Goal: Task Accomplishment & Management: Manage account settings

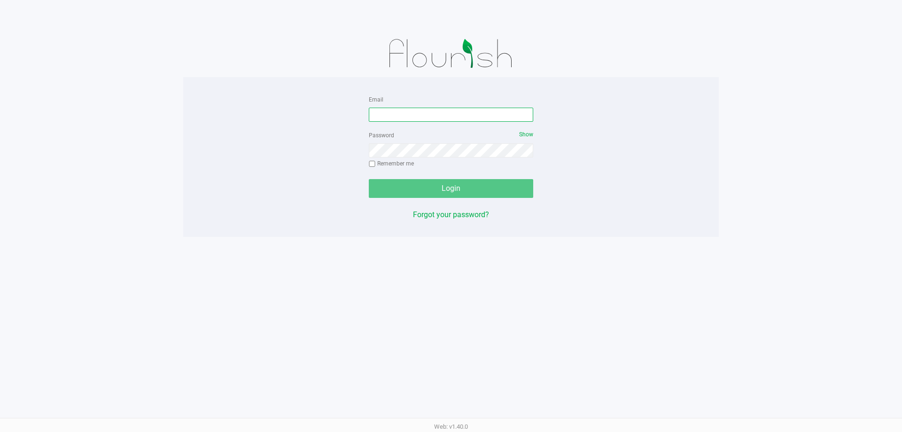
click at [396, 110] on input "Email" at bounding box center [451, 115] width 164 height 14
type input "[EMAIL_ADDRESS][PERSON_NAME][DOMAIN_NAME]"
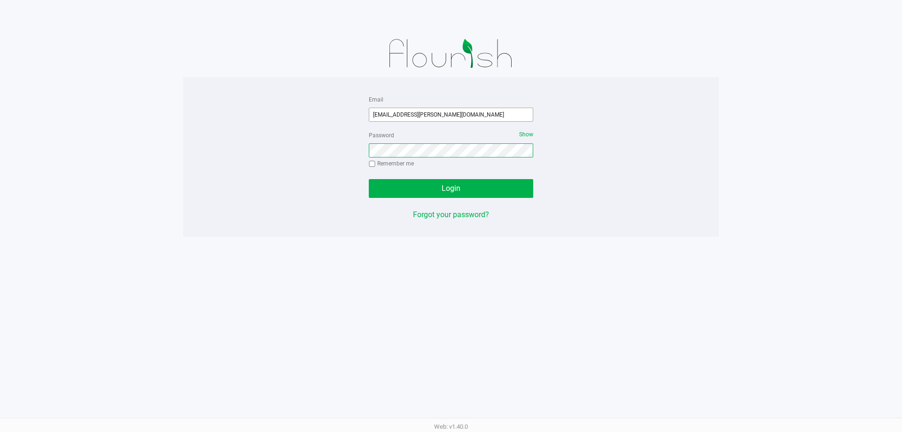
click at [369, 179] on button "Login" at bounding box center [451, 188] width 164 height 19
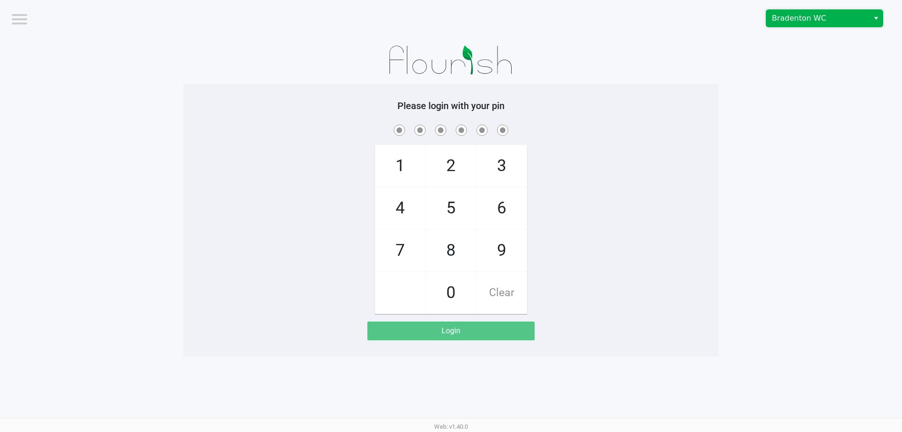
click at [796, 23] on span "Bradenton WC" at bounding box center [818, 18] width 92 height 11
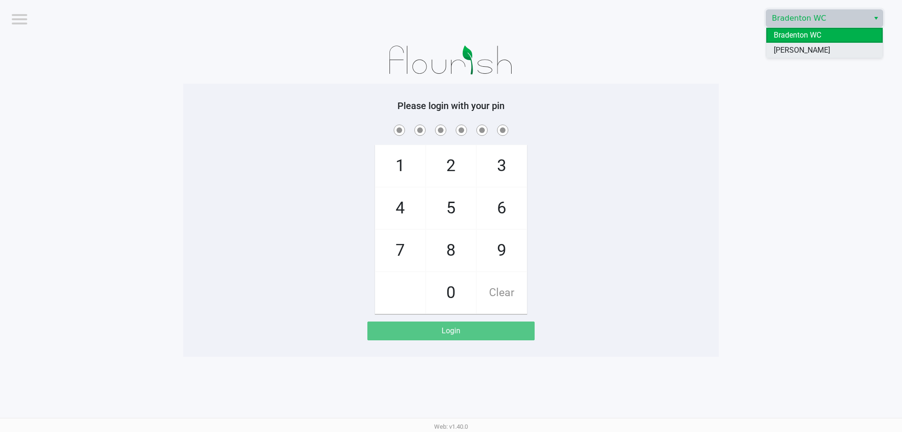
click at [823, 50] on li "[PERSON_NAME]" at bounding box center [824, 50] width 116 height 15
click at [838, 182] on app-pos-login-wrapper "Logout Brandon WC Please login with your pin 1 4 7 2 5 8 0 3 6 9 Clear Login" at bounding box center [451, 178] width 902 height 357
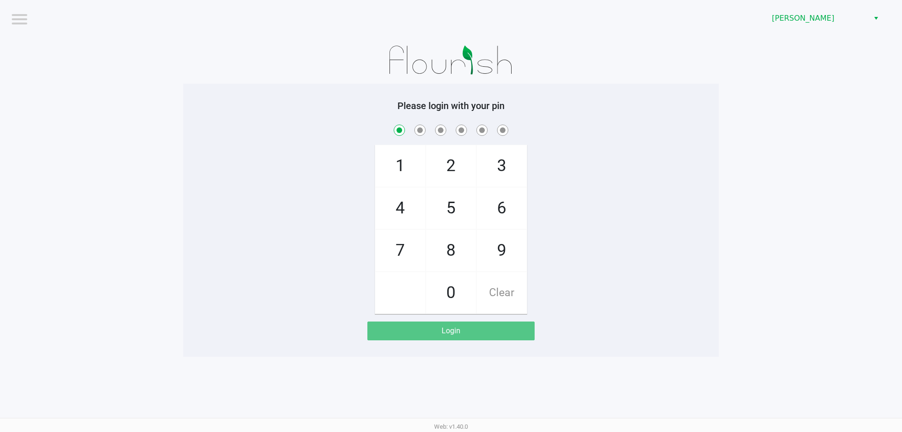
checkbox input "true"
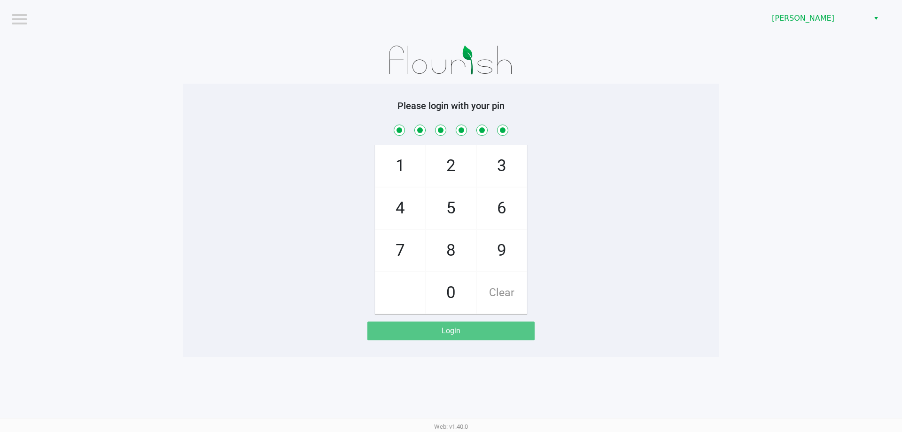
checkbox input "true"
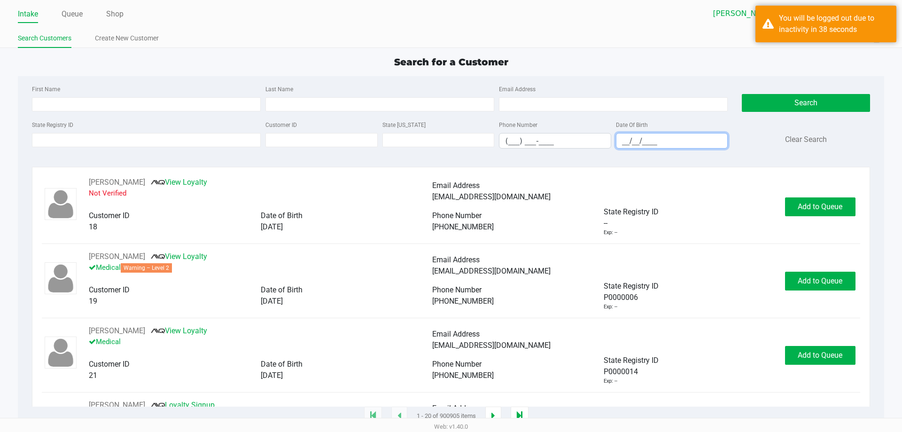
click at [627, 141] on input "__/__/____" at bounding box center [671, 140] width 111 height 15
type input "05071956__/__/____"
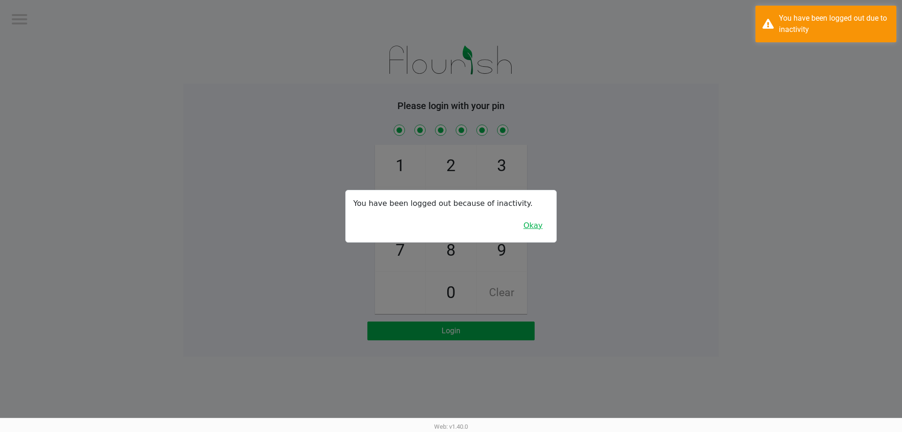
click at [527, 231] on button "Okay" at bounding box center [532, 226] width 31 height 18
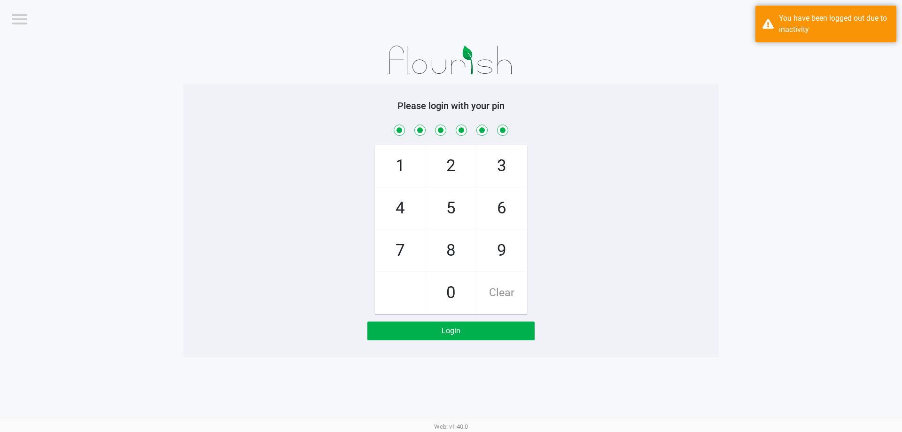
click at [670, 204] on div "1 4 7 2 5 8 0 3 6 9 Clear" at bounding box center [450, 218] width 535 height 191
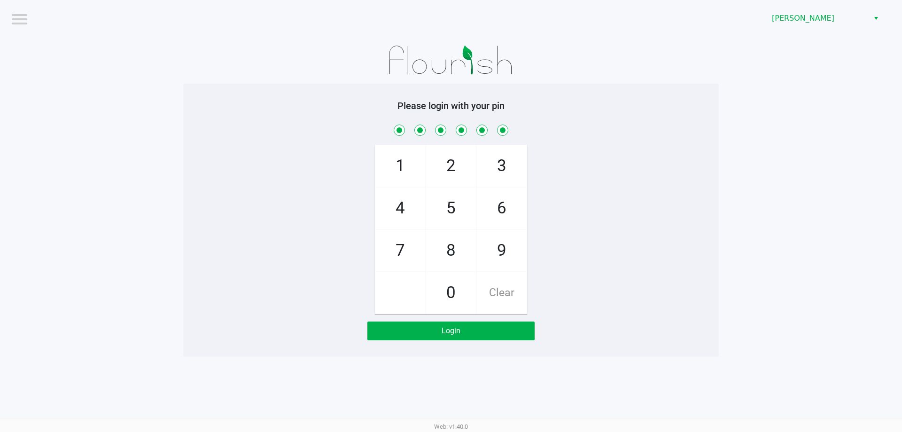
click at [511, 302] on span "Clear" at bounding box center [502, 292] width 50 height 41
checkbox input "false"
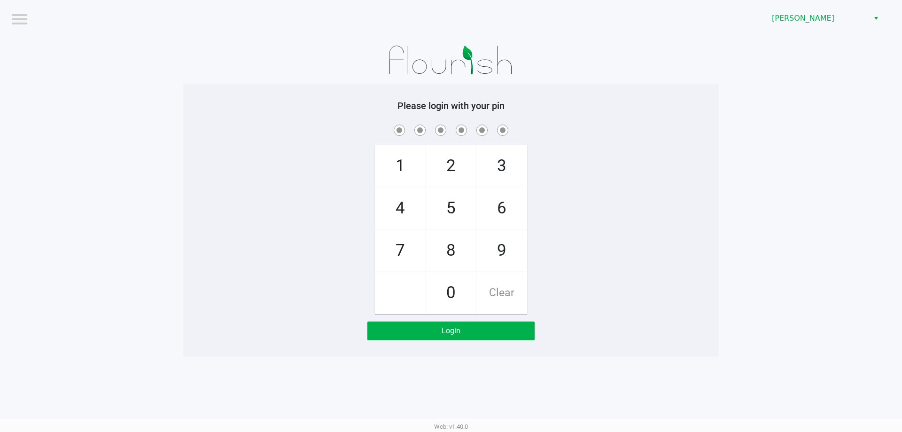
checkbox input "false"
click at [602, 276] on div "1 4 7 2 5 8 0 3 6 9 Clear" at bounding box center [450, 218] width 535 height 191
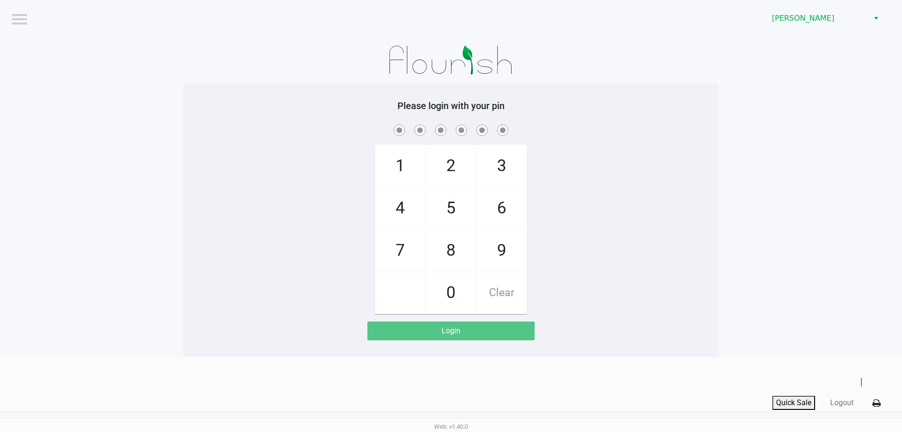
drag, startPoint x: 655, startPoint y: 191, endPoint x: 605, endPoint y: 191, distance: 49.8
click at [642, 191] on div "1 4 7 2 5 8 0 3 6 9 Clear" at bounding box center [450, 218] width 535 height 191
click at [512, 158] on span "3" at bounding box center [502, 165] width 50 height 41
click at [404, 248] on span "7" at bounding box center [400, 250] width 50 height 41
click at [457, 213] on span "5" at bounding box center [451, 207] width 50 height 41
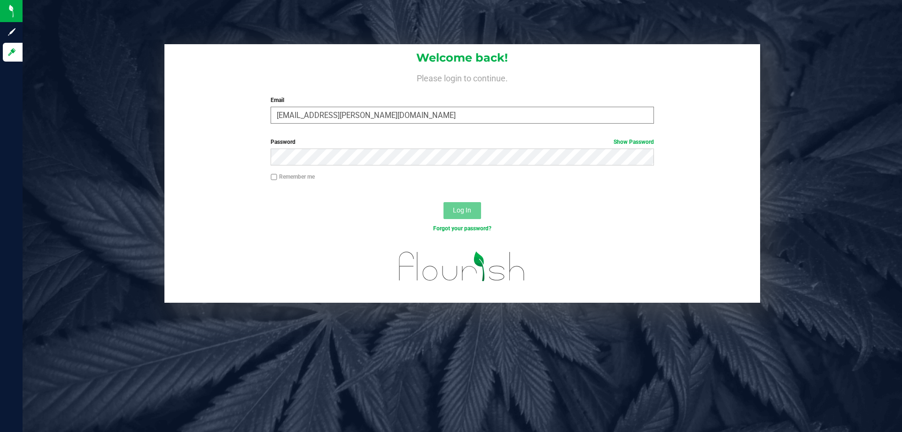
type input "[EMAIL_ADDRESS][PERSON_NAME][DOMAIN_NAME]"
click at [443, 202] on button "Log In" at bounding box center [462, 210] width 38 height 17
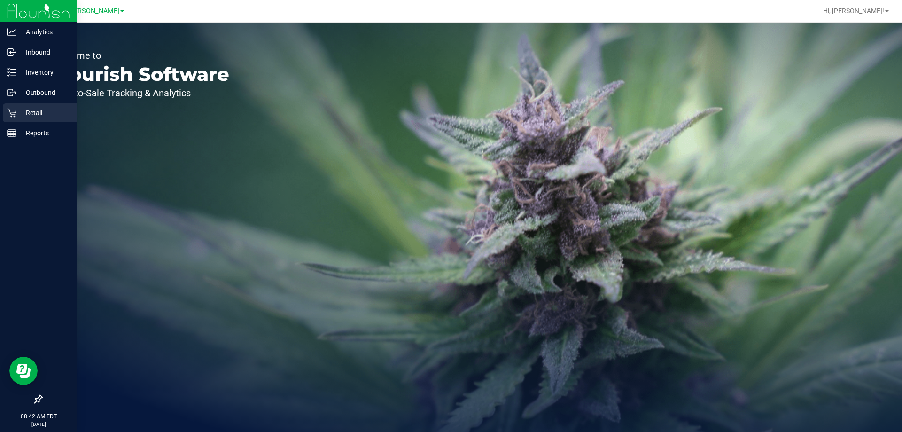
click at [18, 109] on p "Retail" at bounding box center [44, 112] width 56 height 11
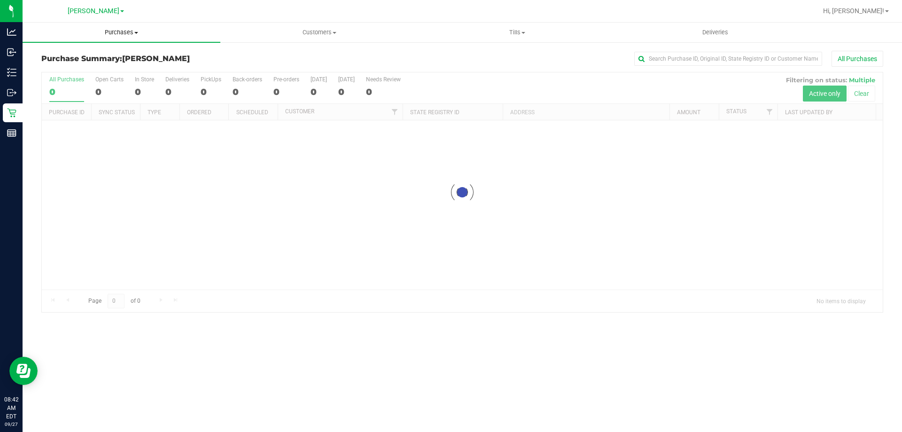
drag, startPoint x: 124, startPoint y: 32, endPoint x: 116, endPoint y: 37, distance: 8.9
click at [124, 32] on span "Purchases" at bounding box center [122, 32] width 198 height 8
click at [67, 65] on span "Fulfillment" at bounding box center [52, 68] width 58 height 8
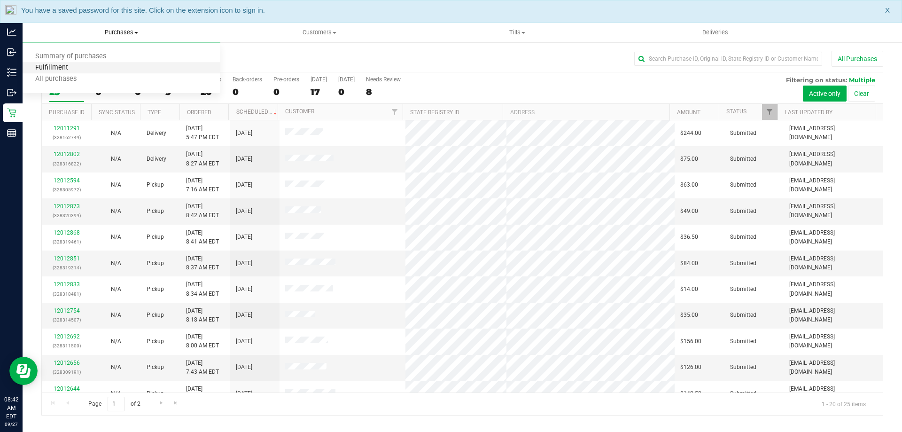
click at [67, 65] on span "Fulfillment" at bounding box center [52, 68] width 58 height 8
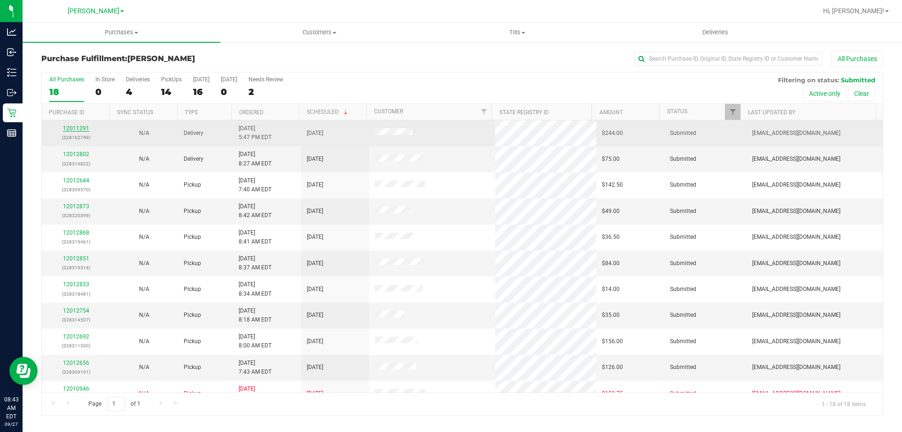
click at [76, 125] on link "12011291" at bounding box center [76, 128] width 26 height 7
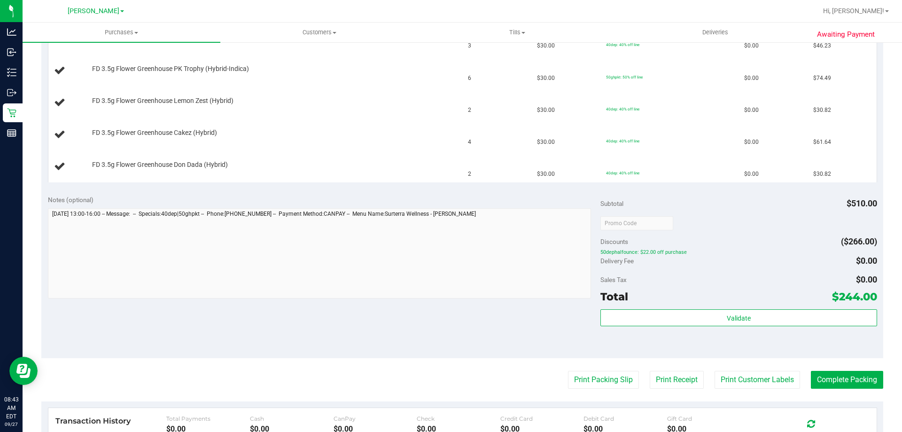
scroll to position [282, 0]
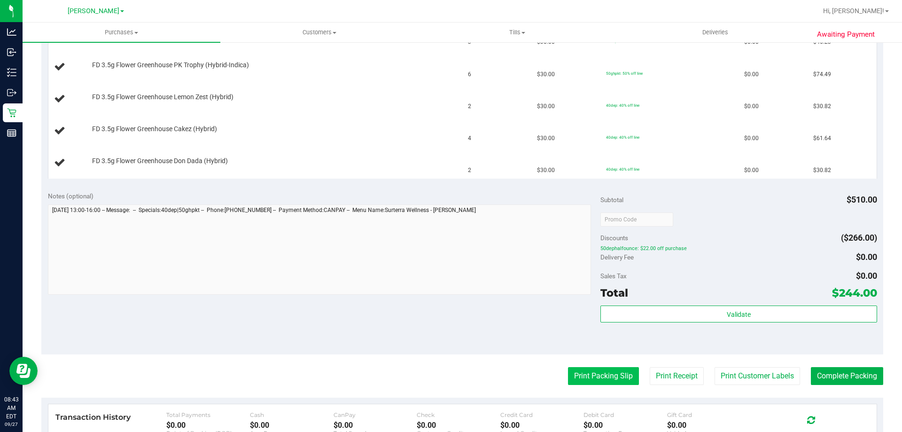
click at [600, 369] on button "Print Packing Slip" at bounding box center [603, 376] width 71 height 18
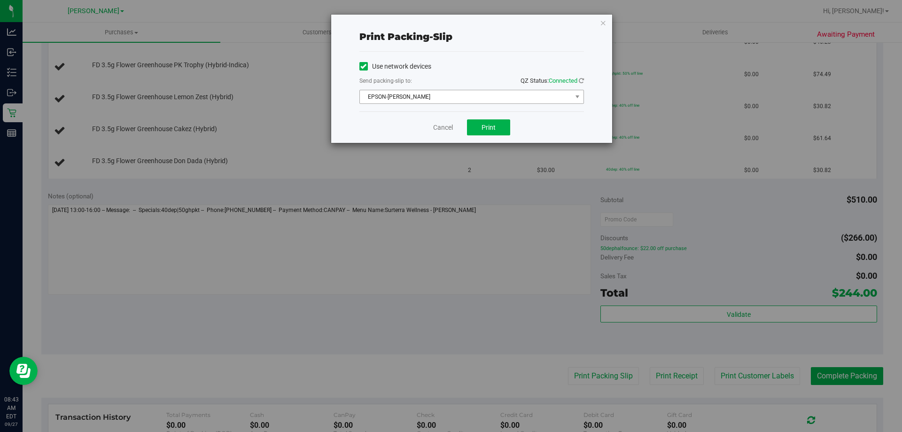
click at [451, 100] on span "EPSON-[PERSON_NAME]" at bounding box center [466, 96] width 212 height 13
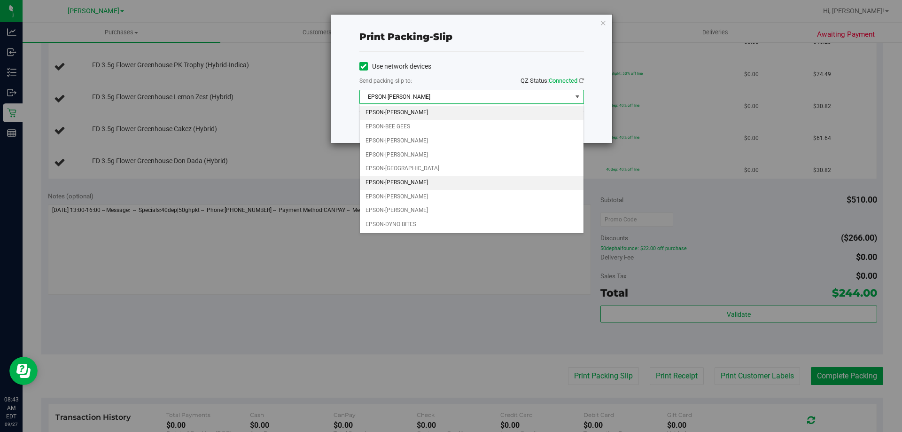
click at [426, 180] on li "EPSON-[PERSON_NAME]" at bounding box center [472, 183] width 224 height 14
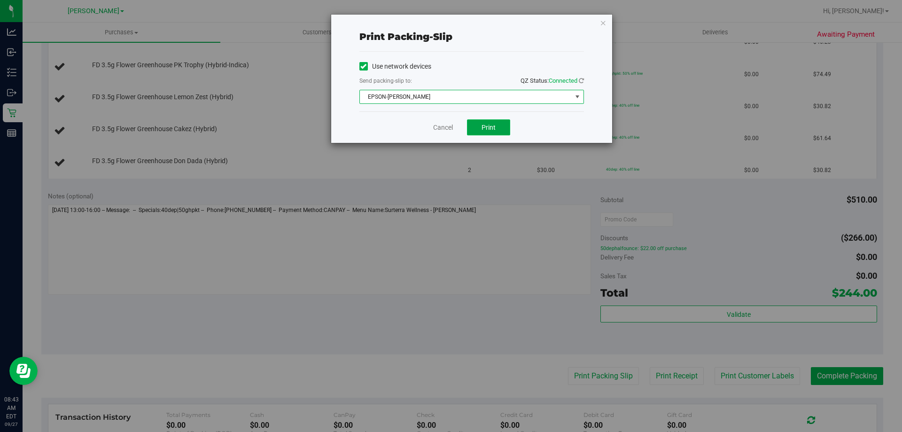
click at [497, 129] on button "Print" at bounding box center [488, 127] width 43 height 16
click at [477, 125] on button "Print" at bounding box center [488, 127] width 43 height 16
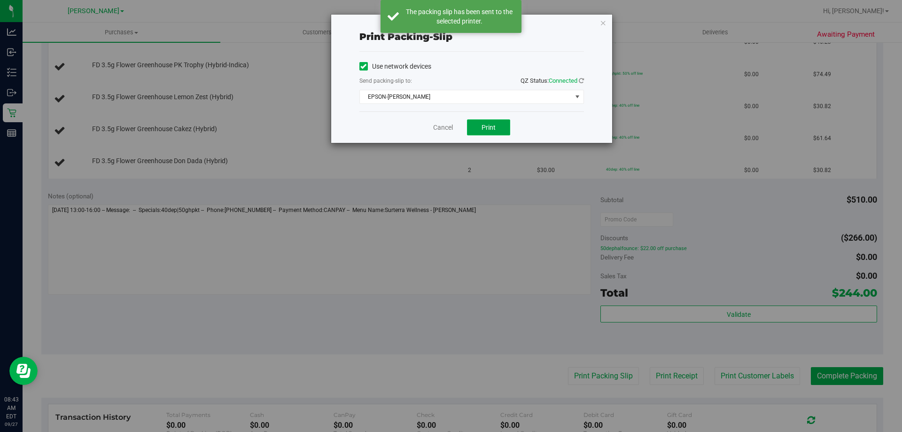
click at [489, 127] on span "Print" at bounding box center [488, 128] width 14 height 8
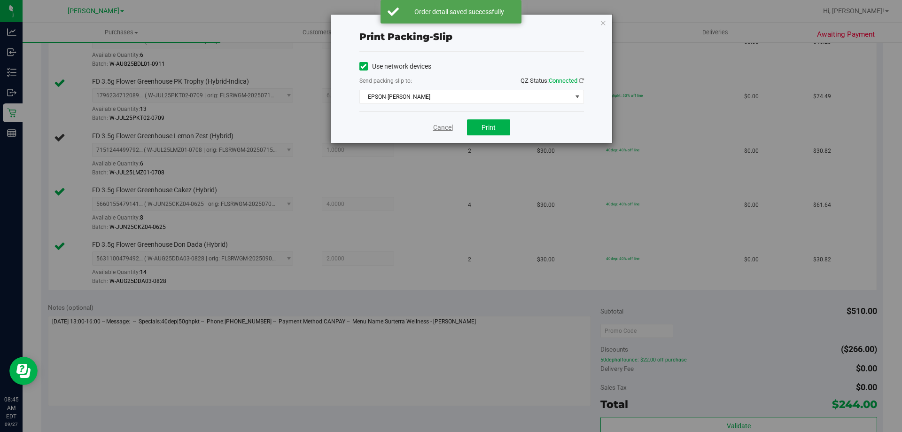
click at [438, 128] on link "Cancel" at bounding box center [443, 128] width 20 height 10
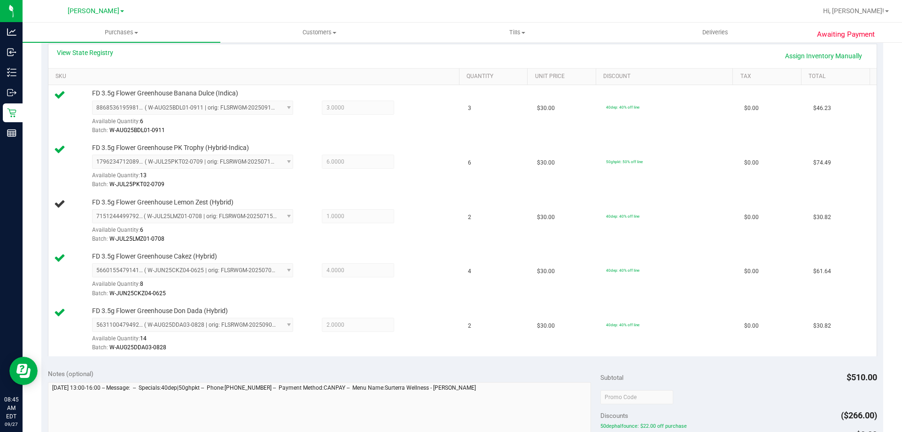
scroll to position [217, 0]
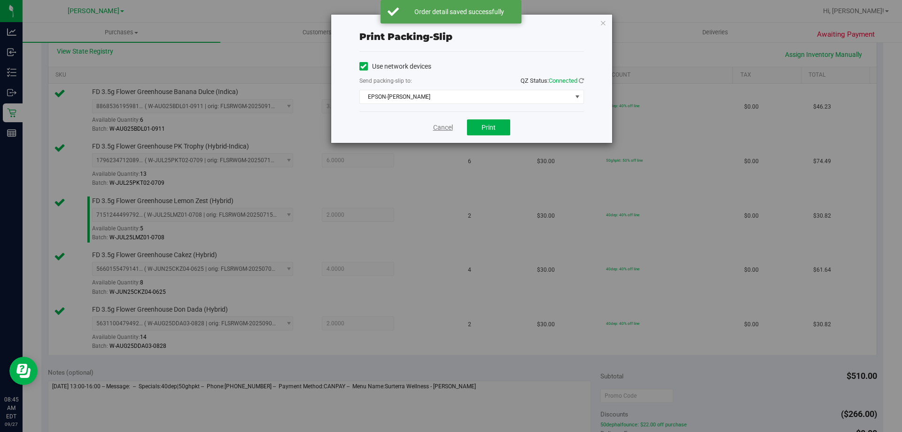
click at [439, 125] on link "Cancel" at bounding box center [443, 128] width 20 height 10
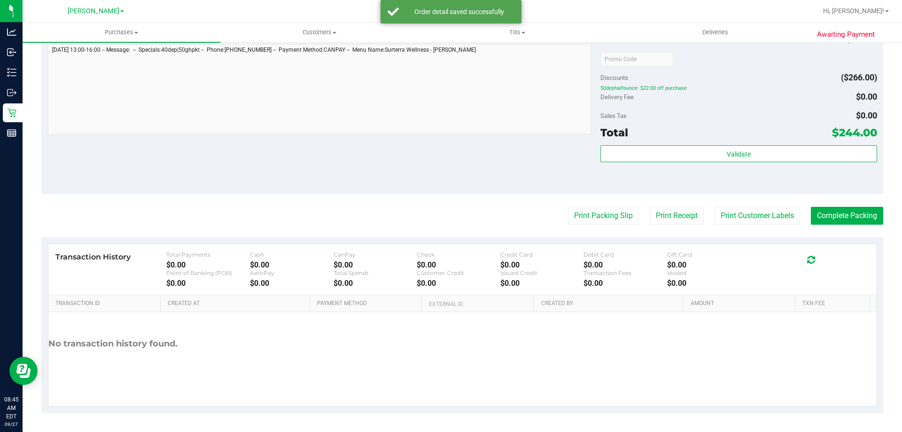
scroll to position [553, 0]
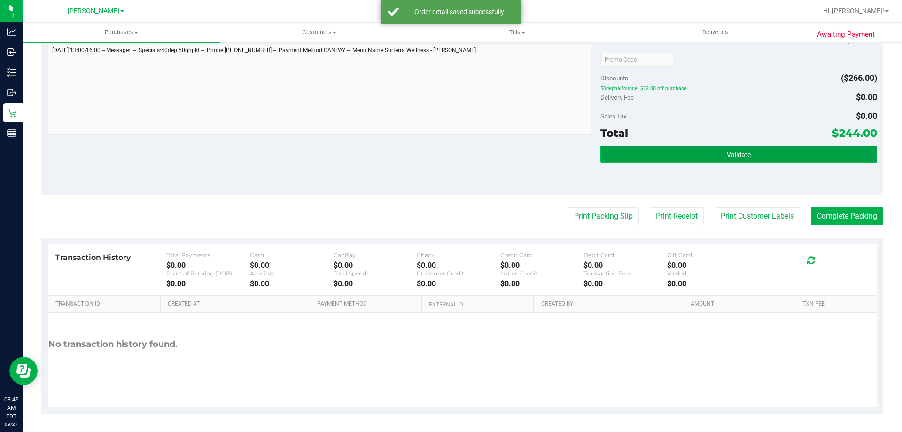
click at [726, 149] on button "Validate" at bounding box center [738, 154] width 276 height 17
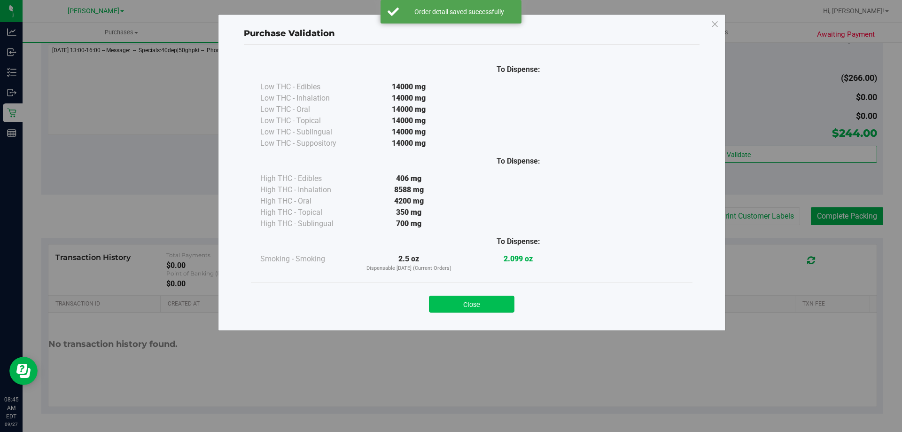
click at [480, 308] on button "Close" at bounding box center [471, 303] width 85 height 17
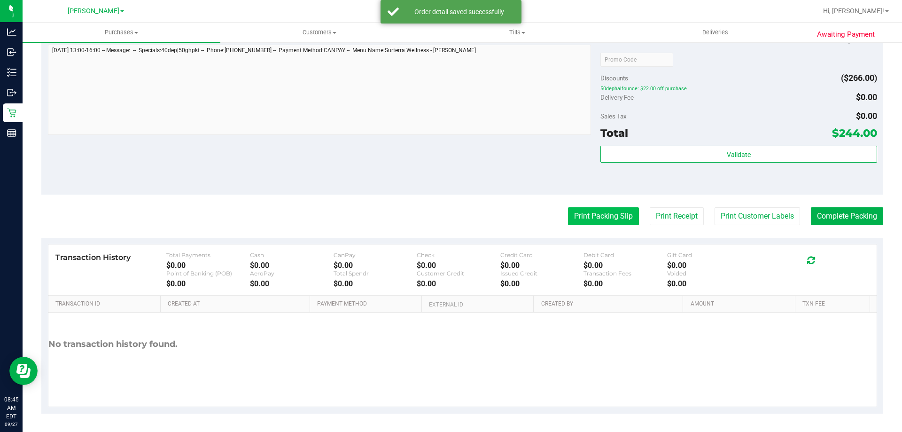
click at [614, 209] on button "Print Packing Slip" at bounding box center [603, 216] width 71 height 18
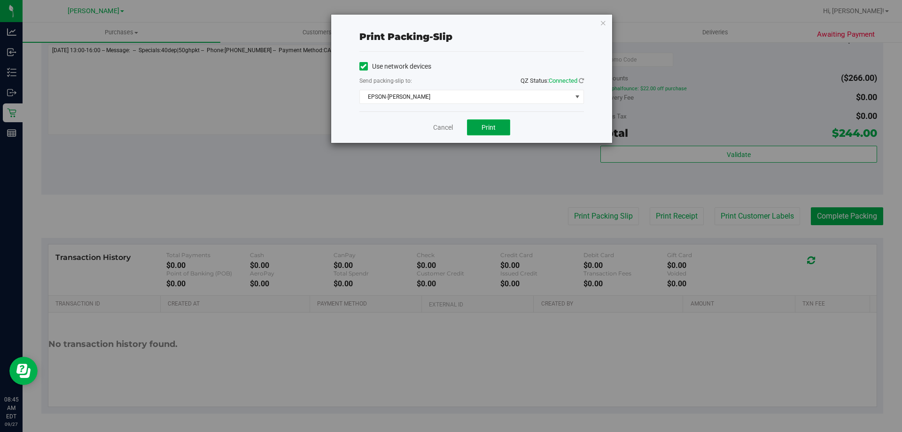
click at [501, 134] on button "Print" at bounding box center [488, 127] width 43 height 16
click at [492, 125] on span "Print" at bounding box center [488, 128] width 14 height 8
click at [444, 129] on link "Cancel" at bounding box center [443, 128] width 20 height 10
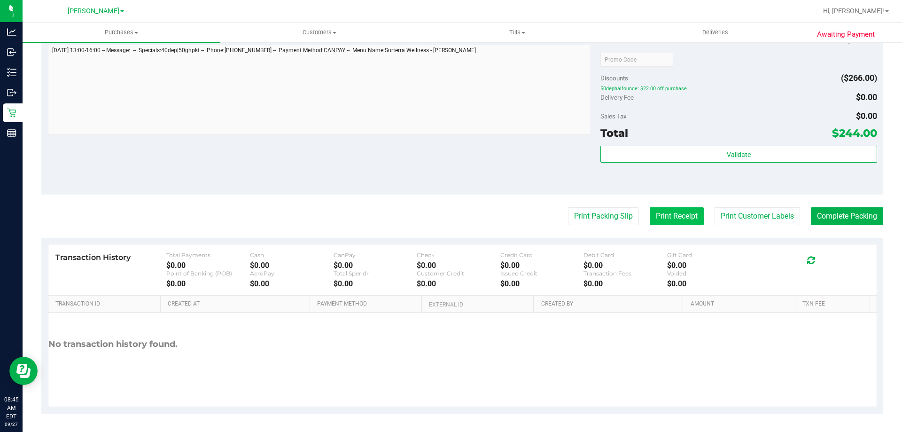
click at [679, 214] on button "Print Receipt" at bounding box center [677, 216] width 54 height 18
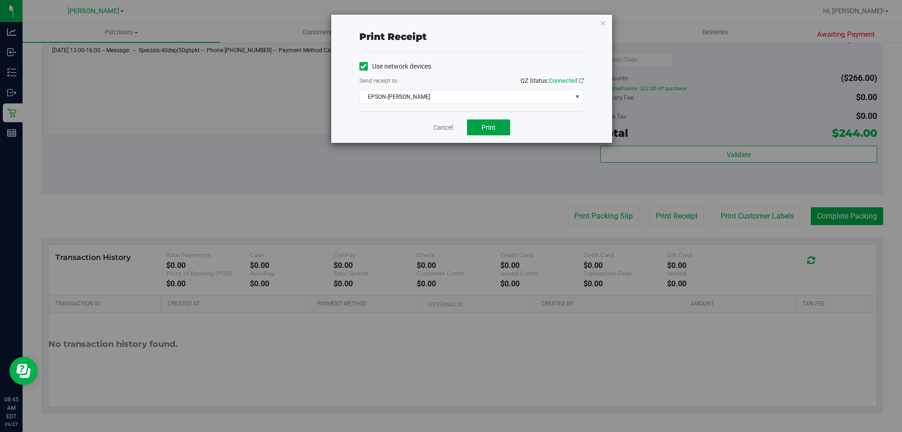
click at [476, 132] on button "Print" at bounding box center [488, 127] width 43 height 16
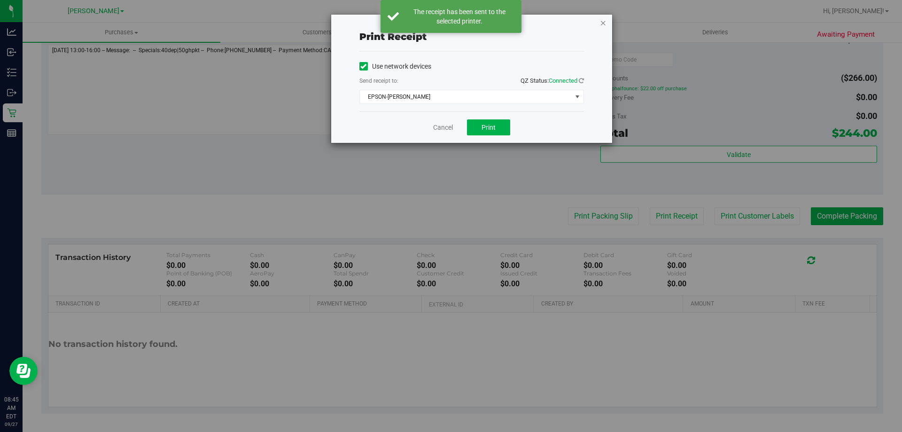
click at [601, 23] on icon "button" at bounding box center [603, 22] width 7 height 11
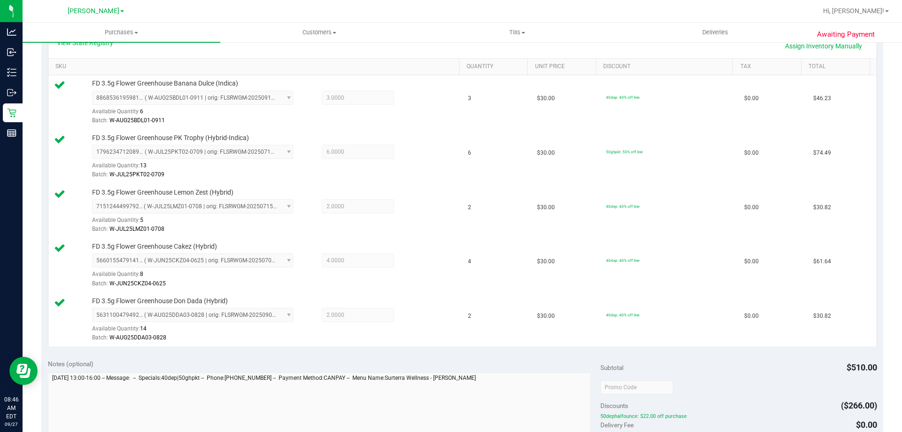
scroll to position [0, 0]
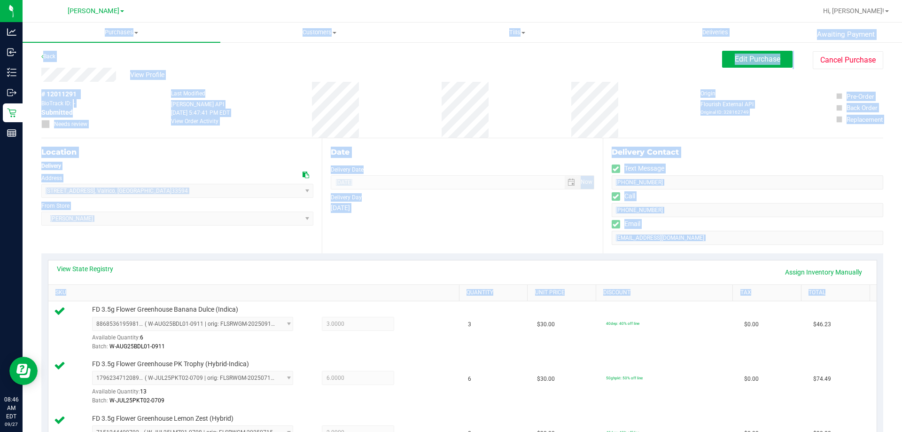
drag, startPoint x: 888, startPoint y: -39, endPoint x: 895, endPoint y: -57, distance: 19.6
click at [895, 0] on html "Analytics Inbound Inventory Outbound Retail Reports 08:46 AM EDT [DATE] 09/27 […" at bounding box center [451, 216] width 902 height 432
click at [778, 66] on button "Edit Purchase" at bounding box center [757, 59] width 70 height 17
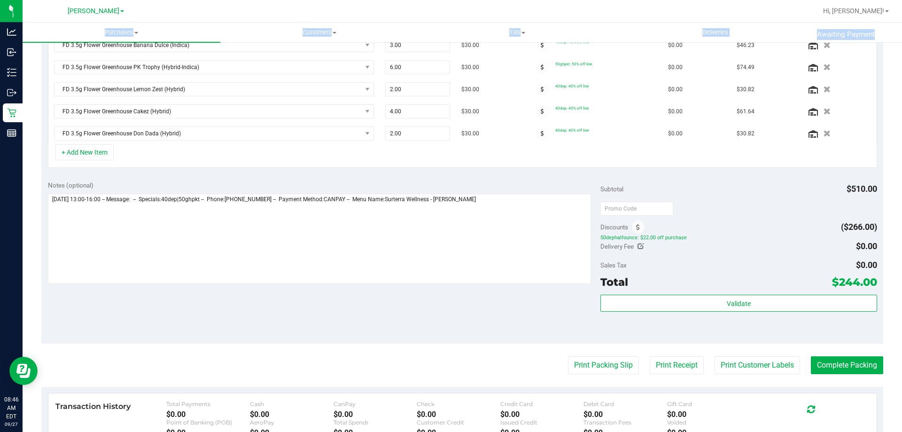
scroll to position [278, 0]
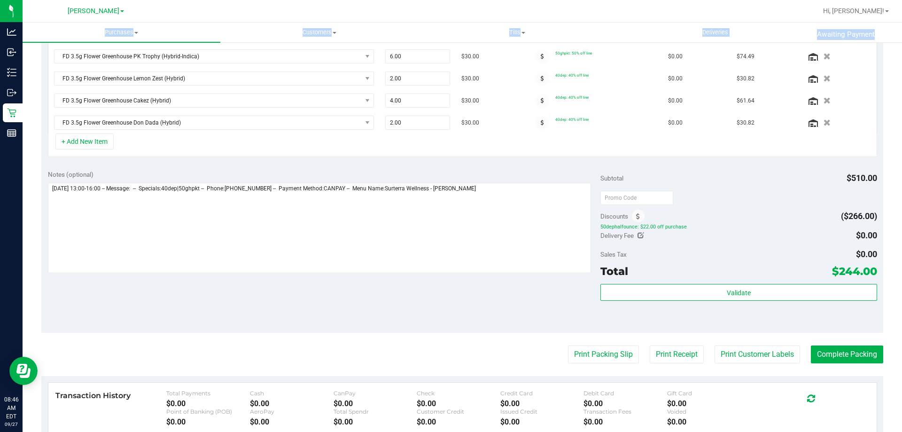
click at [686, 208] on div "Discounts ($266.00)" at bounding box center [738, 216] width 276 height 17
click at [639, 217] on span at bounding box center [638, 215] width 13 height 13
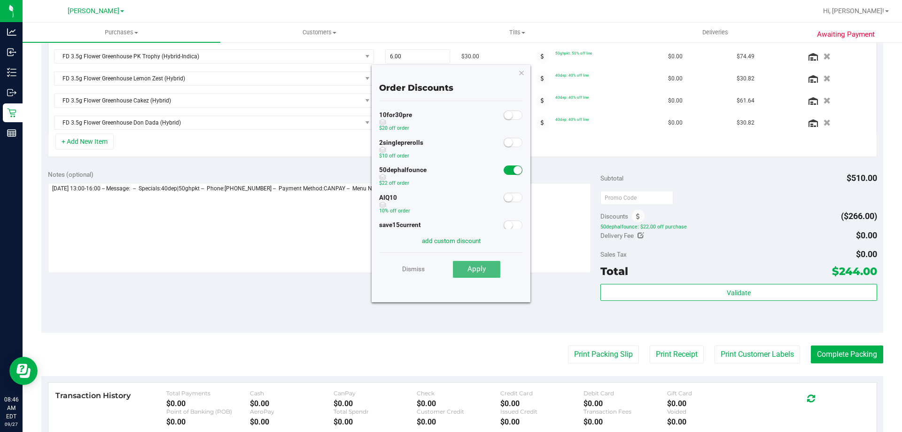
click at [493, 274] on button "Apply" at bounding box center [476, 269] width 47 height 17
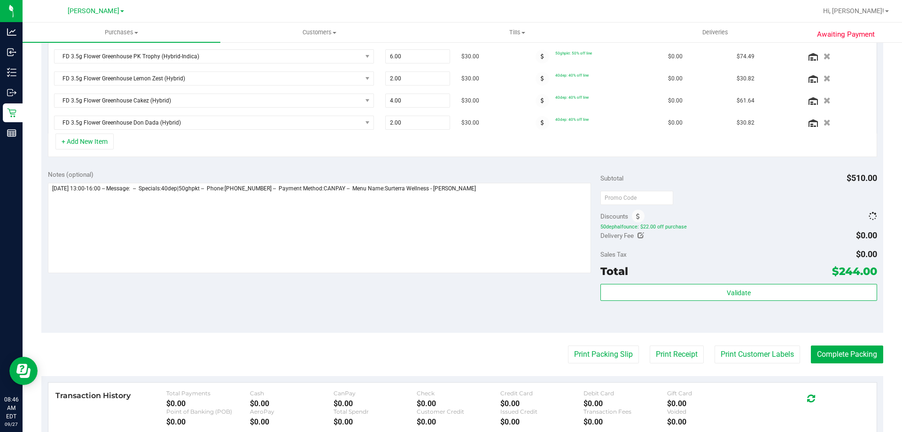
scroll to position [279, 0]
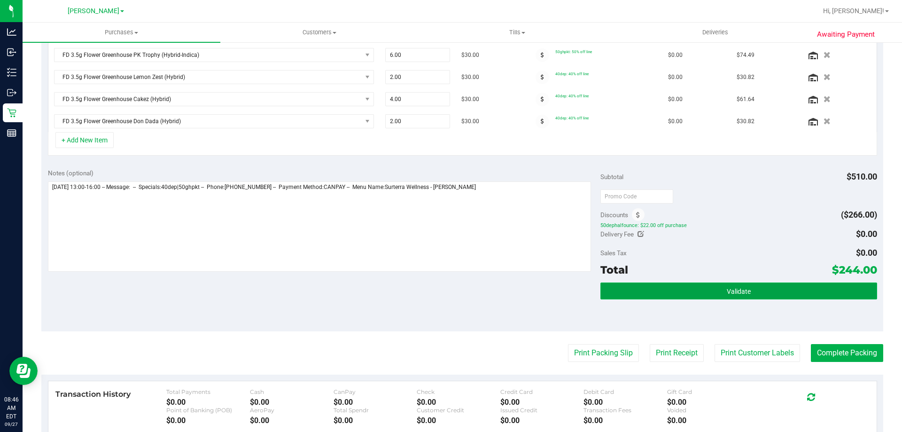
click at [826, 293] on button "Validate" at bounding box center [738, 290] width 276 height 17
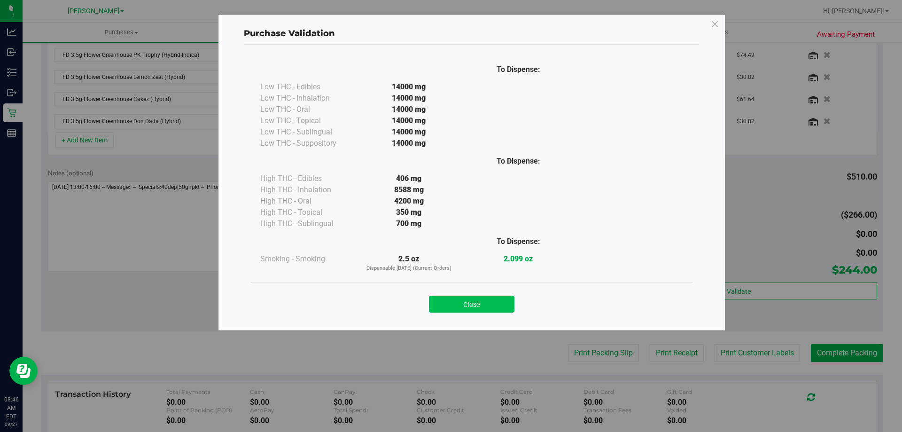
click at [506, 306] on button "Close" at bounding box center [471, 303] width 85 height 17
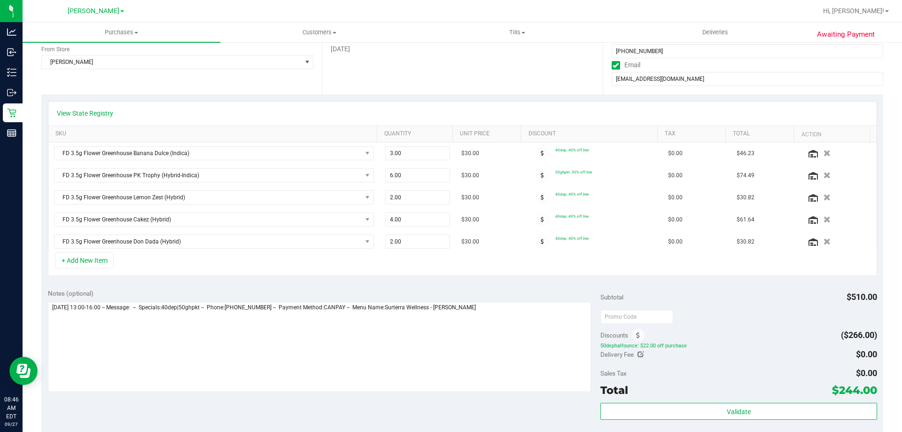
scroll to position [0, 0]
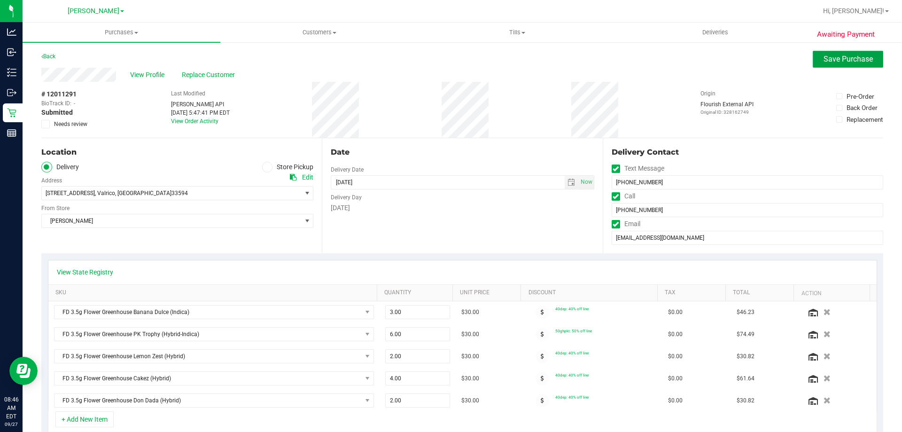
click at [848, 60] on span "Save Purchase" at bounding box center [847, 58] width 49 height 9
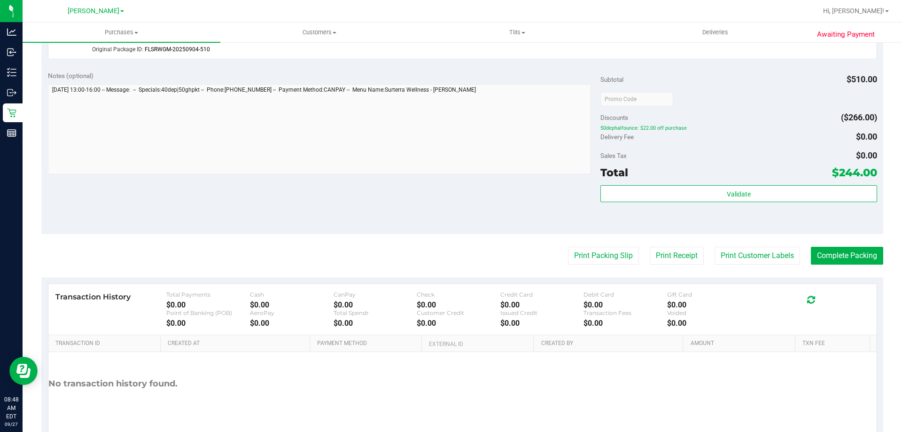
scroll to position [589, 0]
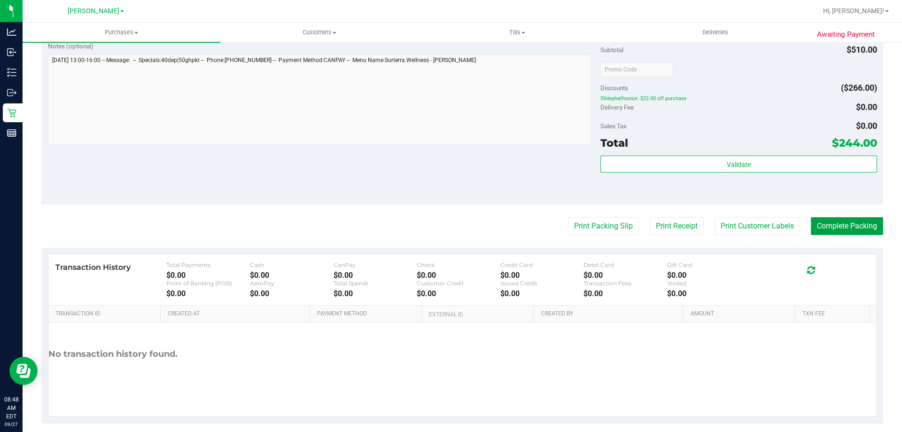
click at [832, 222] on button "Complete Packing" at bounding box center [847, 226] width 72 height 18
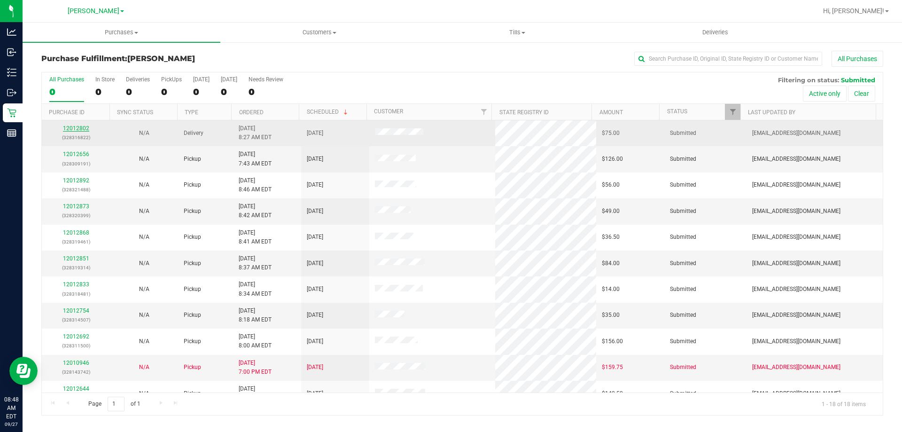
click at [75, 128] on link "12012802" at bounding box center [76, 128] width 26 height 7
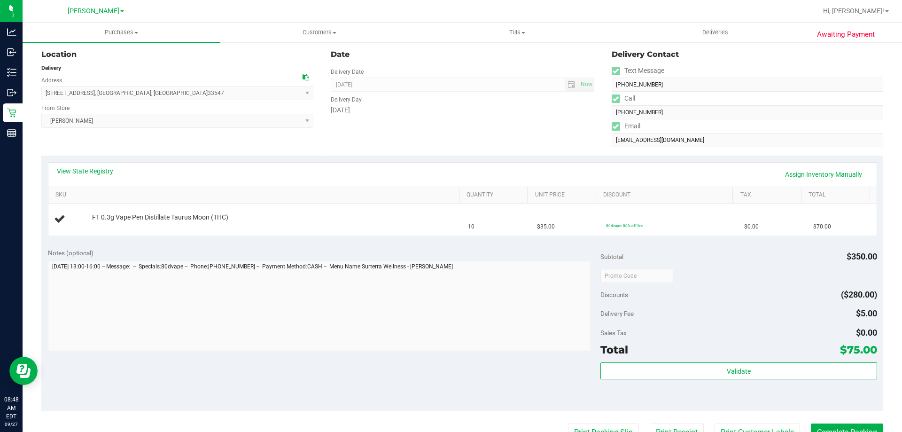
scroll to position [126, 0]
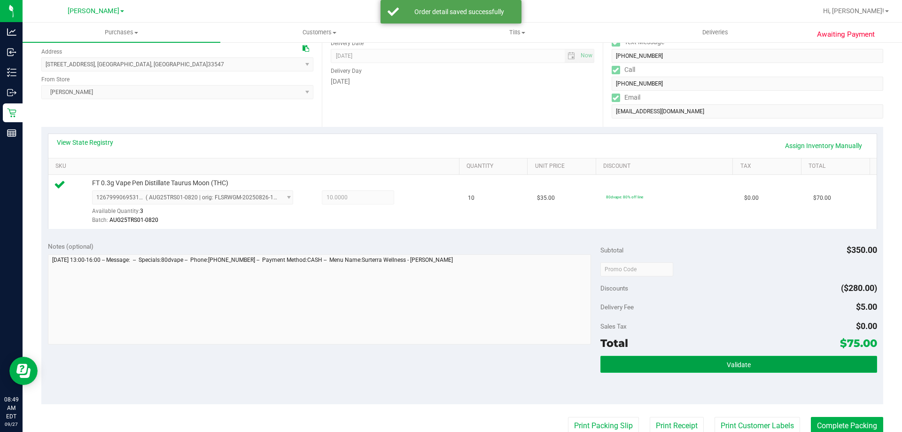
click at [720, 362] on button "Validate" at bounding box center [738, 364] width 276 height 17
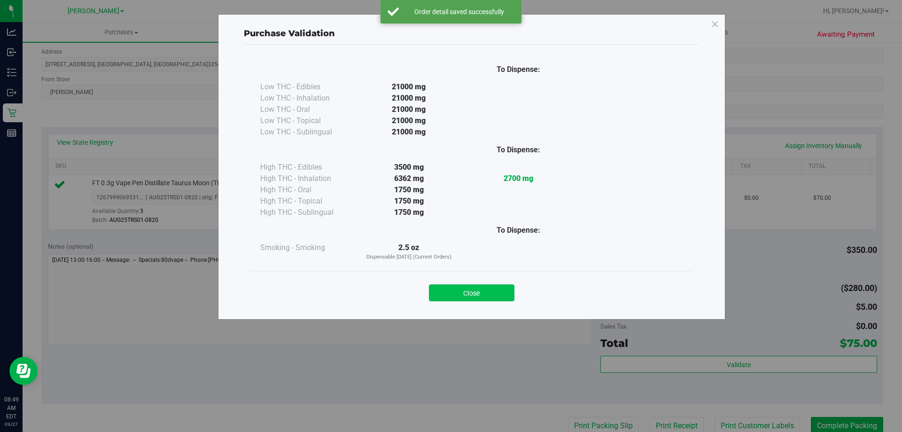
click at [471, 297] on button "Close" at bounding box center [471, 292] width 85 height 17
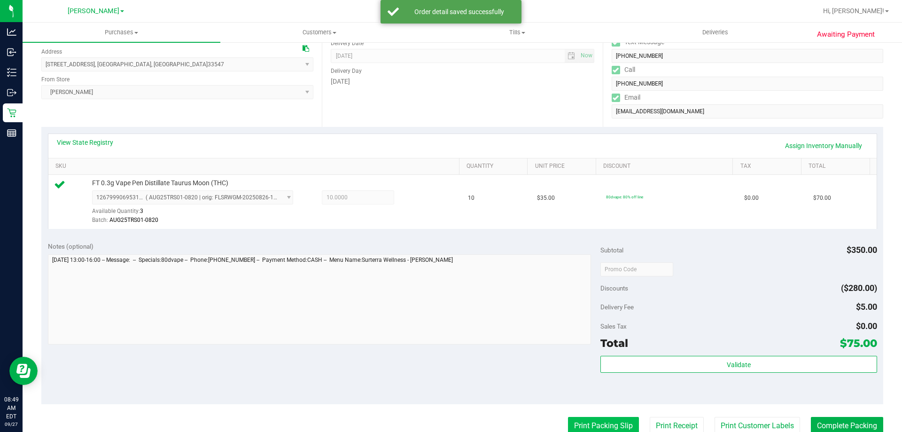
click at [613, 426] on button "Print Packing Slip" at bounding box center [603, 426] width 71 height 18
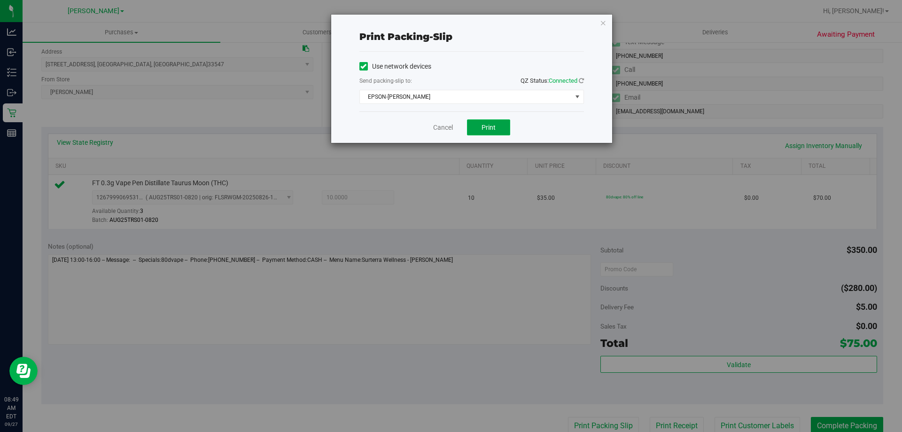
click at [484, 135] on button "Print" at bounding box center [488, 127] width 43 height 16
click at [492, 126] on span "Print" at bounding box center [488, 128] width 14 height 8
click at [448, 127] on link "Cancel" at bounding box center [443, 128] width 20 height 10
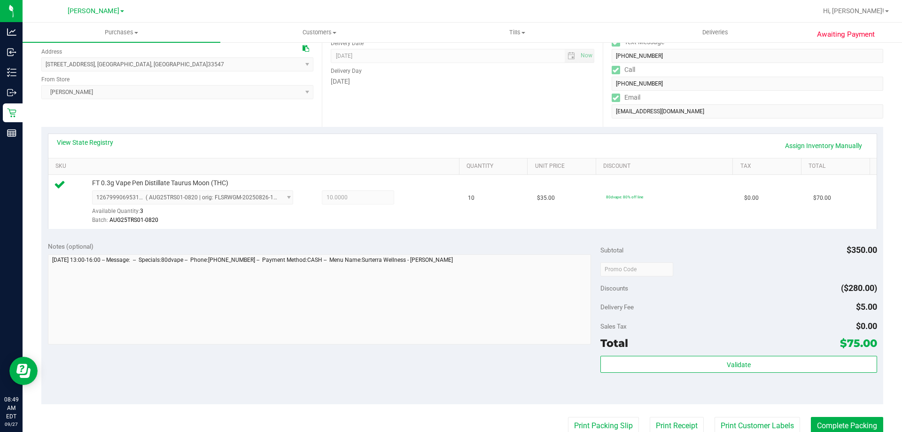
scroll to position [129, 0]
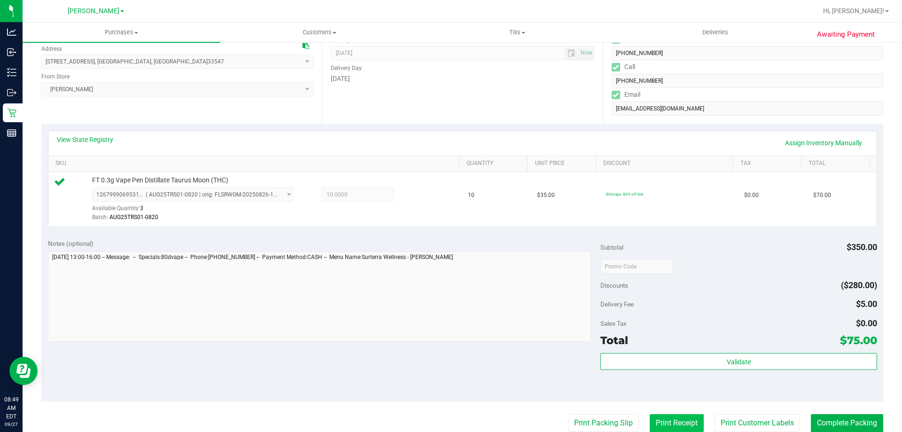
click at [677, 415] on button "Print Receipt" at bounding box center [677, 423] width 54 height 18
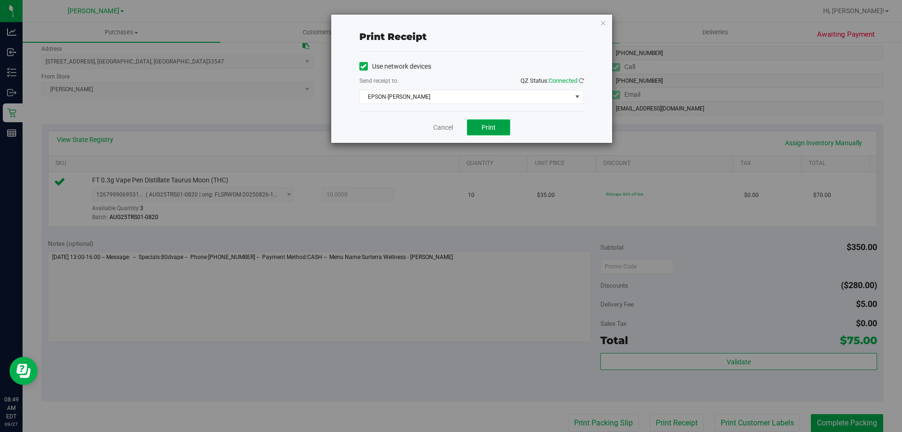
click at [494, 132] on button "Print" at bounding box center [488, 127] width 43 height 16
click at [448, 130] on link "Cancel" at bounding box center [443, 128] width 20 height 10
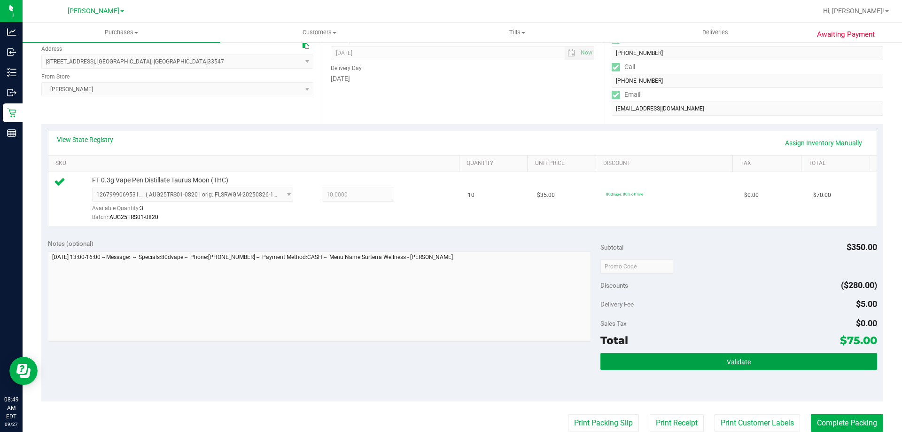
click at [727, 364] on span "Validate" at bounding box center [739, 362] width 24 height 8
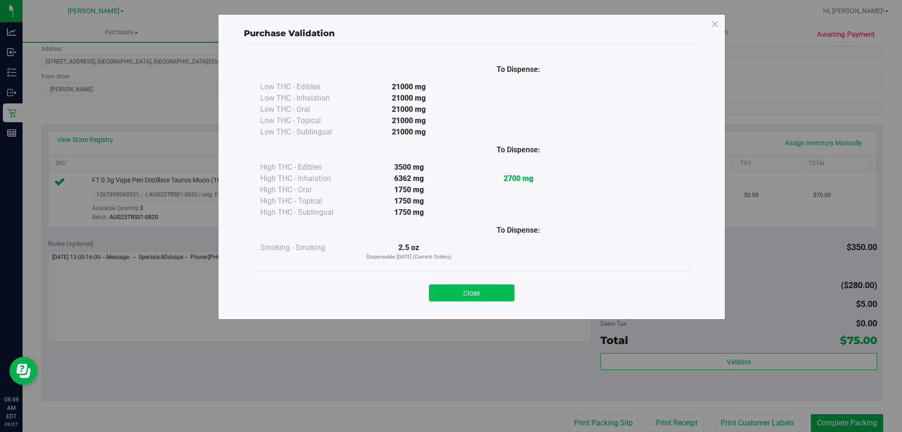
click at [453, 287] on button "Close" at bounding box center [471, 292] width 85 height 17
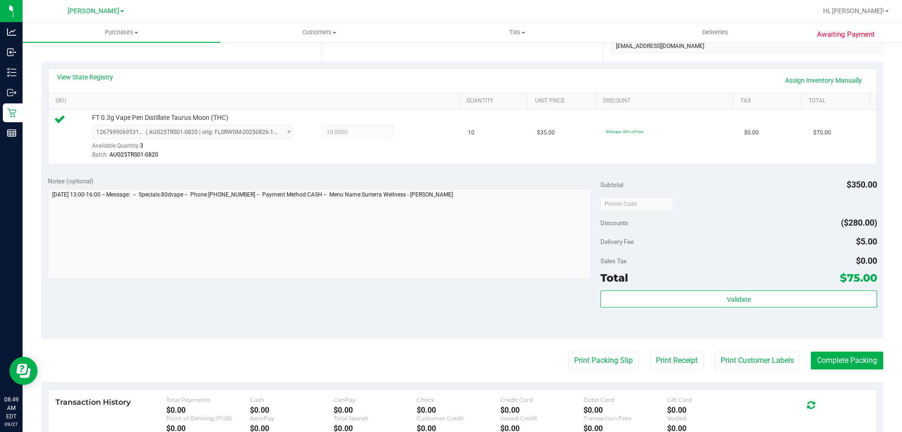
scroll to position [211, 0]
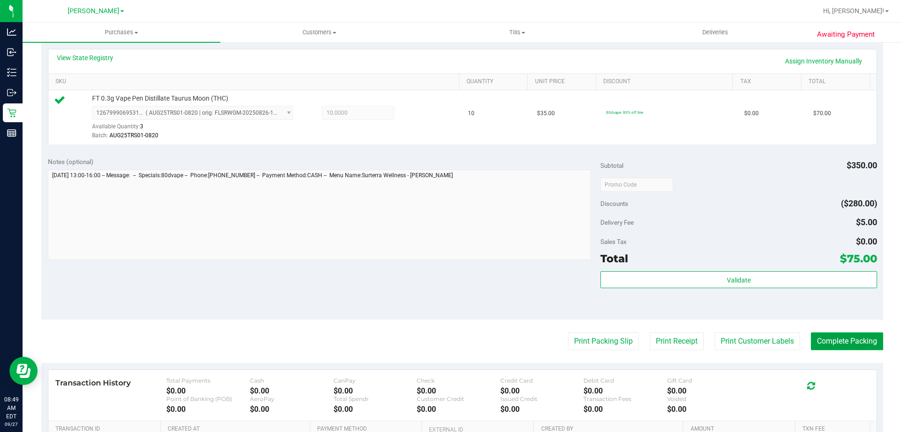
click at [846, 336] on button "Complete Packing" at bounding box center [847, 341] width 72 height 18
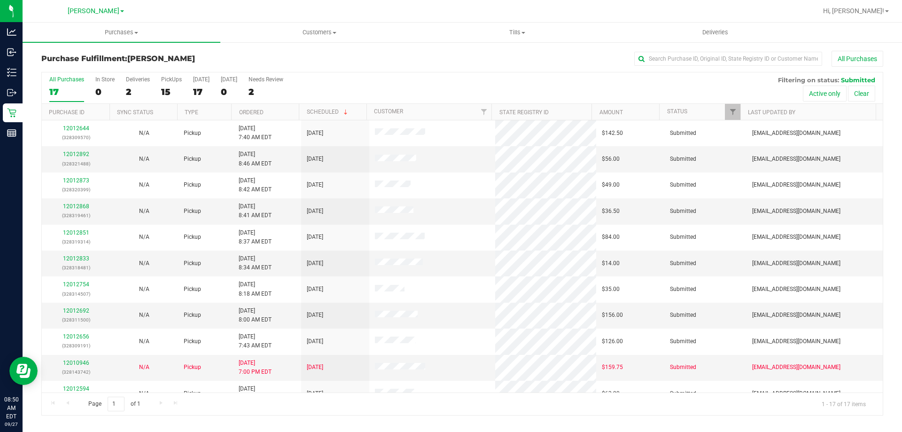
click at [206, 109] on th "Type" at bounding box center [204, 112] width 54 height 16
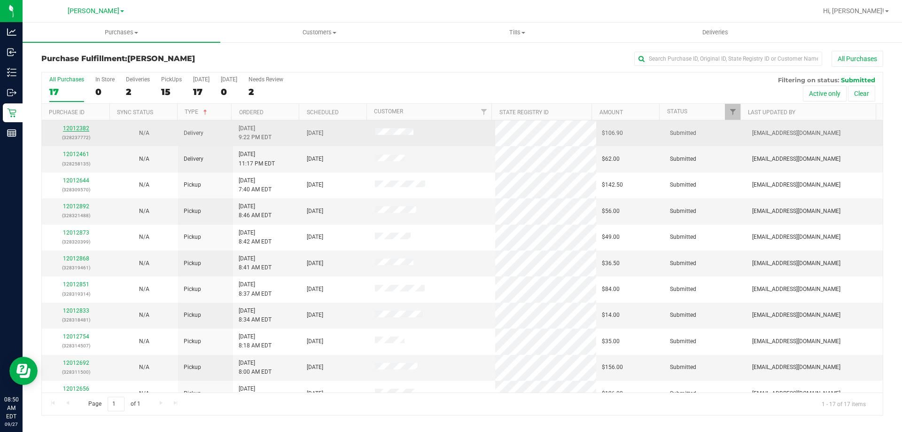
click at [72, 125] on link "12012382" at bounding box center [76, 128] width 26 height 7
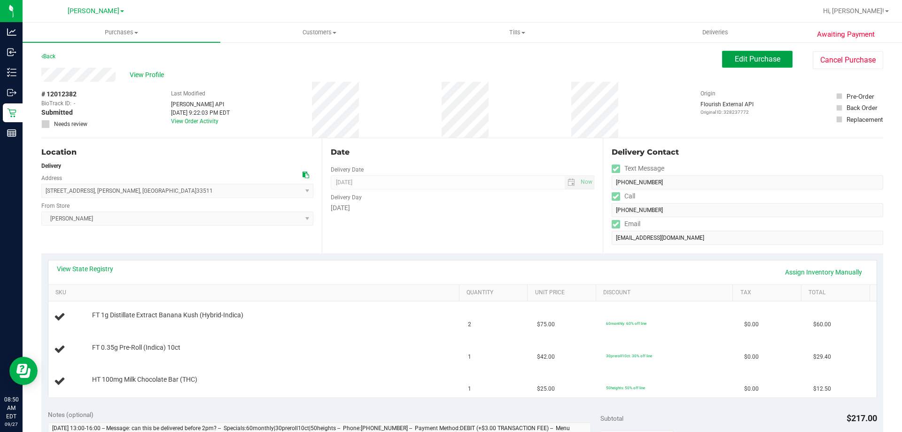
click at [740, 66] on button "Edit Purchase" at bounding box center [757, 59] width 70 height 17
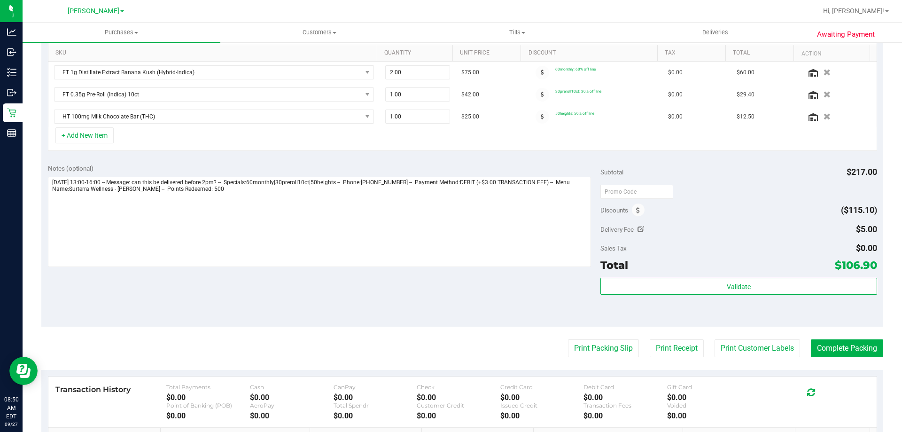
scroll to position [248, 0]
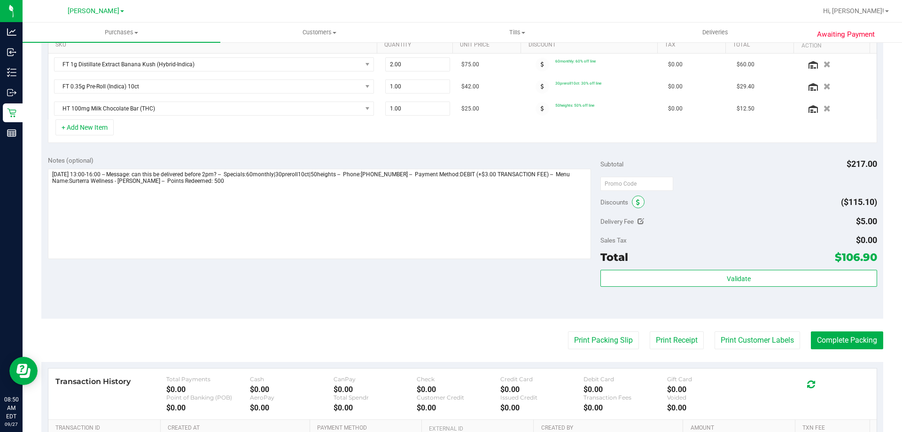
click at [636, 199] on icon at bounding box center [638, 202] width 4 height 7
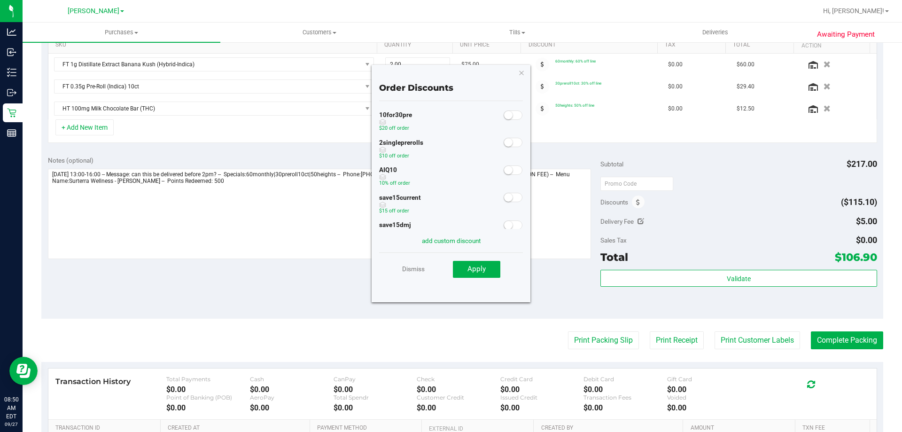
click at [507, 168] on span at bounding box center [513, 169] width 19 height 9
click at [482, 287] on div "Order Discounts 10for30pre $20 off order 2singleprerolls $10 off order AIQ10 10…" at bounding box center [451, 183] width 159 height 237
click at [483, 263] on button "Apply" at bounding box center [476, 269] width 47 height 17
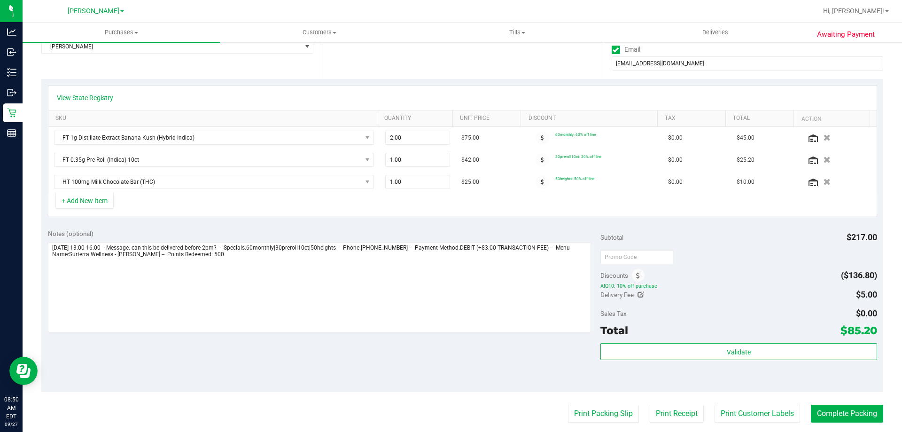
scroll to position [0, 0]
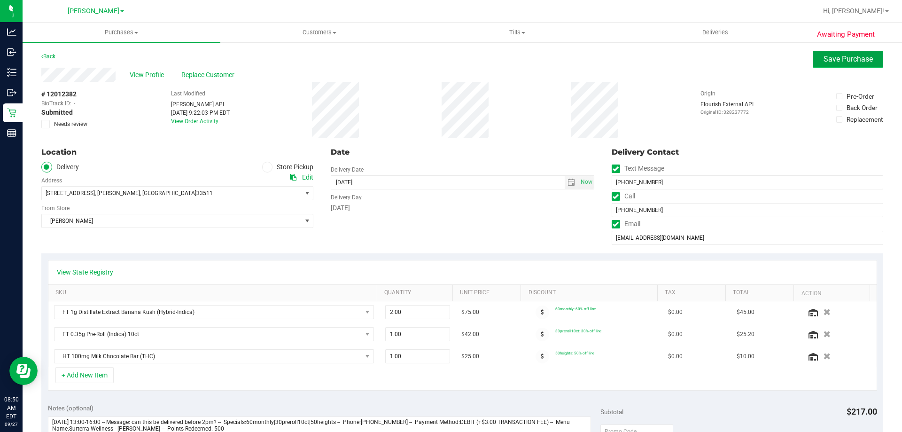
click at [832, 59] on span "Save Purchase" at bounding box center [847, 58] width 49 height 9
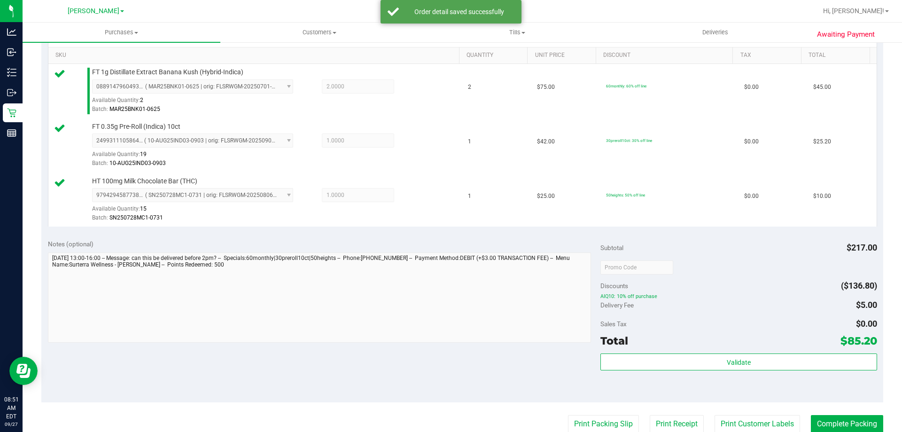
scroll to position [266, 0]
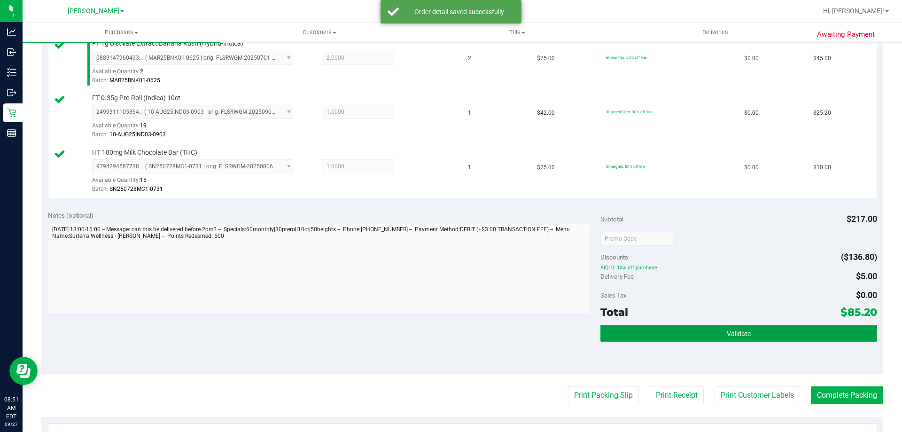
click at [743, 327] on button "Validate" at bounding box center [738, 333] width 276 height 17
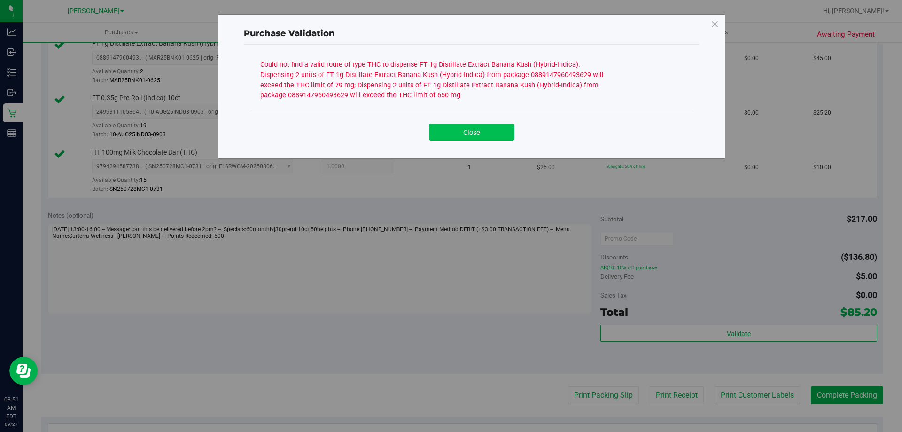
click at [500, 132] on button "Close" at bounding box center [471, 132] width 85 height 17
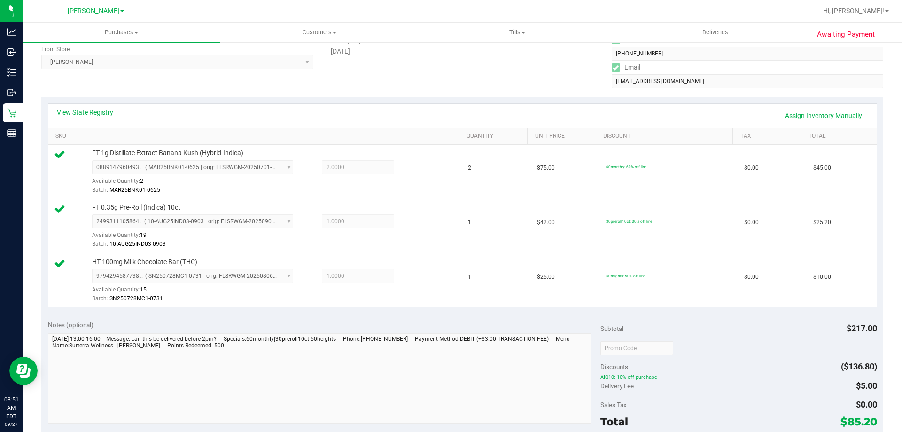
scroll to position [165, 0]
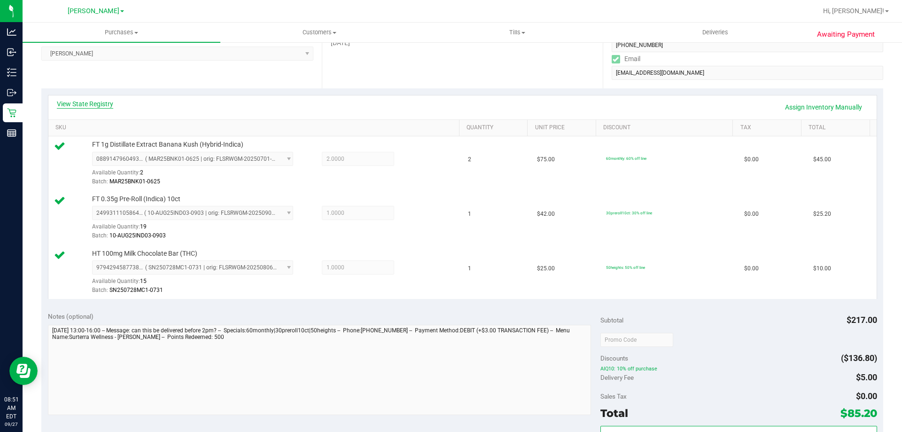
click at [99, 107] on link "View State Registry" at bounding box center [85, 103] width 56 height 9
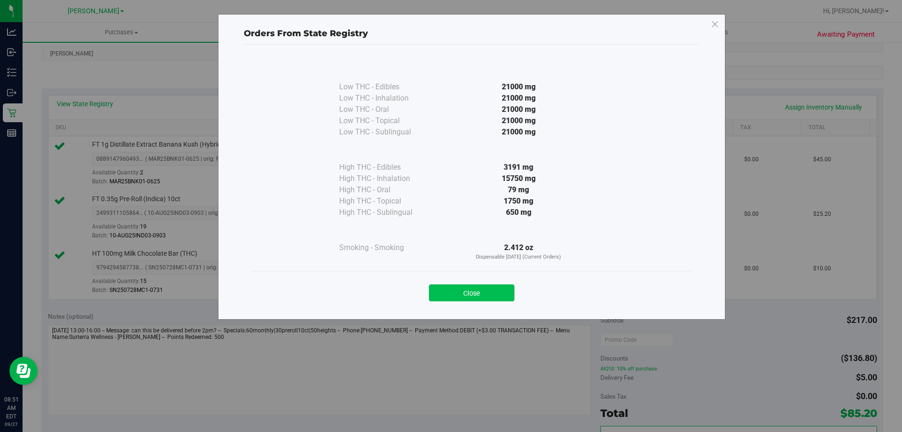
click at [484, 299] on button "Close" at bounding box center [471, 292] width 85 height 17
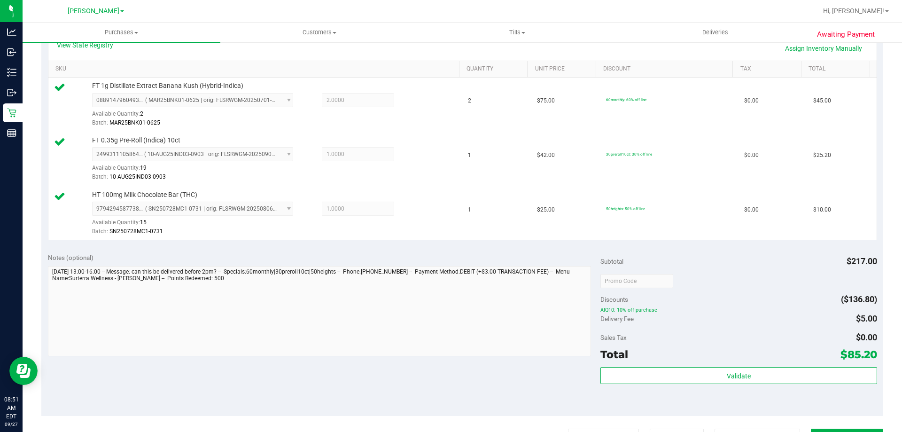
scroll to position [264, 0]
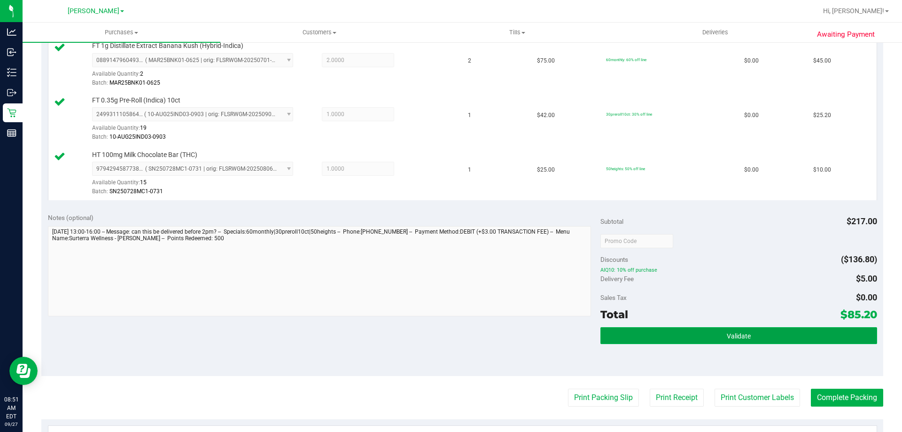
click at [727, 331] on button "Validate" at bounding box center [738, 335] width 276 height 17
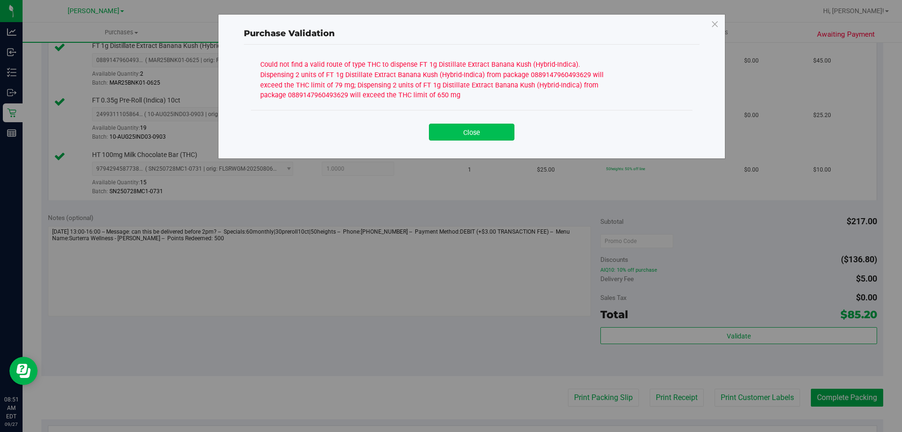
click at [484, 132] on button "Close" at bounding box center [471, 132] width 85 height 17
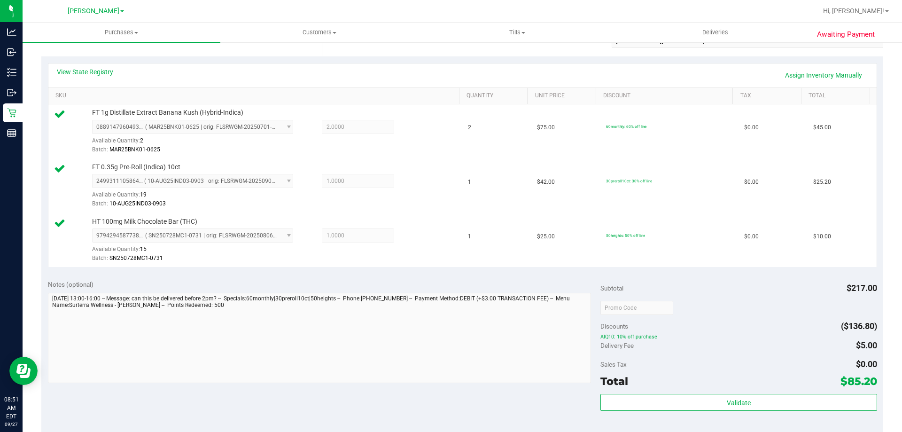
scroll to position [171, 0]
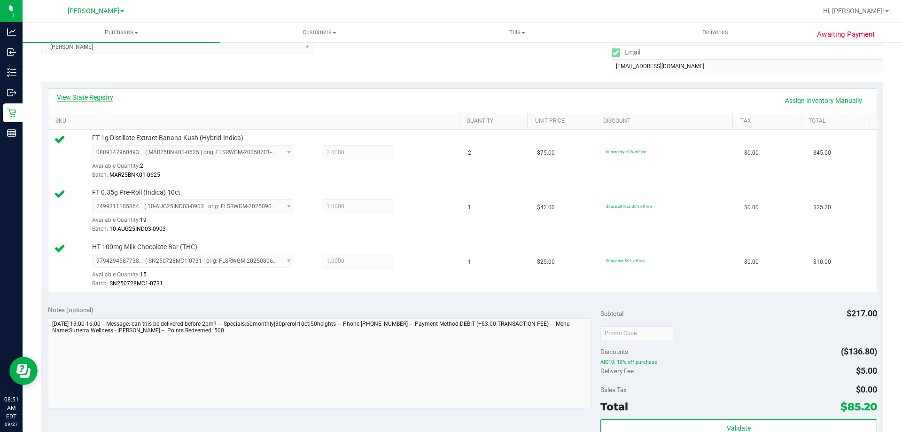
click at [96, 97] on link "View State Registry" at bounding box center [85, 97] width 56 height 9
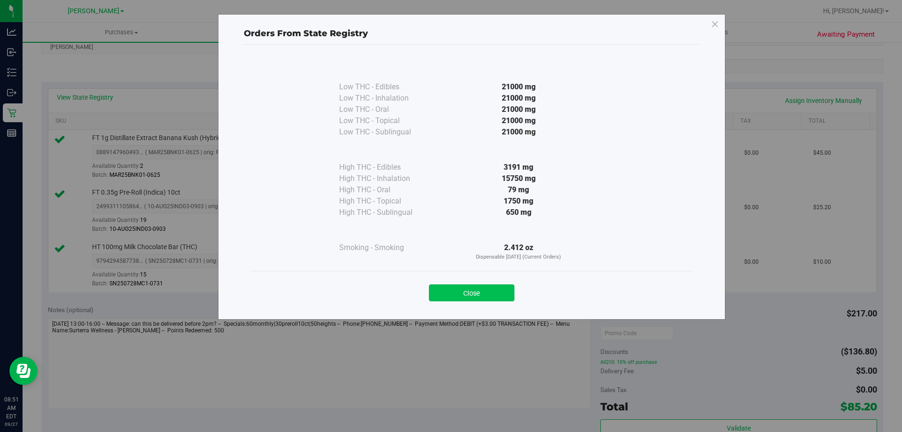
click at [468, 293] on button "Close" at bounding box center [471, 292] width 85 height 17
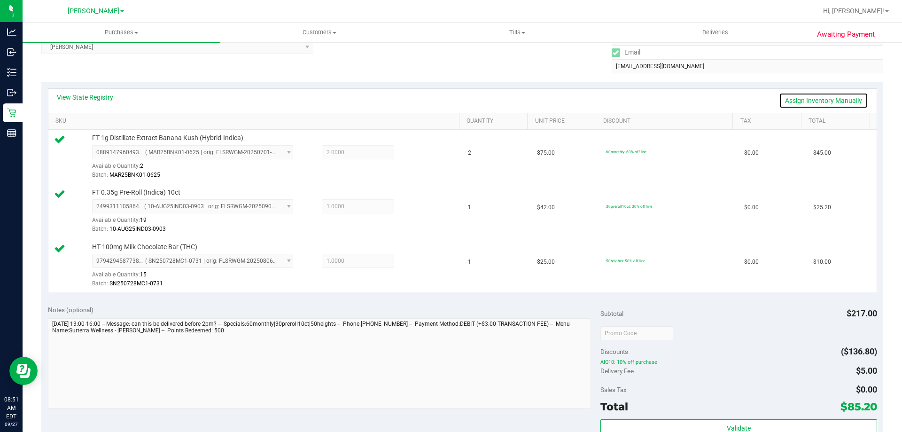
click at [821, 98] on link "Assign Inventory Manually" at bounding box center [823, 101] width 89 height 16
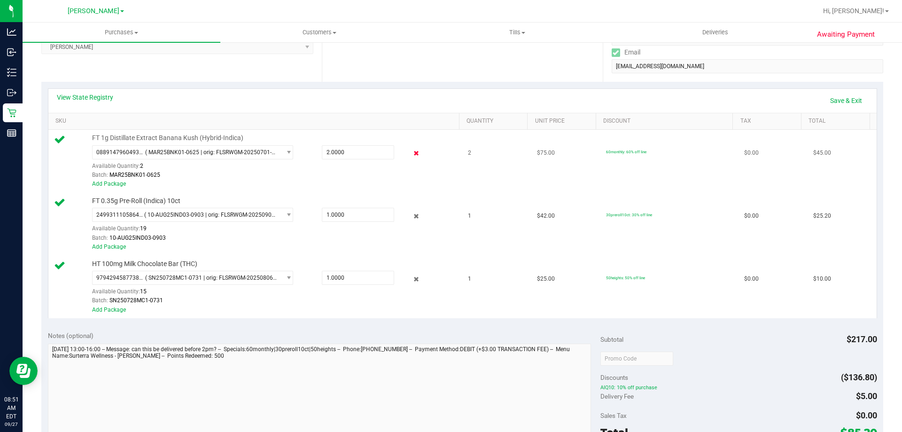
click at [414, 152] on icon at bounding box center [416, 153] width 10 height 11
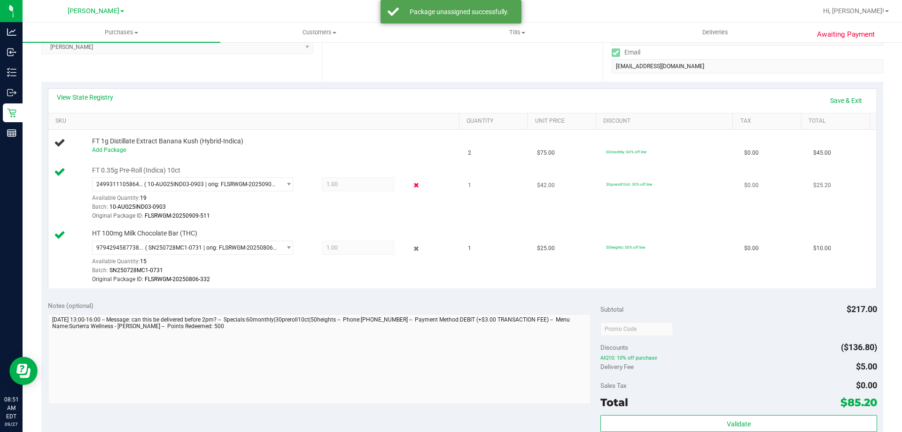
click at [411, 185] on icon at bounding box center [416, 185] width 10 height 11
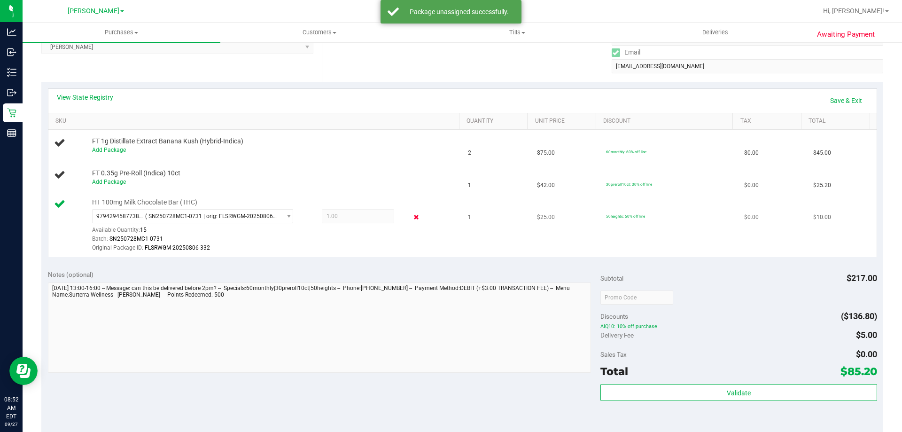
click at [411, 217] on icon at bounding box center [416, 217] width 10 height 11
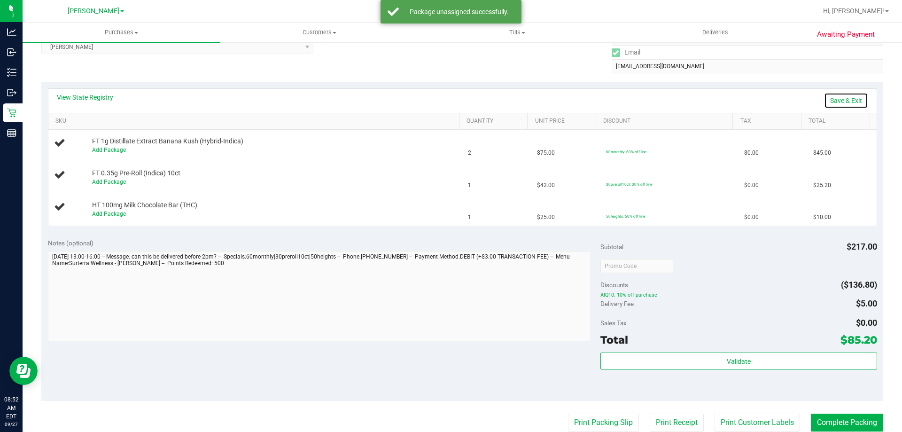
click at [844, 96] on link "Save & Exit" at bounding box center [846, 101] width 44 height 16
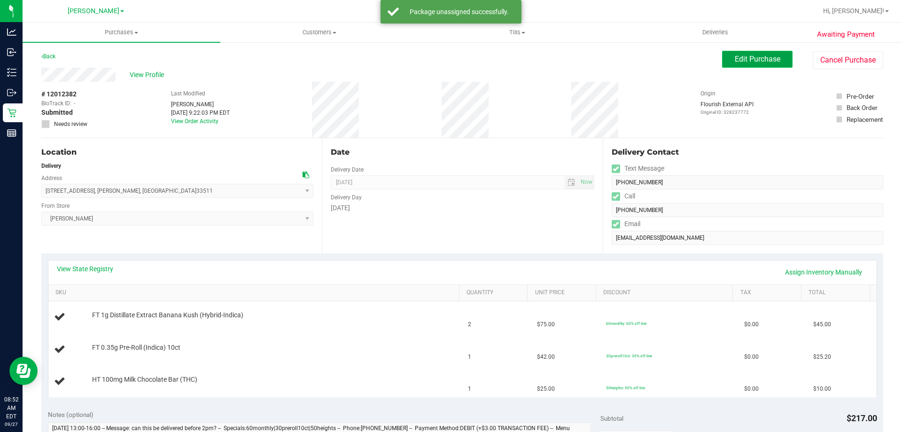
click at [747, 62] on span "Edit Purchase" at bounding box center [758, 58] width 46 height 9
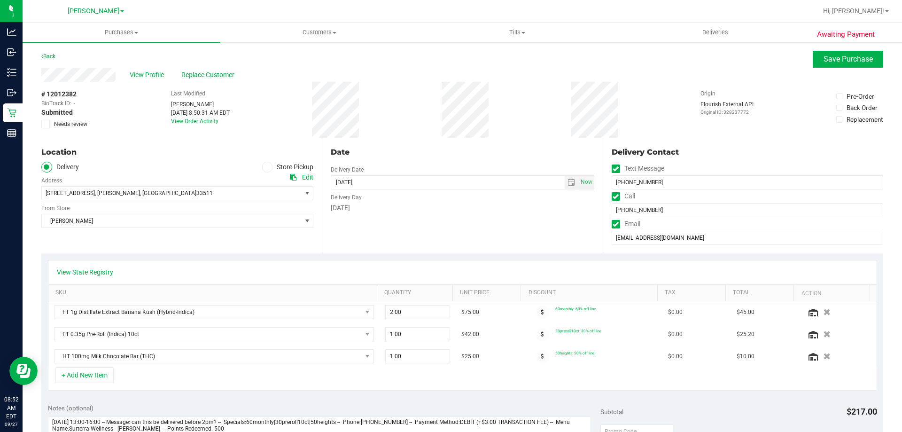
click at [71, 125] on span "Needs review" at bounding box center [70, 124] width 33 height 8
click at [0, 0] on input "Needs review" at bounding box center [0, 0] width 0 height 0
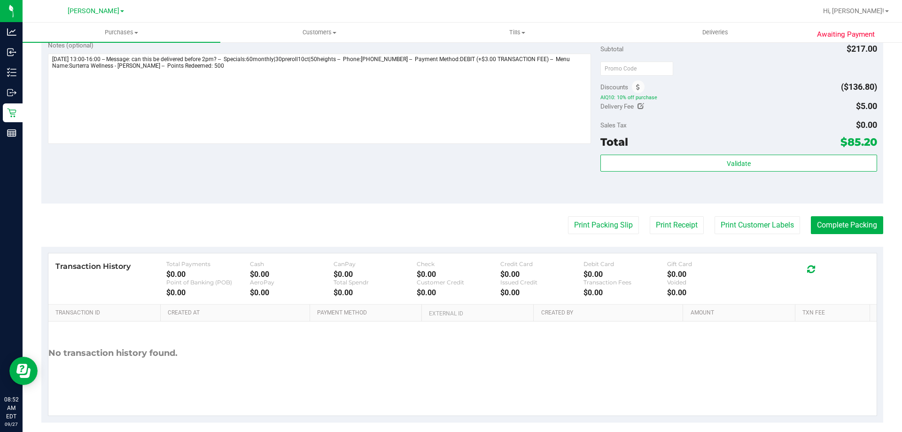
scroll to position [372, 0]
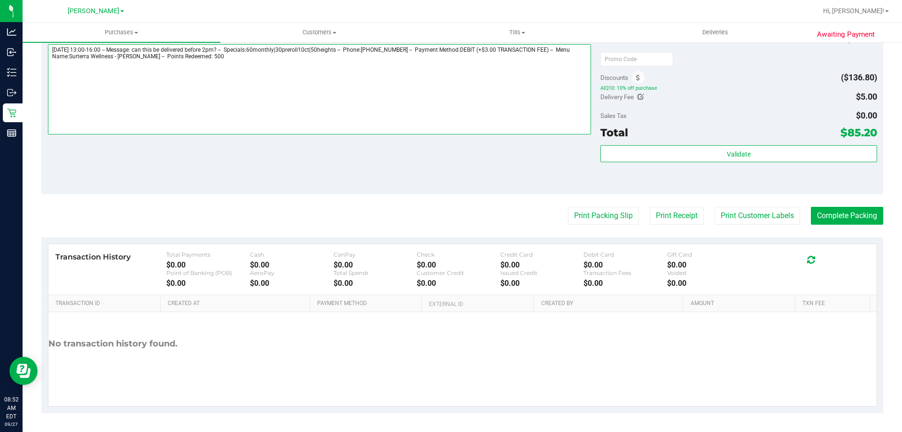
click at [460, 80] on textarea at bounding box center [319, 89] width 543 height 90
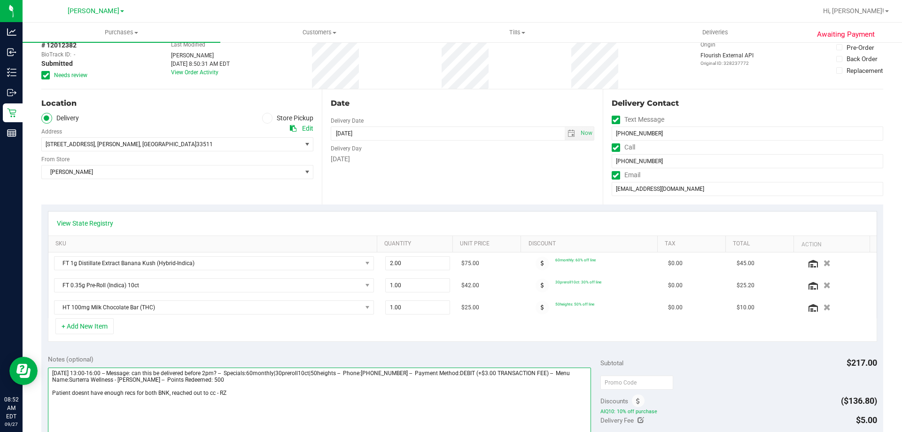
scroll to position [0, 0]
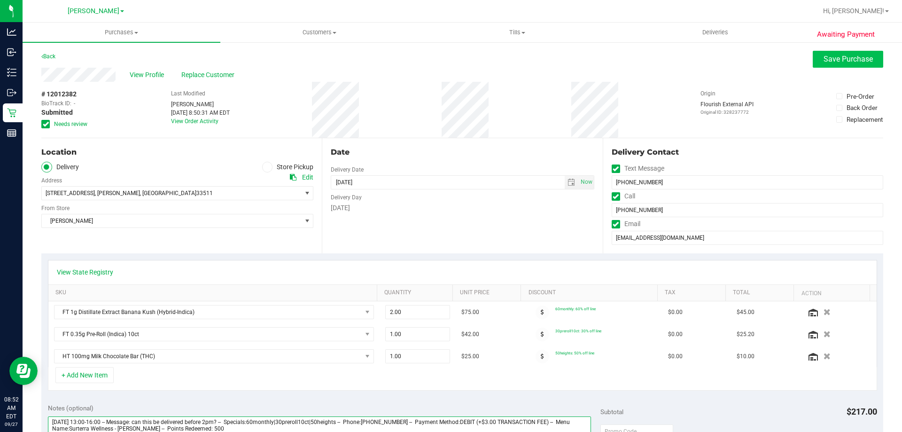
type textarea "[DATE] 13:00-16:00 -- Message: can this be delivered before 2pm? -- Specials:60…"
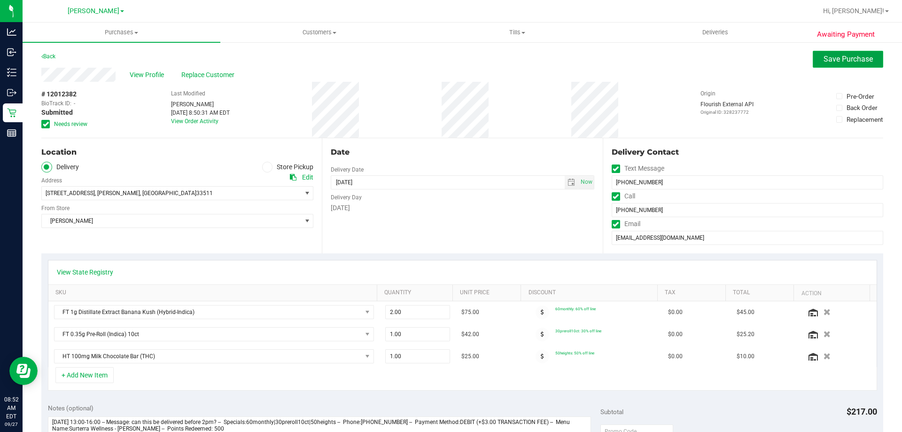
click at [824, 59] on span "Save Purchase" at bounding box center [847, 58] width 49 height 9
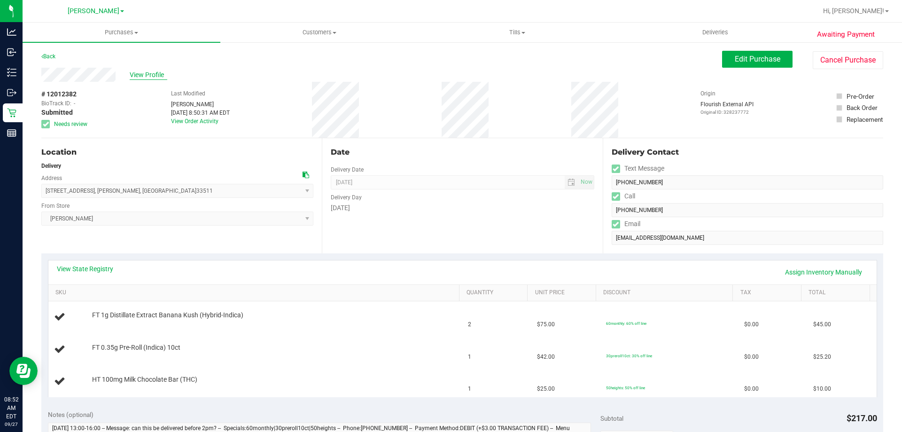
click at [147, 75] on span "View Profile" at bounding box center [149, 75] width 38 height 10
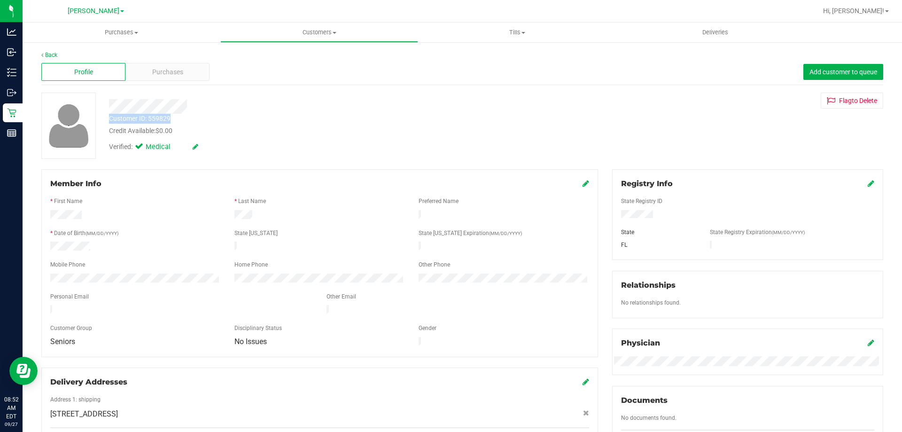
drag, startPoint x: 172, startPoint y: 119, endPoint x: 111, endPoint y: 117, distance: 61.5
click at [111, 117] on div "Customer ID: 559829 Credit Available: $0.00" at bounding box center [316, 125] width 428 height 22
copy div "Customer ID: 559829"
click at [58, 56] on div "Back" at bounding box center [462, 55] width 842 height 8
click at [54, 54] on link "Back" at bounding box center [49, 55] width 16 height 7
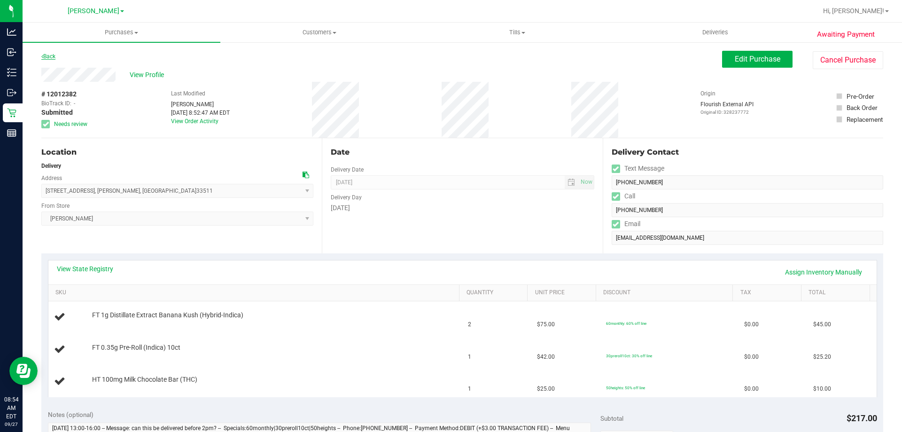
click at [48, 56] on link "Back" at bounding box center [48, 56] width 14 height 7
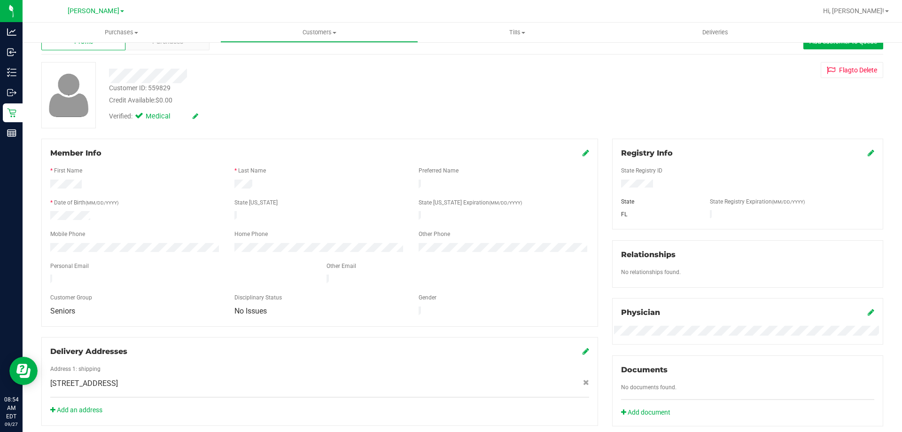
scroll to position [47, 0]
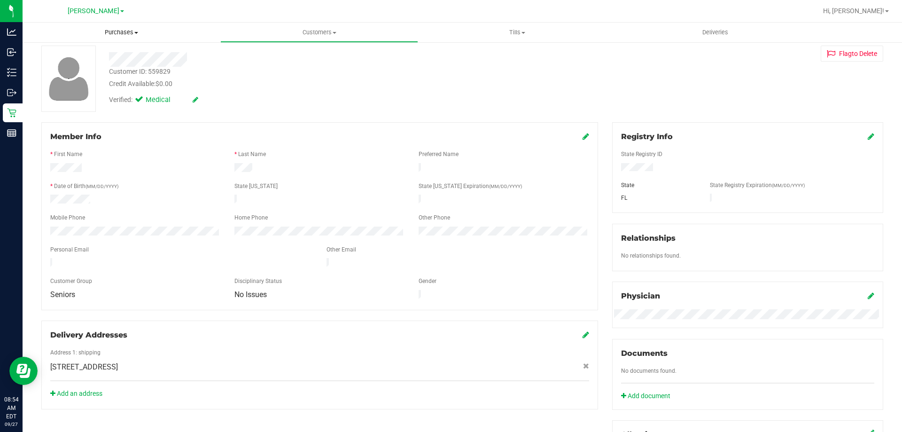
click at [135, 35] on span "Purchases" at bounding box center [122, 32] width 198 height 8
click at [66, 68] on span "Fulfillment" at bounding box center [52, 68] width 58 height 8
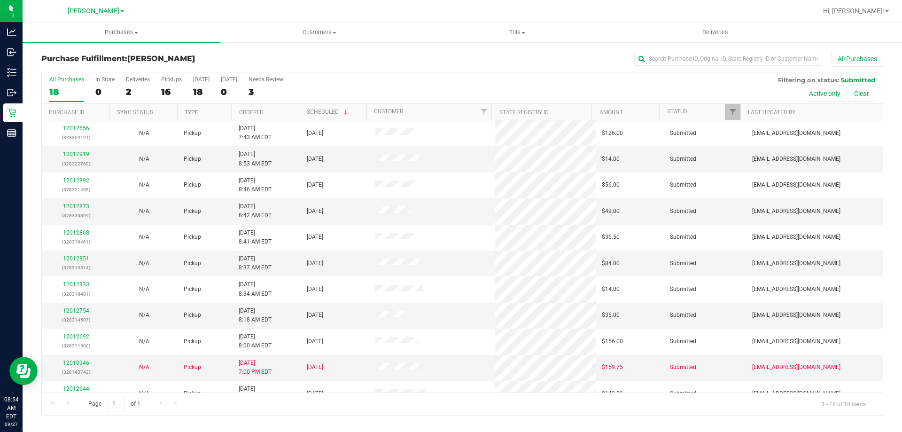
click at [198, 112] on link "Type" at bounding box center [192, 112] width 14 height 7
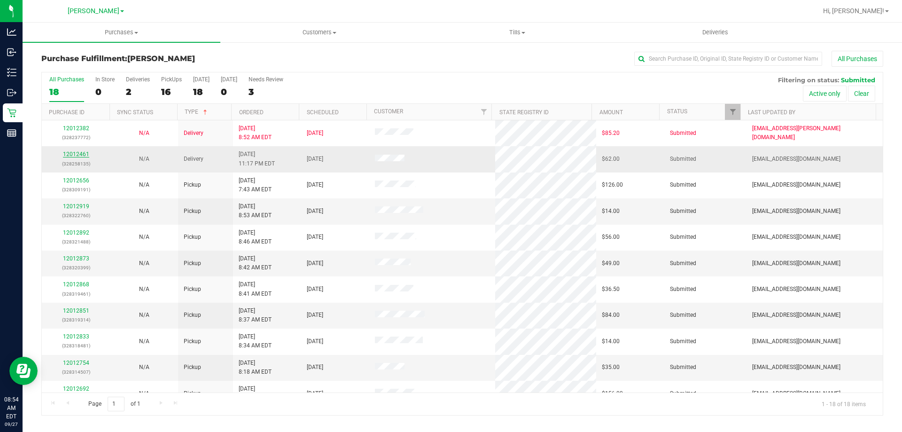
click at [84, 155] on link "12012461" at bounding box center [76, 154] width 26 height 7
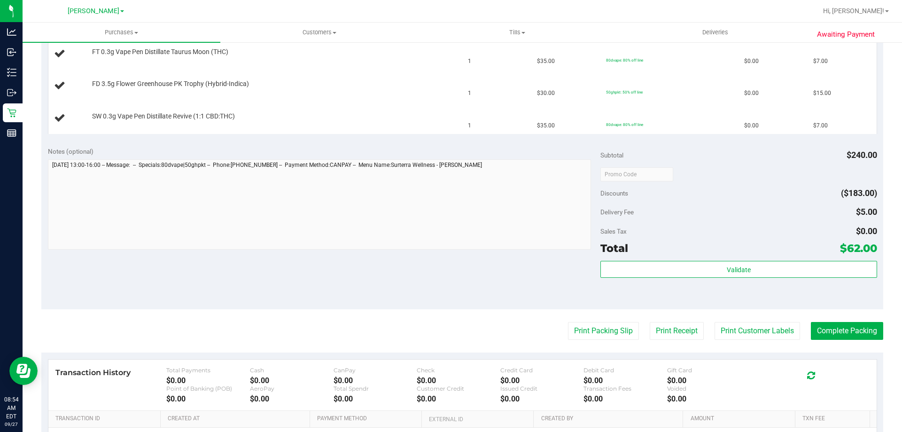
scroll to position [414, 0]
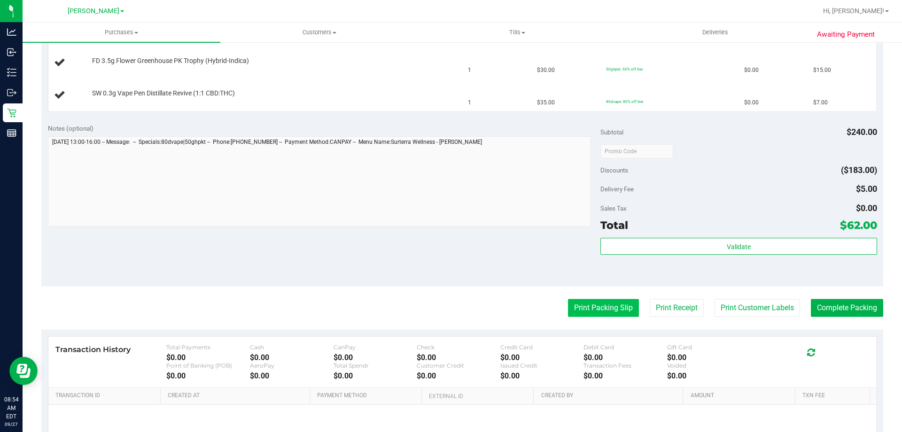
click at [604, 309] on button "Print Packing Slip" at bounding box center [603, 308] width 71 height 18
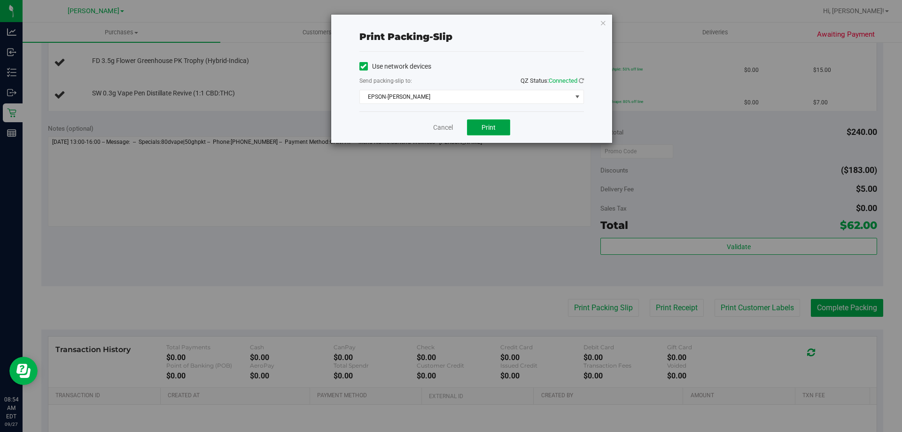
click at [496, 128] on button "Print" at bounding box center [488, 127] width 43 height 16
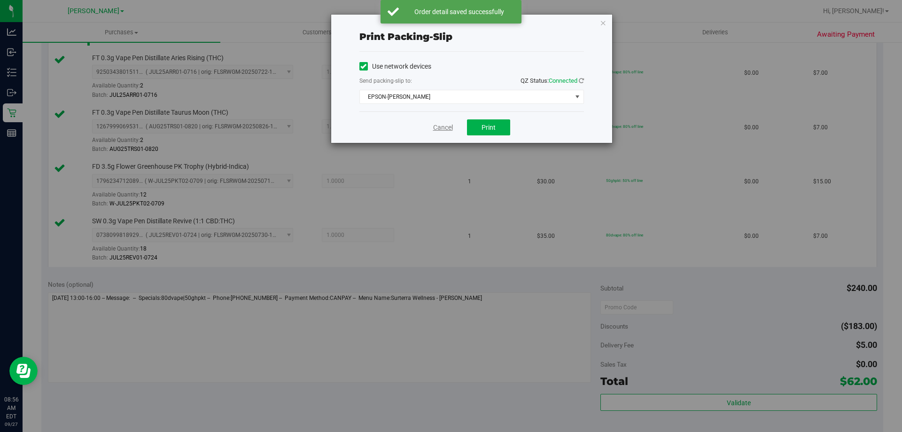
click at [439, 124] on link "Cancel" at bounding box center [443, 128] width 20 height 10
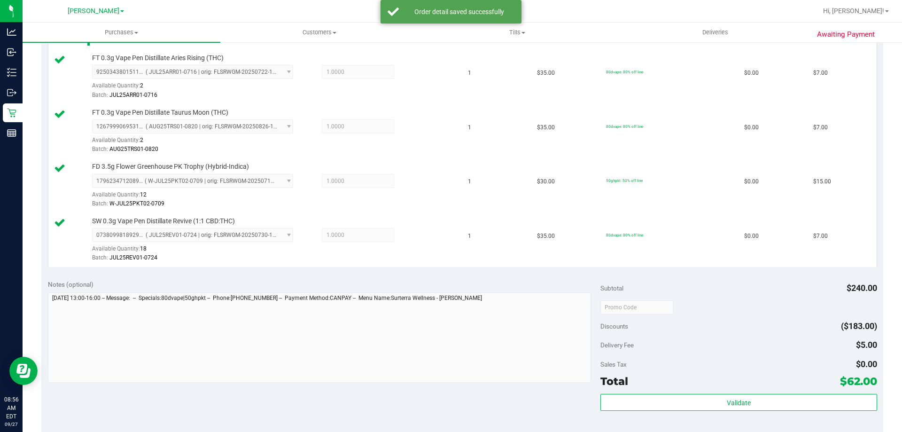
scroll to position [651, 0]
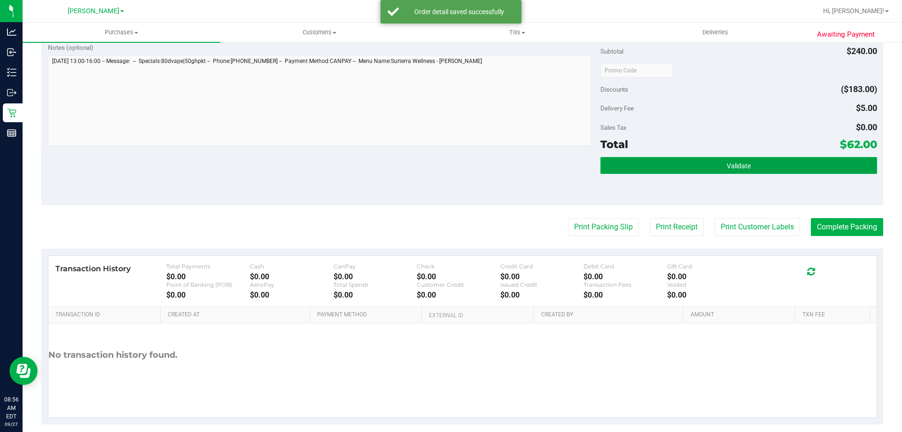
click at [748, 162] on button "Validate" at bounding box center [738, 165] width 276 height 17
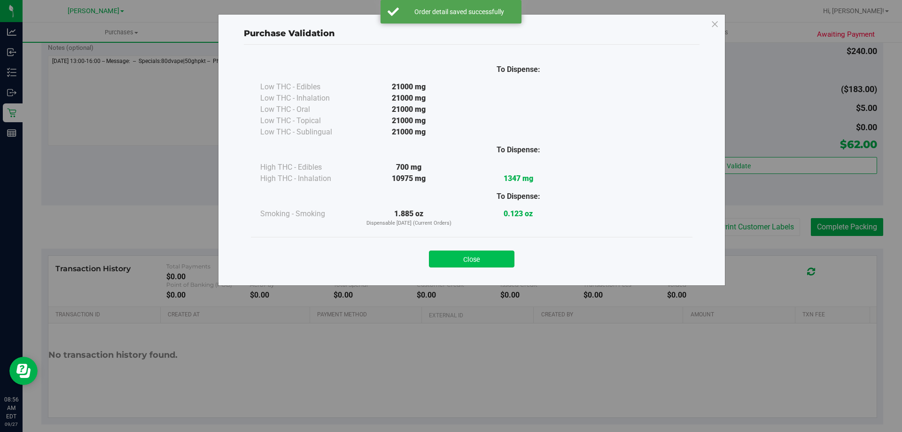
click at [487, 264] on button "Close" at bounding box center [471, 258] width 85 height 17
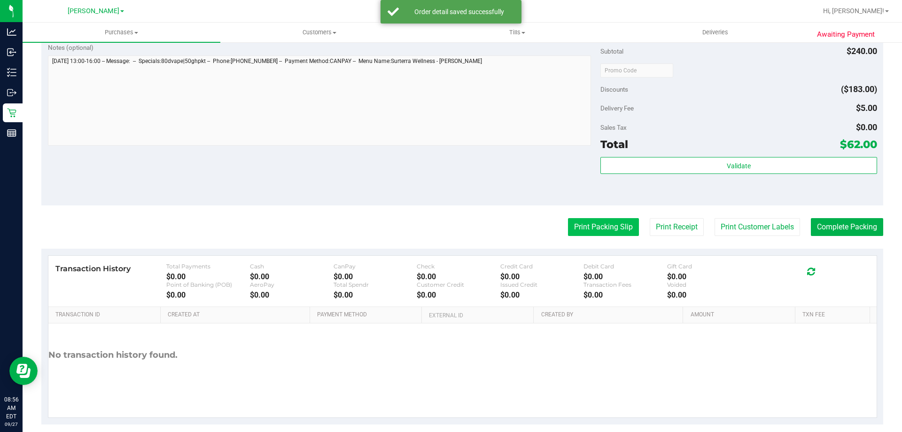
click at [600, 218] on button "Print Packing Slip" at bounding box center [603, 227] width 71 height 18
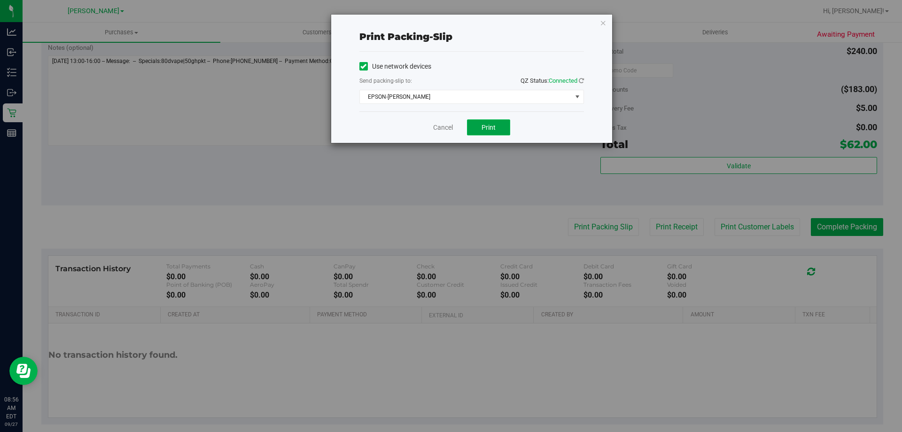
click at [482, 132] on button "Print" at bounding box center [488, 127] width 43 height 16
click at [489, 127] on span "Print" at bounding box center [488, 128] width 14 height 8
click at [447, 126] on link "Cancel" at bounding box center [443, 128] width 20 height 10
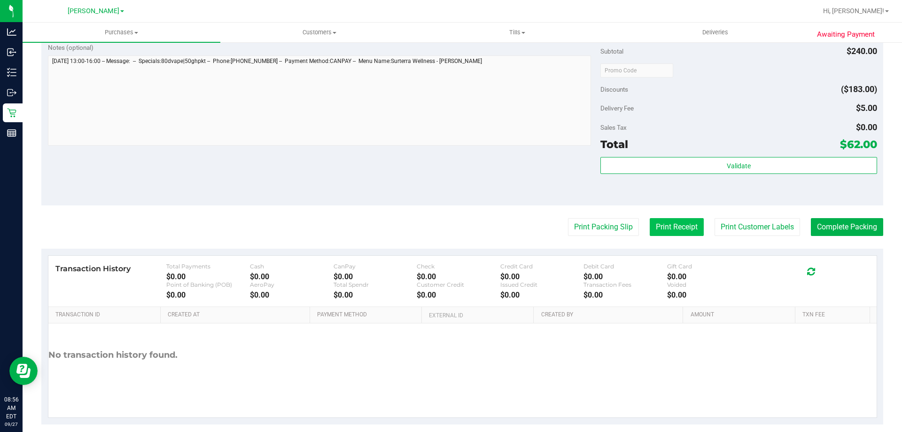
click at [685, 234] on button "Print Receipt" at bounding box center [677, 227] width 54 height 18
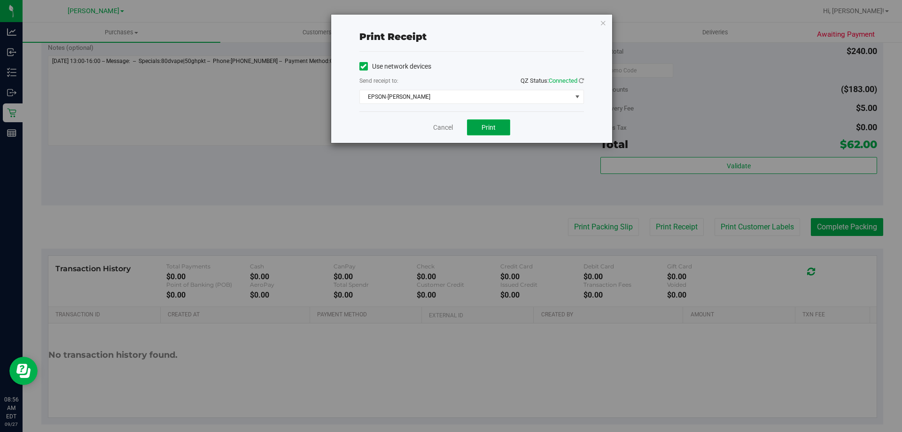
click at [496, 132] on button "Print" at bounding box center [488, 127] width 43 height 16
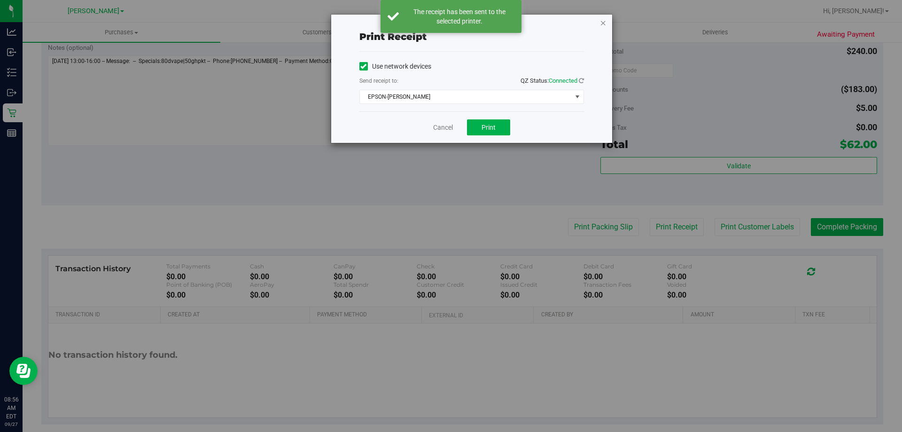
click at [601, 22] on icon "button" at bounding box center [603, 22] width 7 height 11
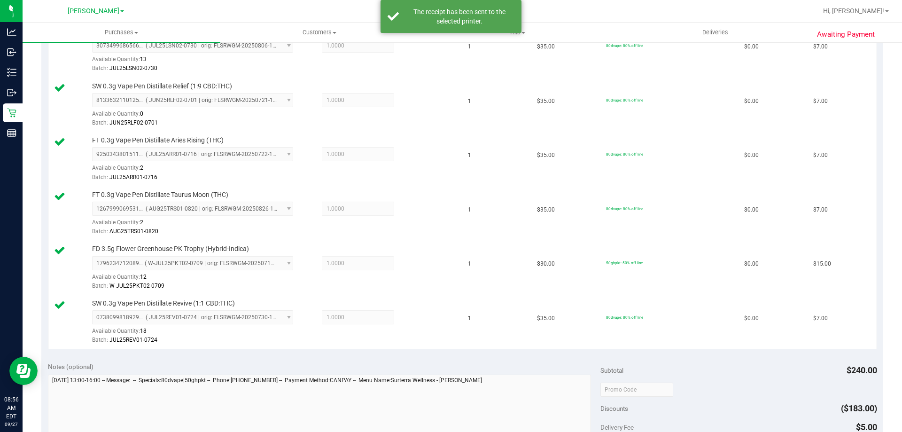
scroll to position [292, 0]
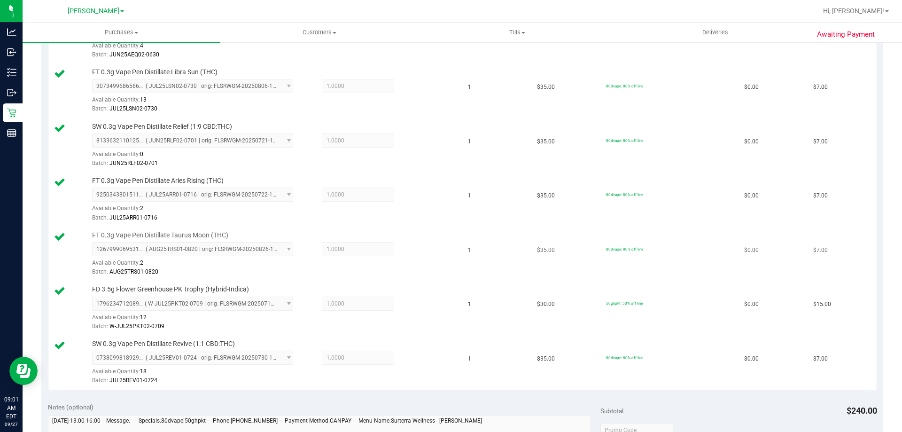
click at [663, 276] on td "80dvape: 80% off line" at bounding box center [669, 254] width 138 height 54
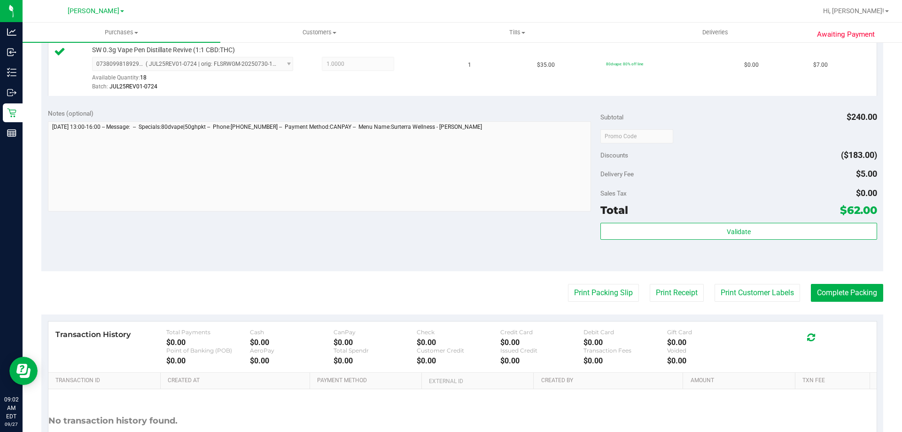
scroll to position [610, 0]
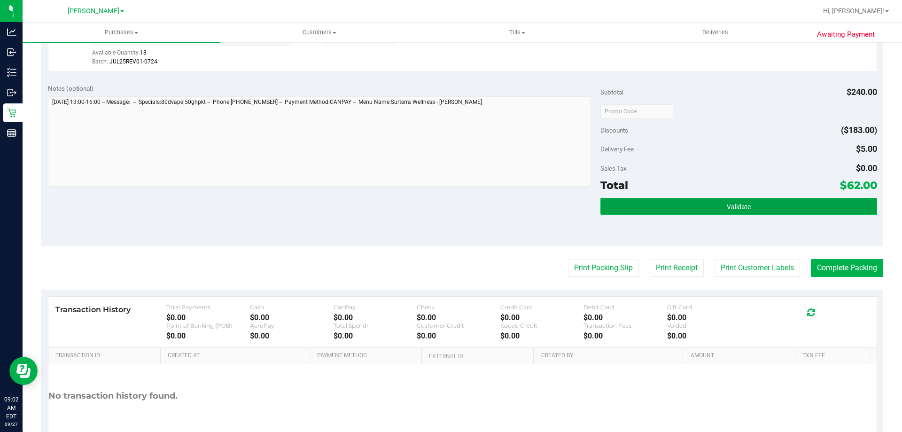
click at [777, 206] on button "Validate" at bounding box center [738, 206] width 276 height 17
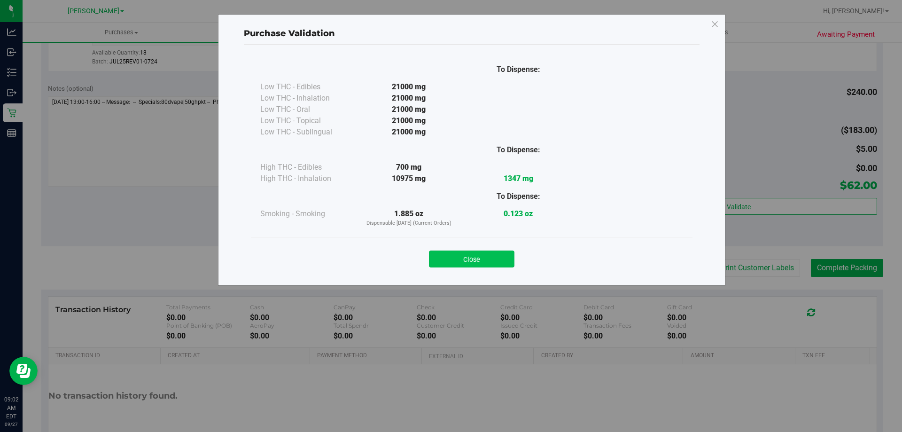
click at [482, 253] on button "Close" at bounding box center [471, 258] width 85 height 17
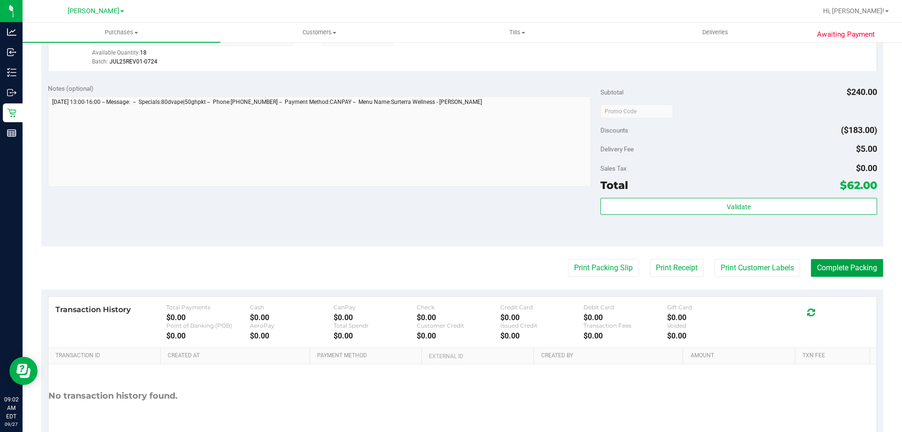
click at [841, 264] on button "Complete Packing" at bounding box center [847, 268] width 72 height 18
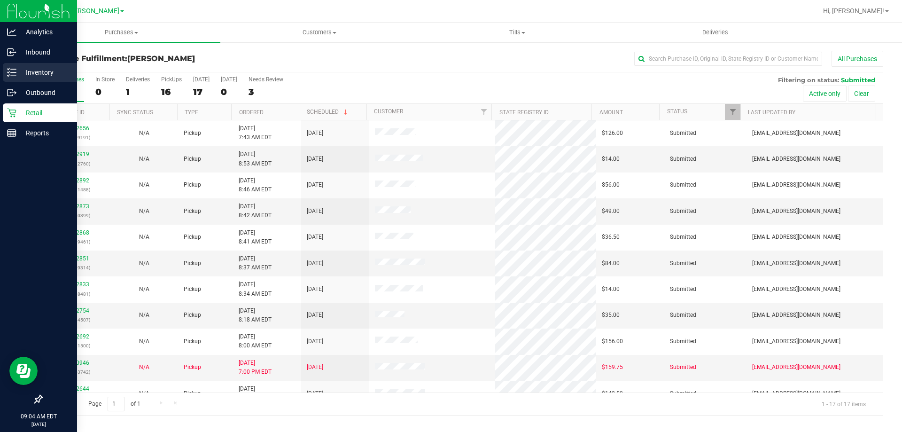
click at [29, 66] on div "Inventory" at bounding box center [40, 72] width 74 height 19
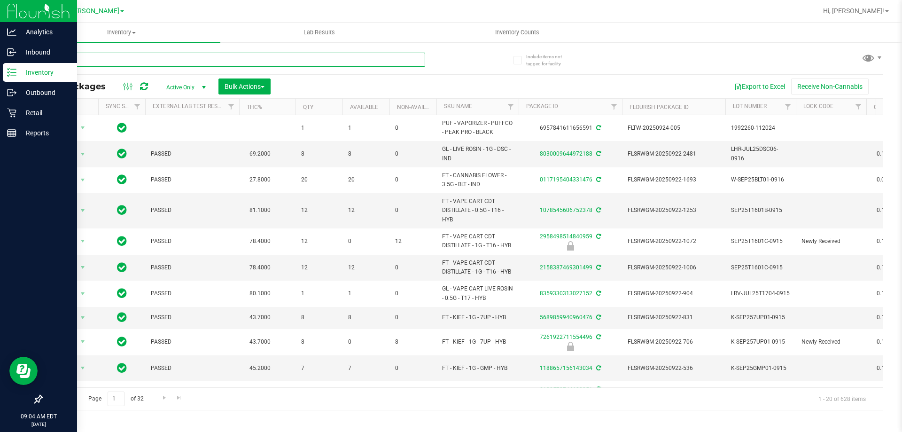
click at [241, 60] on input "text" at bounding box center [233, 60] width 384 height 14
type input "8693761845616444"
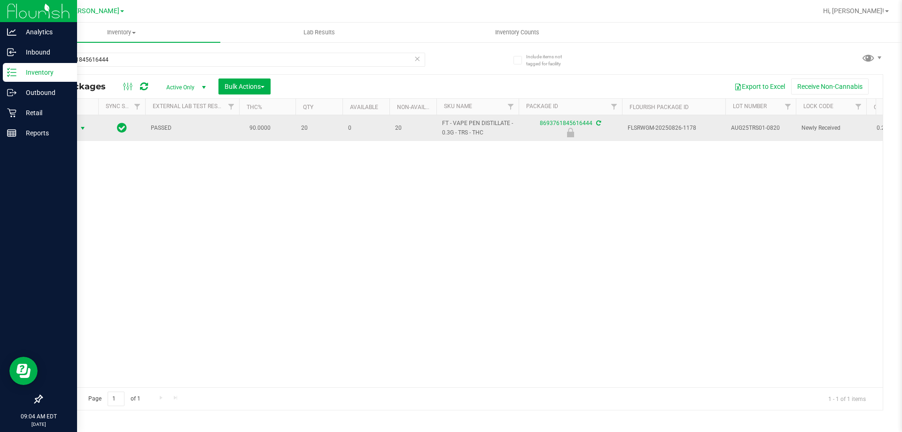
click at [70, 129] on span "Action" at bounding box center [63, 128] width 25 height 13
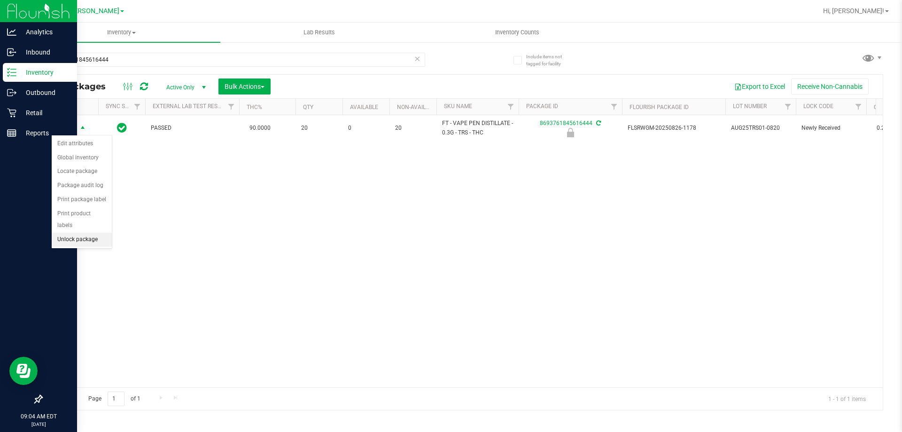
click at [90, 233] on li "Unlock package" at bounding box center [82, 240] width 60 height 14
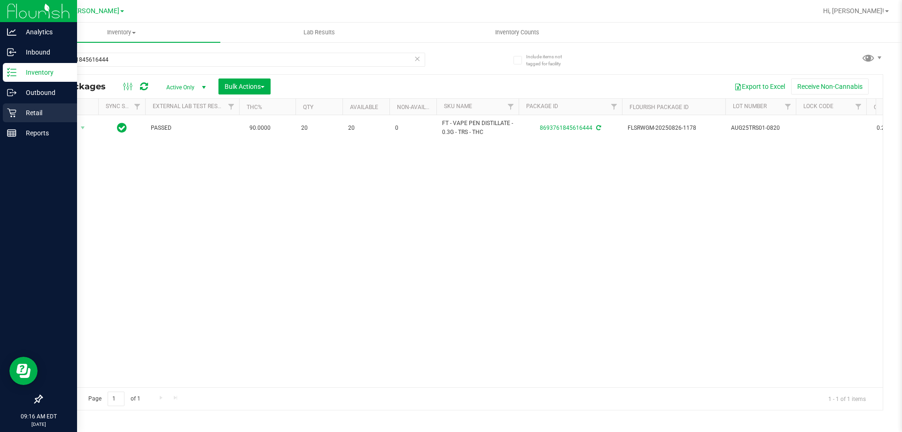
click at [23, 116] on p "Retail" at bounding box center [44, 112] width 56 height 11
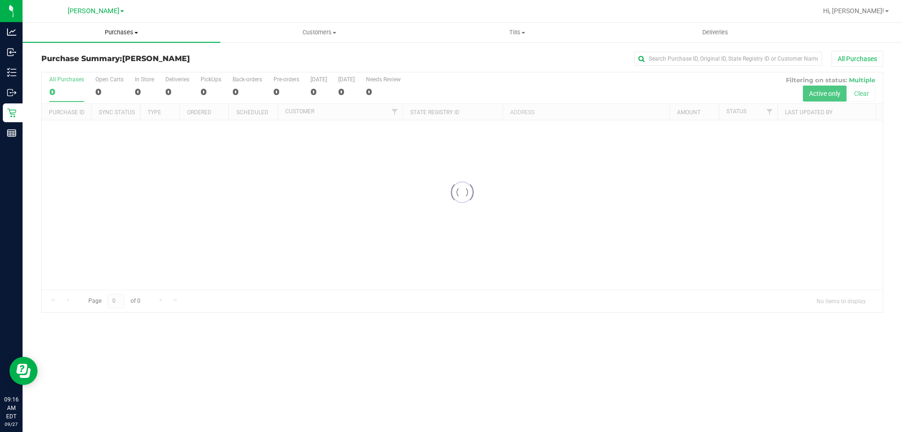
click at [129, 34] on span "Purchases" at bounding box center [122, 32] width 198 height 8
click at [80, 68] on li "Fulfillment" at bounding box center [122, 67] width 198 height 11
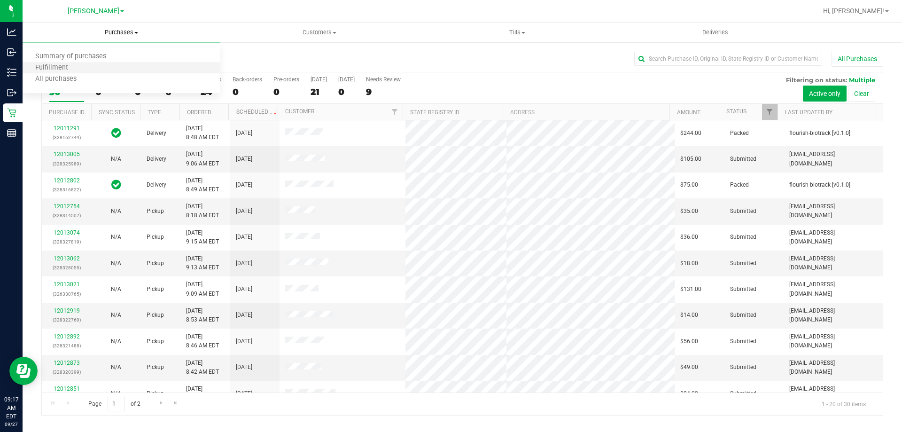
click at [79, 68] on li "Fulfillment" at bounding box center [122, 67] width 198 height 11
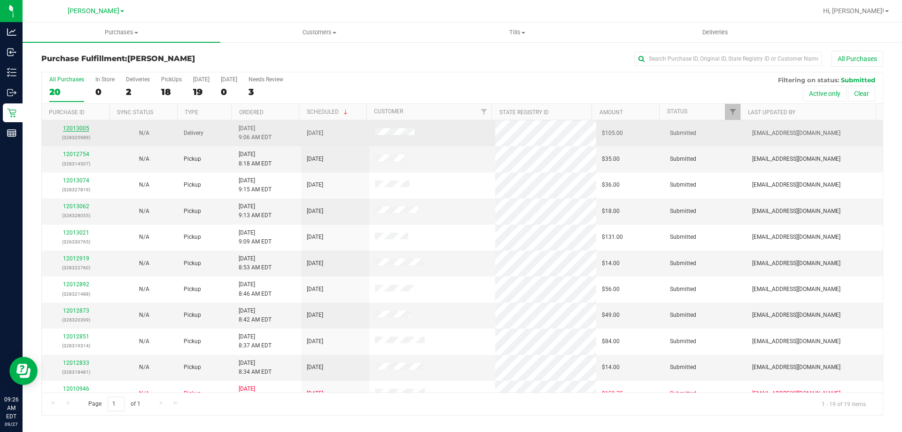
click at [78, 125] on link "12013005" at bounding box center [76, 128] width 26 height 7
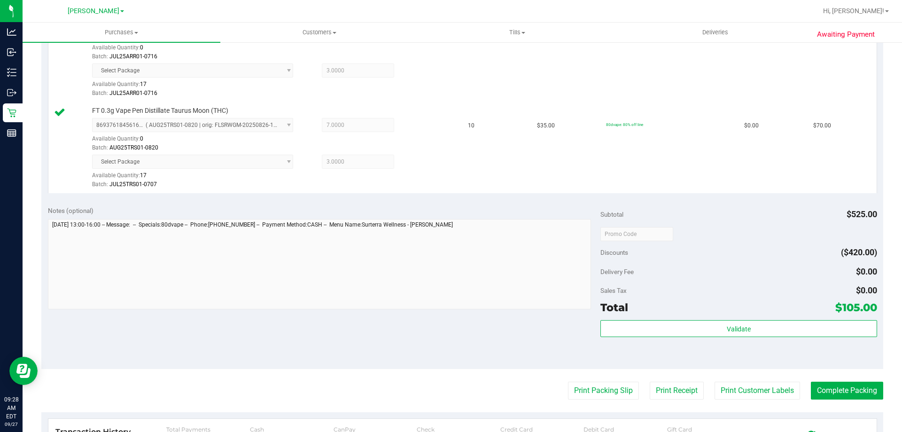
scroll to position [301, 0]
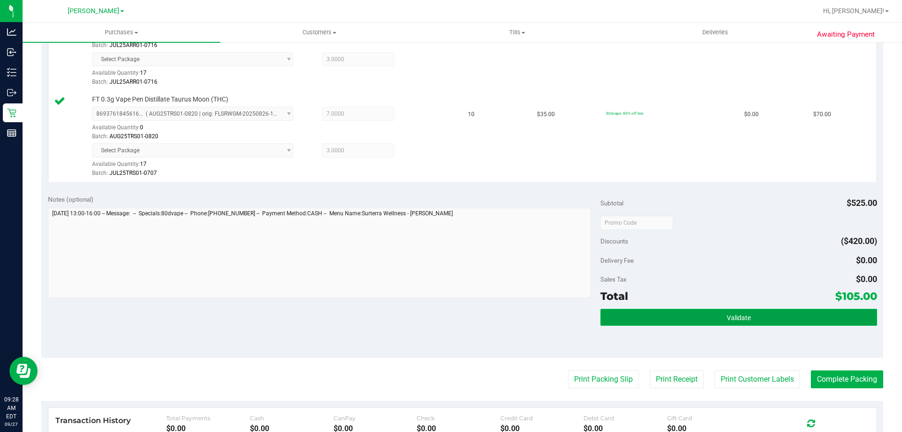
click at [705, 324] on button "Validate" at bounding box center [738, 317] width 276 height 17
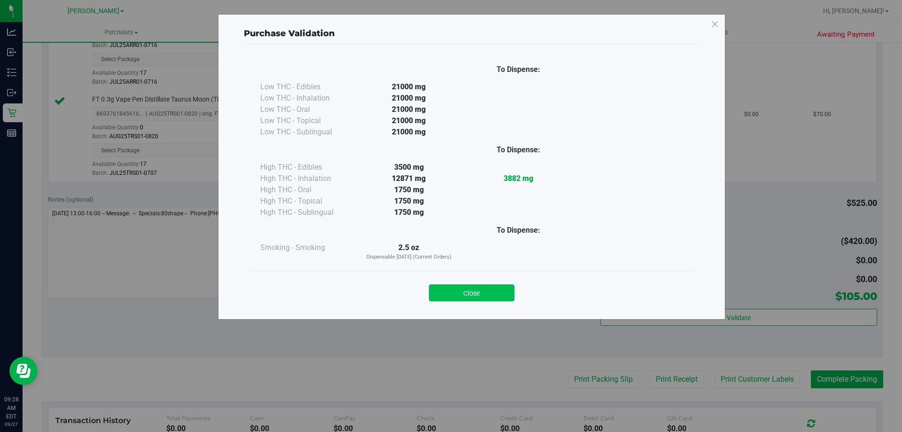
click at [495, 289] on button "Close" at bounding box center [471, 292] width 85 height 17
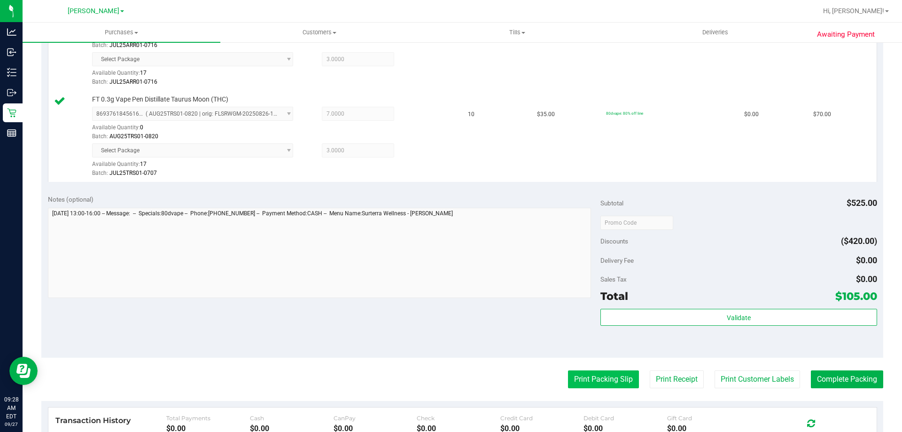
click at [593, 385] on button "Print Packing Slip" at bounding box center [603, 379] width 71 height 18
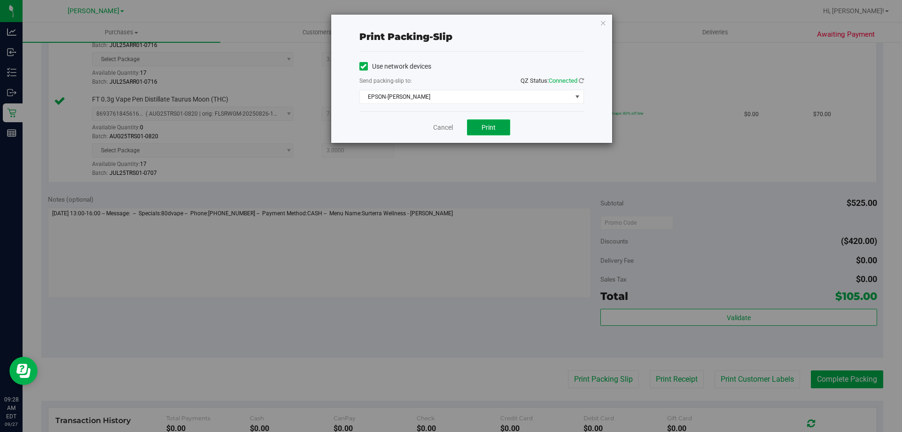
click at [500, 129] on button "Print" at bounding box center [488, 127] width 43 height 16
click at [493, 124] on span "Print" at bounding box center [488, 128] width 14 height 8
click at [437, 126] on link "Cancel" at bounding box center [443, 128] width 20 height 10
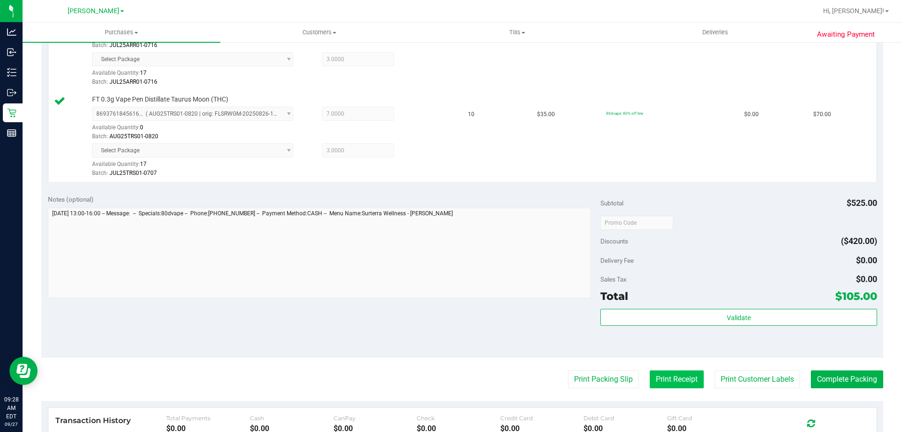
click at [676, 373] on button "Print Receipt" at bounding box center [677, 379] width 54 height 18
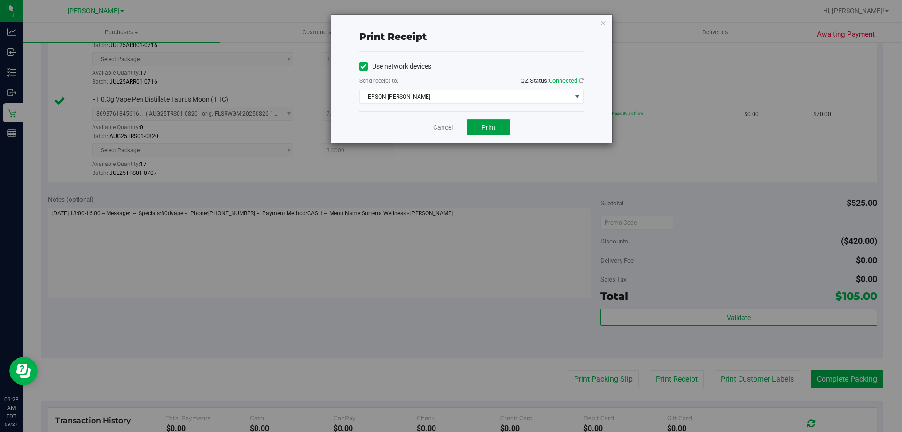
click at [481, 128] on button "Print" at bounding box center [488, 127] width 43 height 16
click at [434, 123] on link "Cancel" at bounding box center [443, 128] width 20 height 10
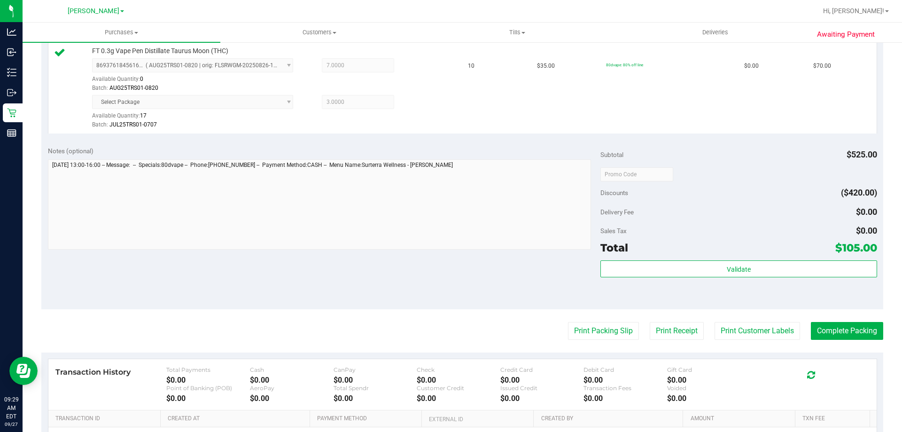
scroll to position [465, 0]
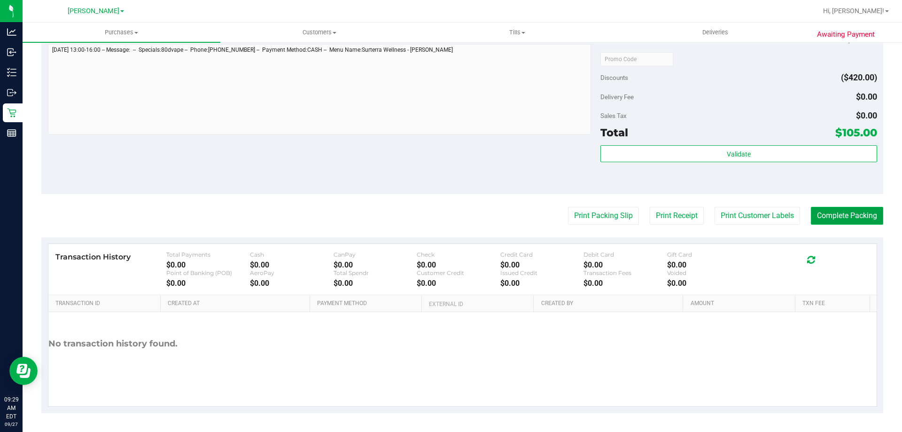
click at [835, 210] on button "Complete Packing" at bounding box center [847, 216] width 72 height 18
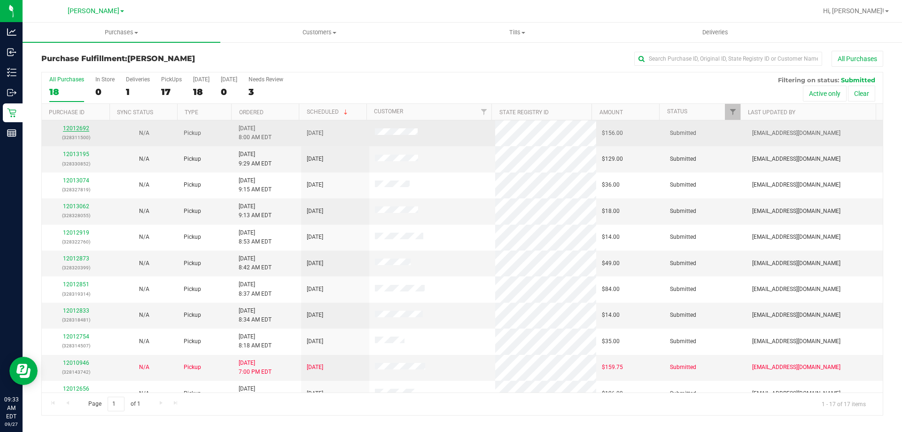
click at [70, 128] on link "12012692" at bounding box center [76, 128] width 26 height 7
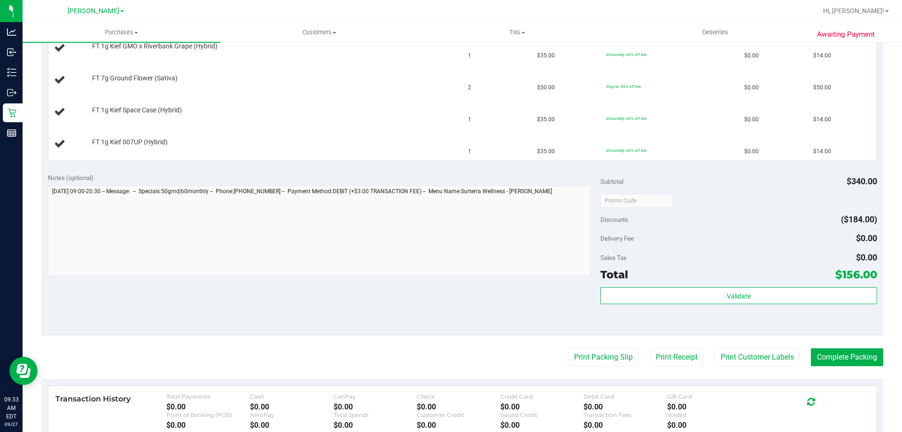
scroll to position [355, 0]
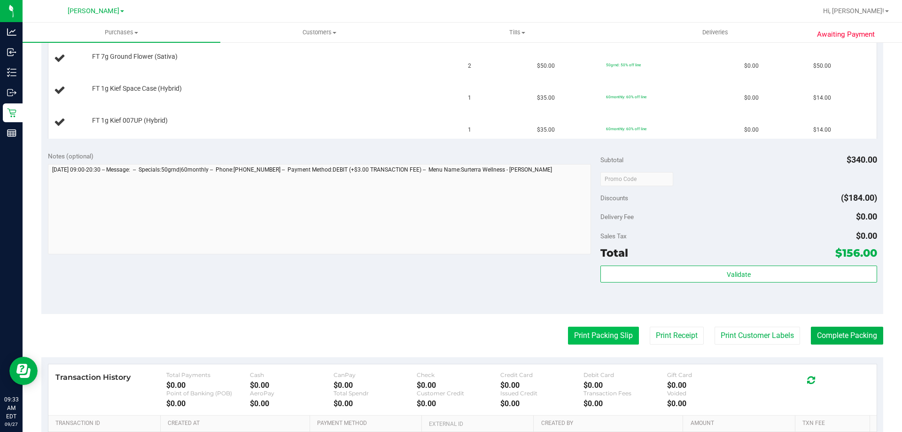
click at [595, 340] on button "Print Packing Slip" at bounding box center [603, 335] width 71 height 18
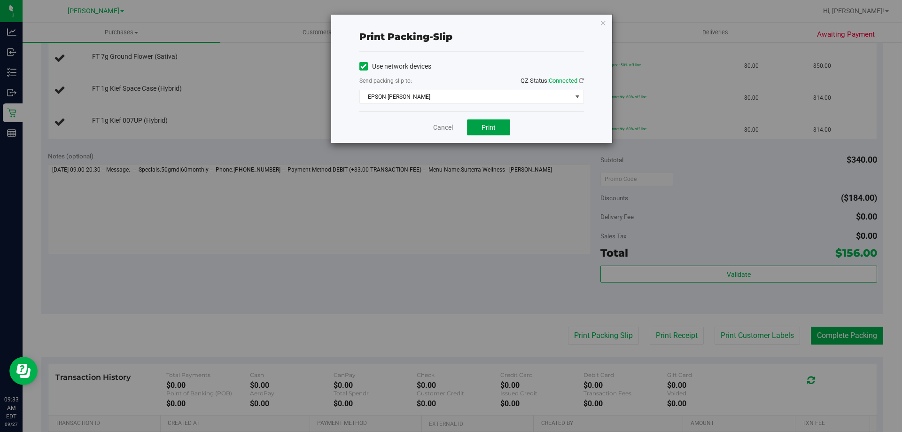
click at [493, 130] on span "Print" at bounding box center [488, 128] width 14 height 8
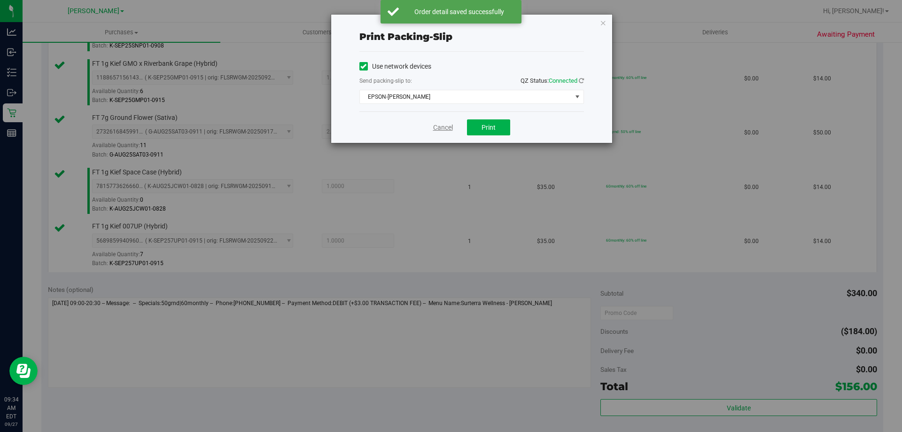
click at [434, 125] on link "Cancel" at bounding box center [443, 128] width 20 height 10
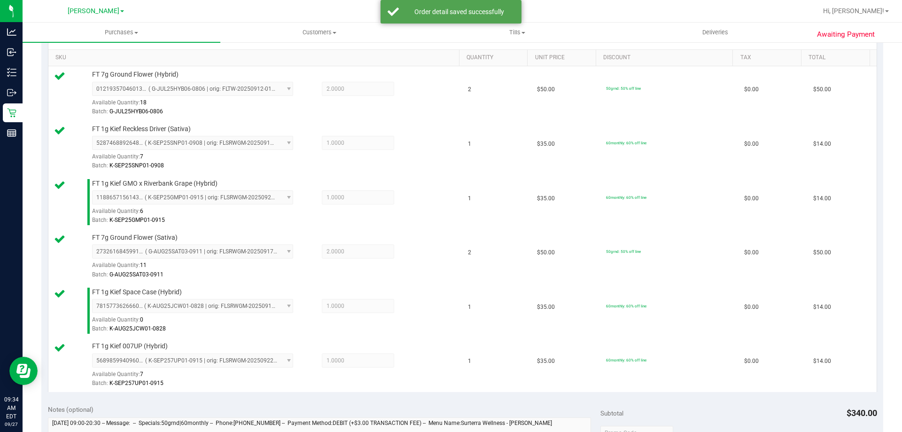
scroll to position [426, 0]
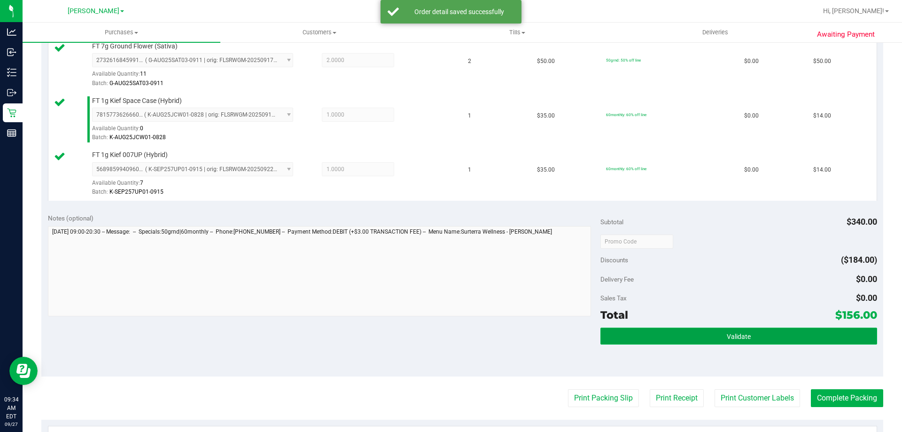
click at [701, 336] on button "Validate" at bounding box center [738, 335] width 276 height 17
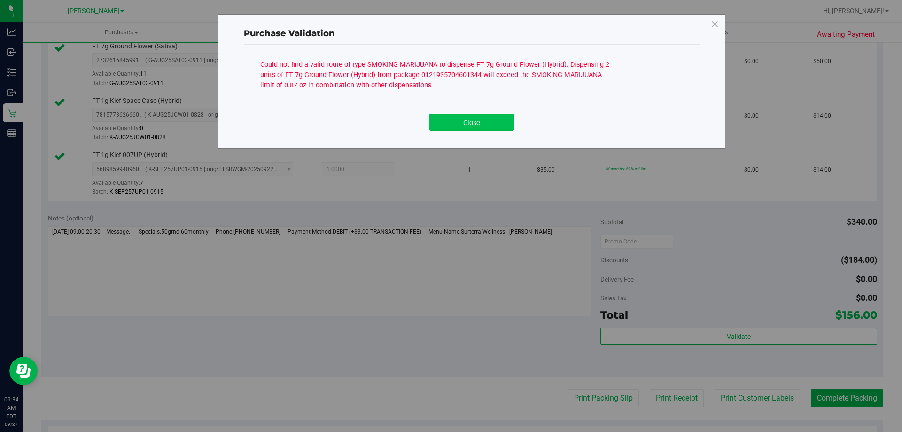
click at [485, 123] on button "Close" at bounding box center [471, 122] width 85 height 17
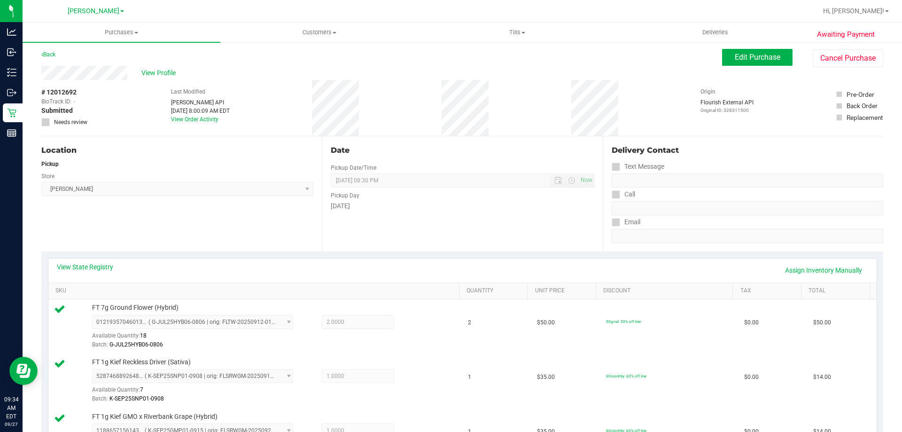
scroll to position [0, 0]
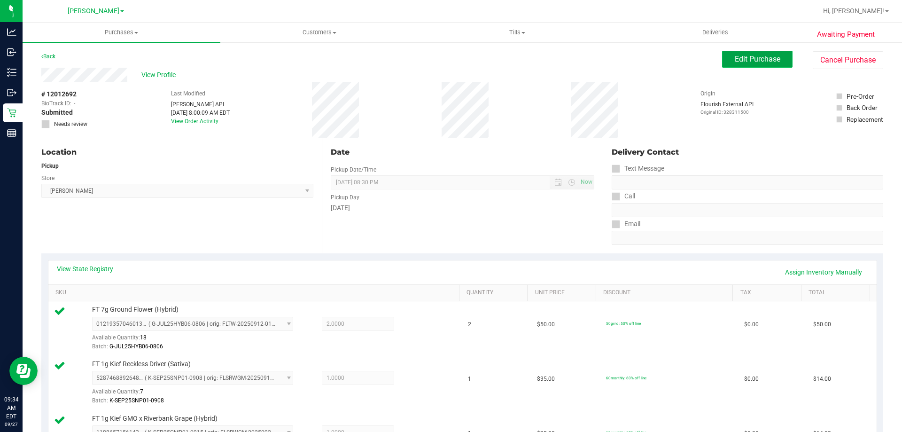
click at [760, 58] on span "Edit Purchase" at bounding box center [758, 58] width 46 height 9
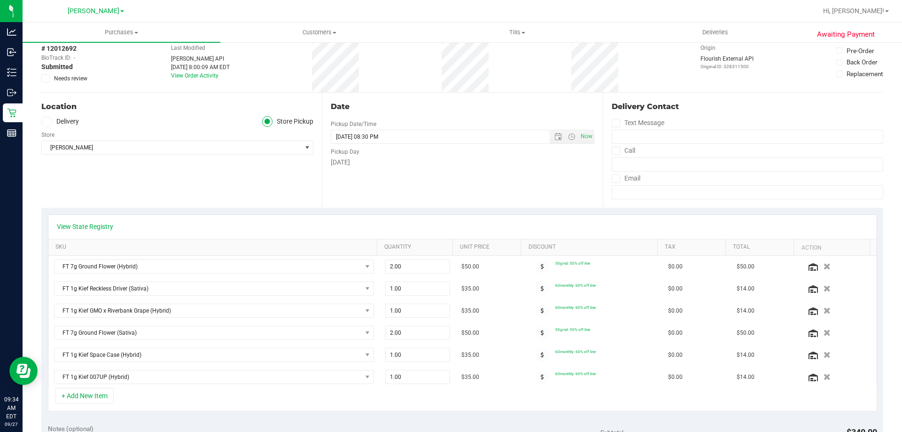
scroll to position [55, 0]
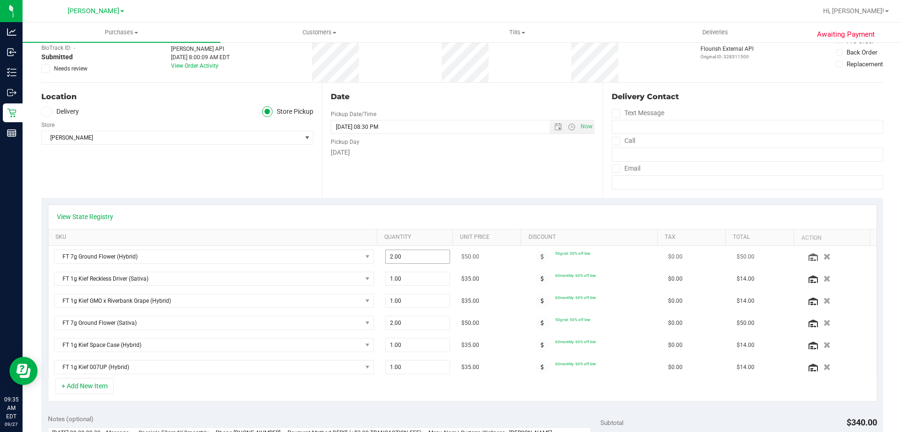
click at [421, 256] on input "2.00" at bounding box center [418, 256] width 64 height 13
type input "1"
click at [420, 342] on input "1.00" at bounding box center [418, 344] width 64 height 13
type input "2.00"
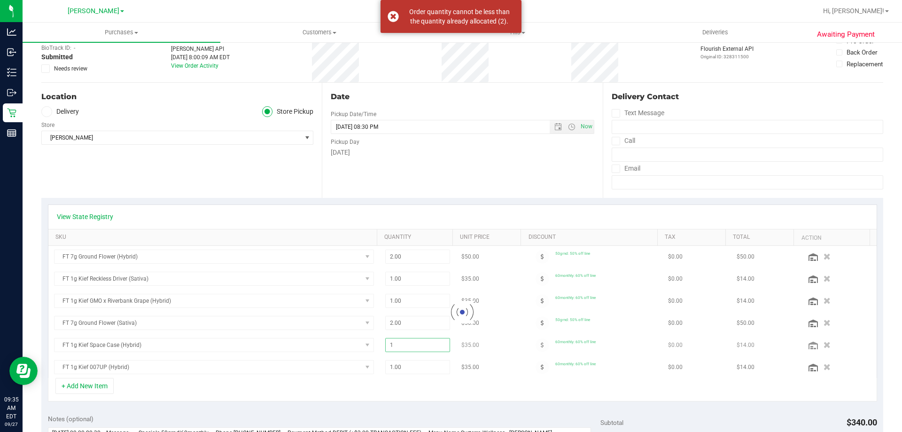
scroll to position [0, 0]
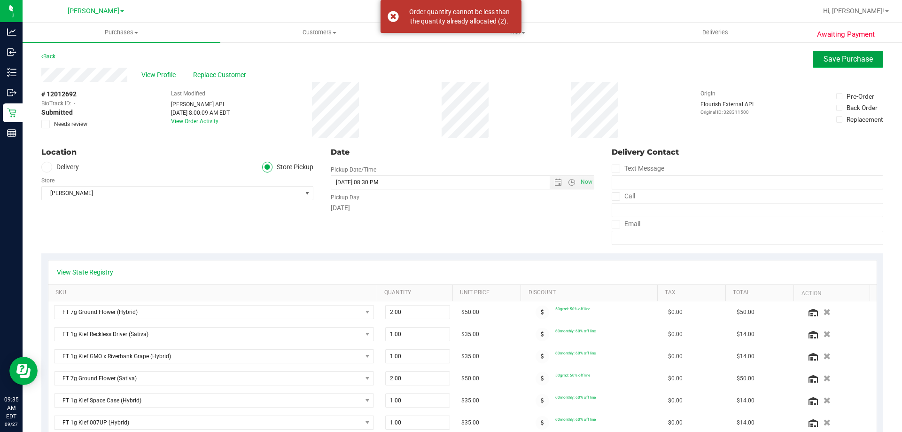
click at [840, 60] on span "Save Purchase" at bounding box center [847, 58] width 49 height 9
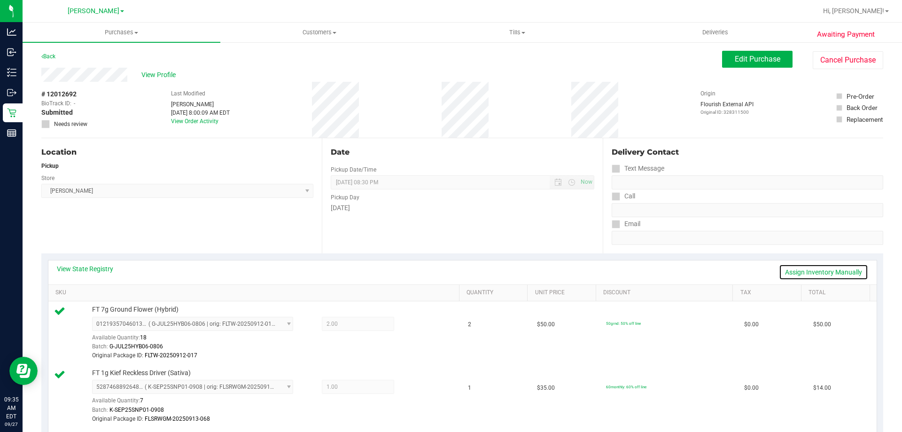
click at [835, 270] on link "Assign Inventory Manually" at bounding box center [823, 272] width 89 height 16
click at [411, 325] on icon at bounding box center [416, 324] width 10 height 11
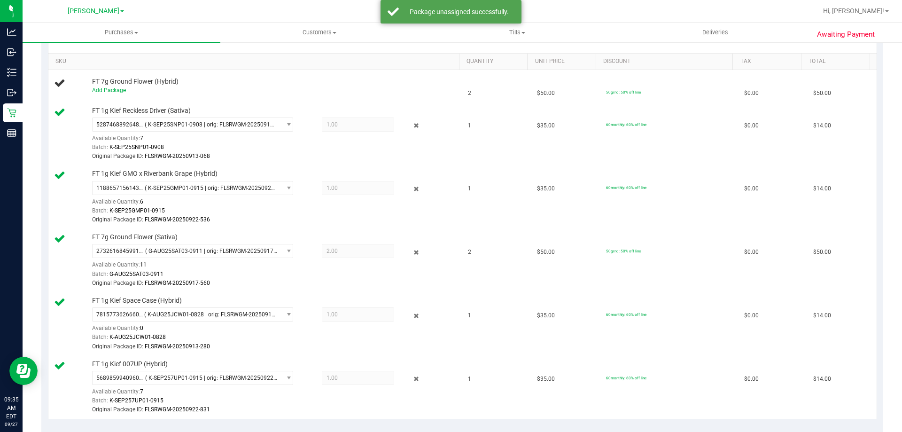
scroll to position [223, 0]
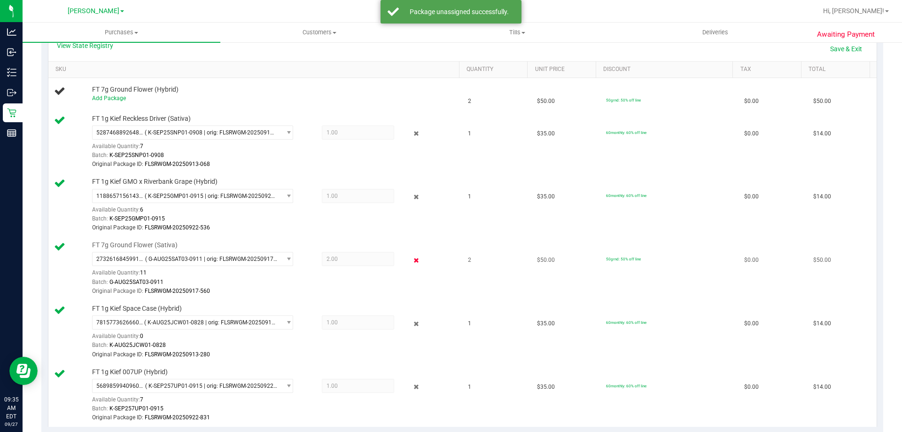
click at [411, 260] on icon at bounding box center [416, 260] width 10 height 11
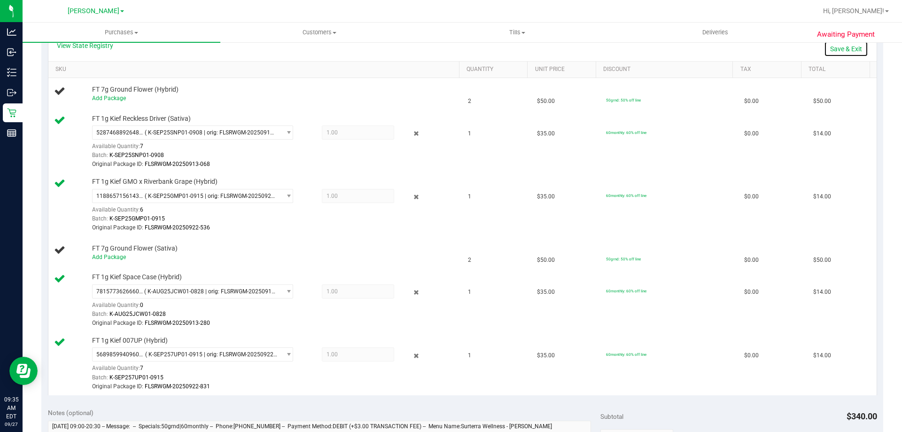
click at [839, 52] on link "Save & Exit" at bounding box center [846, 49] width 44 height 16
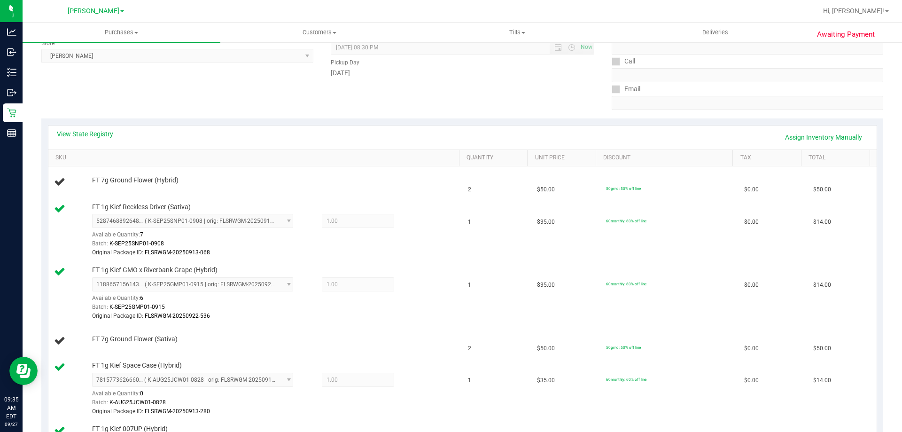
scroll to position [0, 0]
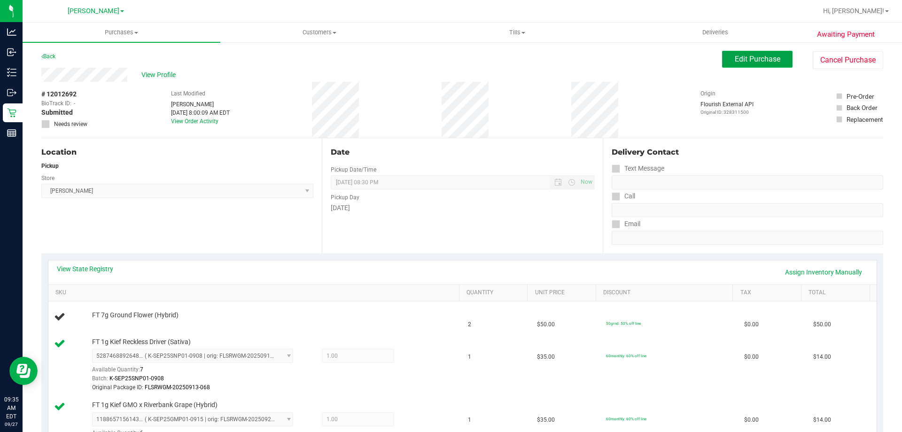
click at [747, 58] on span "Edit Purchase" at bounding box center [758, 58] width 46 height 9
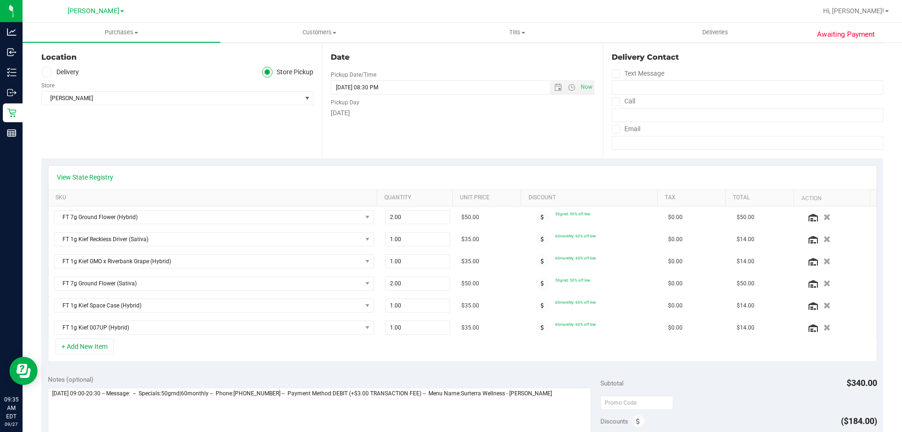
scroll to position [96, 0]
click at [436, 203] on th "Quantity" at bounding box center [415, 197] width 76 height 17
click at [415, 302] on input "2.00" at bounding box center [418, 304] width 64 height 13
type input "1"
click at [429, 329] on input "2.00" at bounding box center [418, 326] width 64 height 13
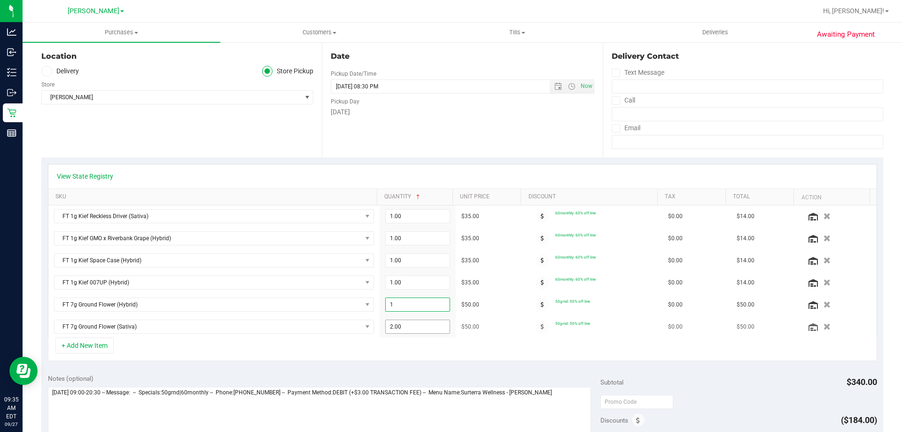
type input "1.00"
type input "1"
click at [577, 154] on div "Date Pickup Date/Time [DATE] Now [DATE] 08:30 PM Now Pickup Day [DATE]" at bounding box center [462, 99] width 280 height 115
click at [416, 281] on input "2.00" at bounding box center [418, 282] width 64 height 13
type input "1"
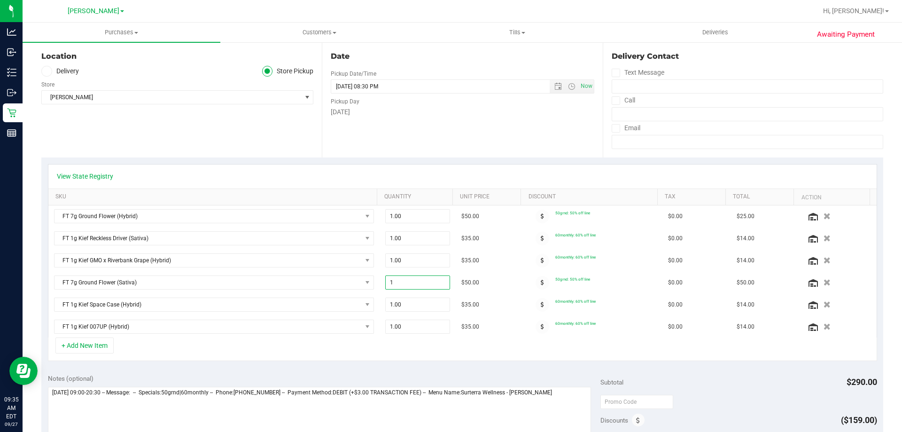
click at [495, 147] on div "Date Pickup Date/Time [DATE] Now [DATE] 08:30 PM Now Pickup Day [DATE]" at bounding box center [462, 99] width 280 height 115
type input "1.00"
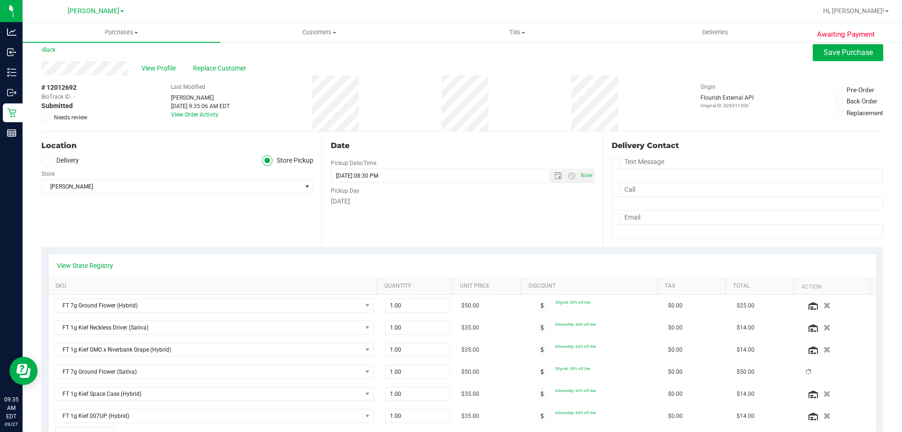
scroll to position [0, 0]
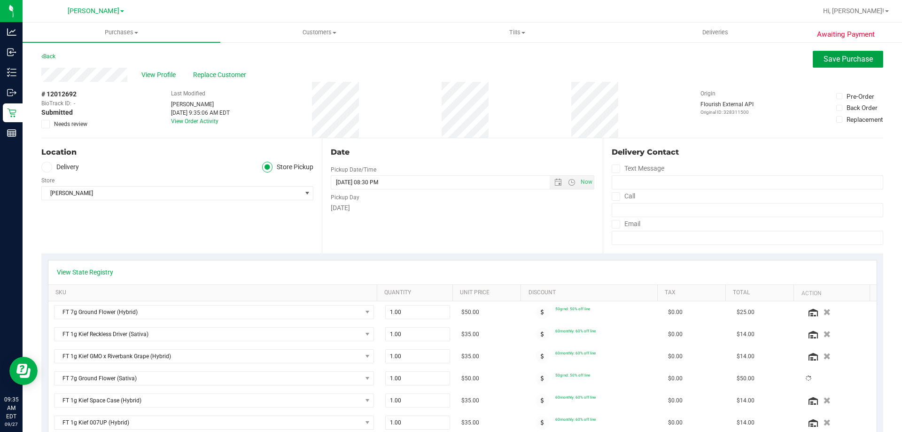
click at [824, 61] on span "Save Purchase" at bounding box center [847, 58] width 49 height 9
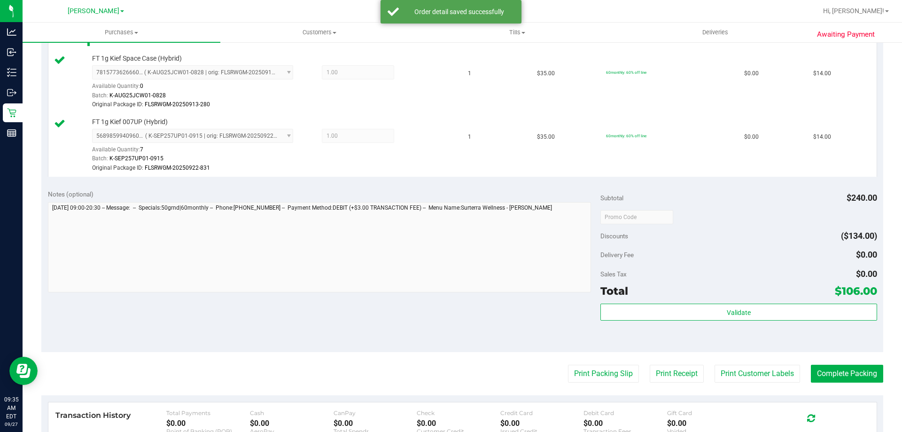
scroll to position [489, 0]
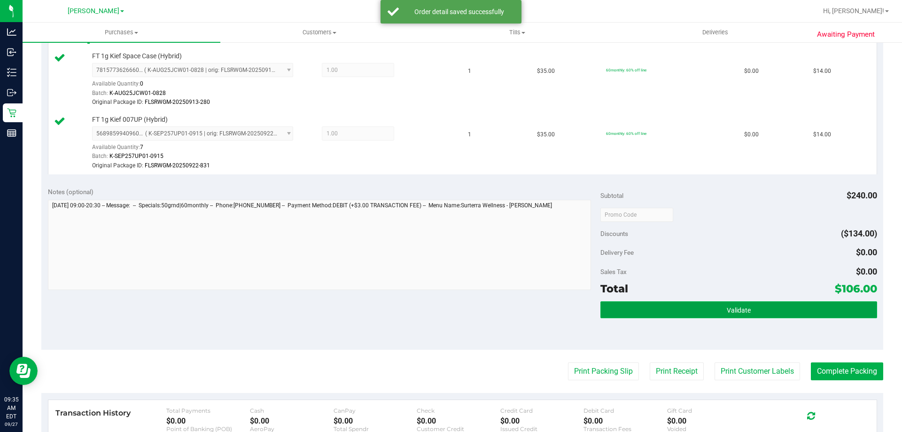
click at [759, 304] on button "Validate" at bounding box center [738, 309] width 276 height 17
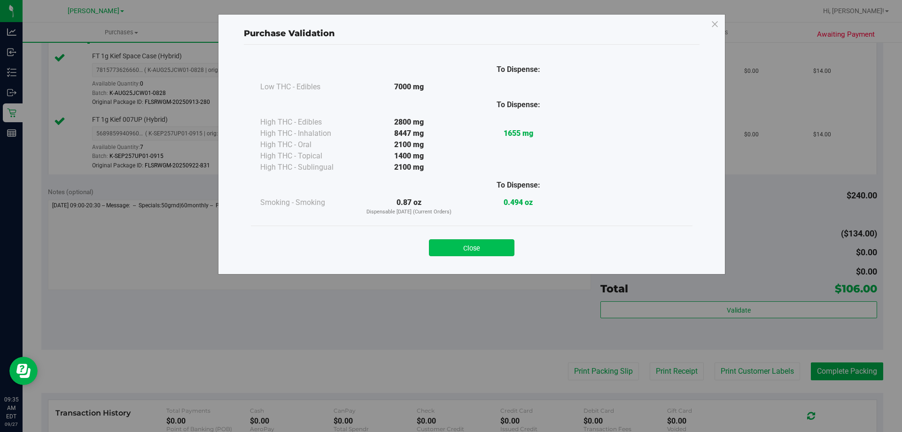
click at [477, 255] on button "Close" at bounding box center [471, 247] width 85 height 17
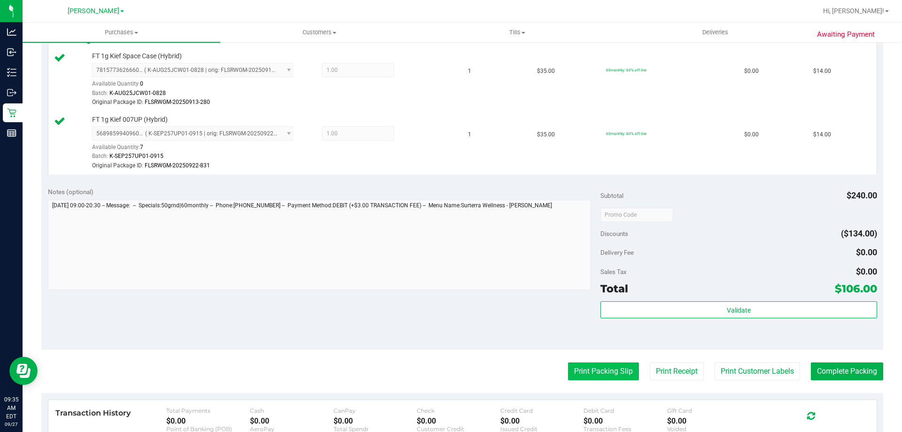
click at [602, 366] on button "Print Packing Slip" at bounding box center [603, 371] width 71 height 18
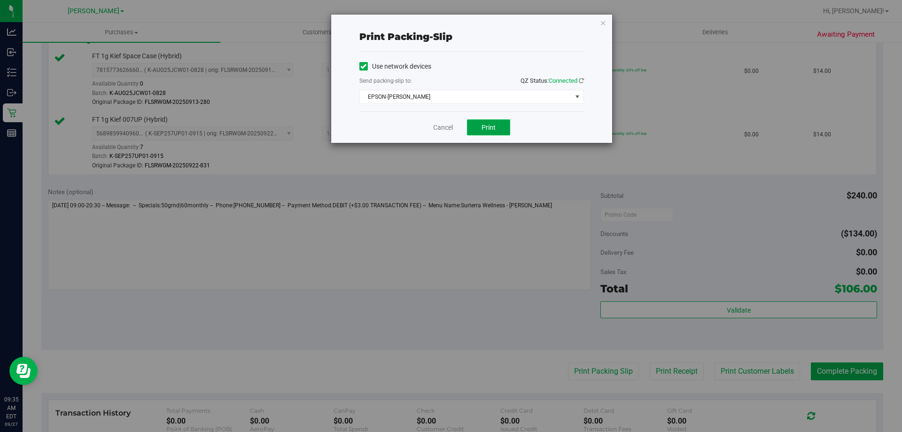
click at [496, 124] on button "Print" at bounding box center [488, 127] width 43 height 16
click at [447, 126] on link "Cancel" at bounding box center [443, 128] width 20 height 10
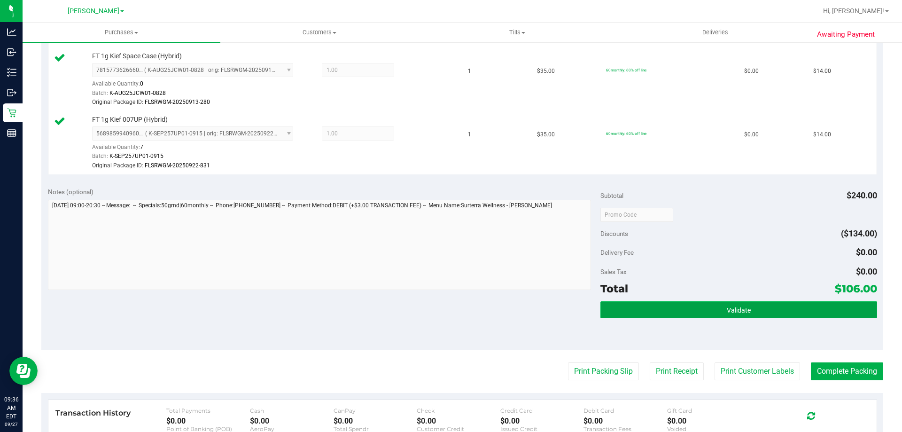
click at [732, 309] on span "Validate" at bounding box center [739, 310] width 24 height 8
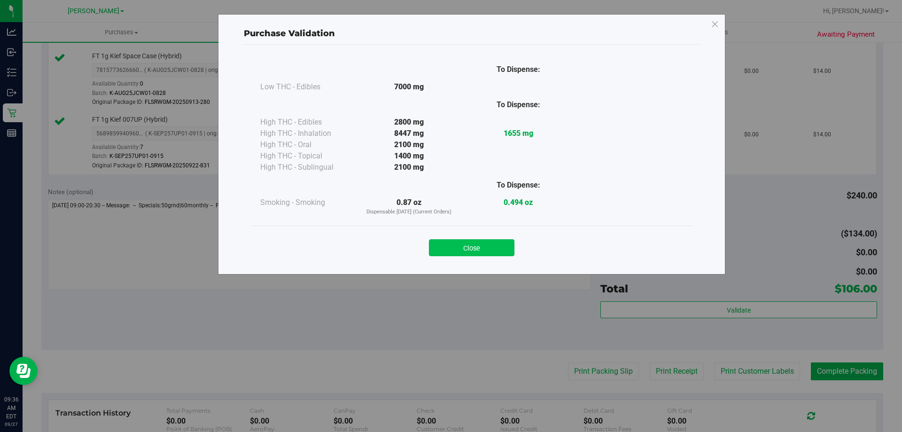
click at [497, 248] on button "Close" at bounding box center [471, 247] width 85 height 17
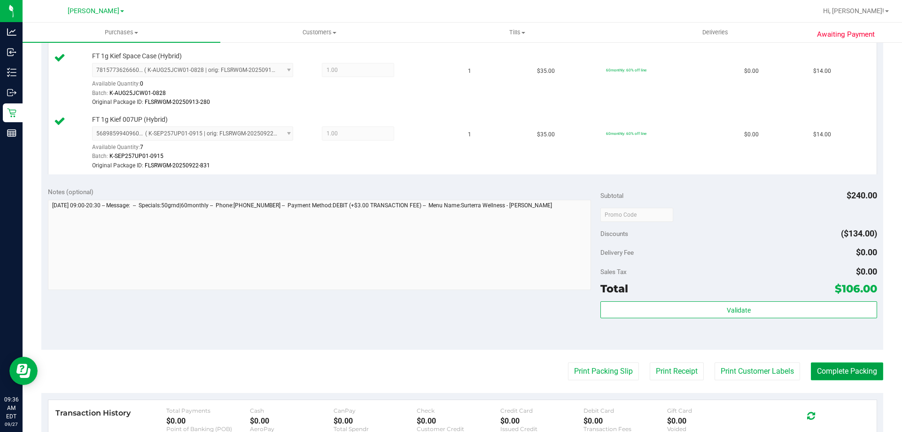
click at [828, 368] on button "Complete Packing" at bounding box center [847, 371] width 72 height 18
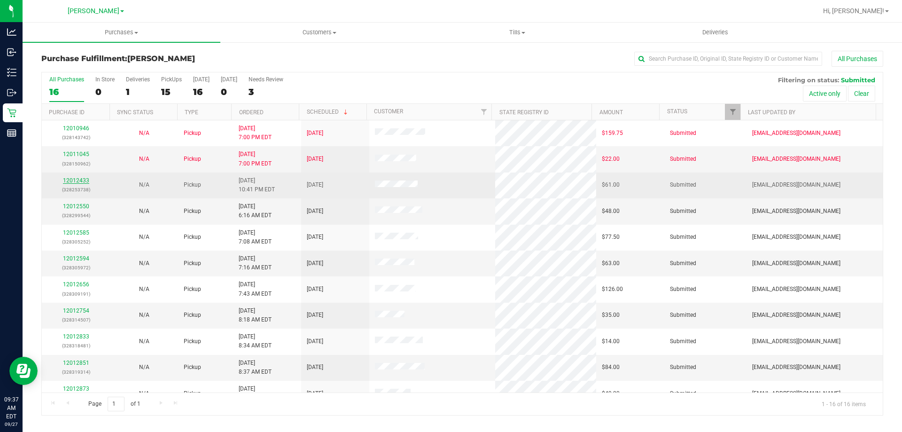
click at [67, 177] on link "12012433" at bounding box center [76, 180] width 26 height 7
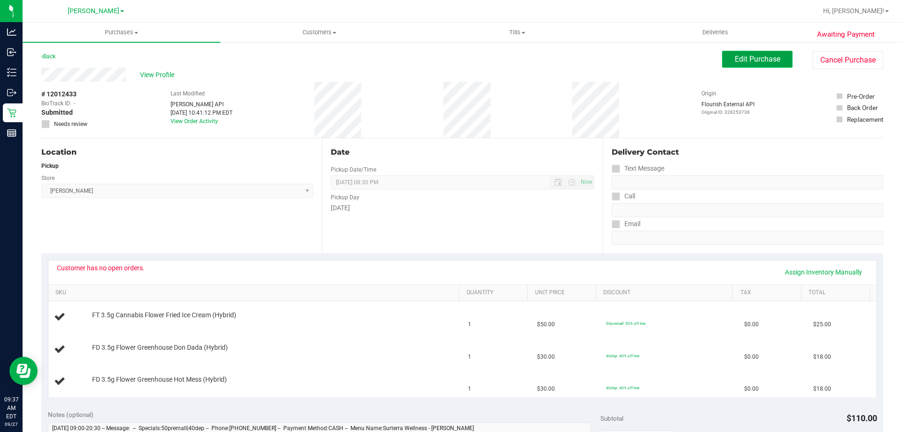
click at [753, 62] on span "Edit Purchase" at bounding box center [758, 58] width 46 height 9
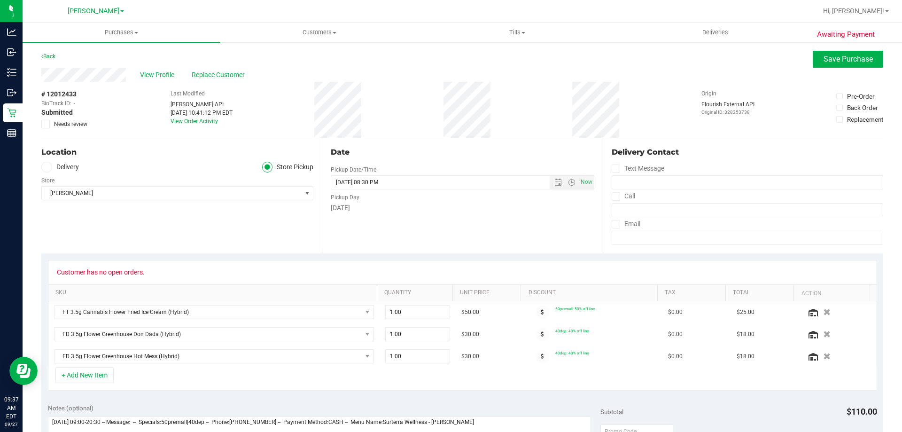
click at [75, 122] on span "Needs review" at bounding box center [70, 124] width 33 height 8
click at [0, 0] on input "Needs review" at bounding box center [0, 0] width 0 height 0
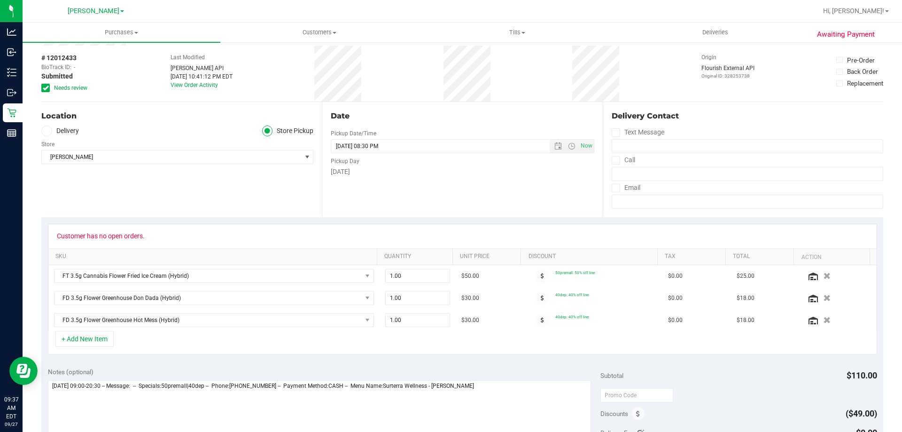
scroll to position [47, 0]
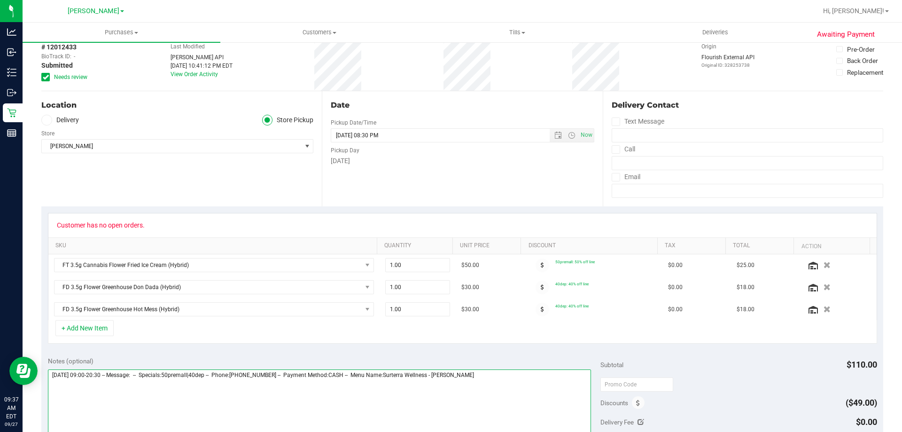
click at [504, 377] on textarea at bounding box center [319, 414] width 543 height 90
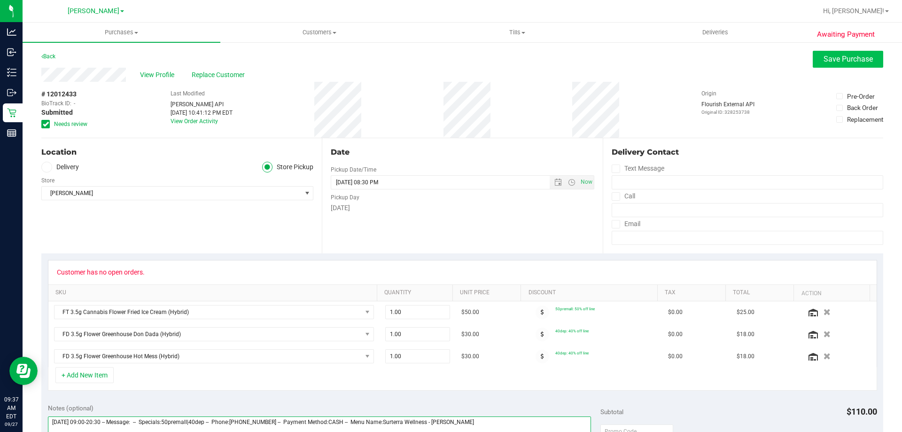
type textarea "[DATE] 09:00-20:30 -- Message: -- Specials:50premall|40dep -- Phone:[PHONE_NUMB…"
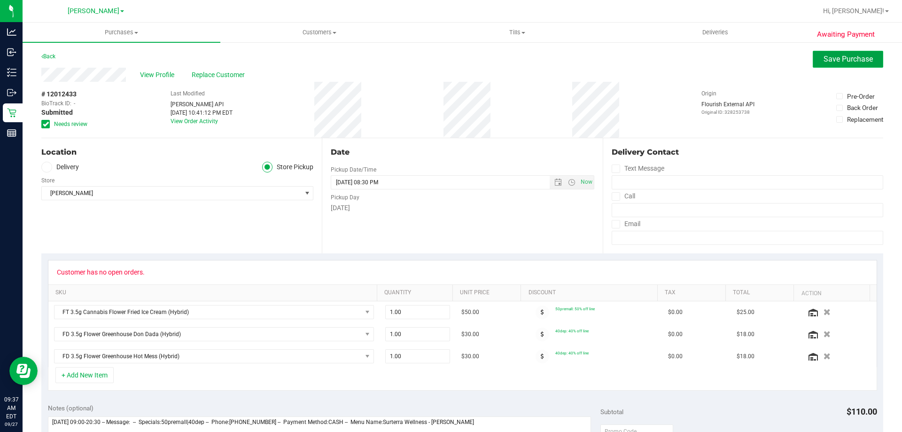
click at [835, 56] on span "Save Purchase" at bounding box center [847, 58] width 49 height 9
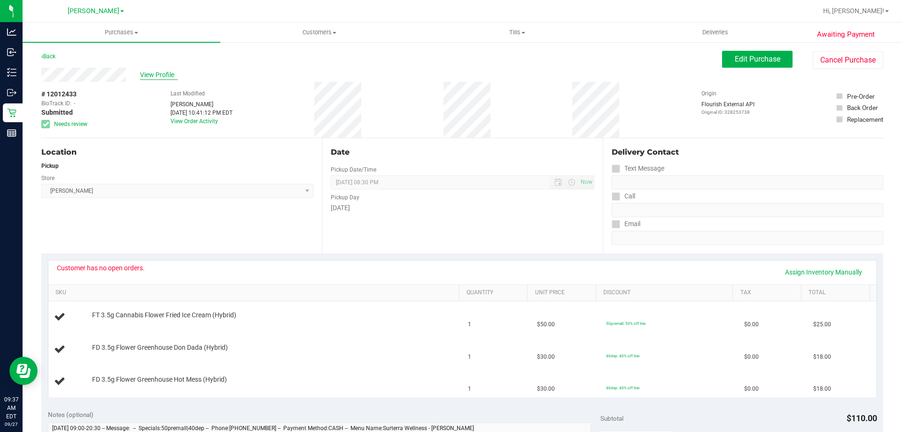
click at [153, 73] on span "View Profile" at bounding box center [159, 75] width 38 height 10
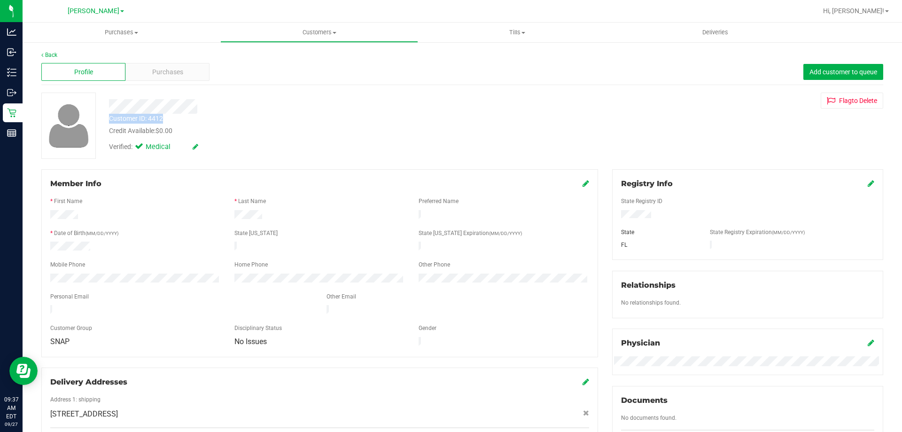
drag, startPoint x: 177, startPoint y: 119, endPoint x: 108, endPoint y: 122, distance: 69.6
click at [108, 122] on div "Customer ID: 4412 Credit Available: $0.00" at bounding box center [316, 125] width 428 height 22
copy div "Customer ID: 4412"
click at [48, 57] on link "Back" at bounding box center [49, 55] width 16 height 7
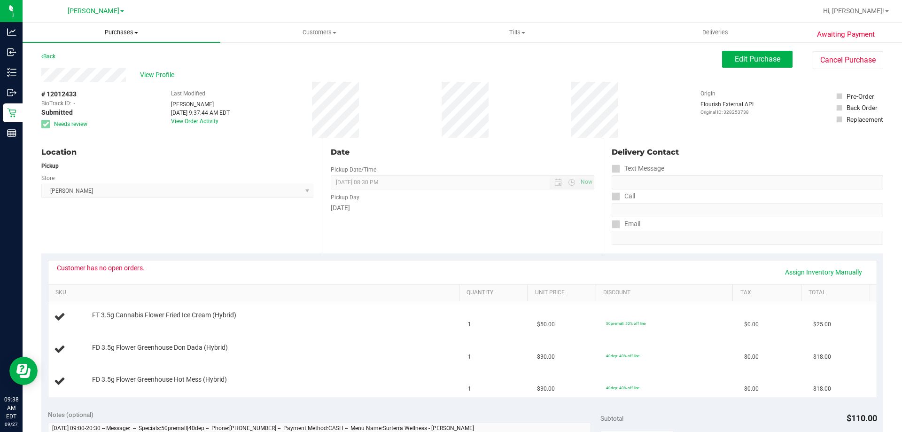
click at [122, 29] on span "Purchases" at bounding box center [122, 32] width 198 height 8
click at [53, 70] on span "Fulfillment" at bounding box center [52, 68] width 58 height 8
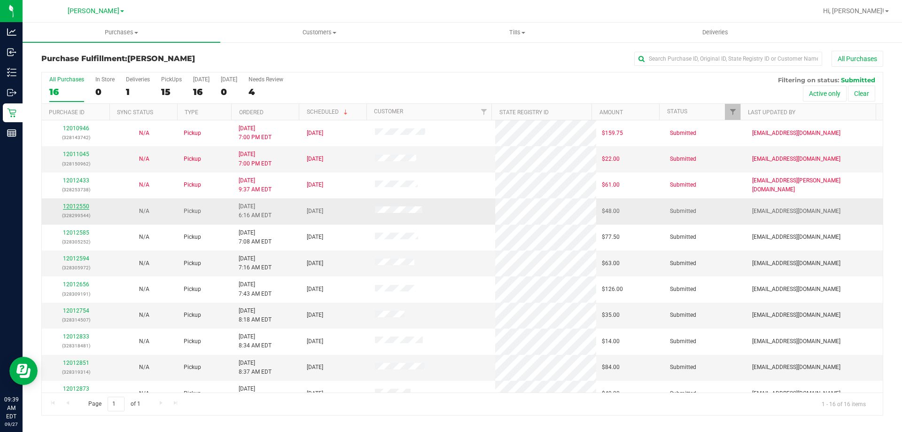
click at [82, 208] on link "12012550" at bounding box center [76, 206] width 26 height 7
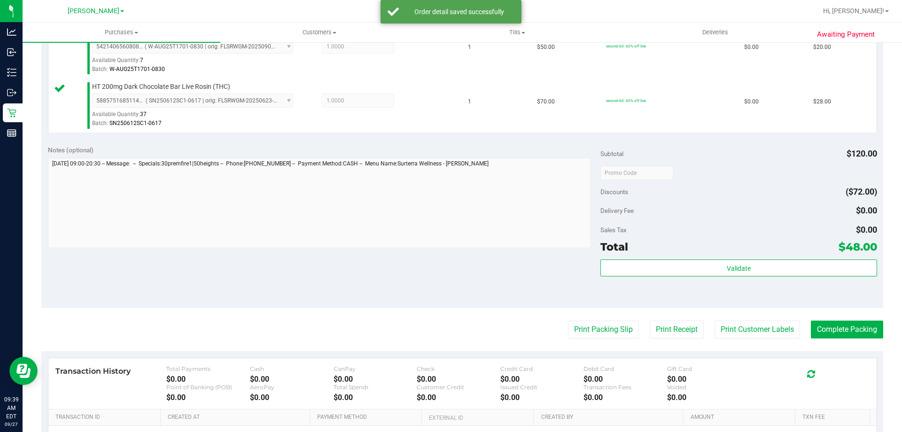
scroll to position [309, 0]
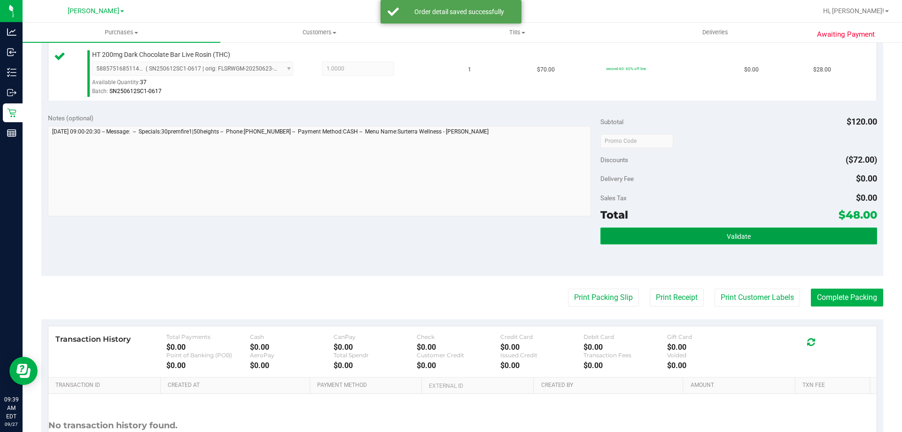
click at [732, 239] on span "Validate" at bounding box center [739, 237] width 24 height 8
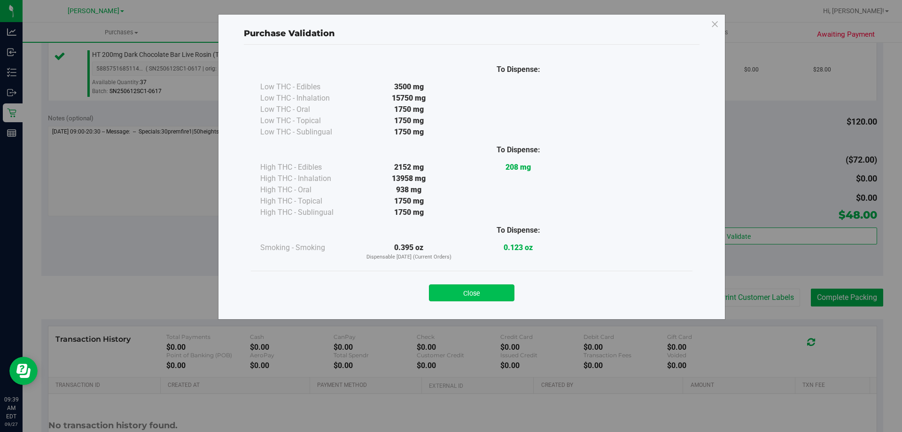
click at [495, 298] on button "Close" at bounding box center [471, 292] width 85 height 17
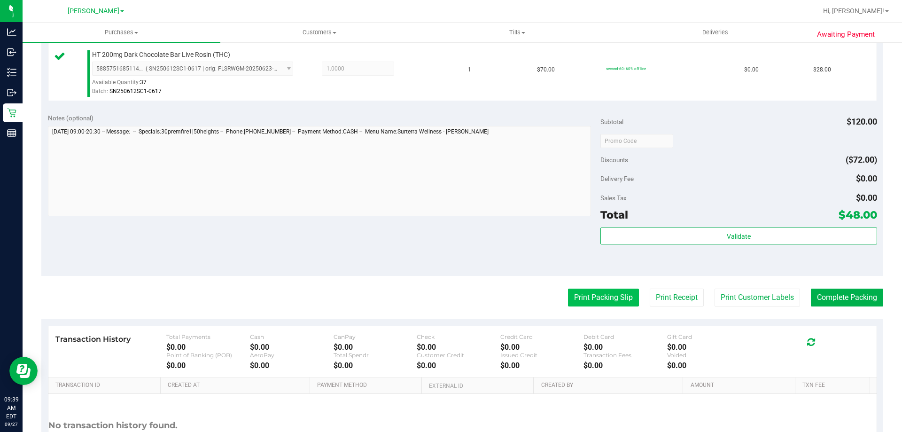
click at [605, 294] on button "Print Packing Slip" at bounding box center [603, 297] width 71 height 18
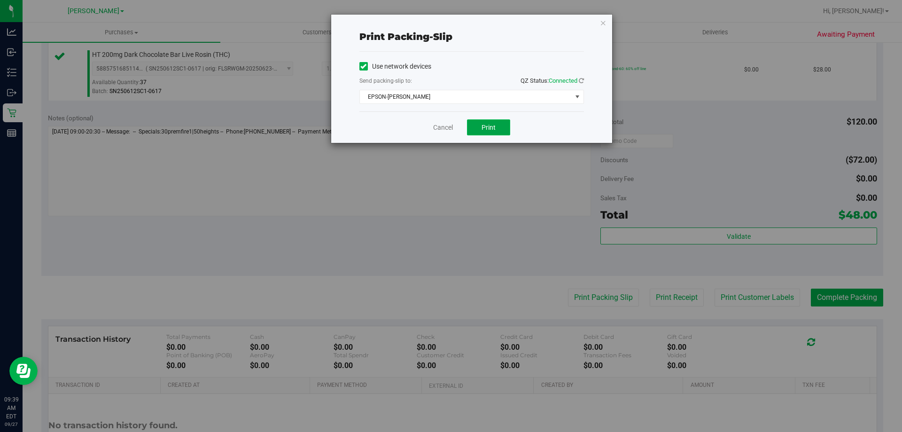
click at [492, 124] on span "Print" at bounding box center [488, 128] width 14 height 8
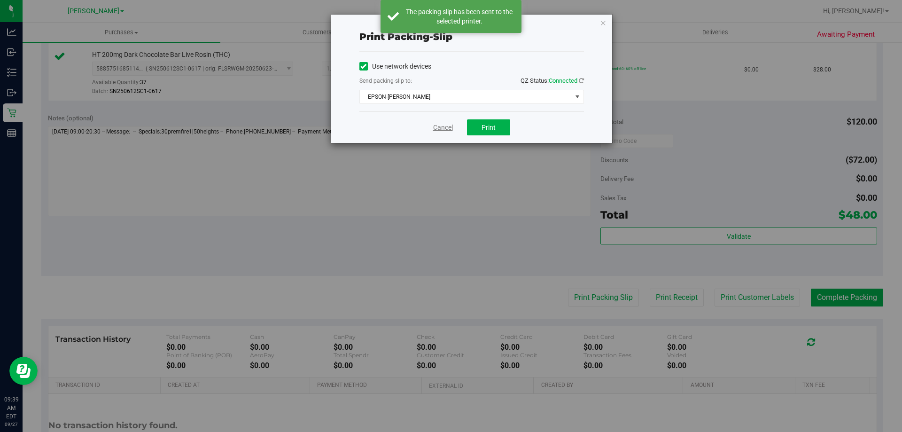
click at [450, 127] on link "Cancel" at bounding box center [443, 128] width 20 height 10
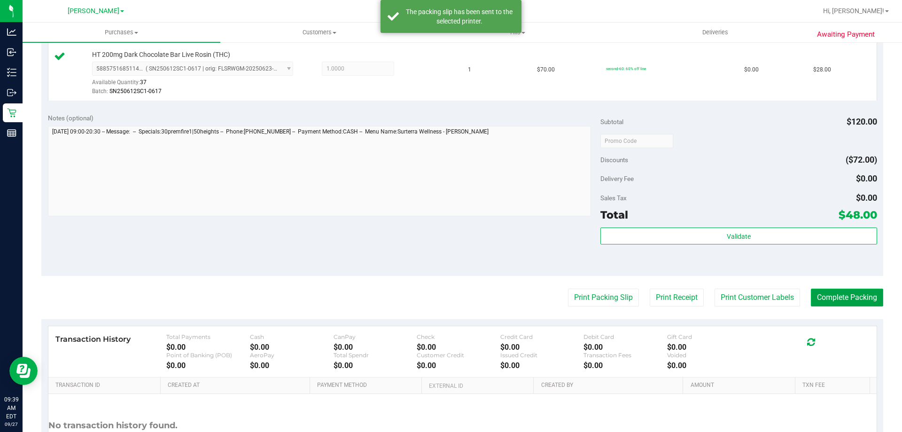
click at [846, 291] on button "Complete Packing" at bounding box center [847, 297] width 72 height 18
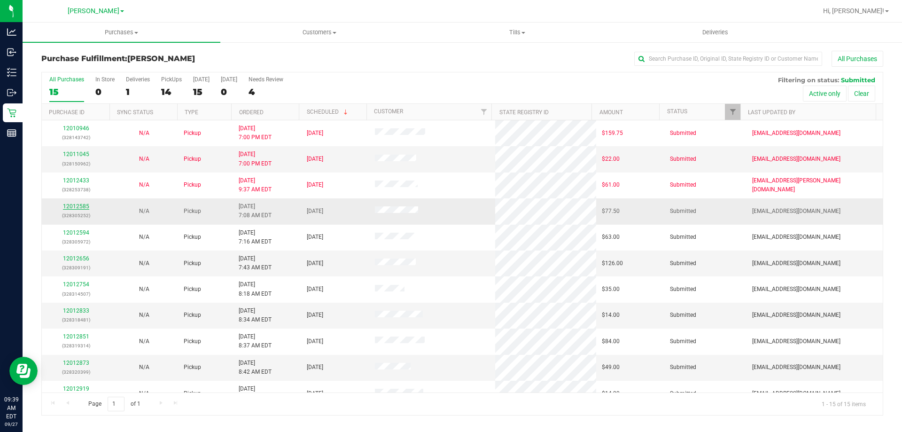
click at [75, 209] on link "12012585" at bounding box center [76, 206] width 26 height 7
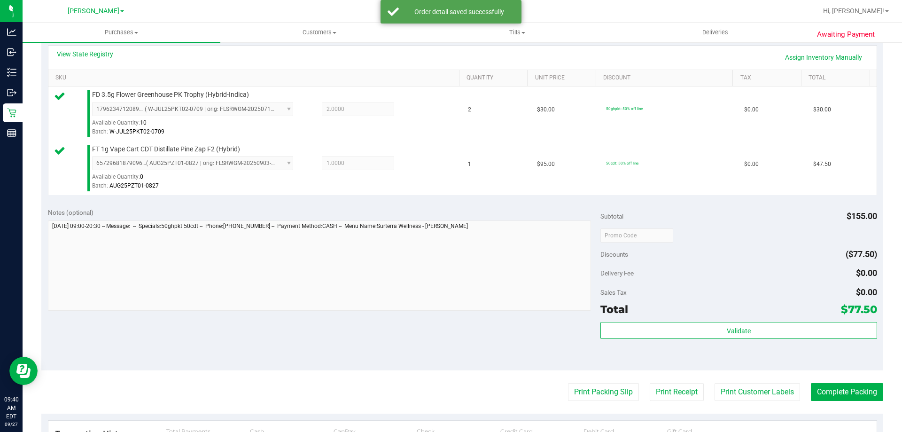
scroll to position [217, 0]
click at [773, 311] on div "Total $77.50" at bounding box center [738, 307] width 276 height 17
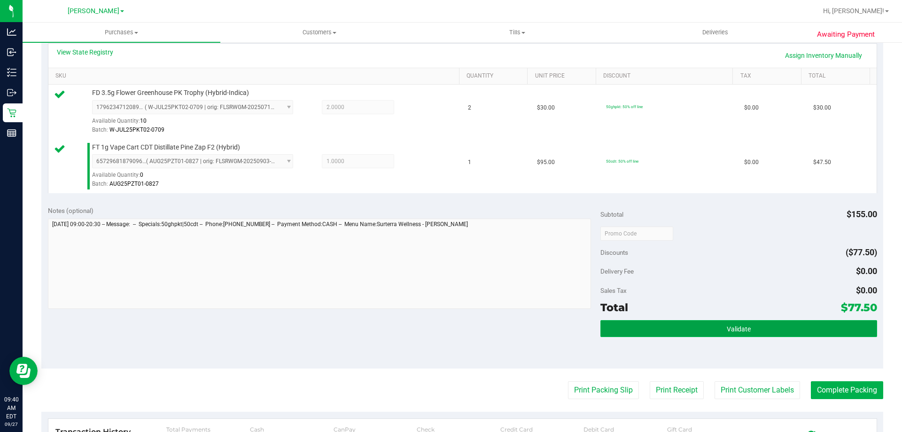
click at [751, 333] on button "Validate" at bounding box center [738, 328] width 276 height 17
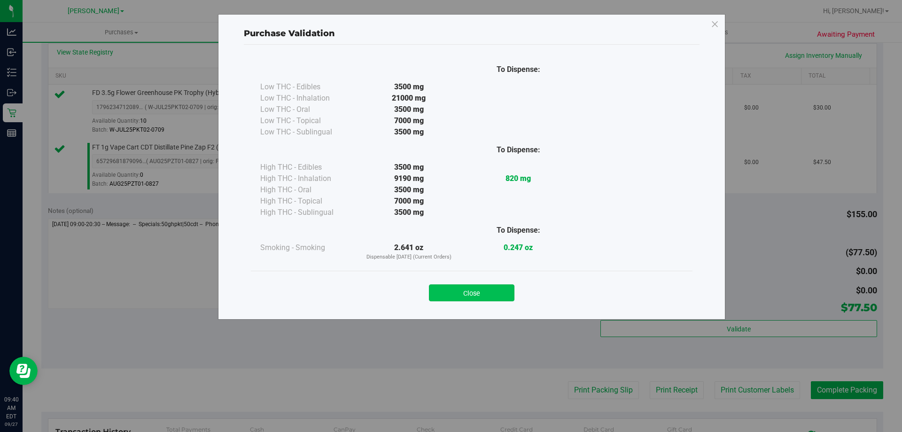
click at [483, 287] on button "Close" at bounding box center [471, 292] width 85 height 17
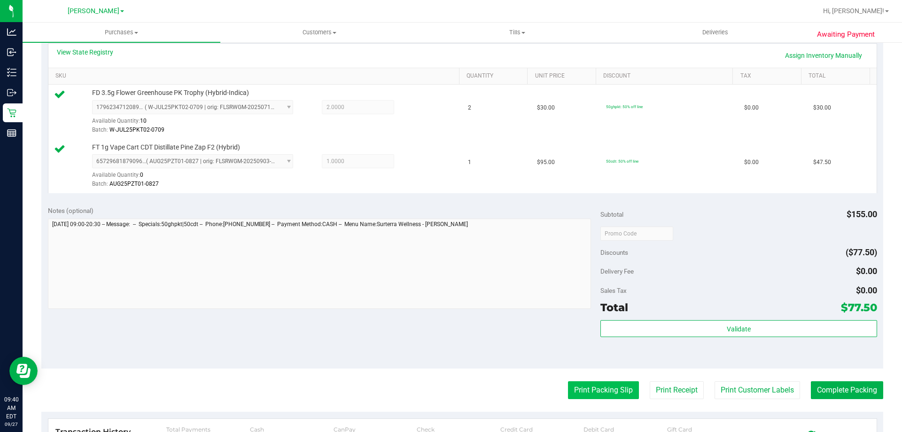
click at [606, 390] on button "Print Packing Slip" at bounding box center [603, 390] width 71 height 18
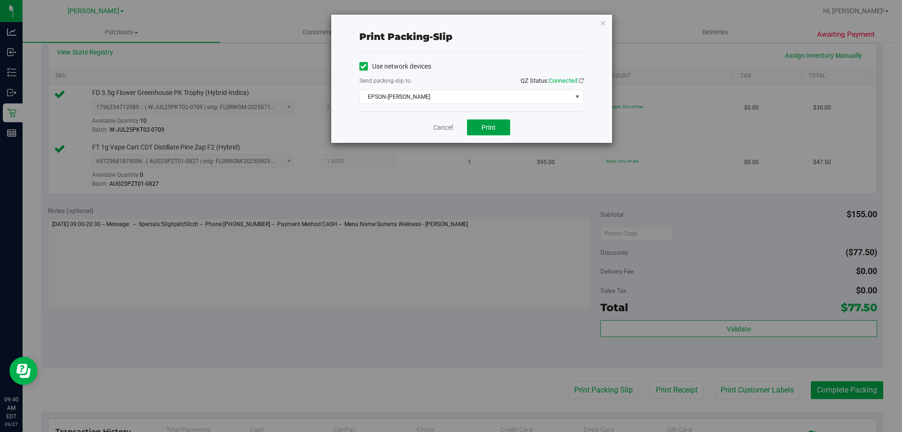
click at [501, 134] on button "Print" at bounding box center [488, 127] width 43 height 16
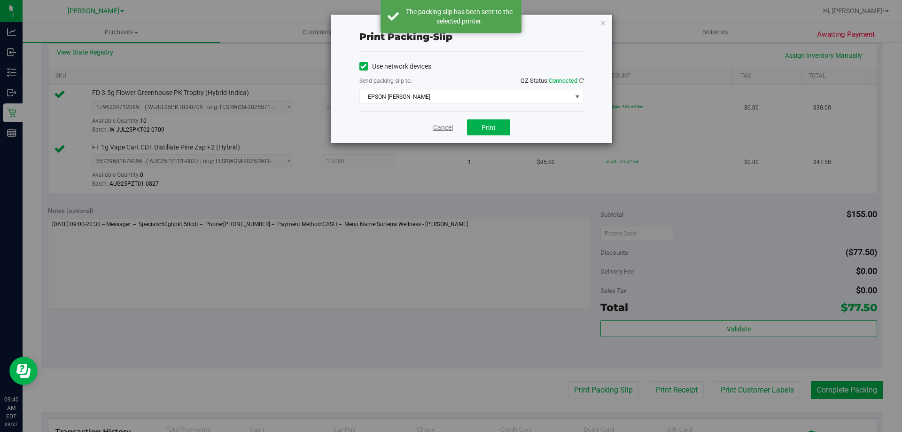
click at [443, 128] on link "Cancel" at bounding box center [443, 128] width 20 height 10
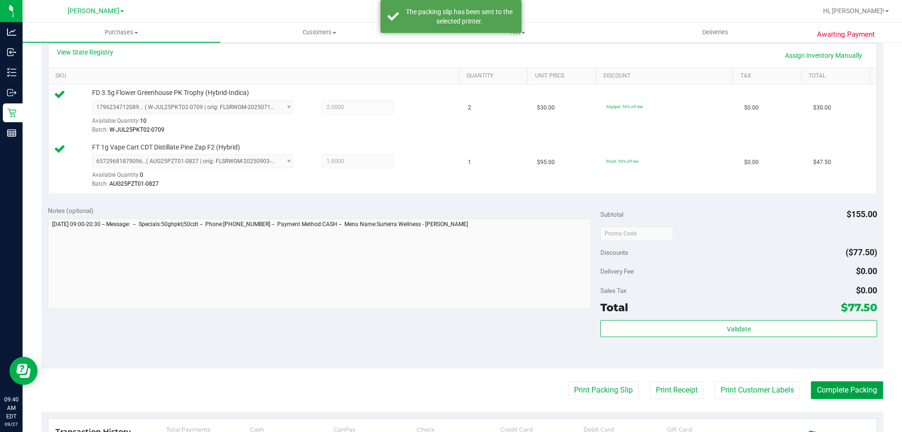
click at [841, 395] on button "Complete Packing" at bounding box center [847, 390] width 72 height 18
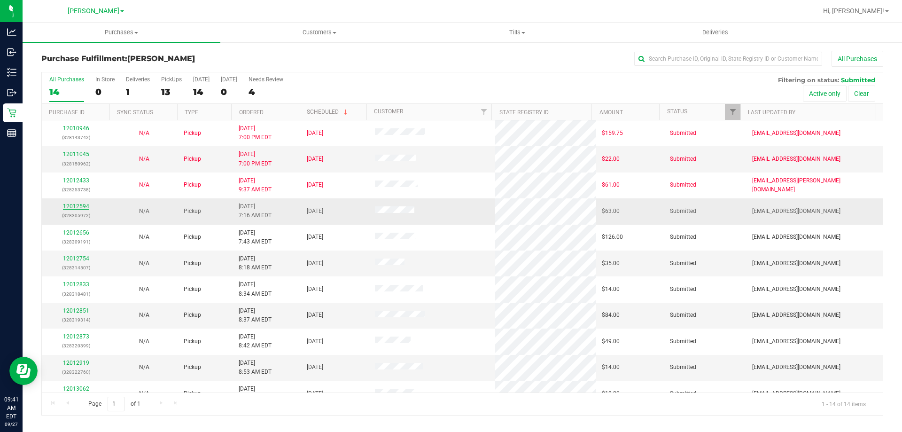
click at [78, 206] on link "12012594" at bounding box center [76, 206] width 26 height 7
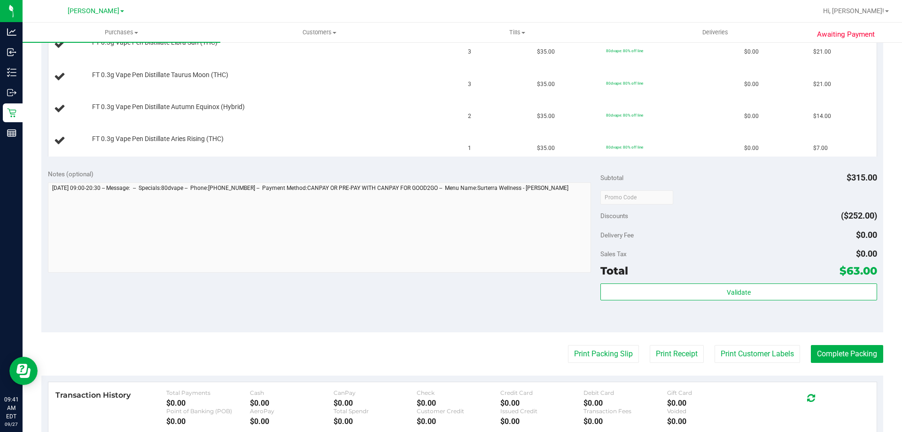
scroll to position [275, 0]
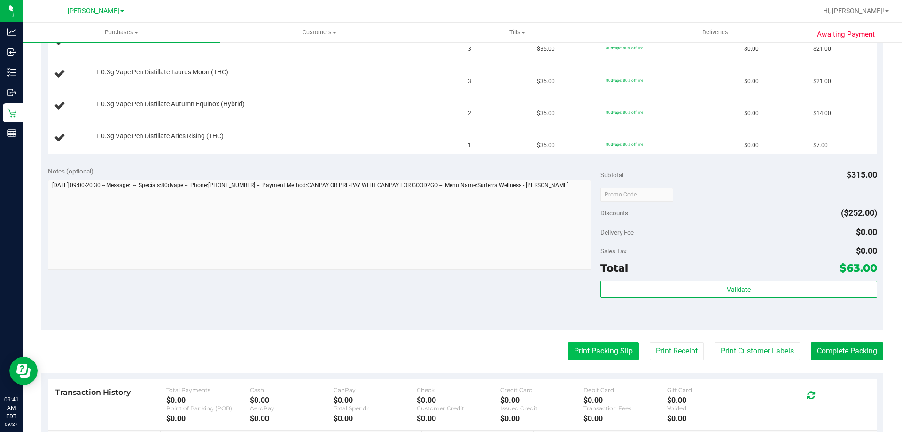
click at [613, 343] on button "Print Packing Slip" at bounding box center [603, 351] width 71 height 18
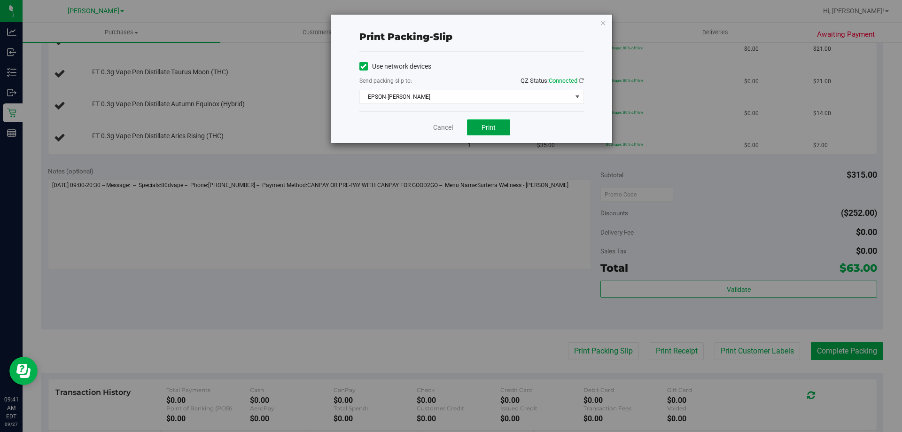
click at [496, 128] on button "Print" at bounding box center [488, 127] width 43 height 16
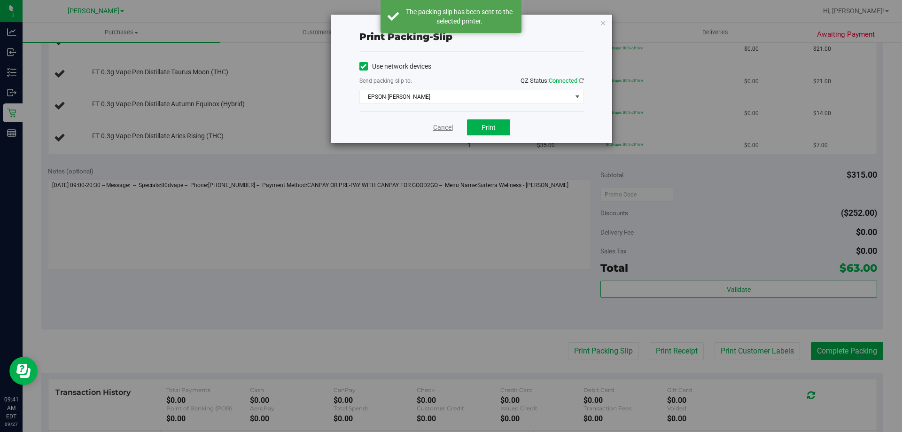
click at [445, 127] on link "Cancel" at bounding box center [443, 128] width 20 height 10
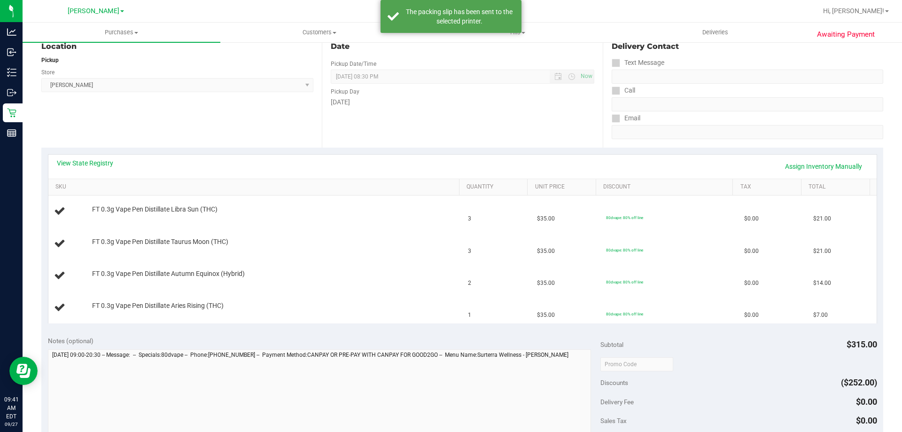
scroll to position [0, 0]
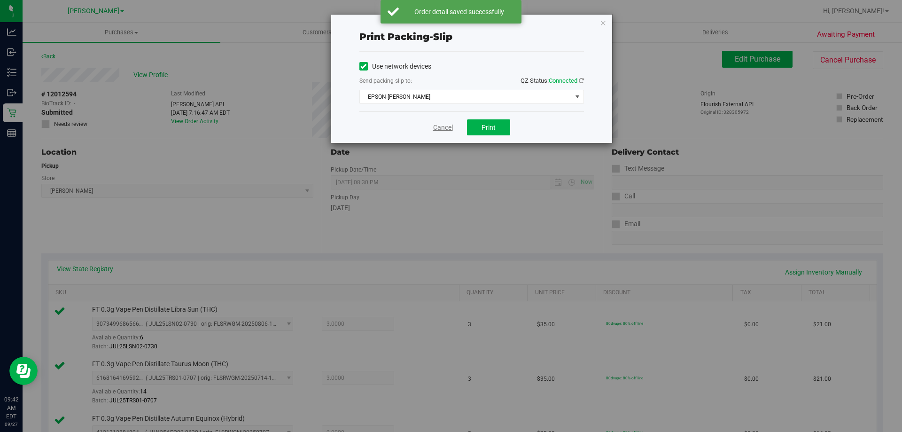
click at [437, 131] on link "Cancel" at bounding box center [443, 128] width 20 height 10
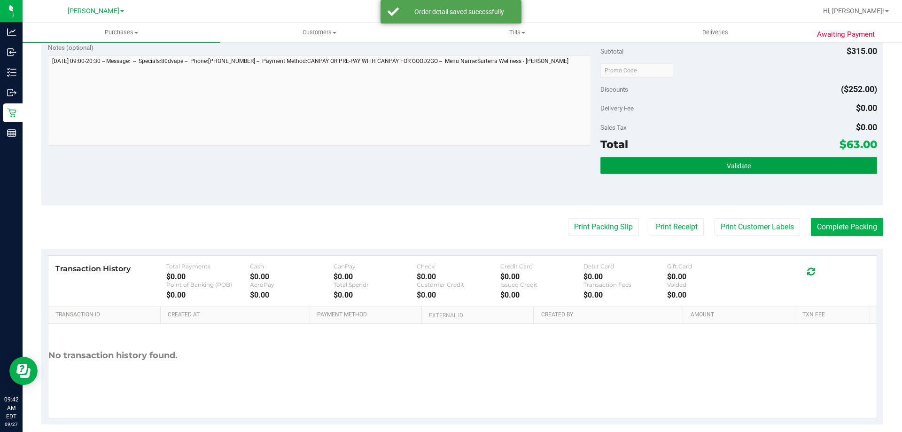
click at [732, 163] on span "Validate" at bounding box center [739, 166] width 24 height 8
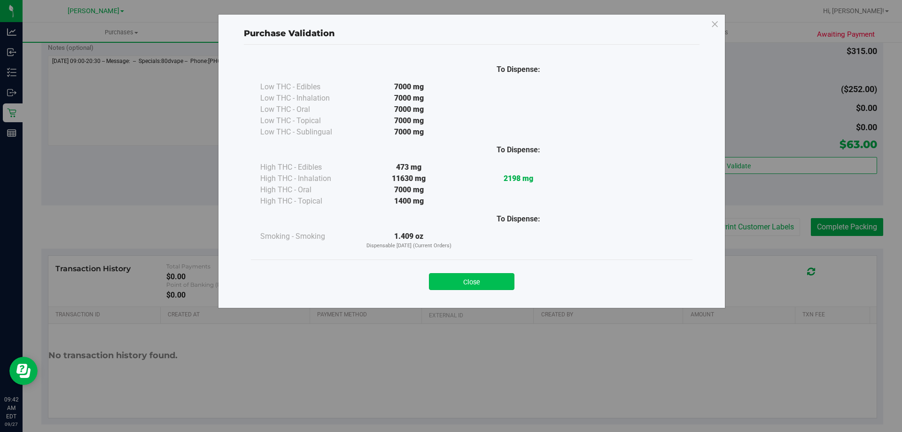
click at [493, 287] on button "Close" at bounding box center [471, 281] width 85 height 17
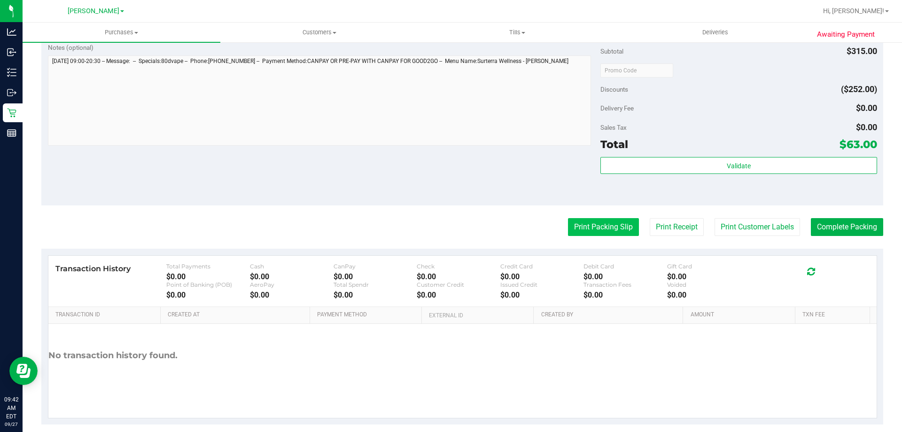
click at [603, 233] on button "Print Packing Slip" at bounding box center [603, 227] width 71 height 18
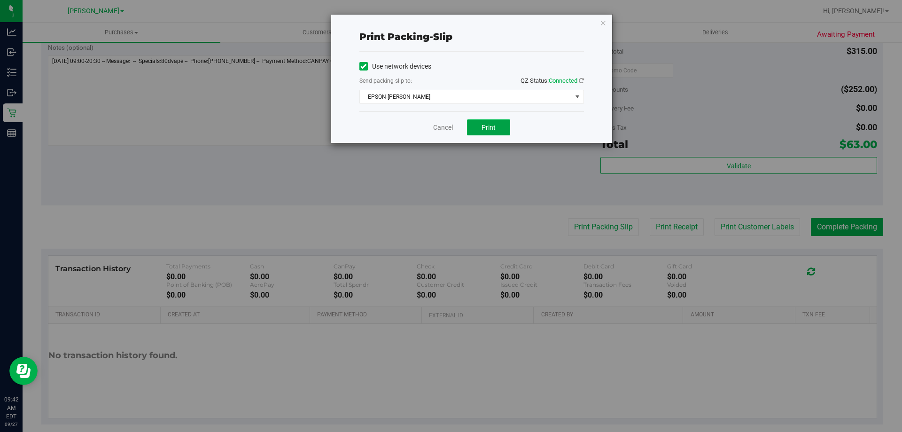
click at [498, 121] on button "Print" at bounding box center [488, 127] width 43 height 16
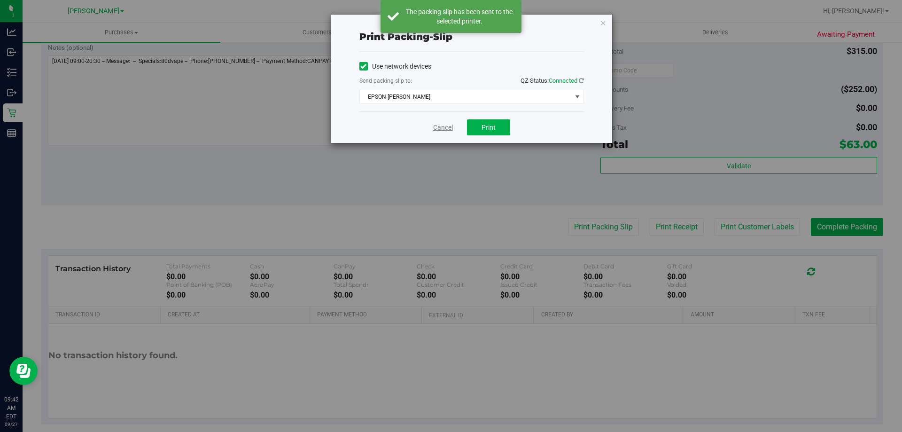
click at [442, 128] on link "Cancel" at bounding box center [443, 128] width 20 height 10
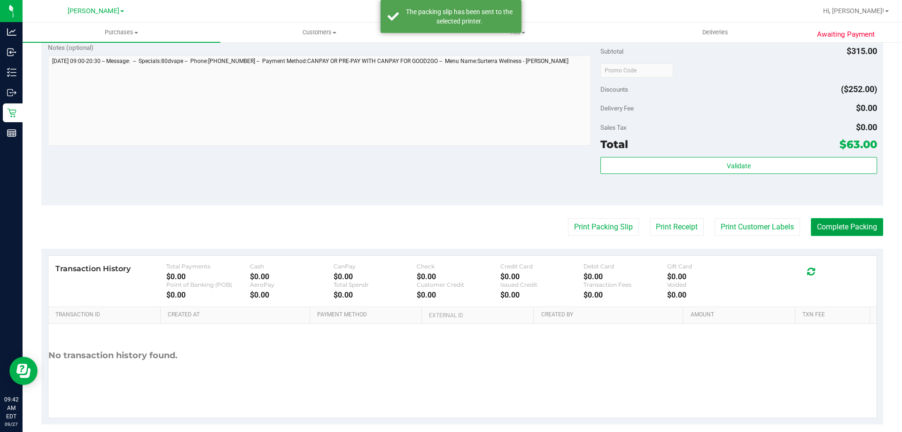
click at [861, 226] on button "Complete Packing" at bounding box center [847, 227] width 72 height 18
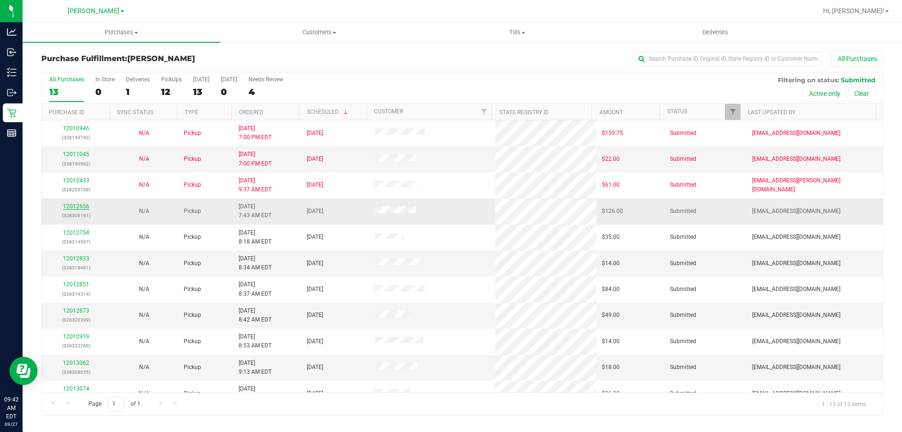
click at [74, 207] on link "12012656" at bounding box center [76, 206] width 26 height 7
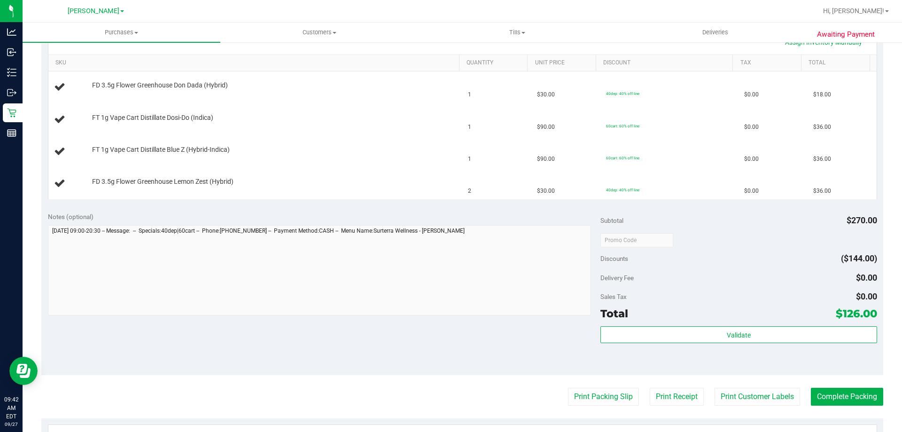
scroll to position [236, 0]
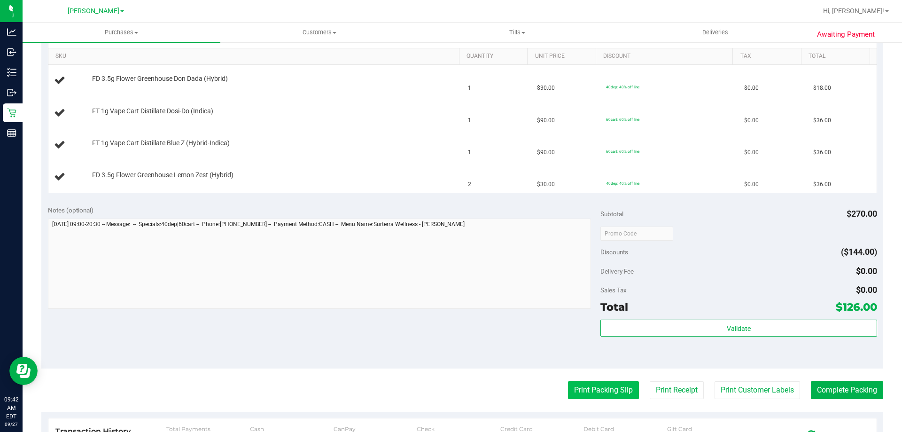
click at [586, 389] on button "Print Packing Slip" at bounding box center [603, 390] width 71 height 18
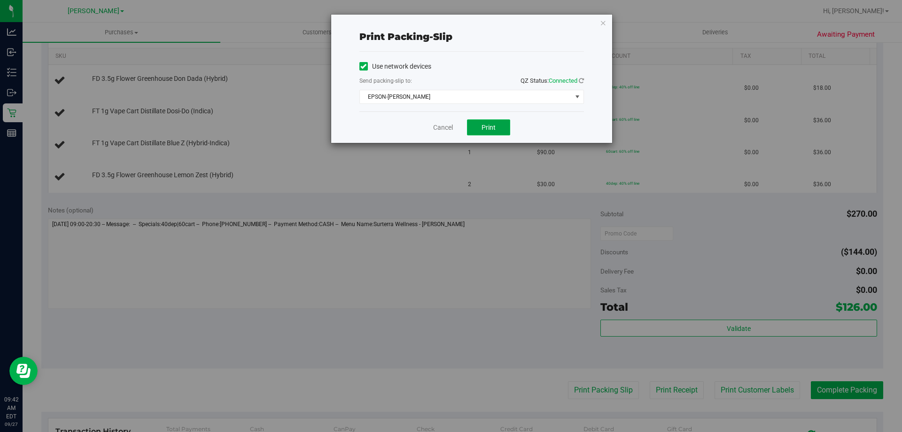
click at [496, 123] on button "Print" at bounding box center [488, 127] width 43 height 16
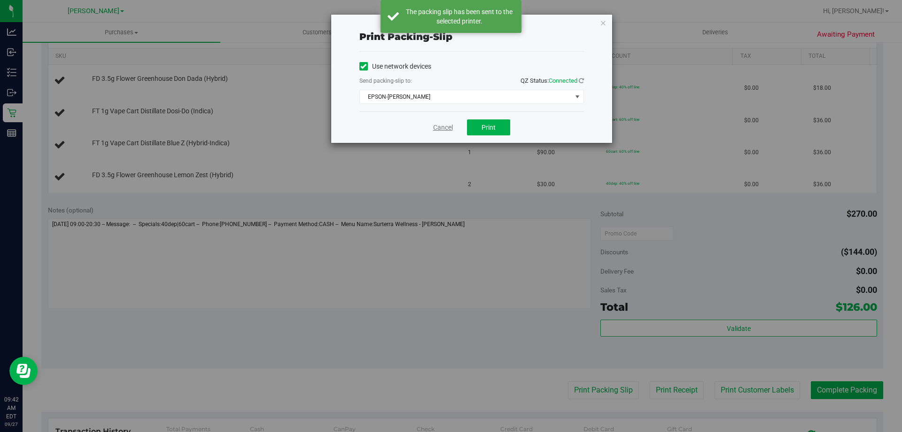
click at [440, 123] on link "Cancel" at bounding box center [443, 128] width 20 height 10
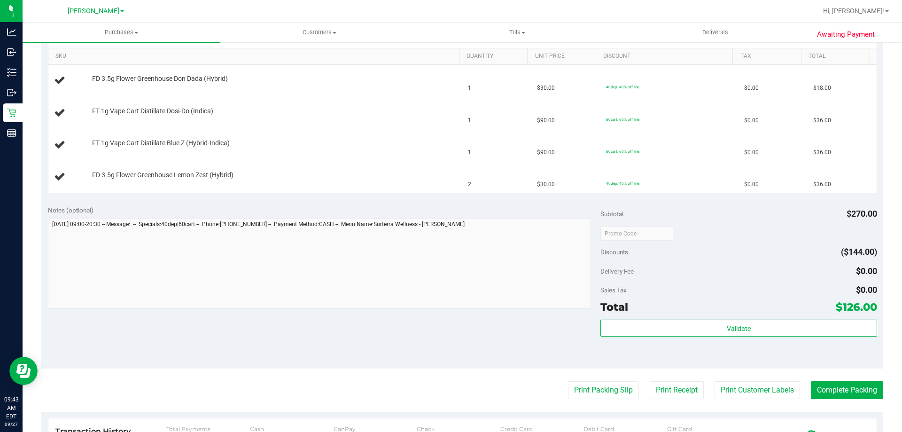
click at [568, 381] on button "Print Packing Slip" at bounding box center [603, 390] width 71 height 18
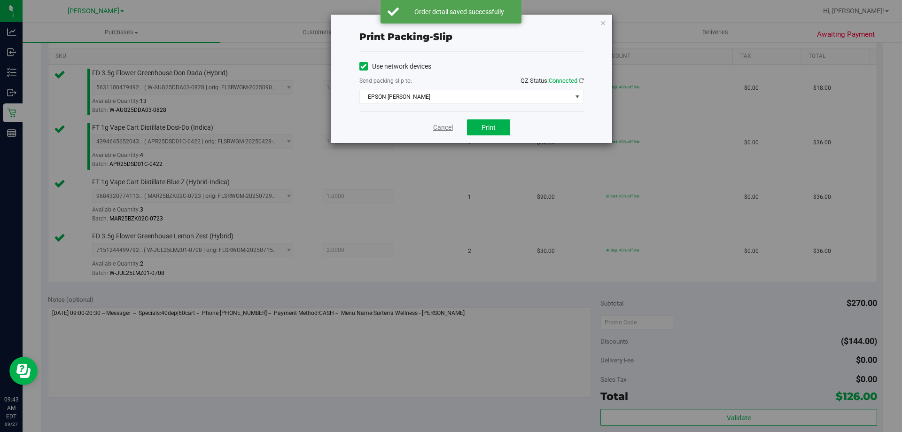
click at [438, 128] on link "Cancel" at bounding box center [443, 128] width 20 height 10
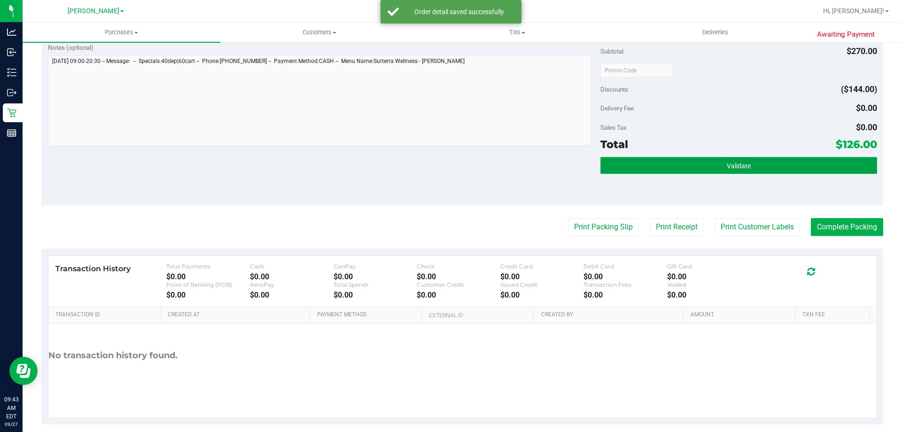
click at [759, 166] on button "Validate" at bounding box center [738, 165] width 276 height 17
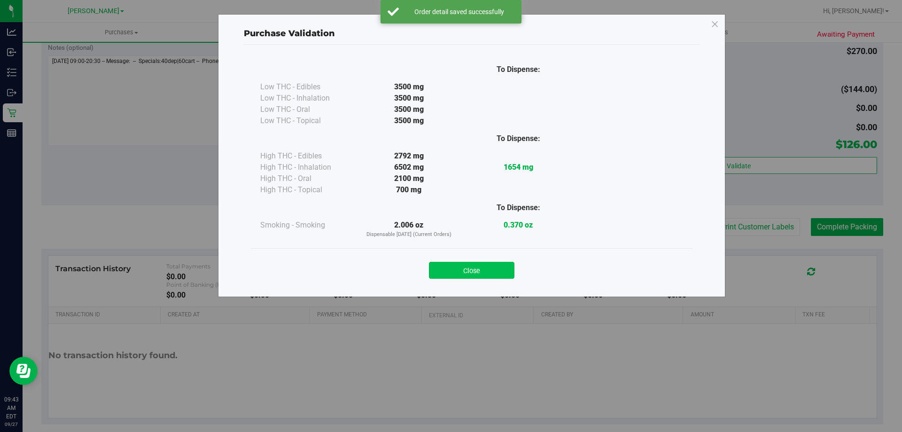
click at [483, 264] on button "Close" at bounding box center [471, 270] width 85 height 17
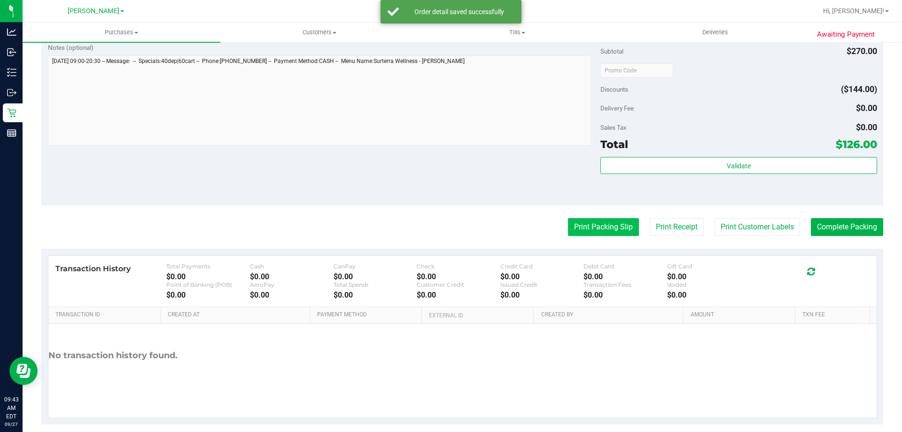
click at [599, 228] on button "Print Packing Slip" at bounding box center [603, 227] width 71 height 18
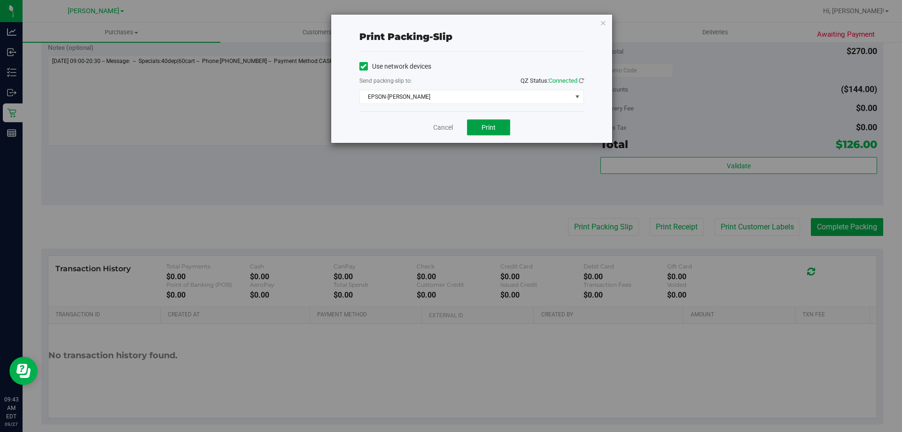
click at [504, 130] on button "Print" at bounding box center [488, 127] width 43 height 16
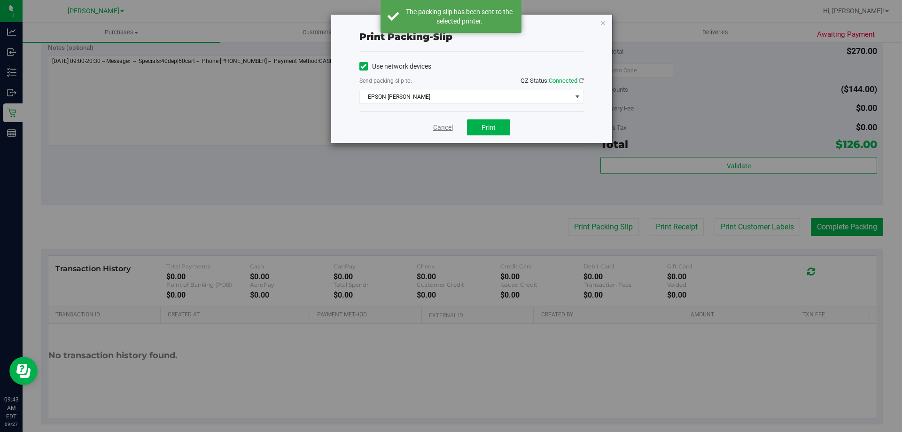
click at [448, 125] on link "Cancel" at bounding box center [443, 128] width 20 height 10
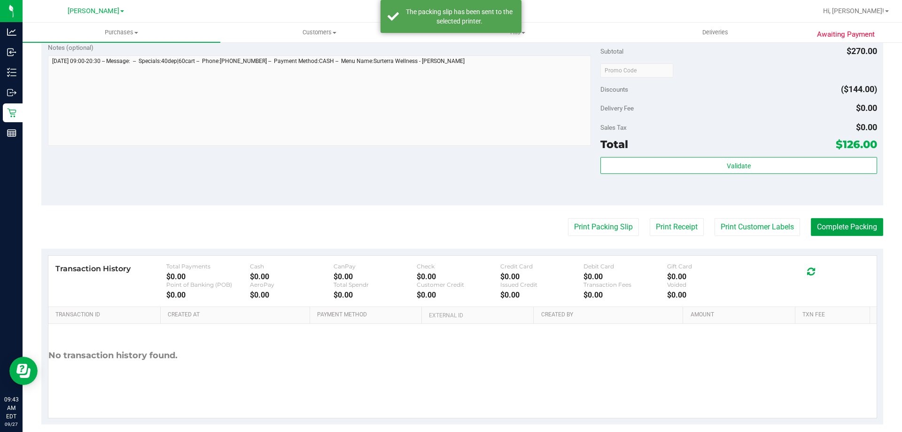
click at [836, 222] on button "Complete Packing" at bounding box center [847, 227] width 72 height 18
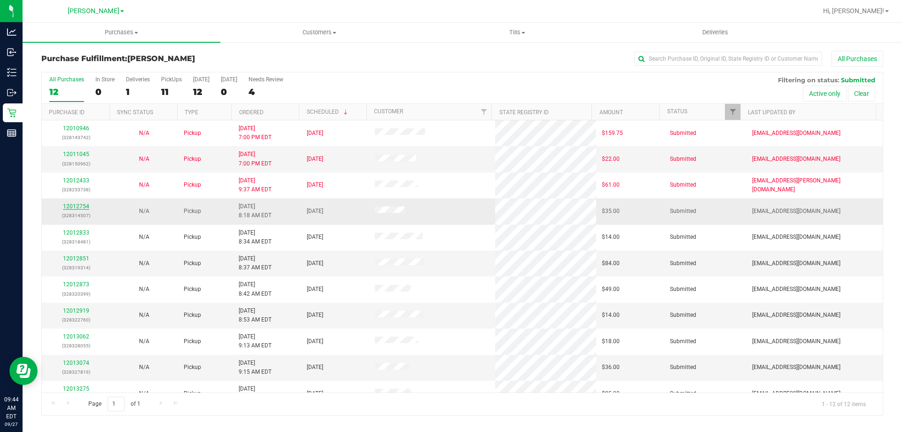
click at [70, 206] on link "12012754" at bounding box center [76, 206] width 26 height 7
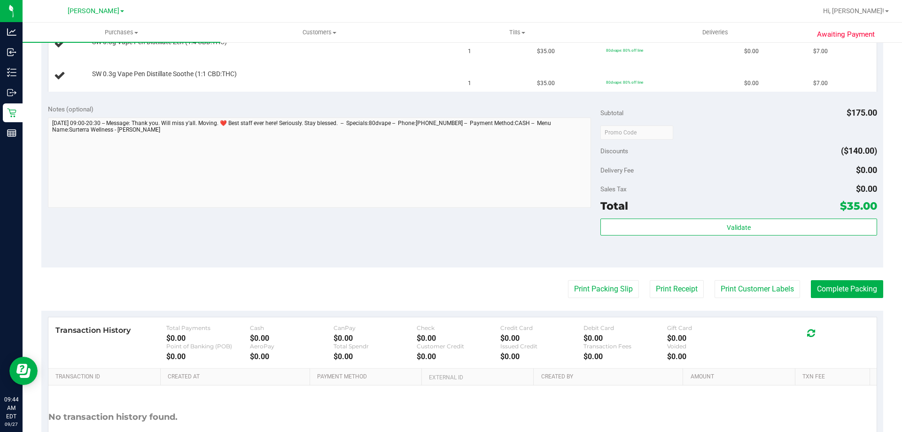
scroll to position [377, 0]
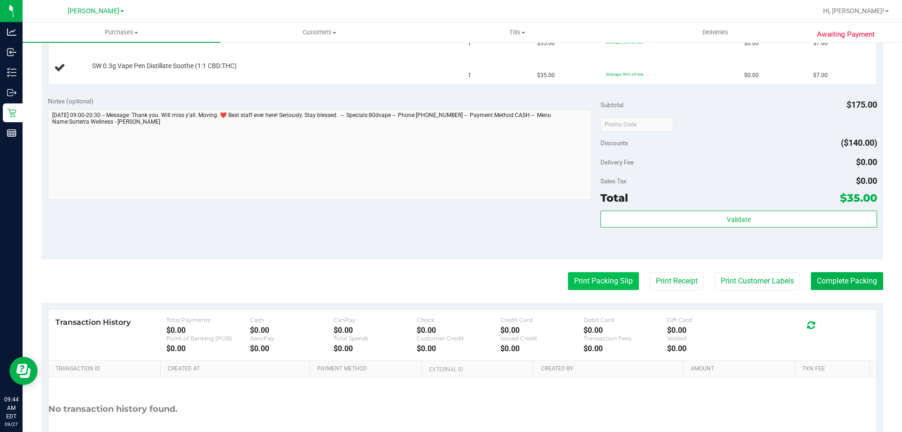
click at [594, 282] on button "Print Packing Slip" at bounding box center [603, 281] width 71 height 18
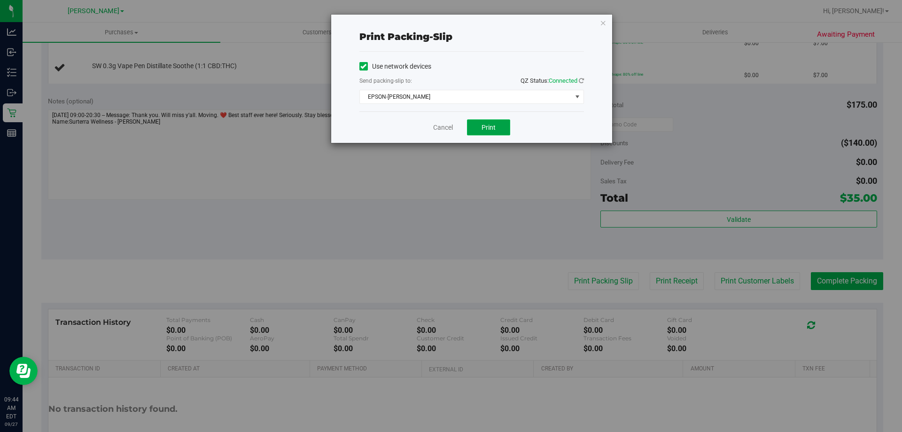
click at [477, 120] on button "Print" at bounding box center [488, 127] width 43 height 16
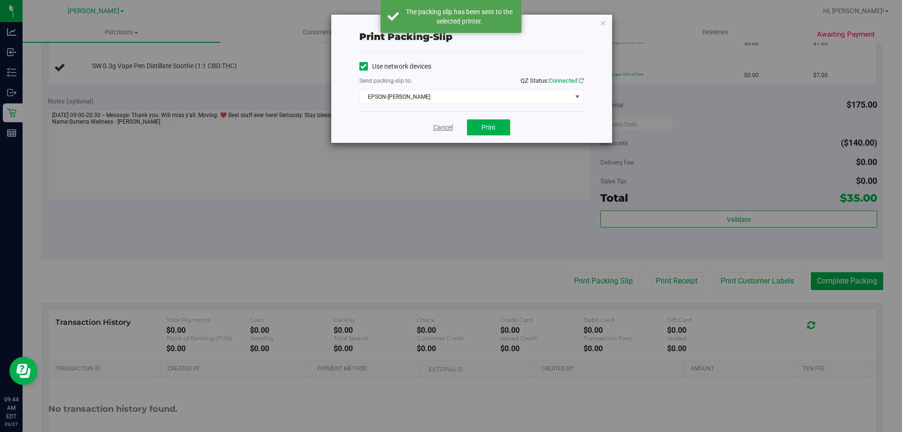
click at [443, 126] on link "Cancel" at bounding box center [443, 128] width 20 height 10
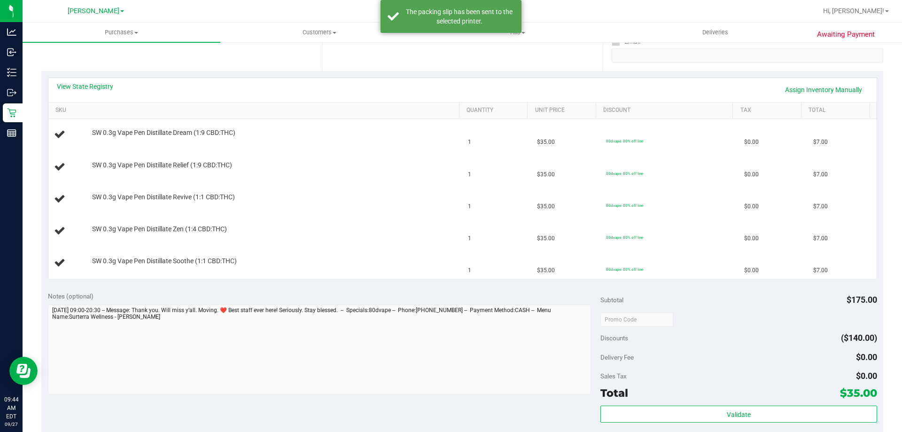
scroll to position [177, 0]
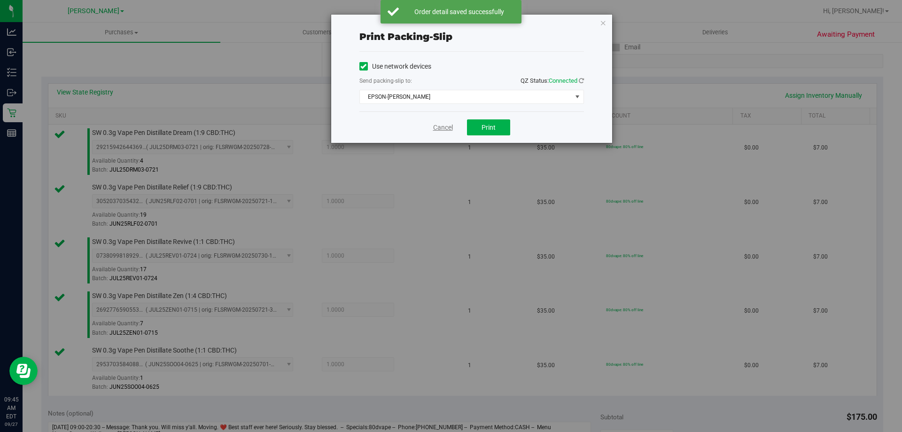
click at [440, 129] on link "Cancel" at bounding box center [443, 128] width 20 height 10
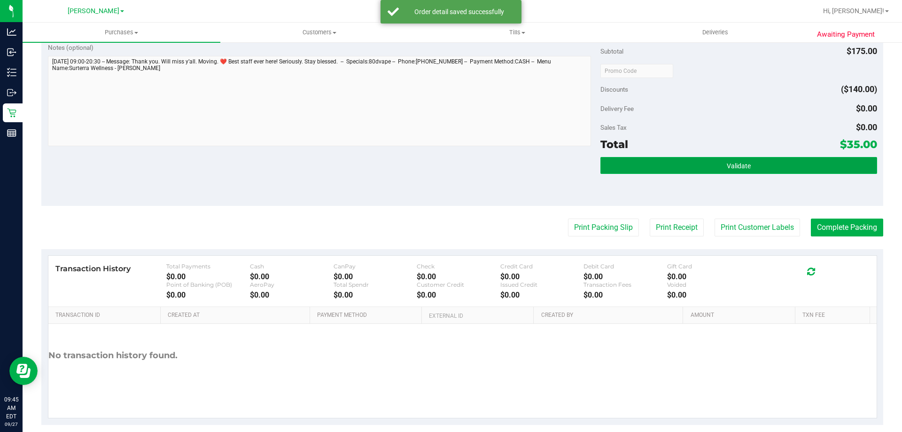
click at [741, 170] on button "Validate" at bounding box center [738, 165] width 276 height 17
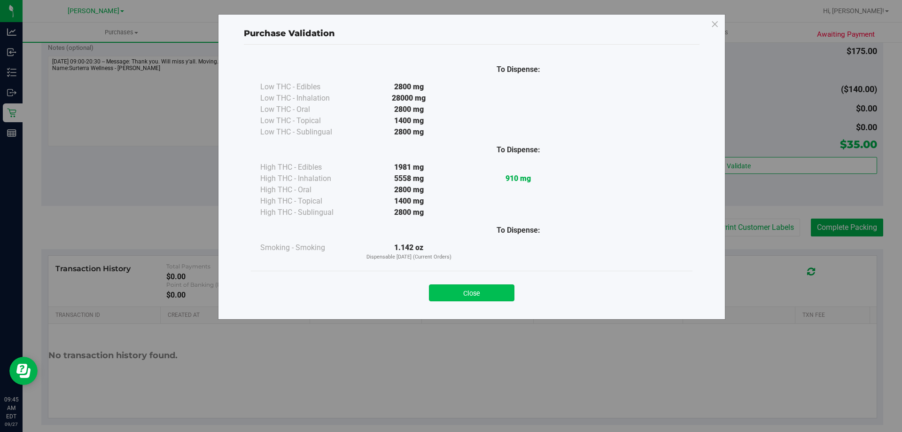
click at [495, 289] on button "Close" at bounding box center [471, 292] width 85 height 17
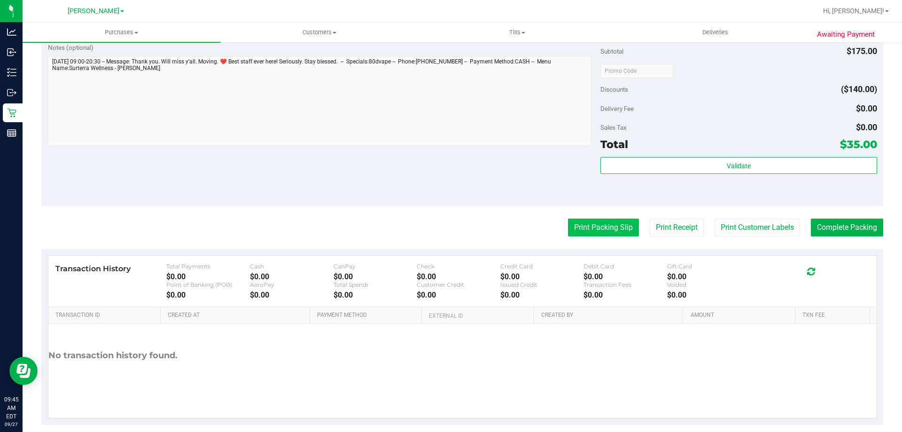
click at [617, 223] on button "Print Packing Slip" at bounding box center [603, 227] width 71 height 18
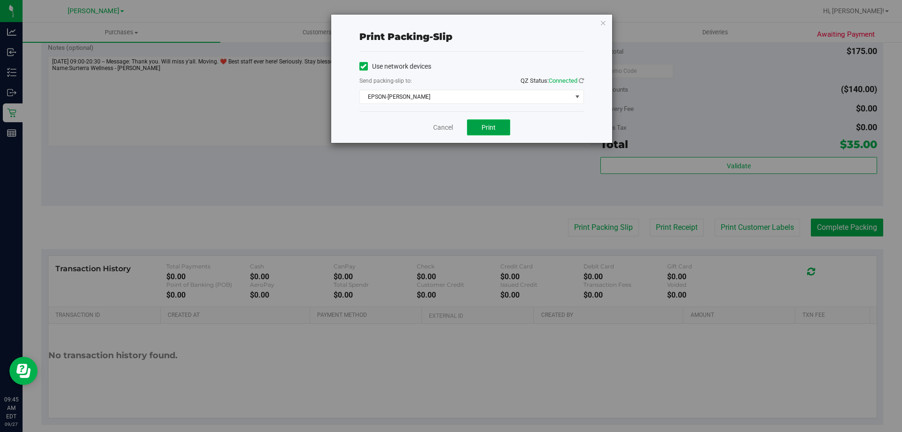
click at [481, 128] on button "Print" at bounding box center [488, 127] width 43 height 16
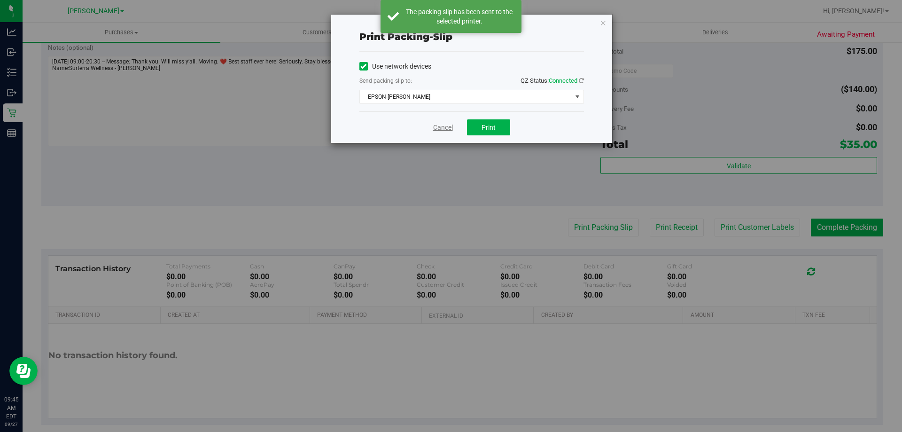
click at [439, 125] on link "Cancel" at bounding box center [443, 128] width 20 height 10
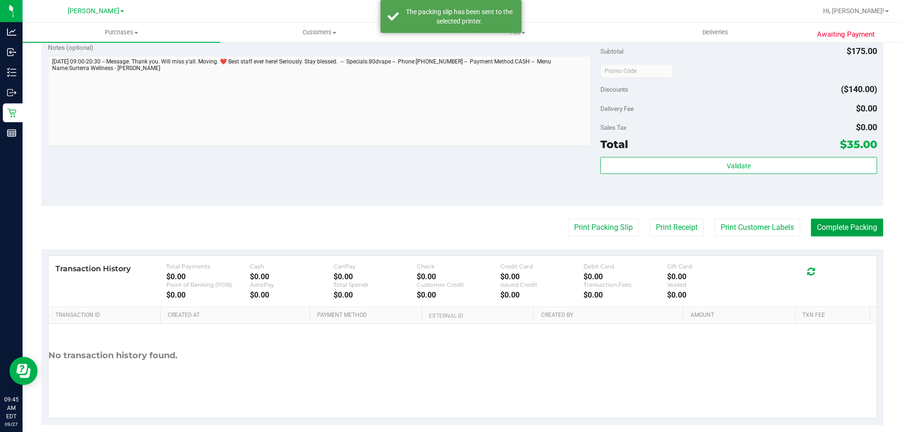
click at [836, 221] on button "Complete Packing" at bounding box center [847, 227] width 72 height 18
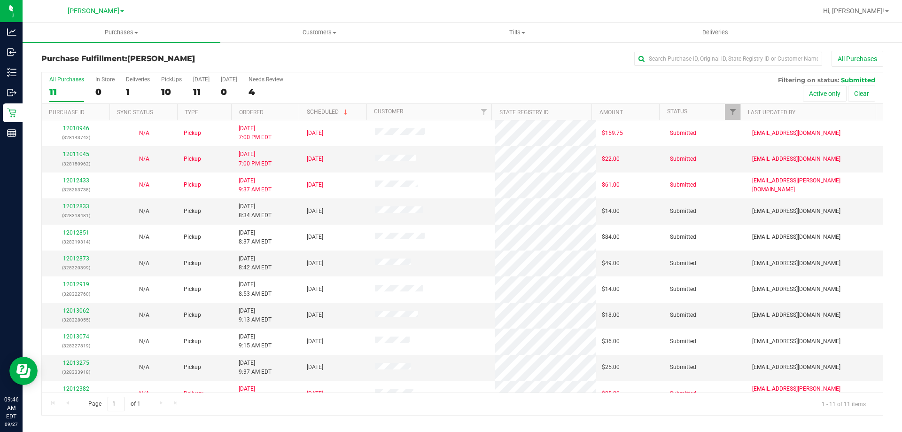
click at [24, 112] on div "Purchase Fulfillment: [PERSON_NAME] All Purchases All Purchases 11 In Store 0 D…" at bounding box center [462, 232] width 879 height 383
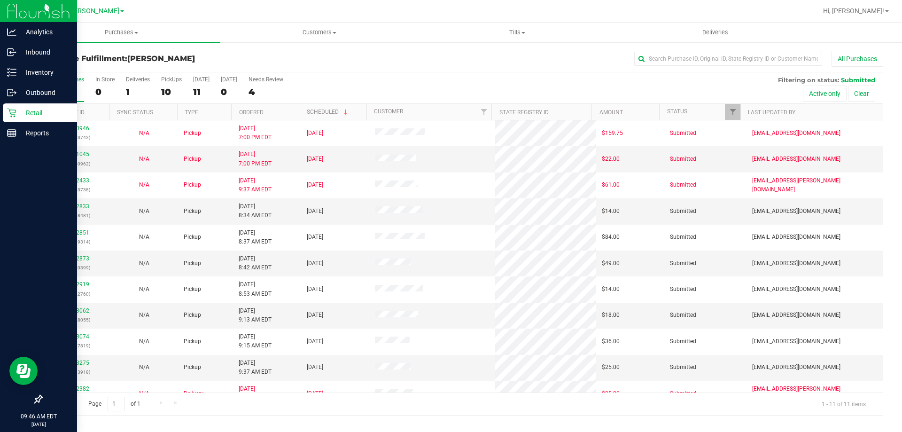
click at [18, 109] on p "Retail" at bounding box center [44, 112] width 56 height 11
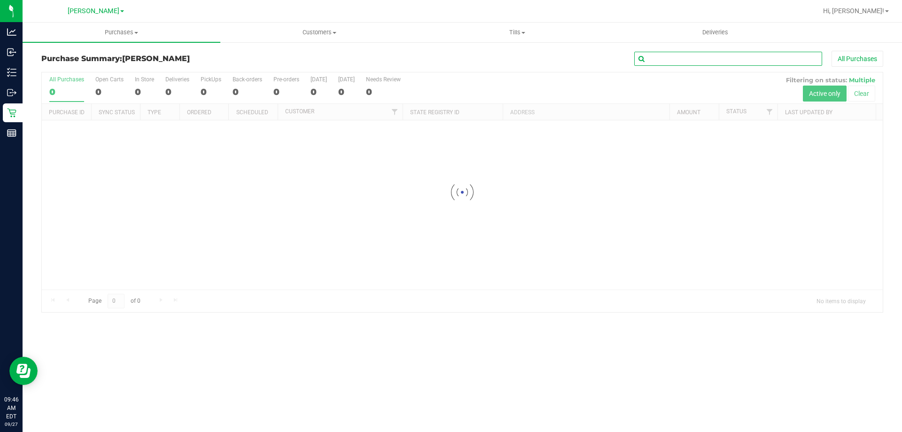
click at [728, 55] on input "text" at bounding box center [728, 59] width 188 height 14
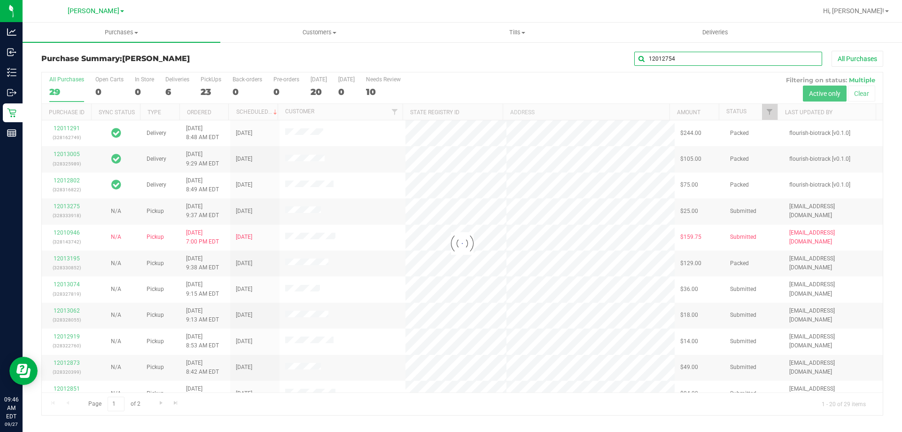
type input "12012754"
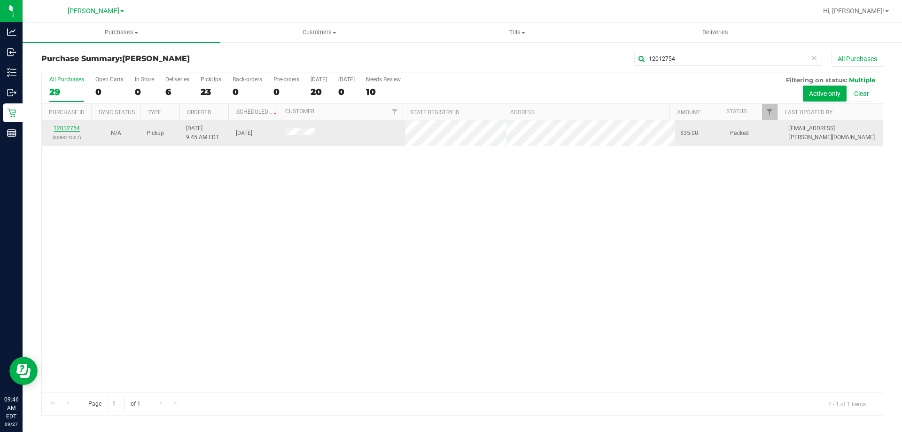
click at [67, 131] on link "12012754" at bounding box center [67, 128] width 26 height 7
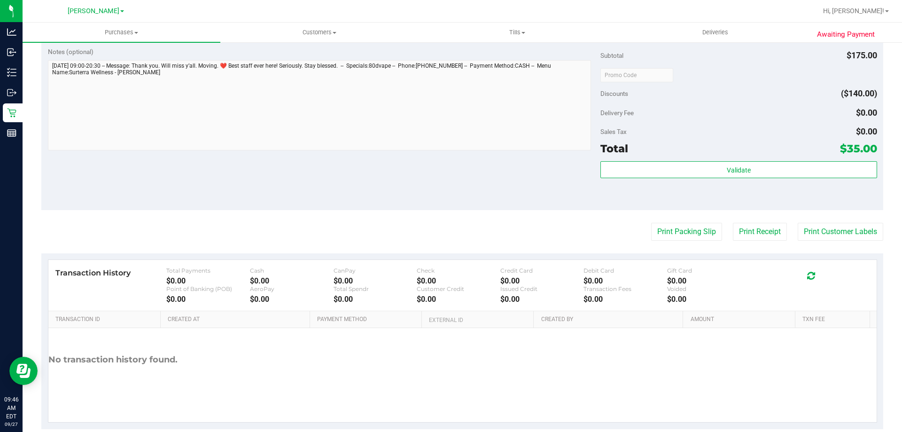
scroll to position [521, 0]
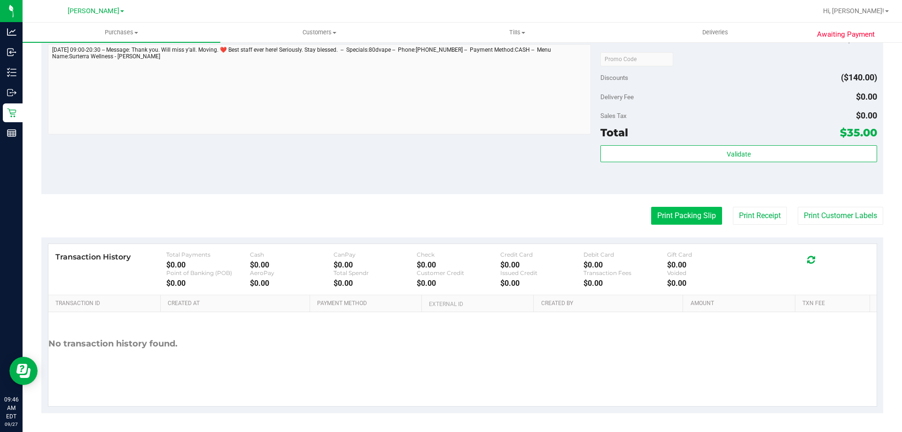
click at [689, 210] on button "Print Packing Slip" at bounding box center [686, 216] width 71 height 18
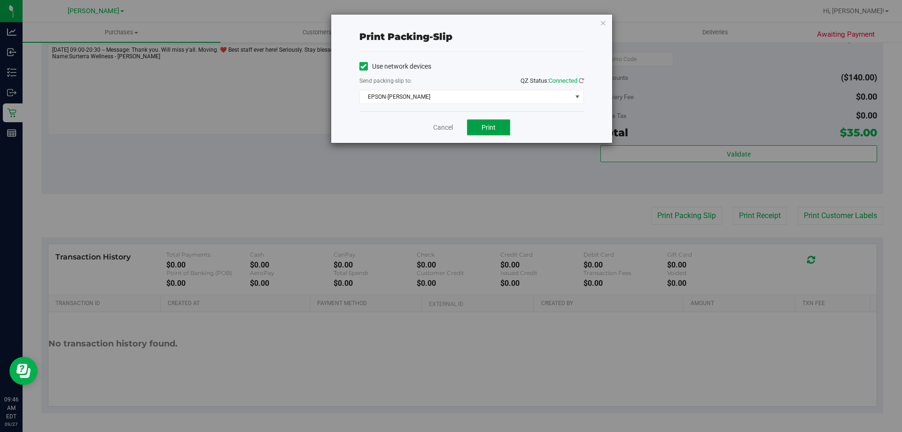
click at [495, 132] on button "Print" at bounding box center [488, 127] width 43 height 16
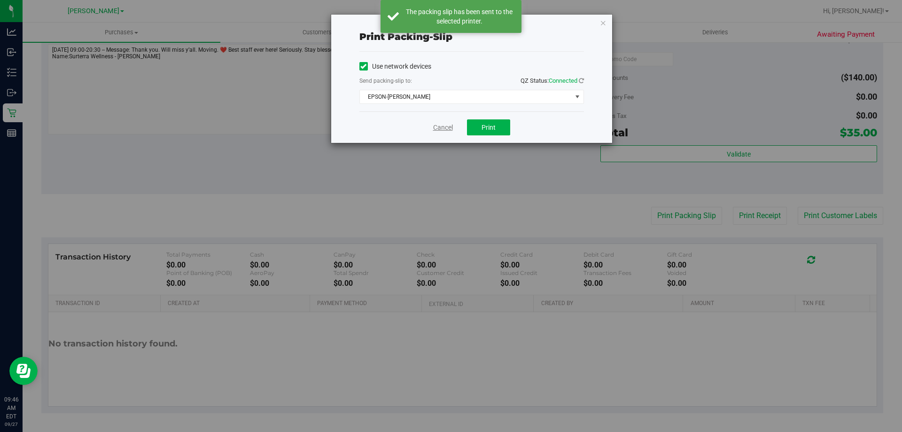
click at [439, 128] on link "Cancel" at bounding box center [443, 128] width 20 height 10
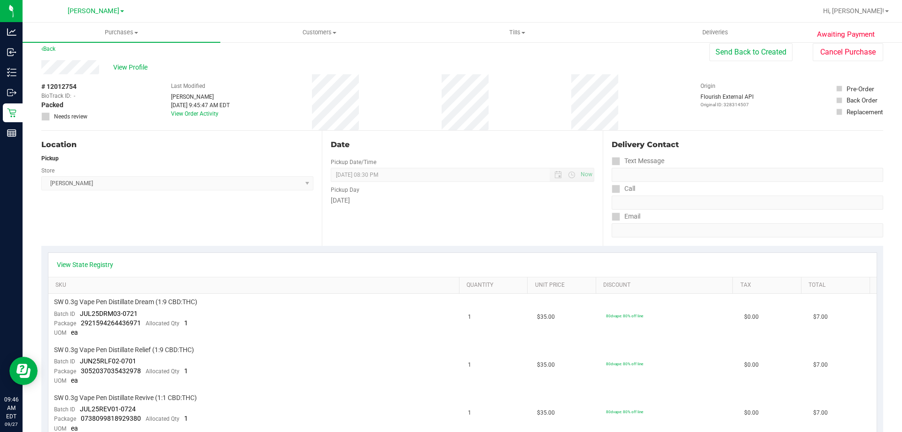
scroll to position [0, 0]
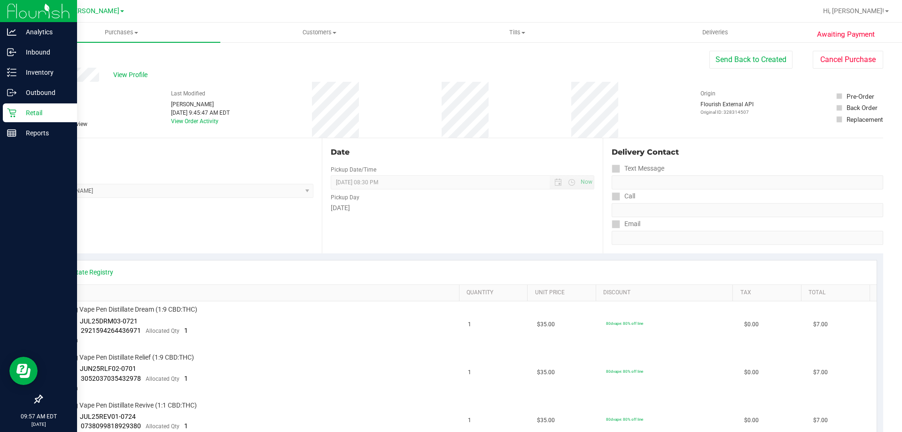
click at [56, 117] on p "Retail" at bounding box center [44, 112] width 56 height 11
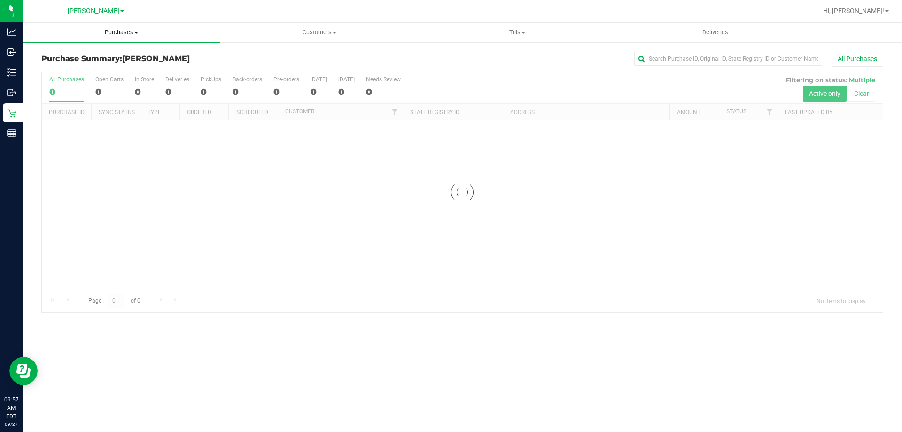
click at [120, 32] on span "Purchases" at bounding box center [122, 32] width 198 height 8
click at [61, 68] on span "Fulfillment" at bounding box center [52, 68] width 58 height 8
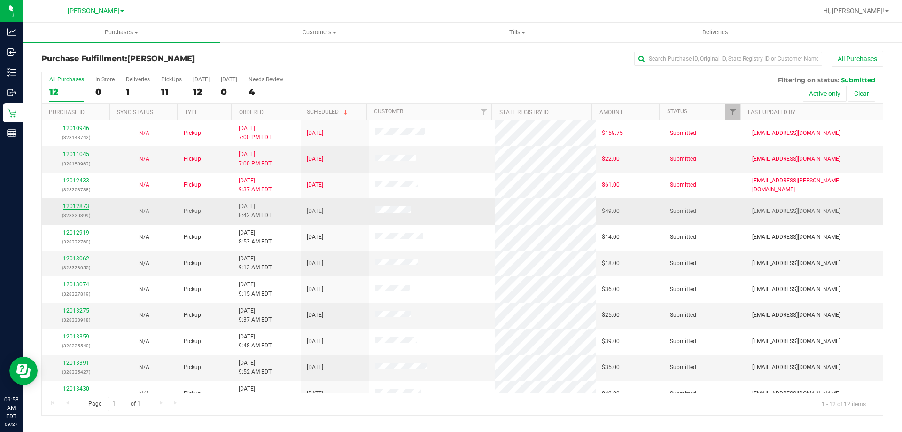
click at [74, 205] on link "12012873" at bounding box center [76, 206] width 26 height 7
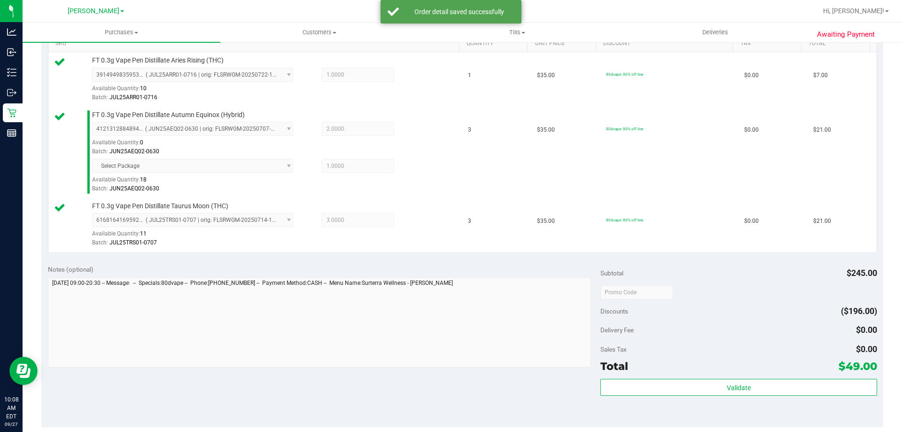
scroll to position [283, 0]
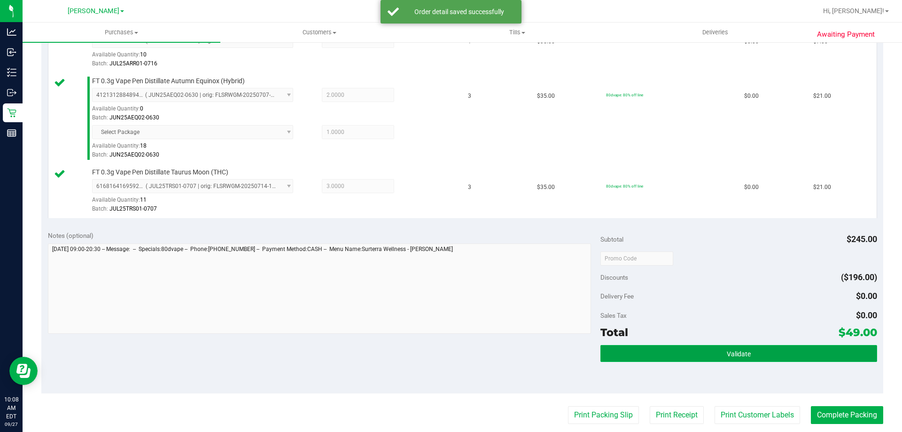
click at [752, 359] on button "Validate" at bounding box center [738, 353] width 276 height 17
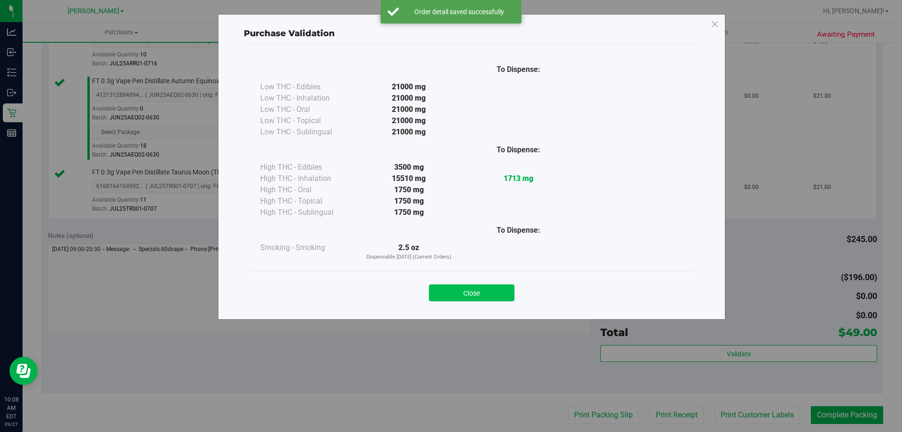
click at [472, 287] on button "Close" at bounding box center [471, 292] width 85 height 17
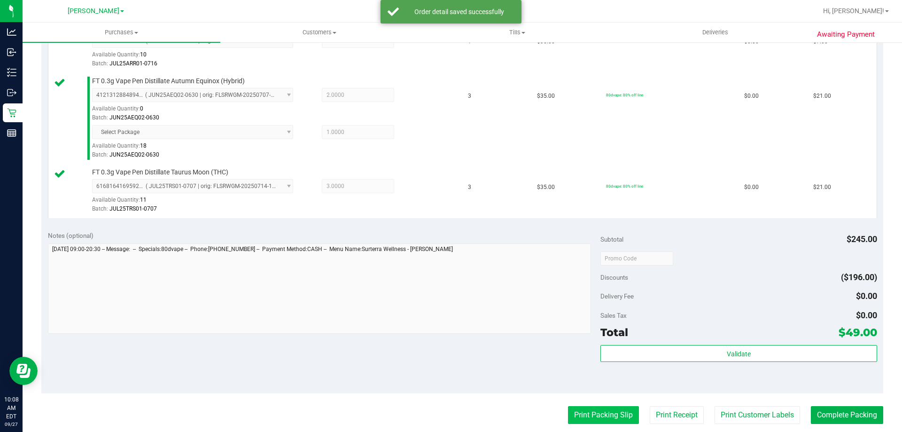
click at [621, 406] on button "Print Packing Slip" at bounding box center [603, 415] width 71 height 18
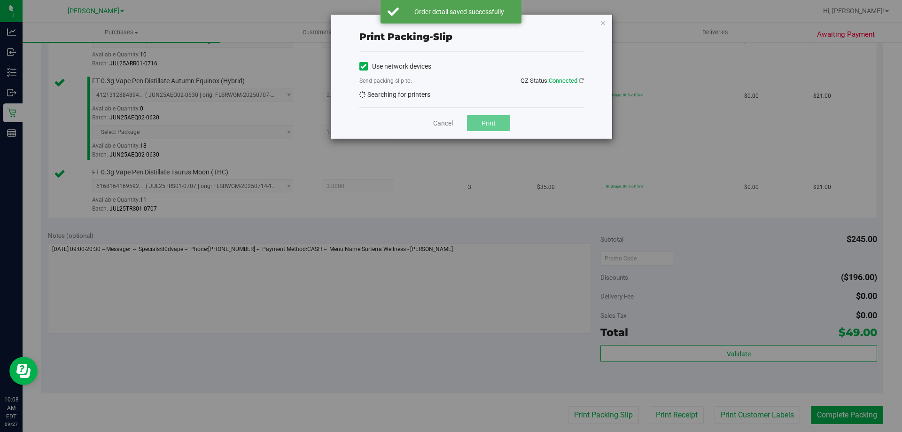
click at [620, 412] on div "Print packing-slip Use network devices Send packing-slip to: QZ Status: Connect…" at bounding box center [454, 216] width 909 height 432
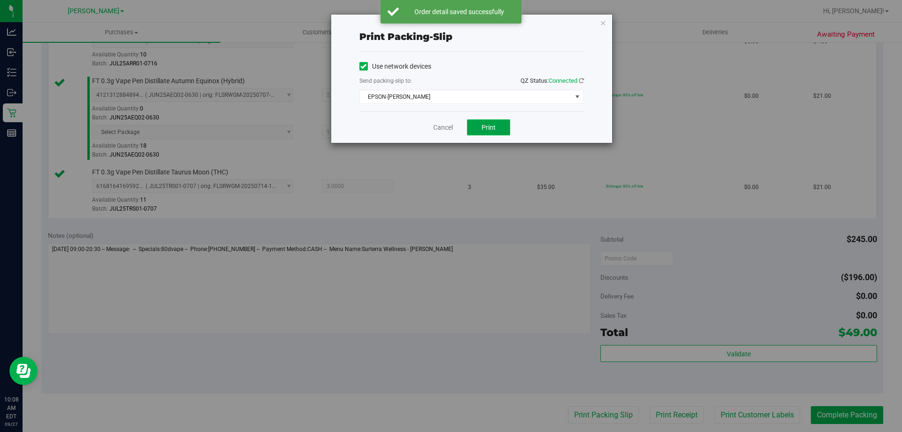
click at [495, 122] on button "Print" at bounding box center [488, 127] width 43 height 16
click at [448, 125] on link "Cancel" at bounding box center [443, 128] width 20 height 10
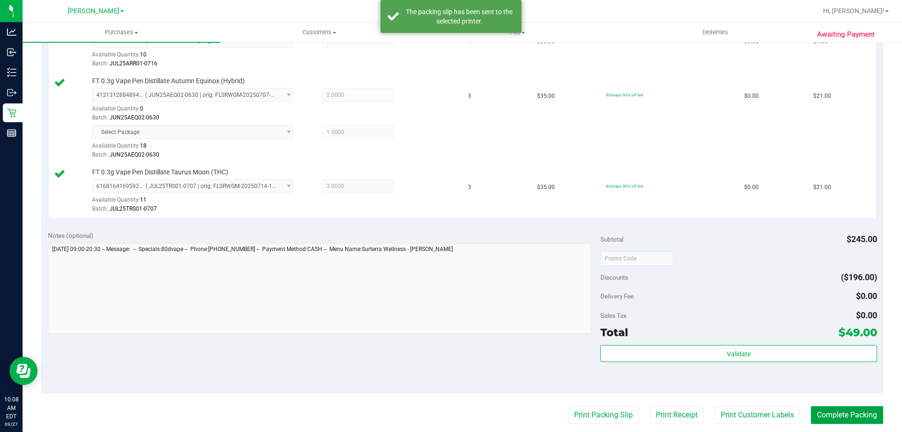
click at [845, 422] on button "Complete Packing" at bounding box center [847, 415] width 72 height 18
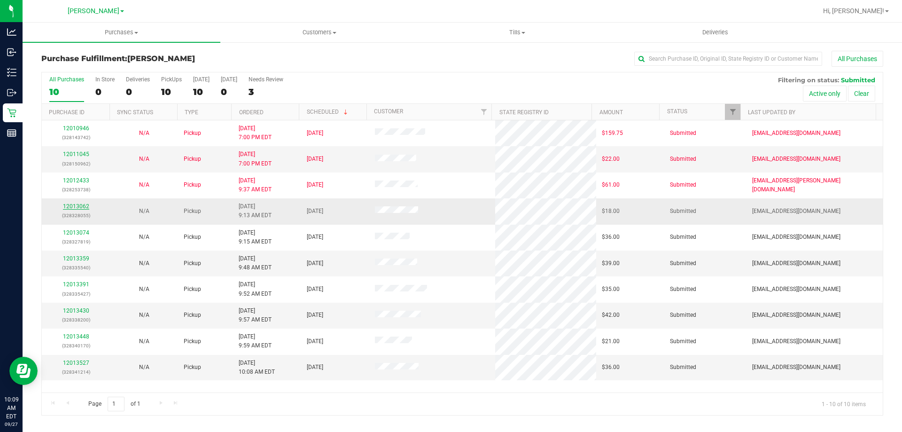
click at [87, 204] on link "12013062" at bounding box center [76, 206] width 26 height 7
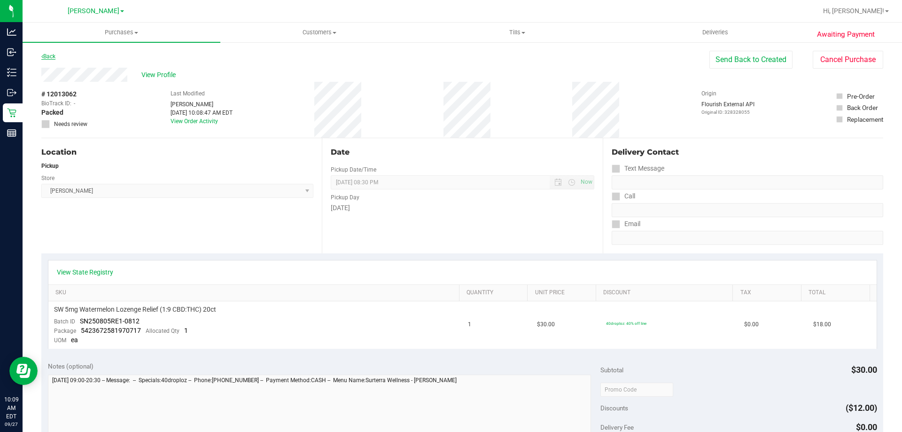
click at [42, 58] on icon at bounding box center [42, 57] width 2 height 6
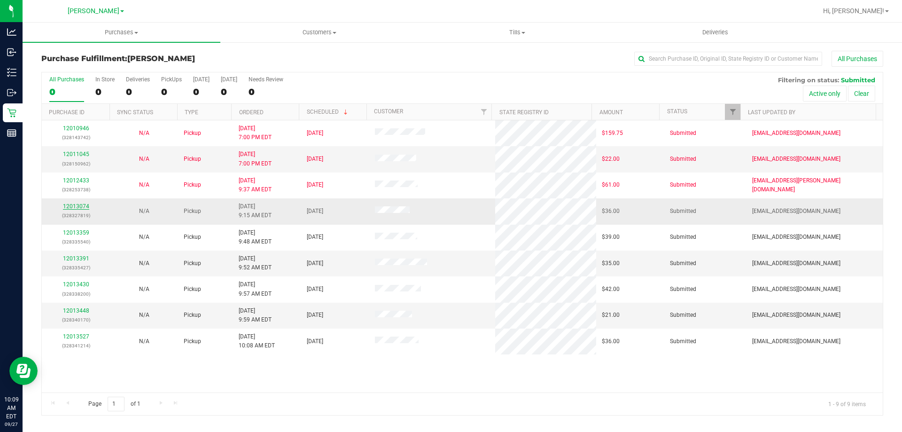
click at [74, 203] on link "12013074" at bounding box center [76, 206] width 26 height 7
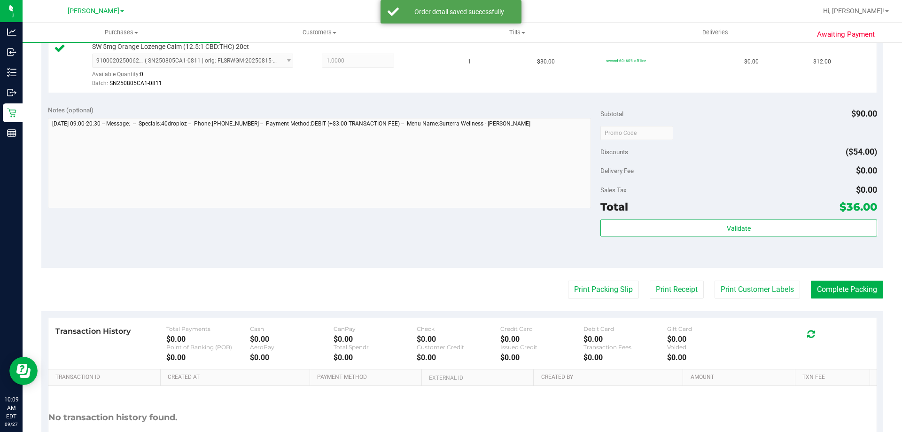
scroll to position [320, 0]
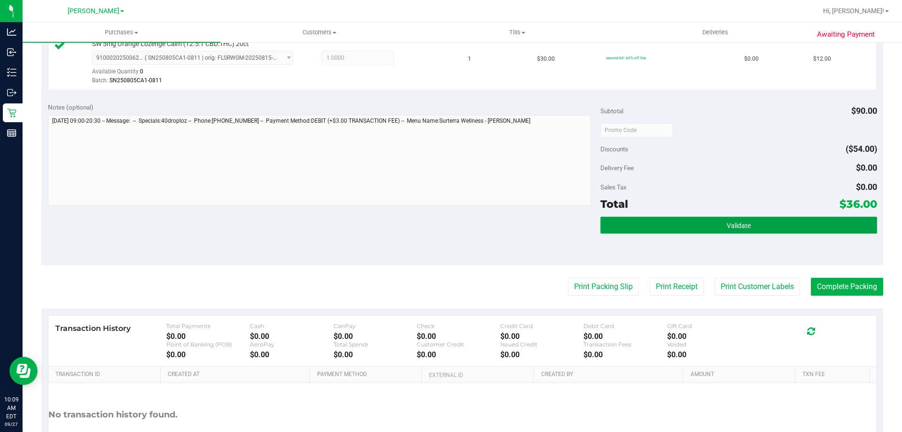
click at [793, 220] on button "Validate" at bounding box center [738, 225] width 276 height 17
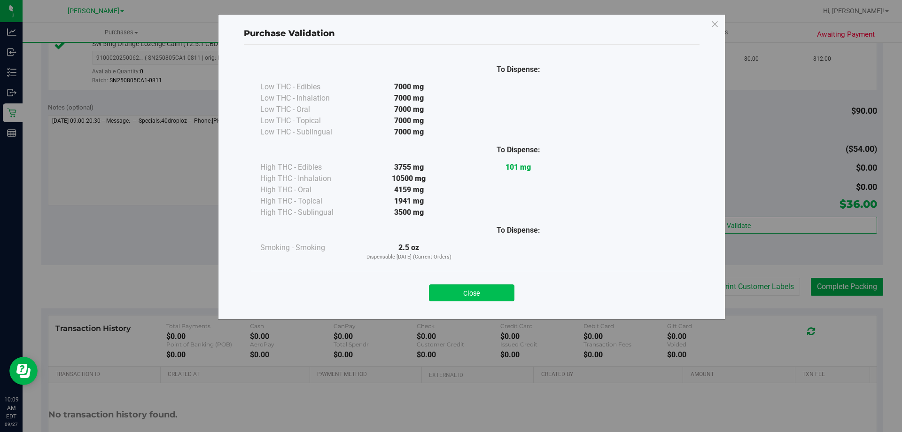
click at [500, 288] on button "Close" at bounding box center [471, 292] width 85 height 17
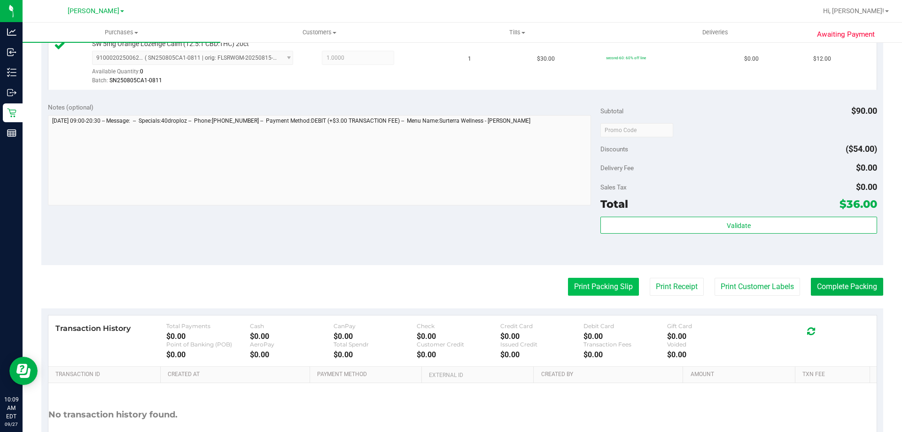
click at [613, 284] on button "Print Packing Slip" at bounding box center [603, 287] width 71 height 18
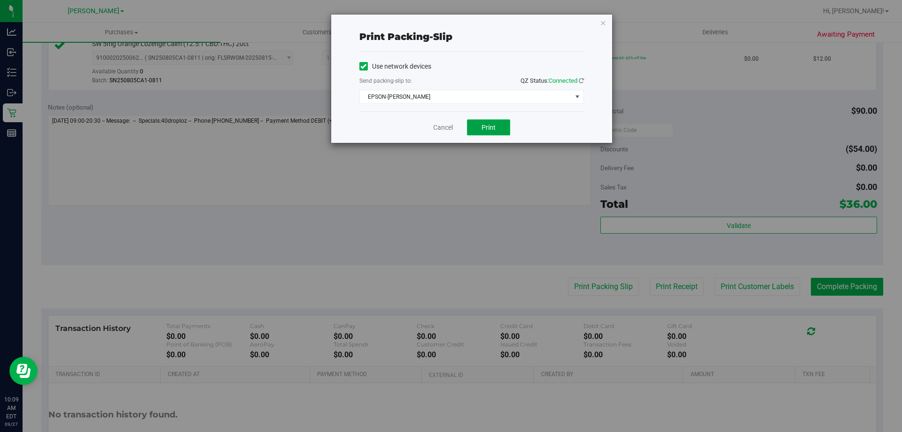
click at [495, 128] on span "Print" at bounding box center [488, 128] width 14 height 8
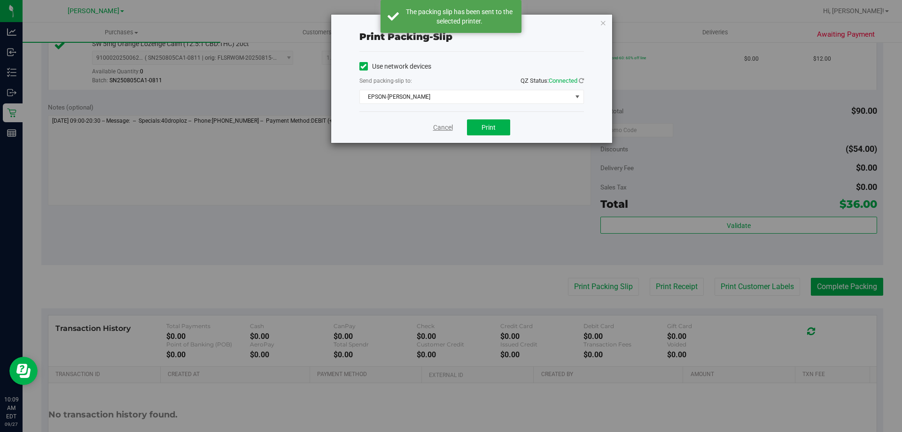
click at [446, 127] on link "Cancel" at bounding box center [443, 128] width 20 height 10
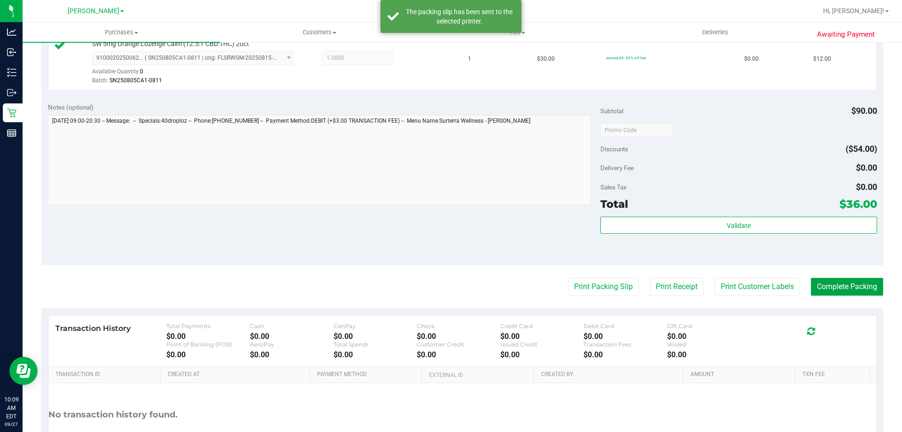
click at [834, 292] on button "Complete Packing" at bounding box center [847, 287] width 72 height 18
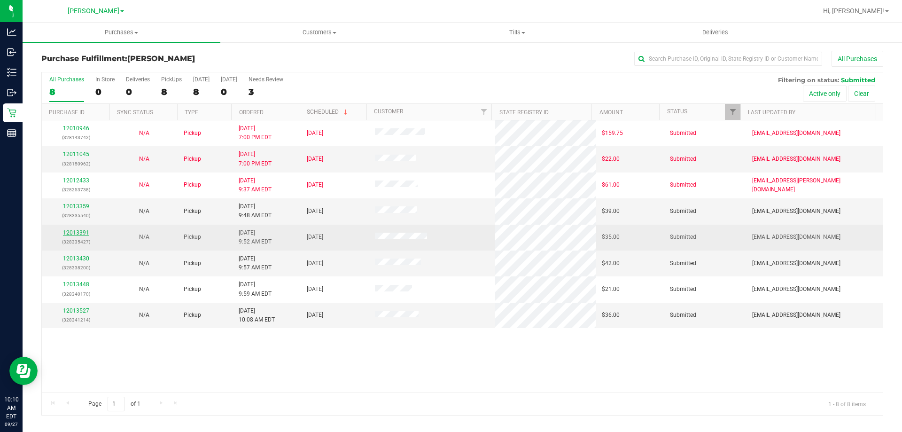
click at [80, 233] on link "12013391" at bounding box center [76, 232] width 26 height 7
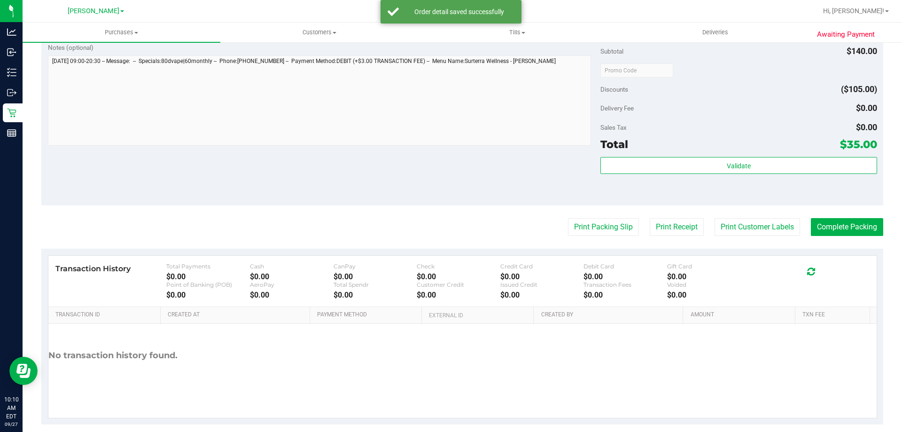
scroll to position [499, 0]
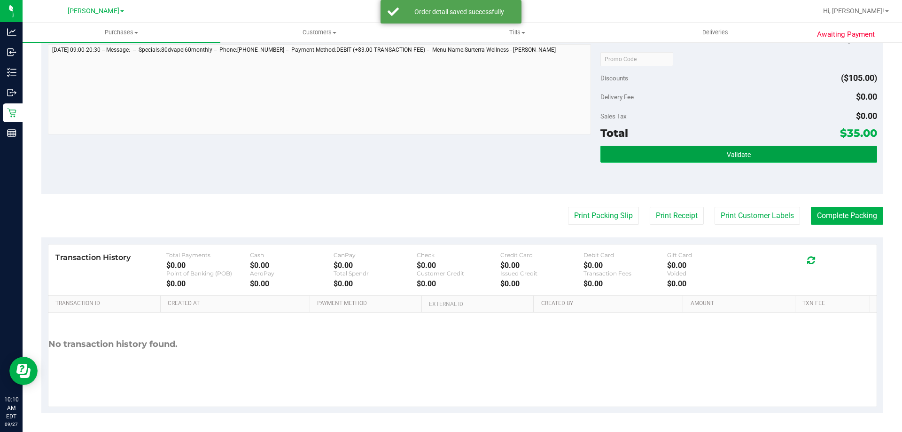
click at [785, 156] on button "Validate" at bounding box center [738, 154] width 276 height 17
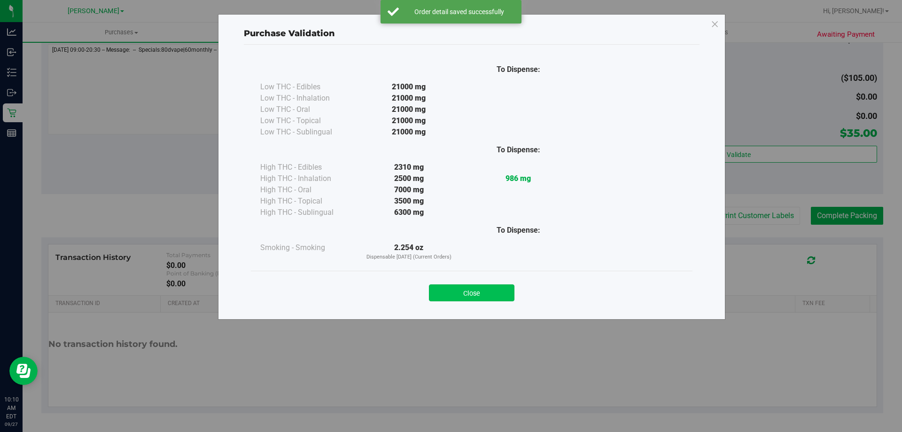
click at [487, 295] on button "Close" at bounding box center [471, 292] width 85 height 17
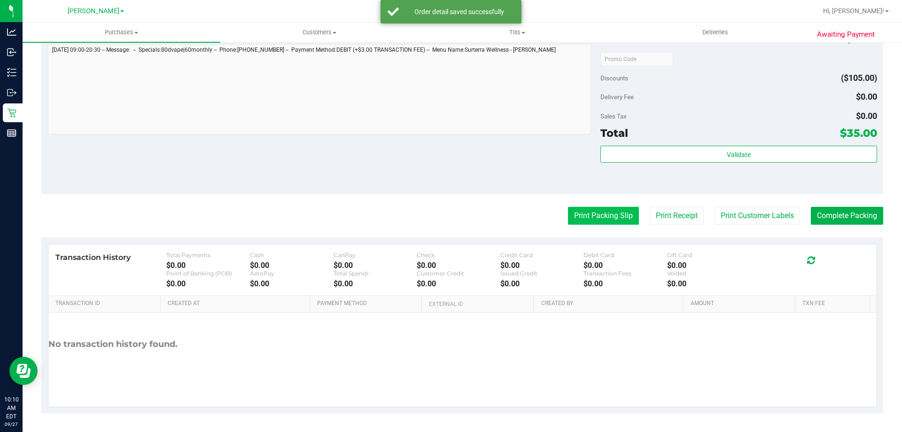
click at [613, 217] on button "Print Packing Slip" at bounding box center [603, 216] width 71 height 18
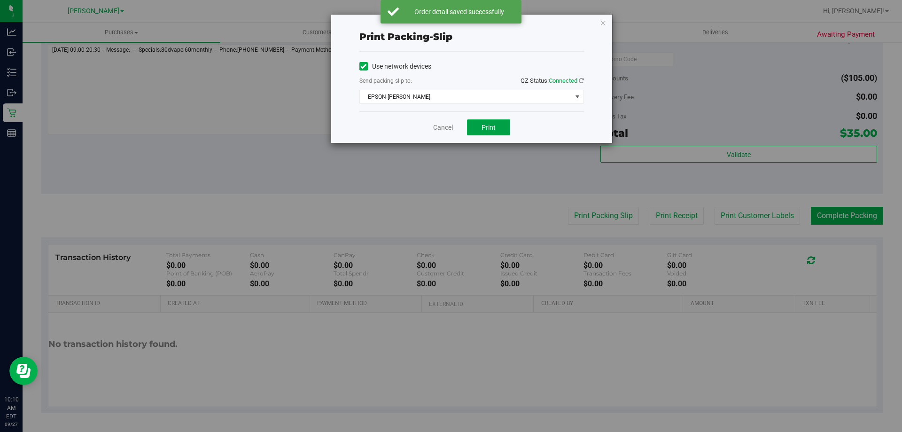
click at [489, 122] on button "Print" at bounding box center [488, 127] width 43 height 16
click at [452, 128] on link "Cancel" at bounding box center [443, 128] width 20 height 10
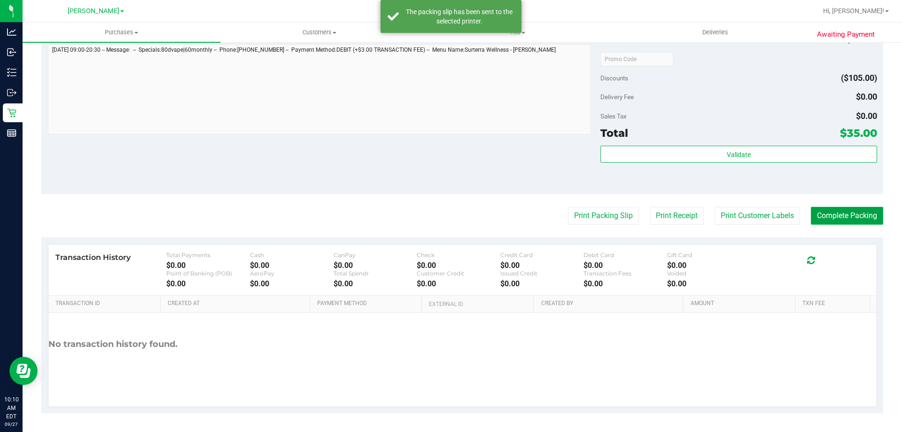
click at [845, 216] on button "Complete Packing" at bounding box center [847, 216] width 72 height 18
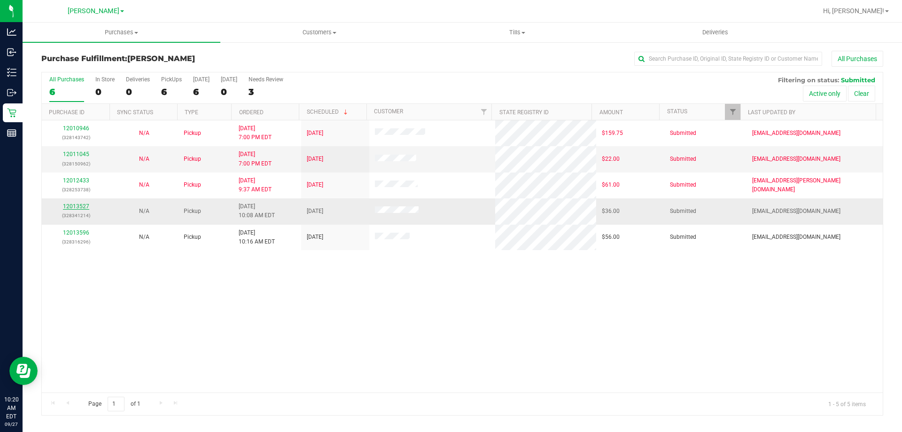
click at [82, 204] on link "12013527" at bounding box center [76, 206] width 26 height 7
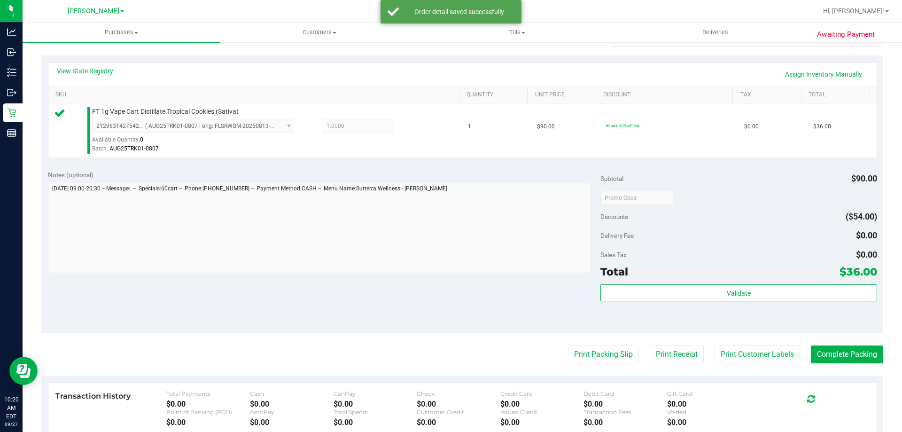
scroll to position [205, 0]
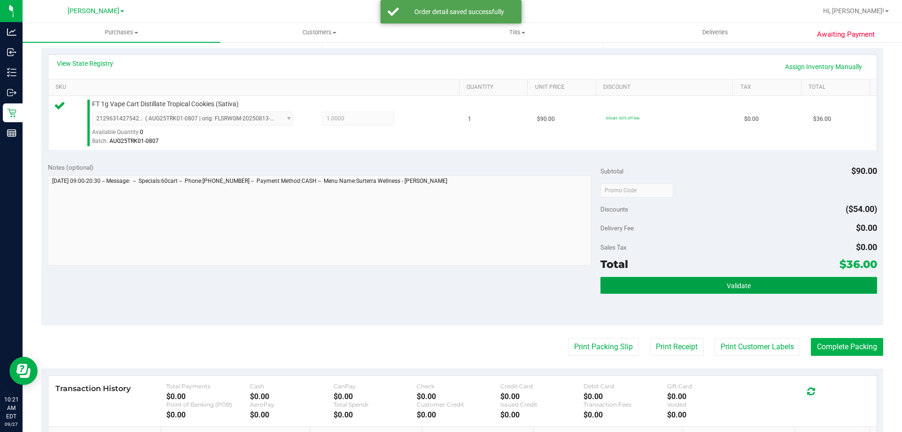
click at [733, 287] on span "Validate" at bounding box center [739, 286] width 24 height 8
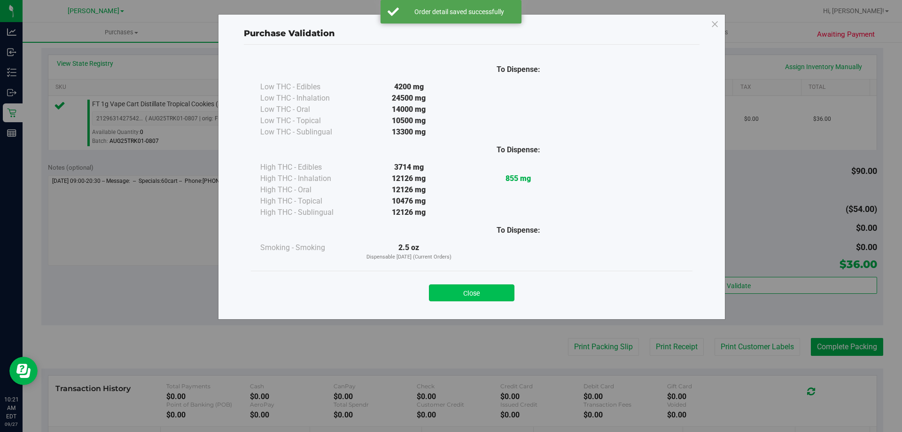
click at [482, 300] on button "Close" at bounding box center [471, 292] width 85 height 17
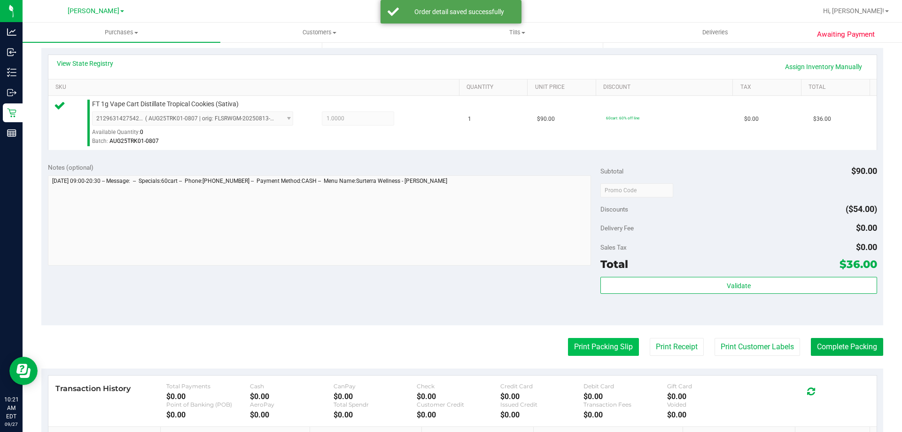
click at [588, 344] on button "Print Packing Slip" at bounding box center [603, 347] width 71 height 18
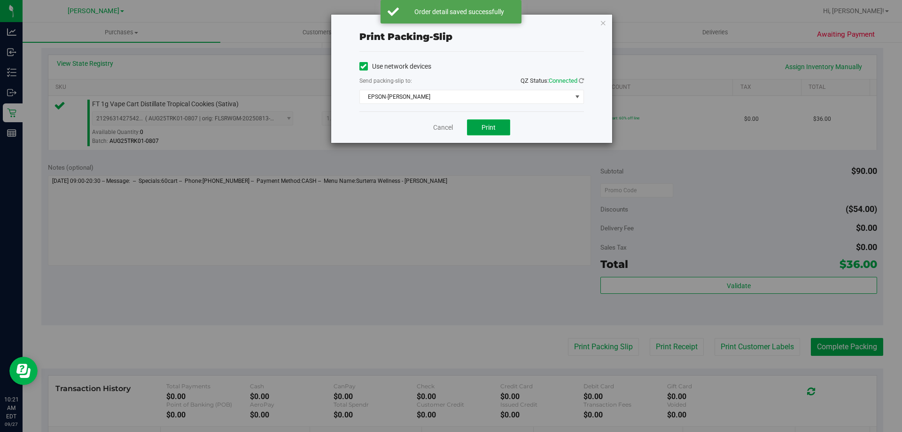
click at [496, 123] on button "Print" at bounding box center [488, 127] width 43 height 16
click at [442, 129] on link "Cancel" at bounding box center [443, 128] width 20 height 10
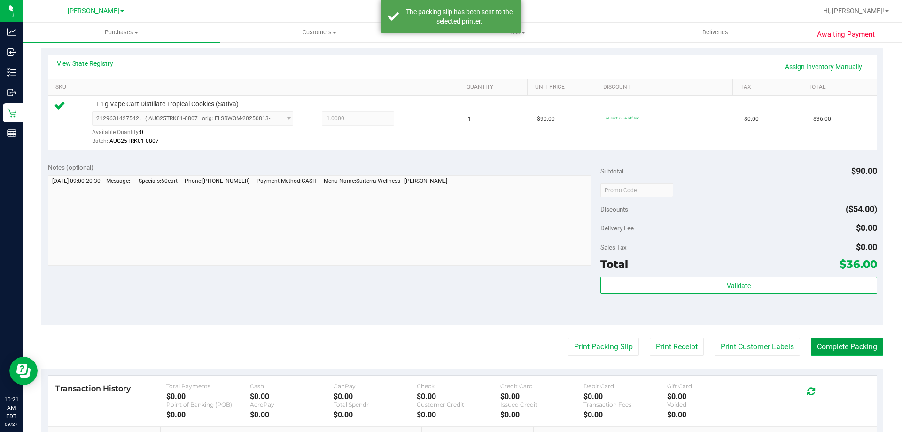
click at [847, 349] on button "Complete Packing" at bounding box center [847, 347] width 72 height 18
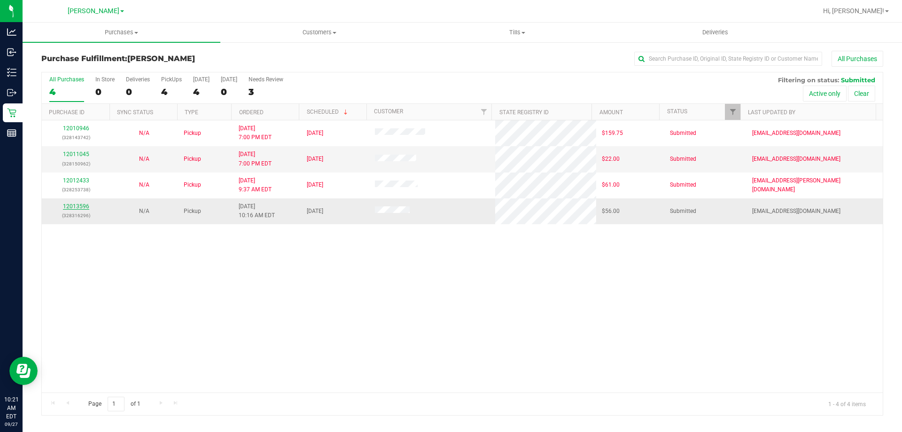
click at [86, 206] on link "12013596" at bounding box center [76, 206] width 26 height 7
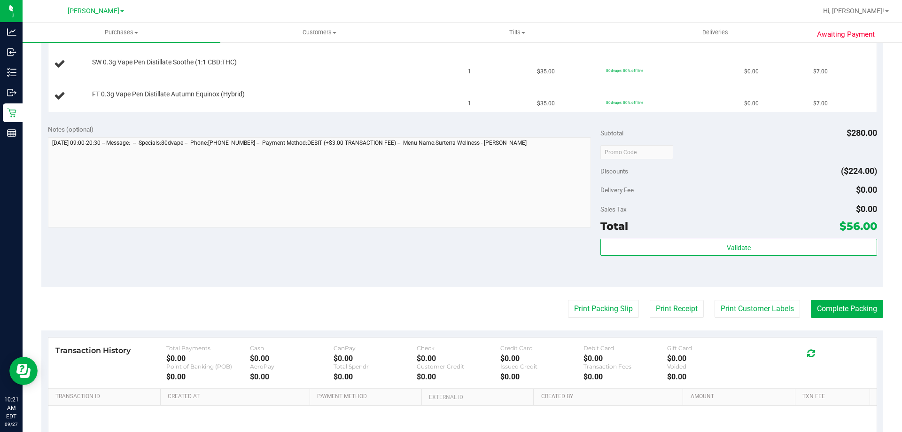
scroll to position [456, 0]
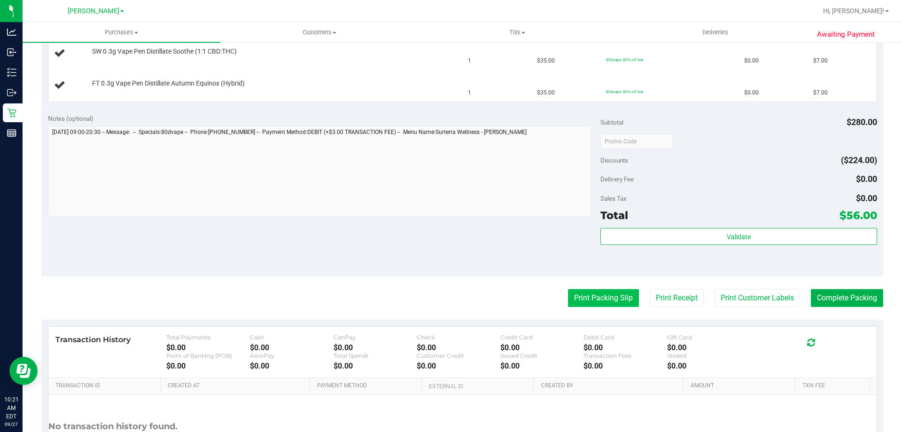
click at [609, 302] on button "Print Packing Slip" at bounding box center [603, 298] width 71 height 18
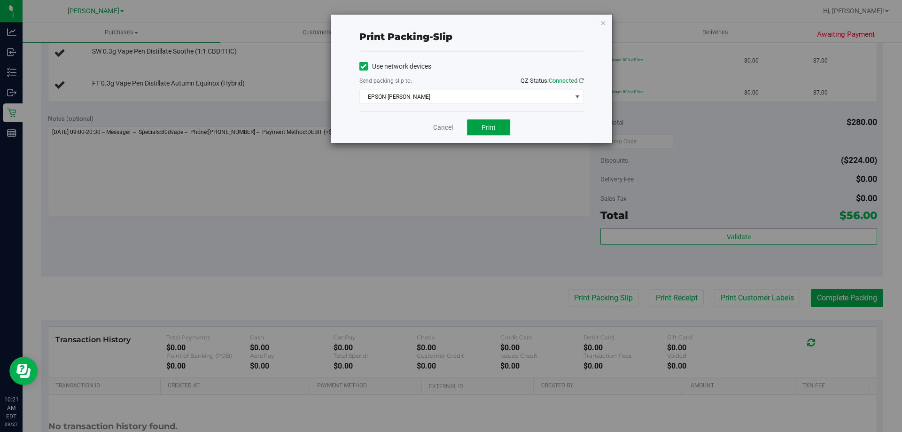
click at [492, 127] on span "Print" at bounding box center [488, 128] width 14 height 8
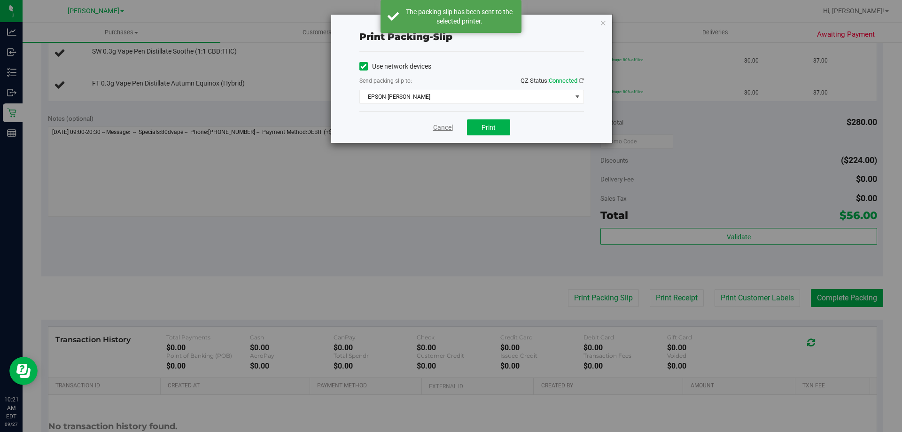
click at [445, 127] on link "Cancel" at bounding box center [443, 128] width 20 height 10
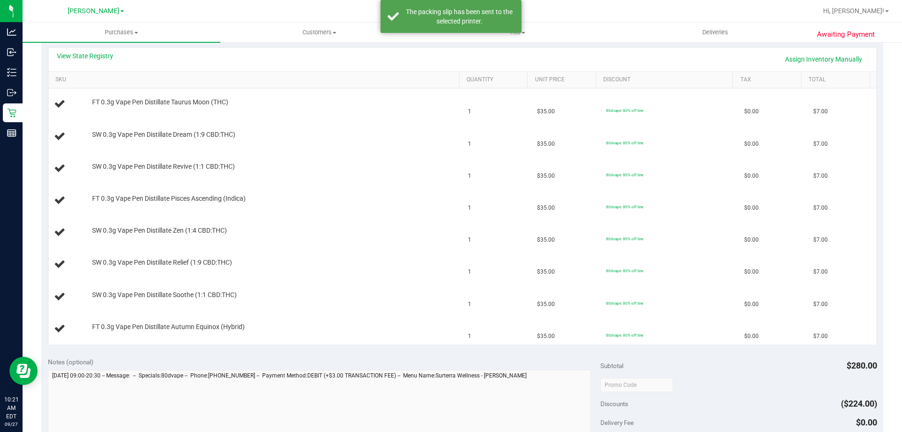
scroll to position [208, 0]
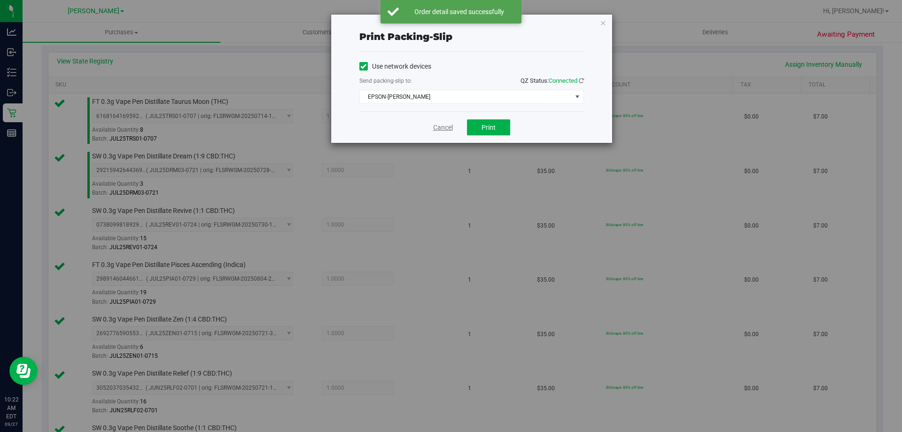
click at [449, 128] on link "Cancel" at bounding box center [443, 128] width 20 height 10
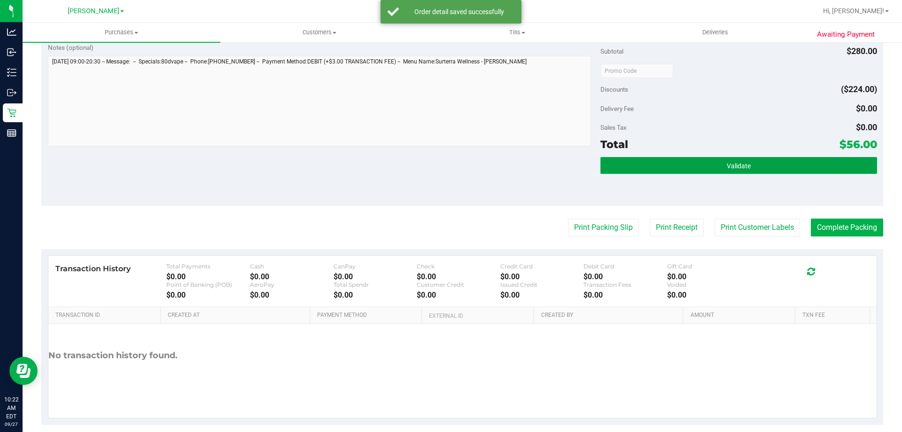
click at [747, 171] on button "Validate" at bounding box center [738, 165] width 276 height 17
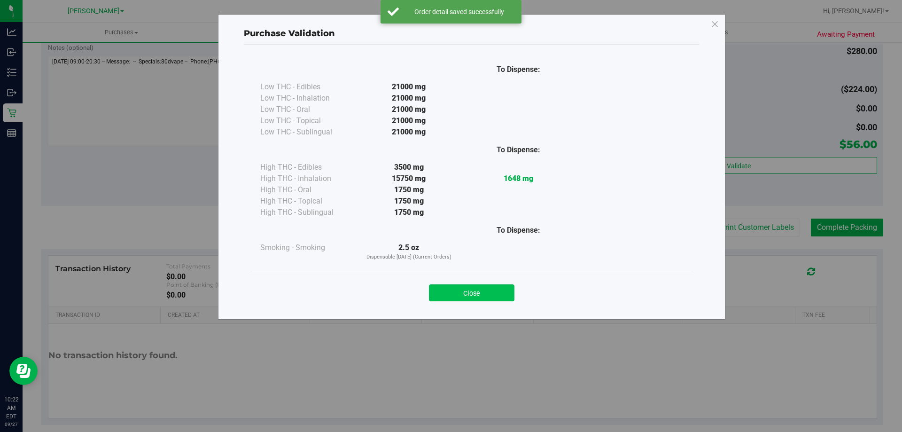
click at [486, 290] on button "Close" at bounding box center [471, 292] width 85 height 17
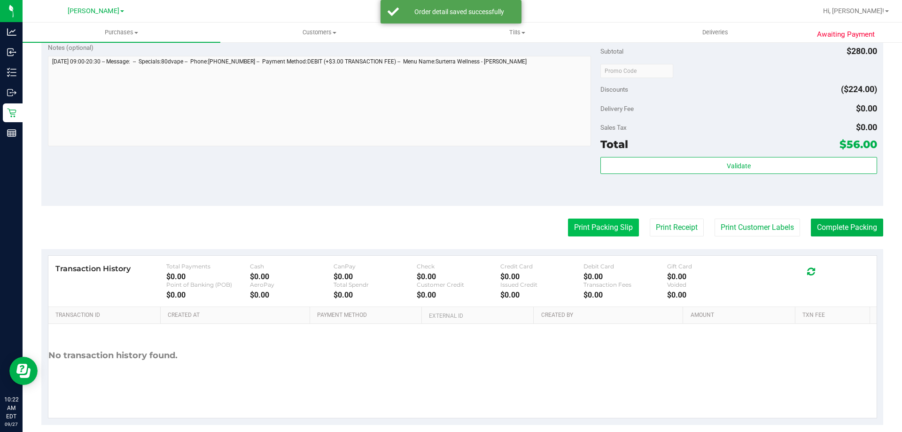
click at [620, 223] on button "Print Packing Slip" at bounding box center [603, 227] width 71 height 18
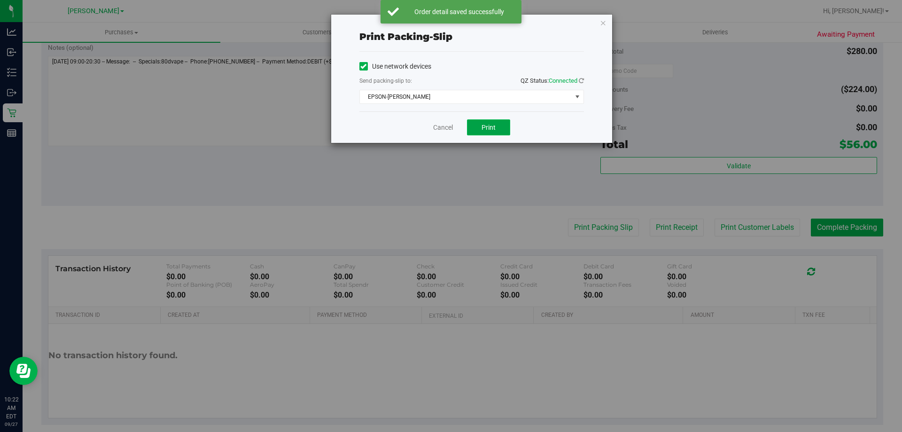
click at [488, 129] on span "Print" at bounding box center [488, 128] width 14 height 8
click at [445, 128] on link "Cancel" at bounding box center [443, 128] width 20 height 10
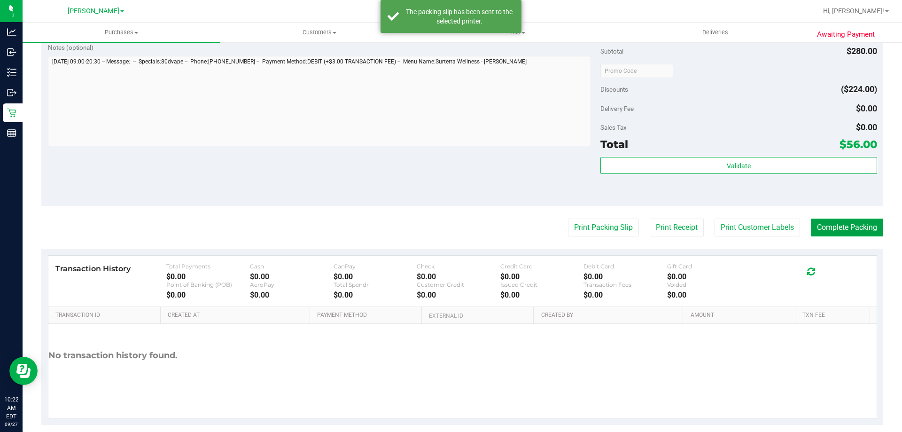
click at [846, 222] on button "Complete Packing" at bounding box center [847, 227] width 72 height 18
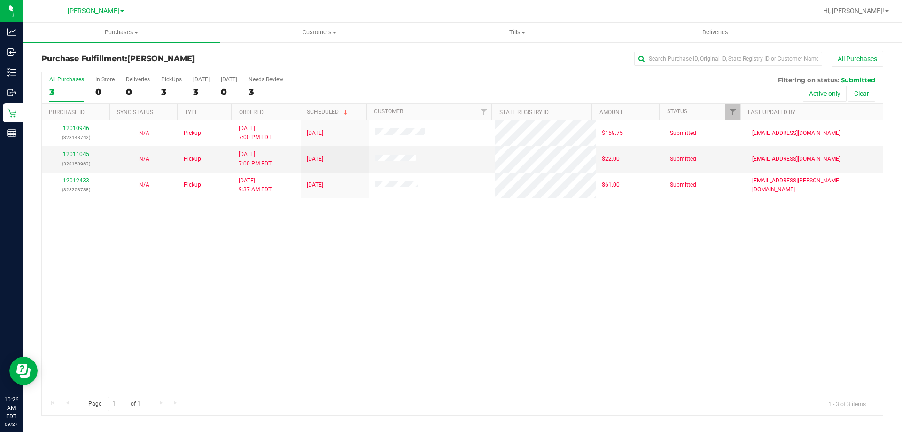
click at [285, 338] on div "12010946 (328143742) N/A Pickup [DATE] 7:00 PM EDT 9/27/2025 $159.75 Submitted …" at bounding box center [462, 256] width 841 height 272
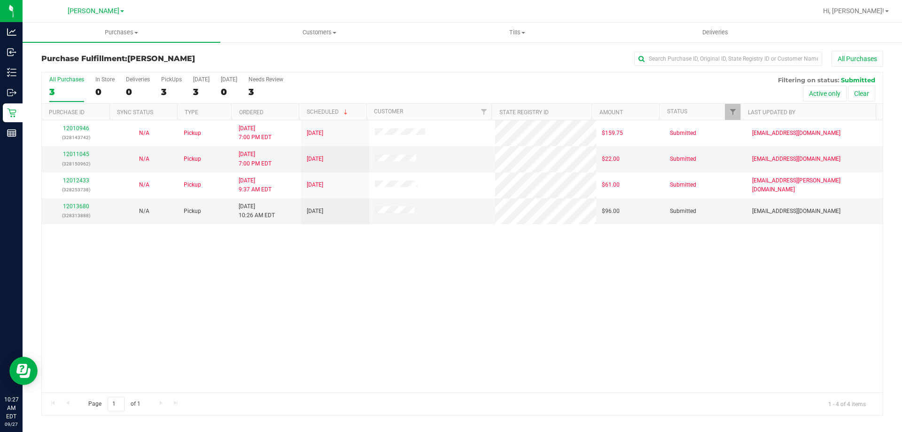
click at [302, 230] on div "12010946 (328143742) N/A Pickup [DATE] 7:00 PM EDT 9/27/2025 $159.75 Submitted …" at bounding box center [462, 256] width 841 height 272
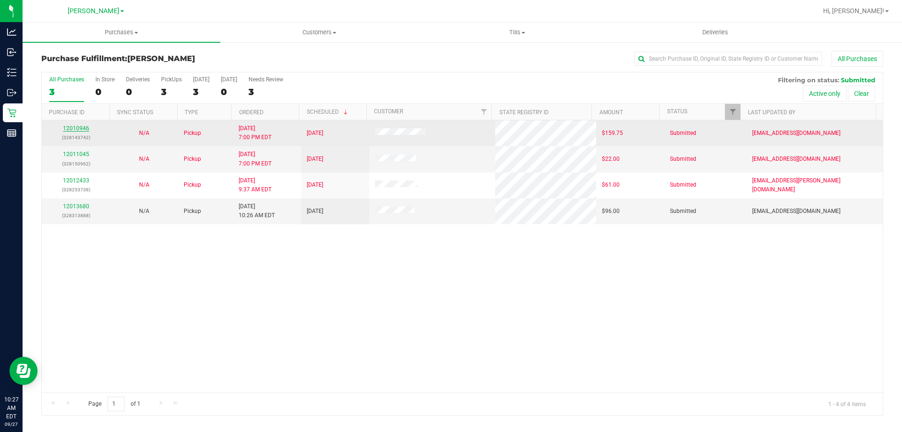
click at [76, 127] on link "12010946" at bounding box center [76, 128] width 26 height 7
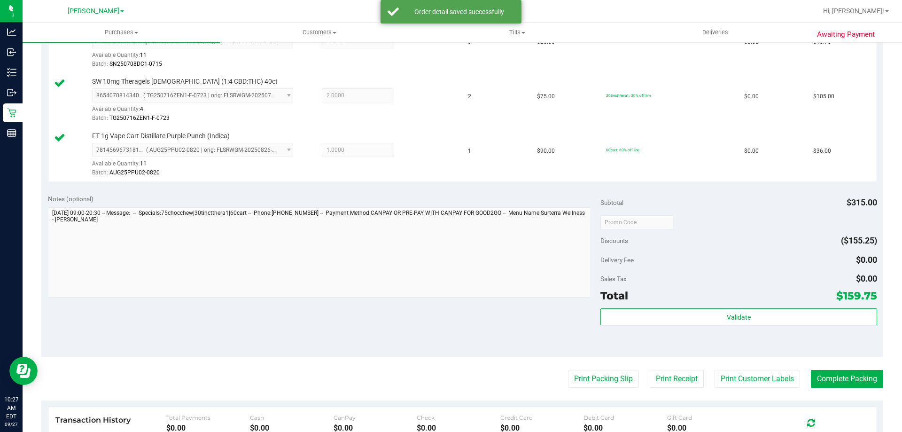
scroll to position [303, 0]
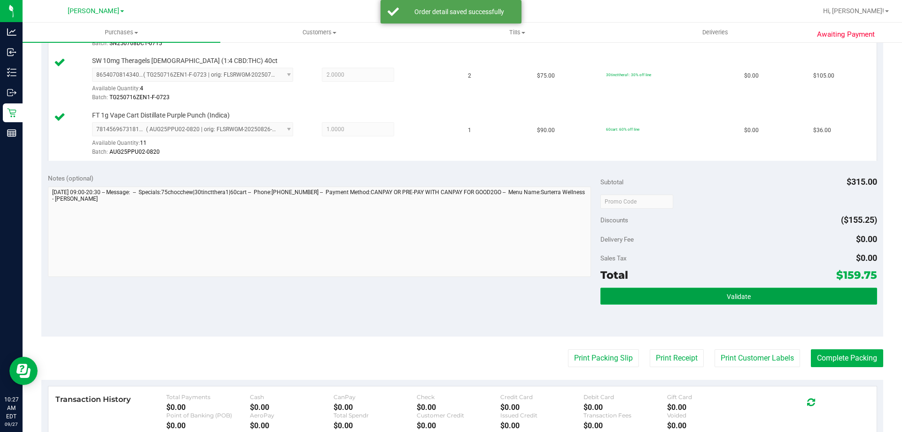
click at [788, 304] on button "Validate" at bounding box center [738, 295] width 276 height 17
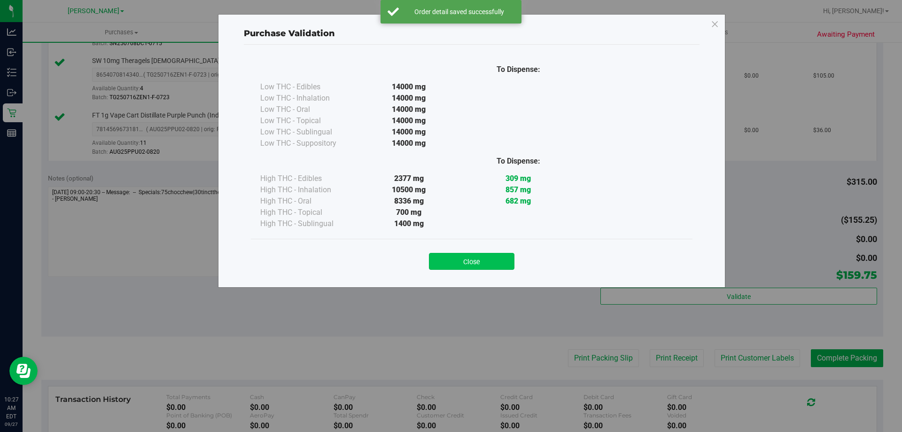
click at [481, 264] on button "Close" at bounding box center [471, 261] width 85 height 17
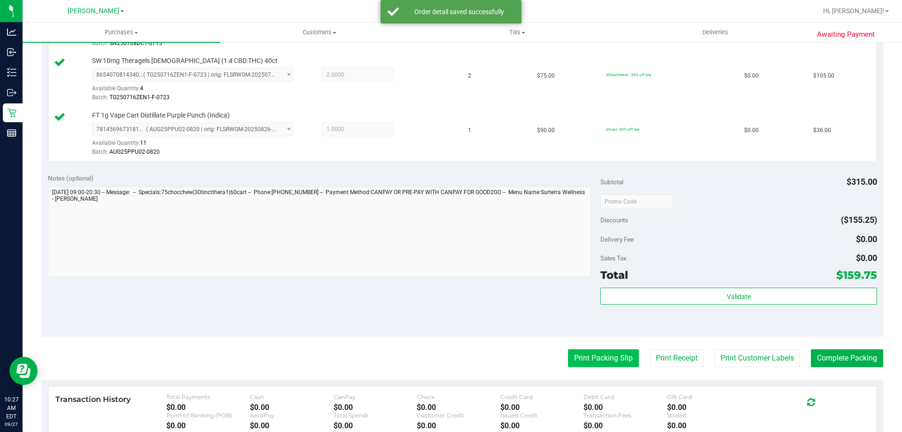
click at [612, 365] on button "Print Packing Slip" at bounding box center [603, 358] width 71 height 18
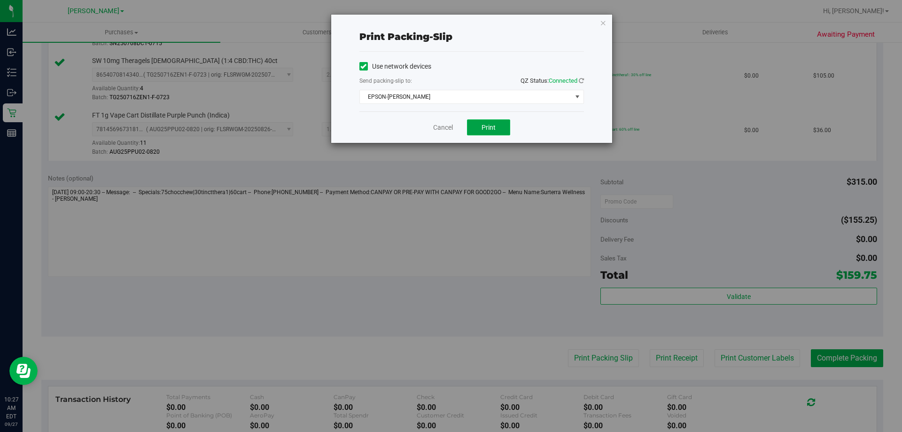
click at [483, 122] on button "Print" at bounding box center [488, 127] width 43 height 16
click at [439, 125] on link "Cancel" at bounding box center [443, 128] width 20 height 10
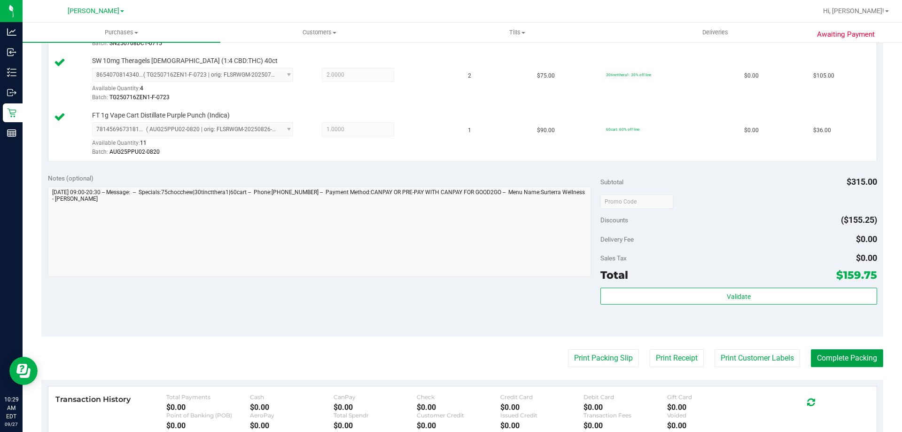
click at [833, 359] on button "Complete Packing" at bounding box center [847, 358] width 72 height 18
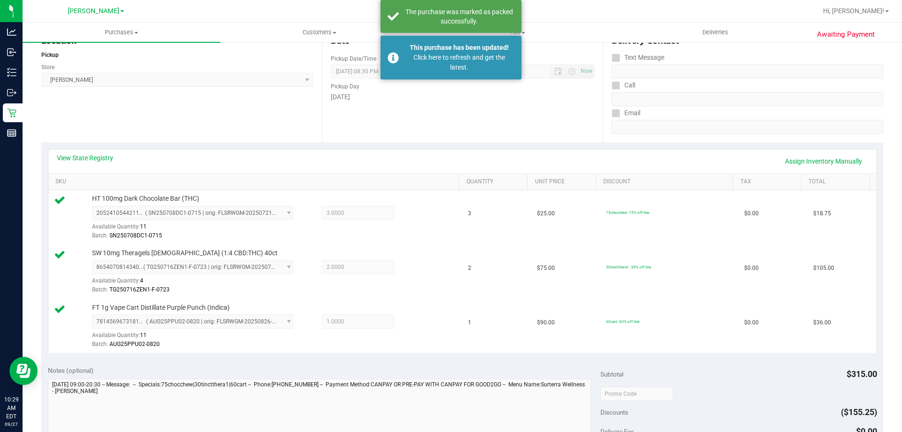
scroll to position [0, 0]
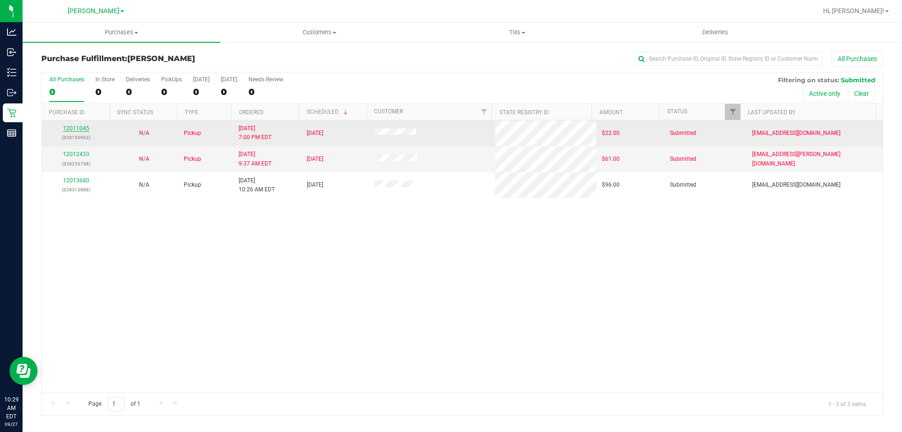
click at [79, 130] on link "12011045" at bounding box center [76, 128] width 26 height 7
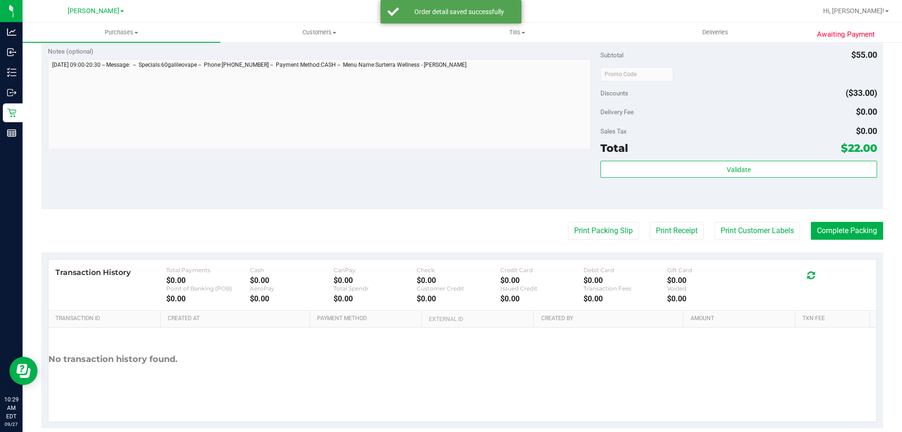
scroll to position [323, 0]
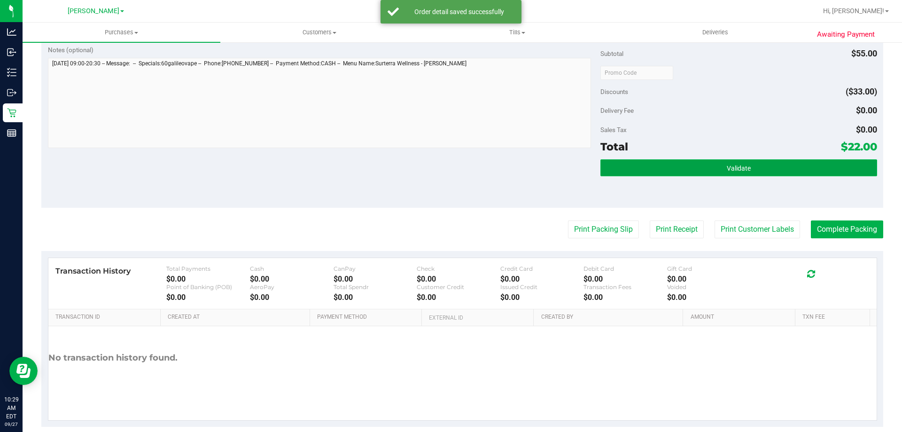
click at [774, 165] on button "Validate" at bounding box center [738, 167] width 276 height 17
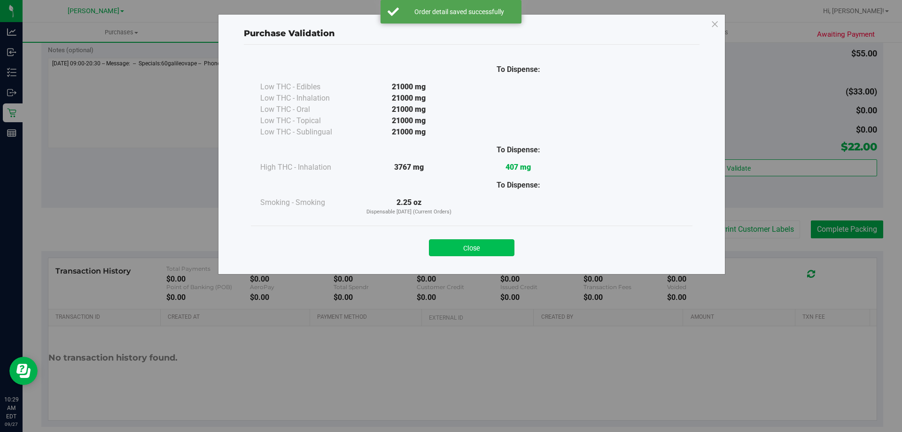
click at [496, 242] on button "Close" at bounding box center [471, 247] width 85 height 17
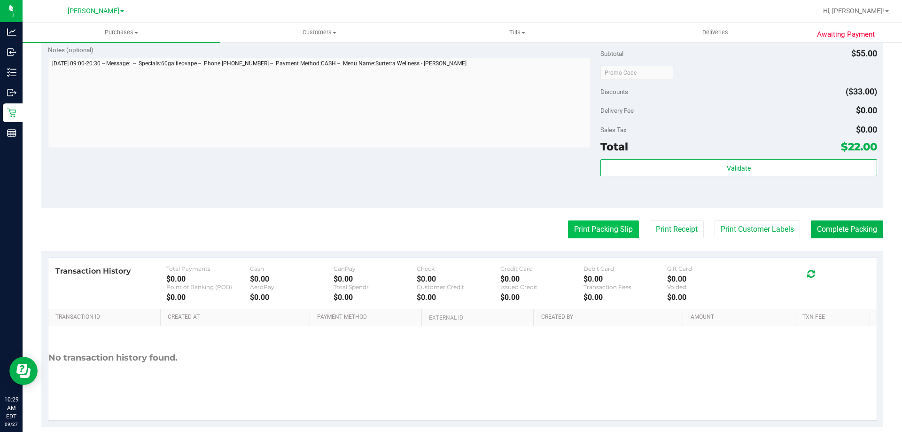
click at [599, 230] on button "Print Packing Slip" at bounding box center [603, 229] width 71 height 18
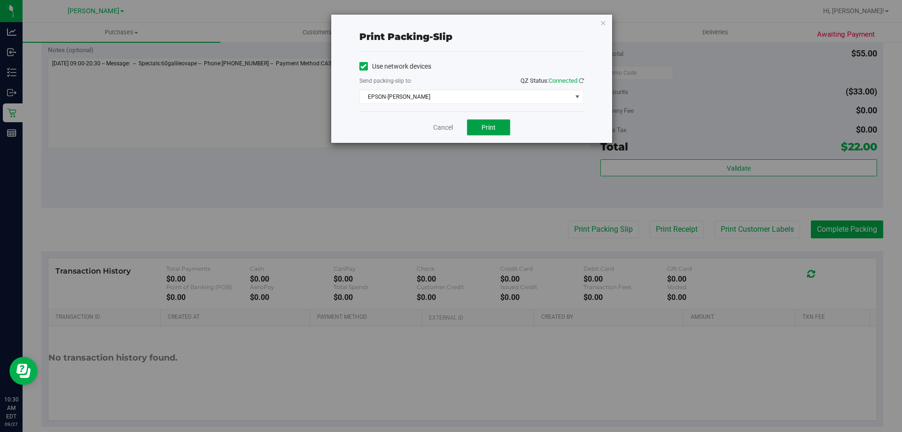
click at [491, 133] on button "Print" at bounding box center [488, 127] width 43 height 16
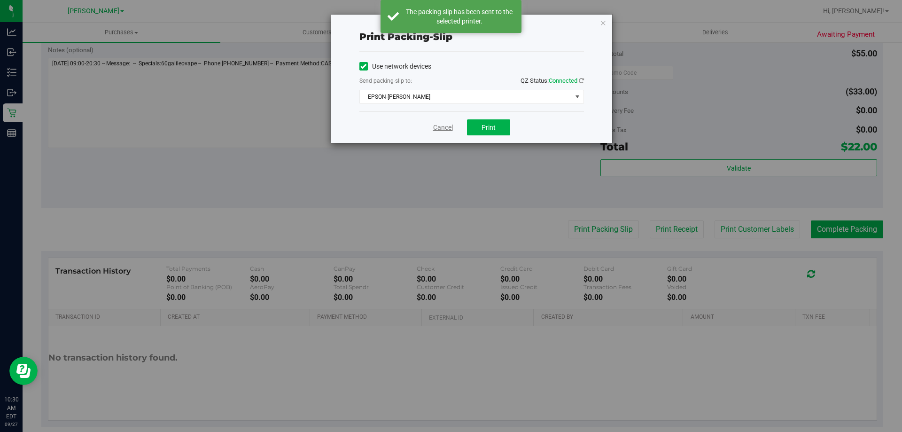
click at [440, 126] on link "Cancel" at bounding box center [443, 128] width 20 height 10
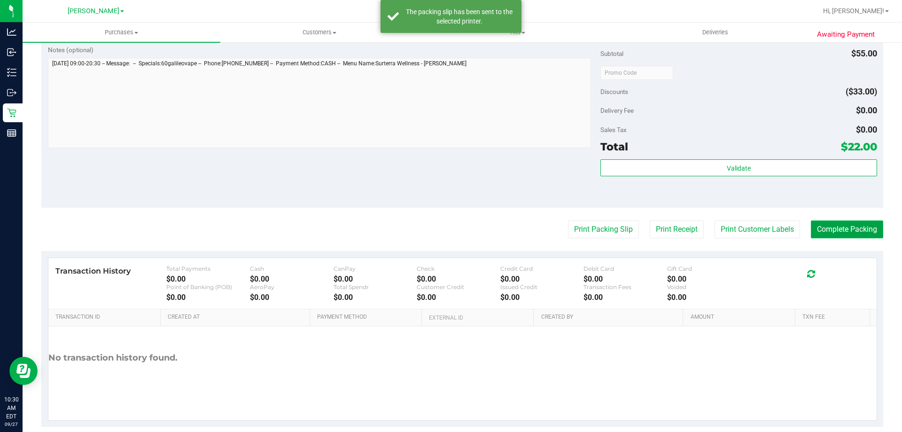
click at [849, 232] on button "Complete Packing" at bounding box center [847, 229] width 72 height 18
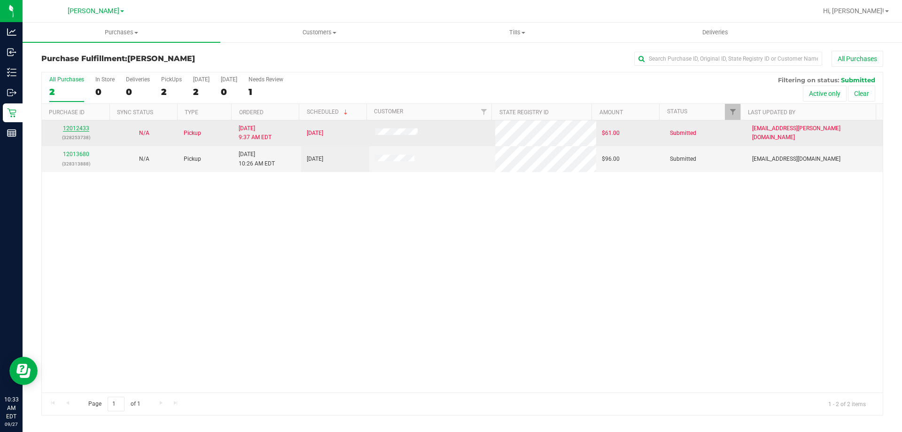
click at [77, 126] on link "12012433" at bounding box center [76, 128] width 26 height 7
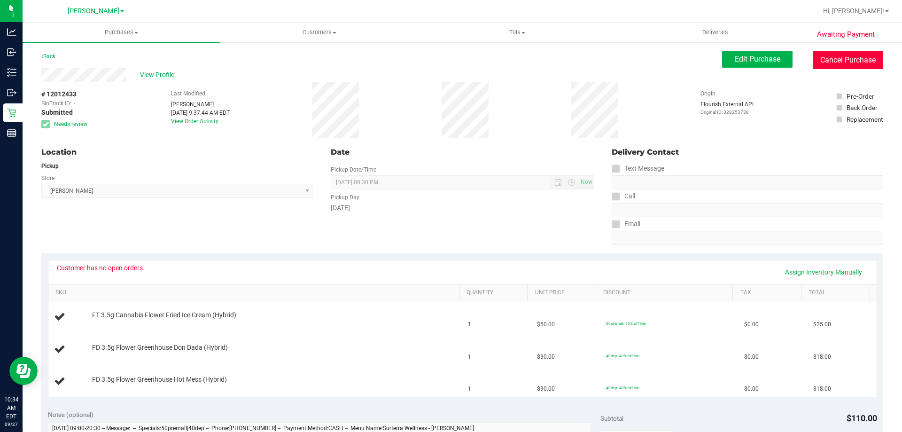
click at [859, 58] on button "Cancel Purchase" at bounding box center [848, 60] width 70 height 18
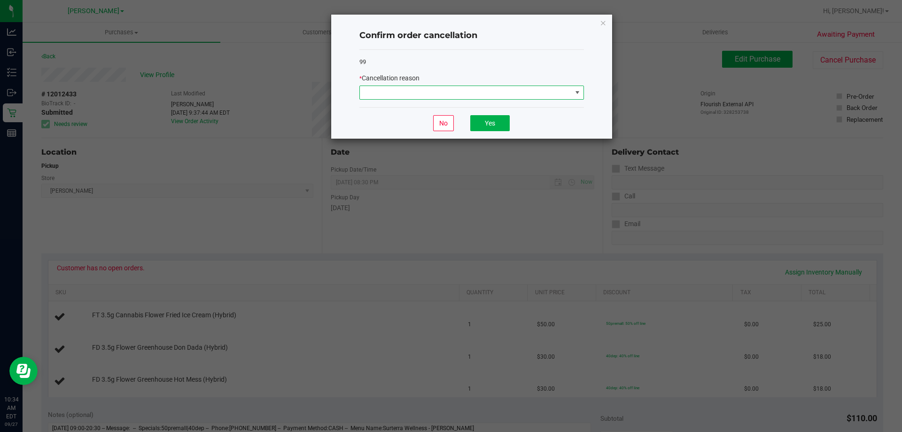
click at [508, 92] on span at bounding box center [466, 92] width 212 height 13
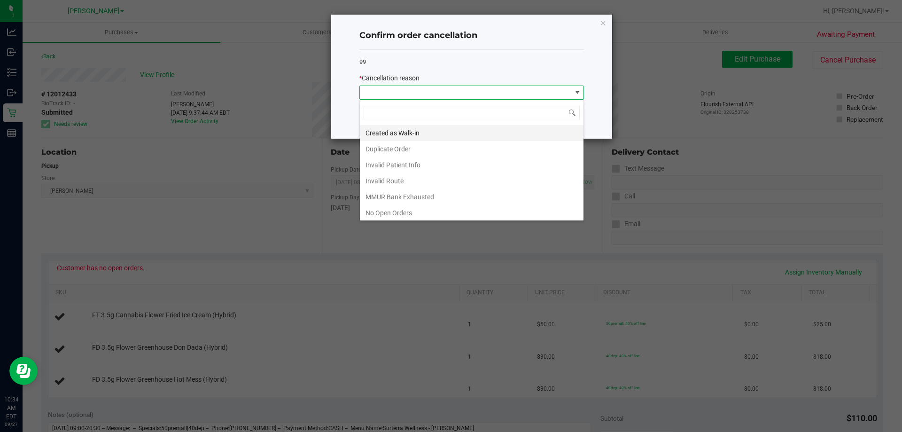
scroll to position [14, 225]
click at [413, 210] on li "No Open Orders" at bounding box center [472, 213] width 224 height 16
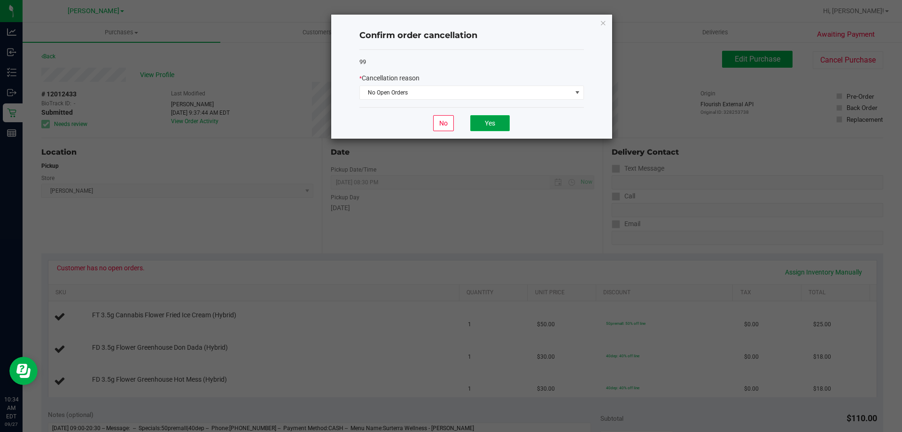
click at [491, 122] on button "Yes" at bounding box center [489, 123] width 39 height 16
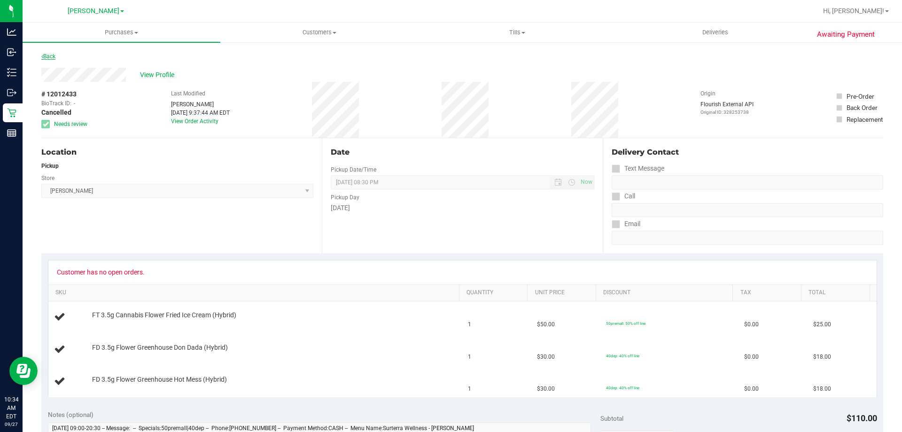
click at [53, 55] on link "Back" at bounding box center [48, 56] width 14 height 7
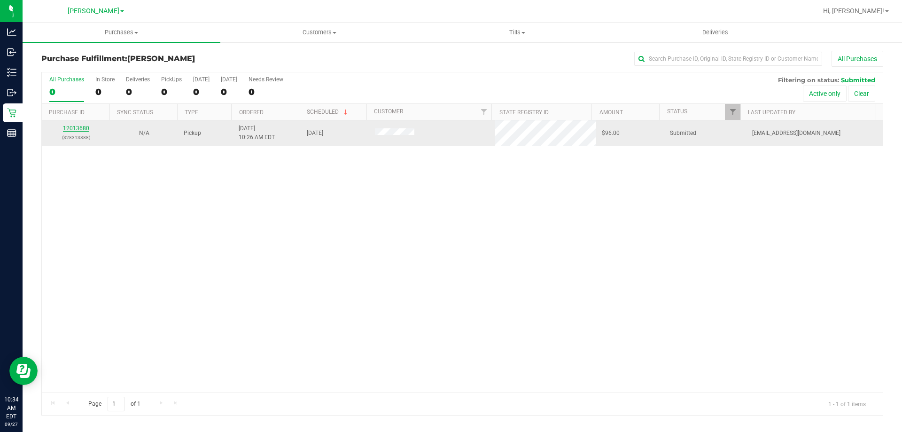
click at [80, 131] on link "12013680" at bounding box center [76, 128] width 26 height 7
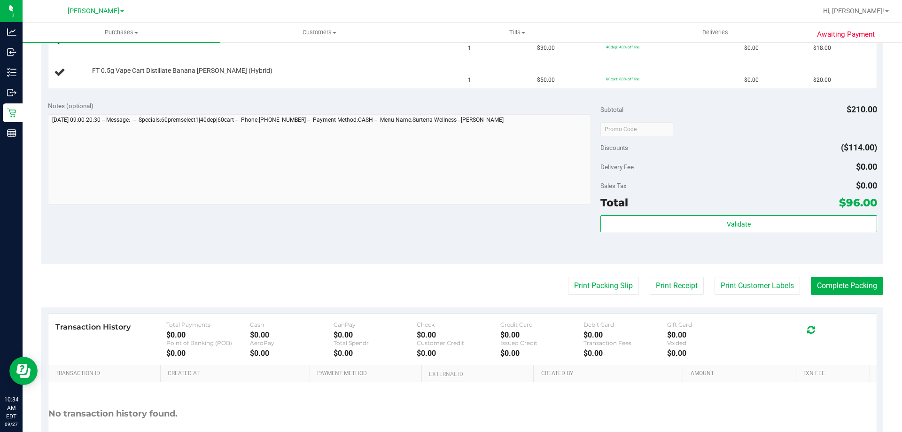
scroll to position [343, 0]
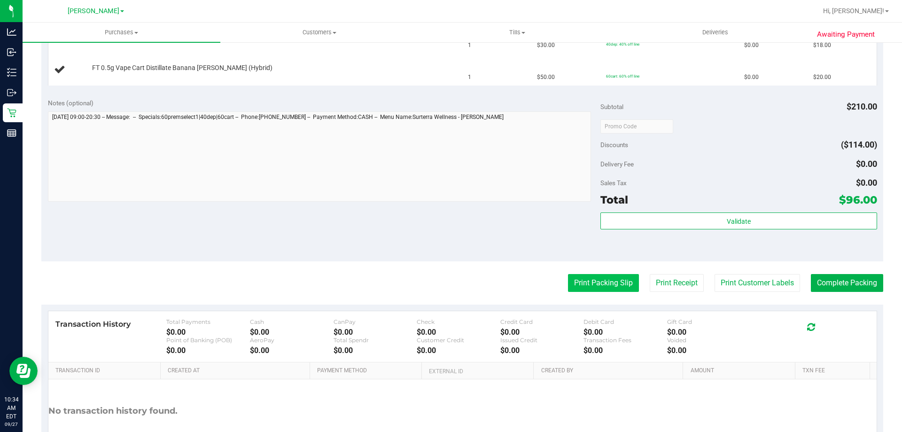
click at [586, 280] on button "Print Packing Slip" at bounding box center [603, 283] width 71 height 18
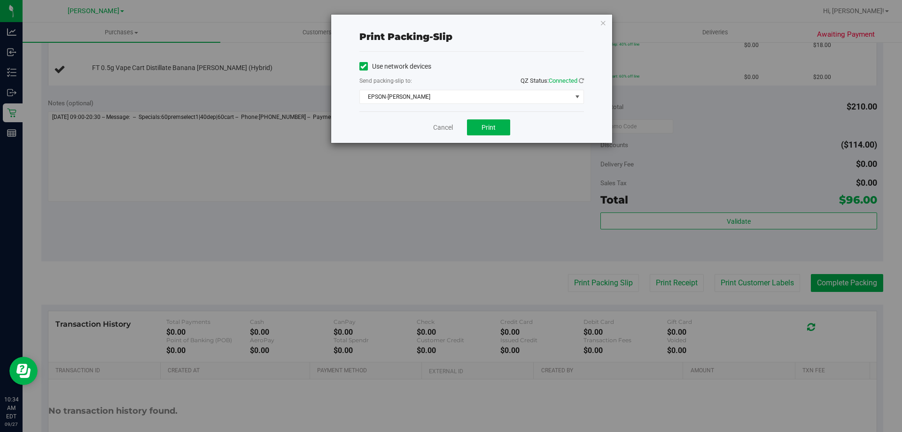
click at [521, 129] on div "Cancel Print" at bounding box center [471, 126] width 225 height 31
click at [480, 133] on button "Print" at bounding box center [488, 127] width 43 height 16
click at [443, 130] on link "Cancel" at bounding box center [443, 128] width 20 height 10
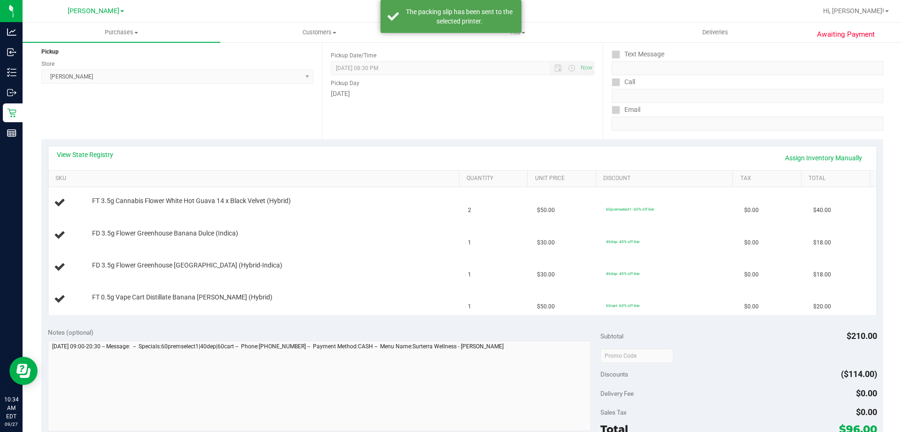
scroll to position [112, 0]
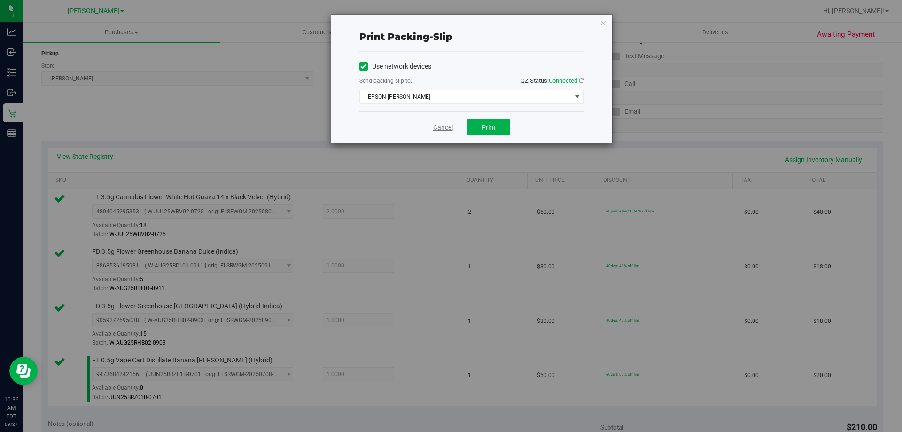
click at [440, 126] on link "Cancel" at bounding box center [443, 128] width 20 height 10
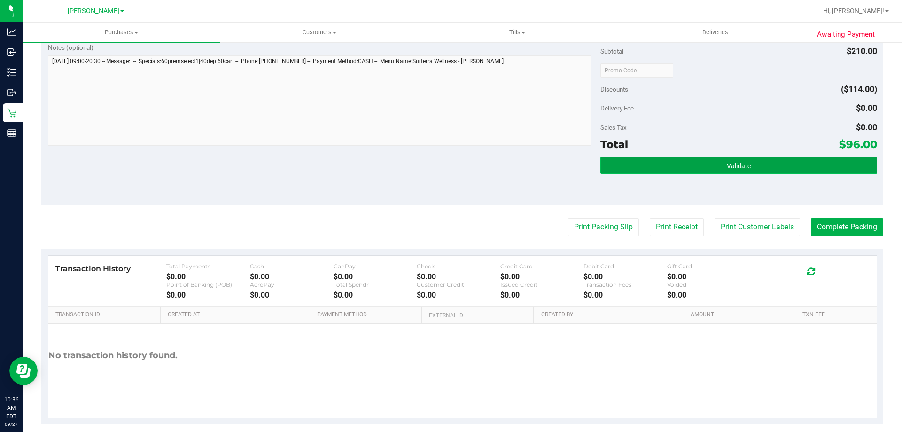
click at [771, 161] on button "Validate" at bounding box center [738, 165] width 276 height 17
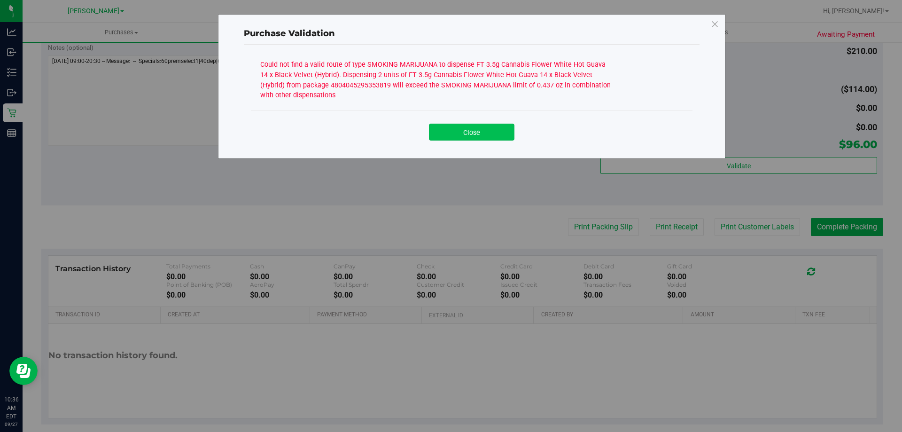
click at [487, 136] on button "Close" at bounding box center [471, 132] width 85 height 17
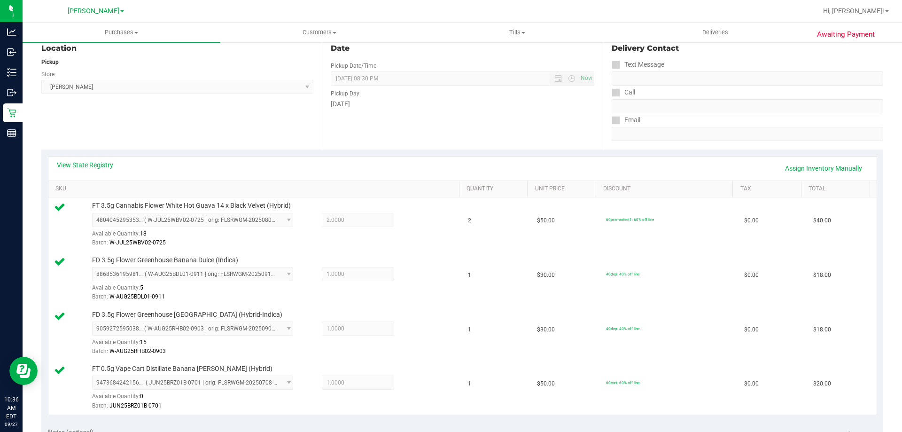
scroll to position [104, 0]
click at [94, 166] on link "View State Registry" at bounding box center [85, 164] width 56 height 9
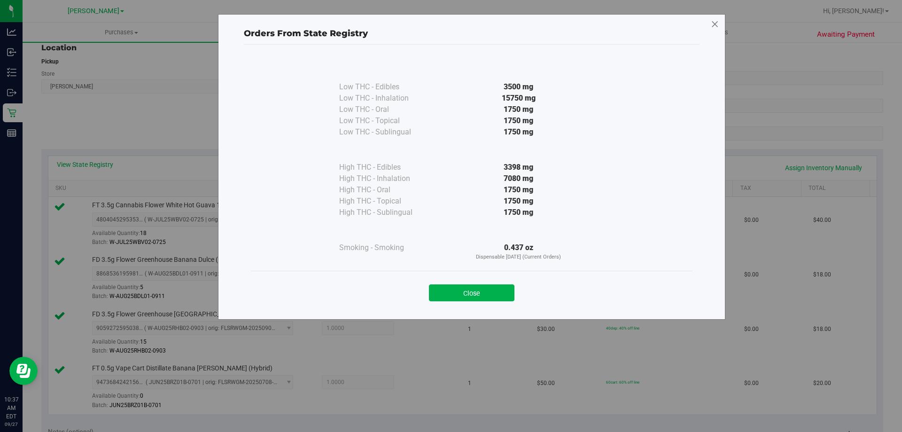
click at [713, 22] on icon at bounding box center [715, 24] width 8 height 15
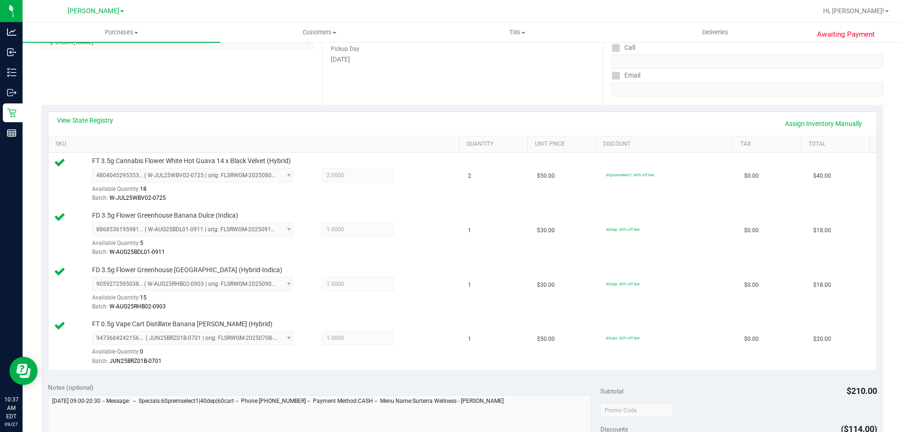
scroll to position [139, 0]
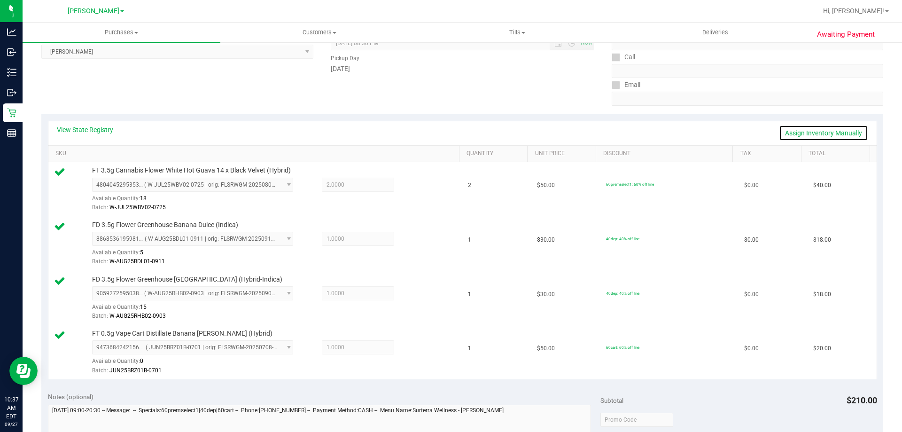
click at [830, 130] on link "Assign Inventory Manually" at bounding box center [823, 133] width 89 height 16
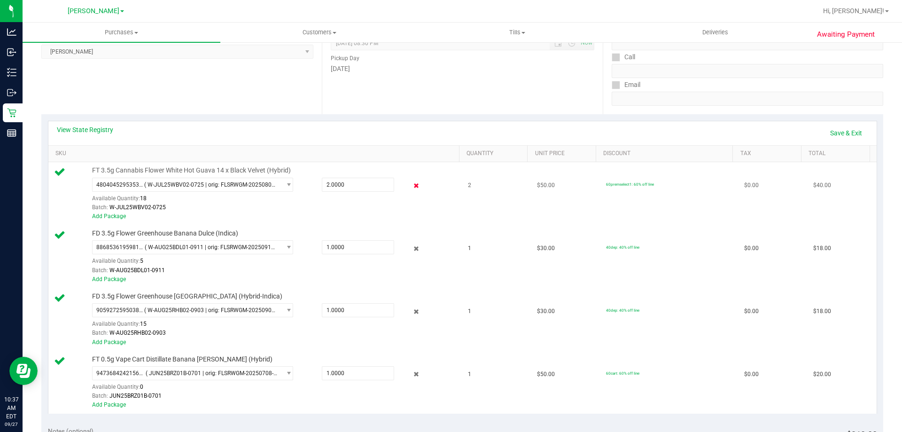
click at [412, 185] on icon at bounding box center [416, 185] width 10 height 11
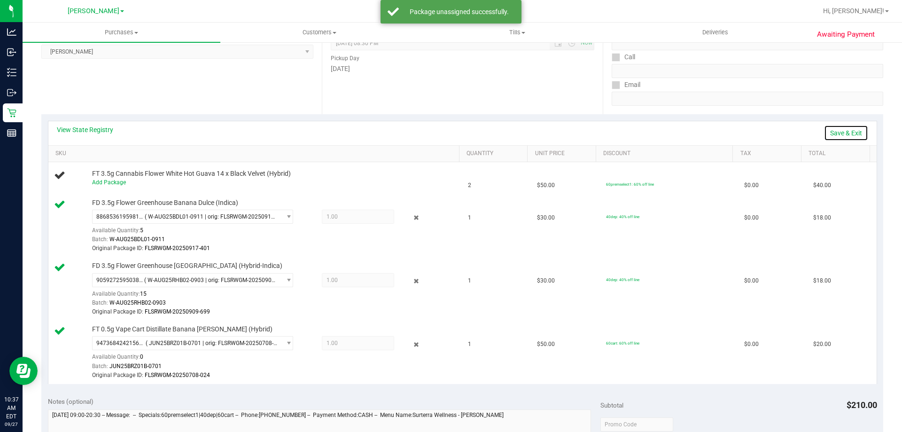
click at [847, 132] on link "Save & Exit" at bounding box center [846, 133] width 44 height 16
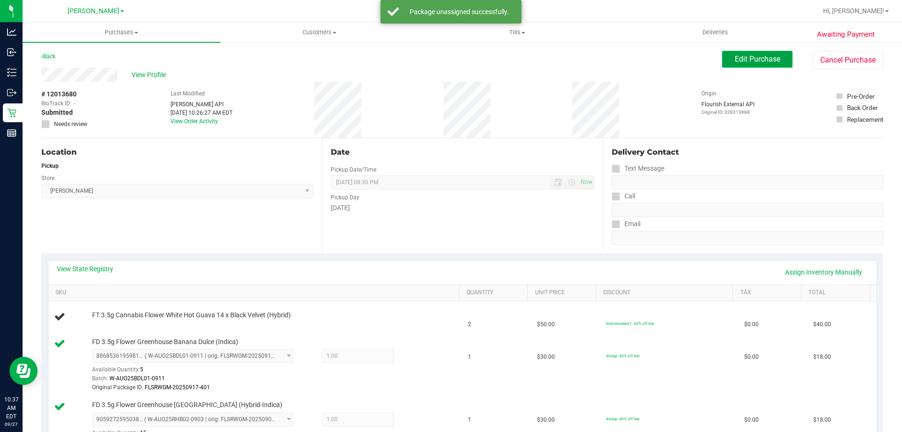
click at [740, 61] on span "Edit Purchase" at bounding box center [758, 58] width 46 height 9
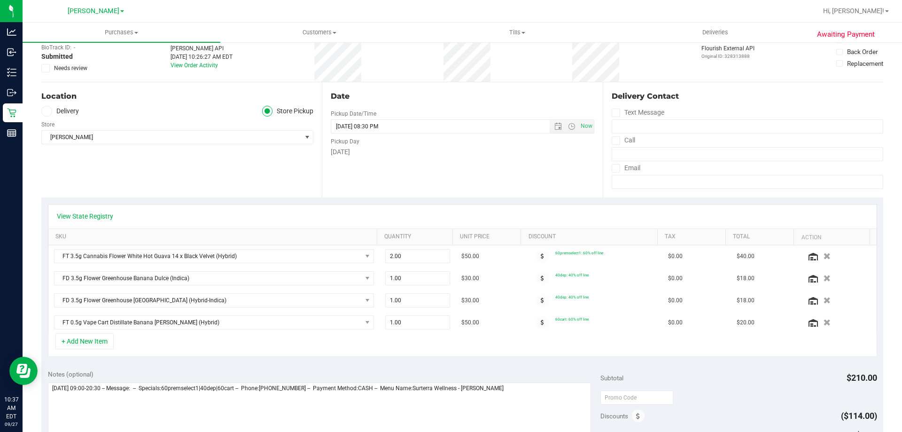
scroll to position [57, 0]
drag, startPoint x: 413, startPoint y: 261, endPoint x: 332, endPoint y: 260, distance: 81.3
click at [333, 260] on tr "FT 3.5g Cannabis Flower White Hot Guava 14 x Black Velvet (Hybrid) 2.00 2 $50.0…" at bounding box center [462, 255] width 828 height 22
type input "1"
type input "1.00"
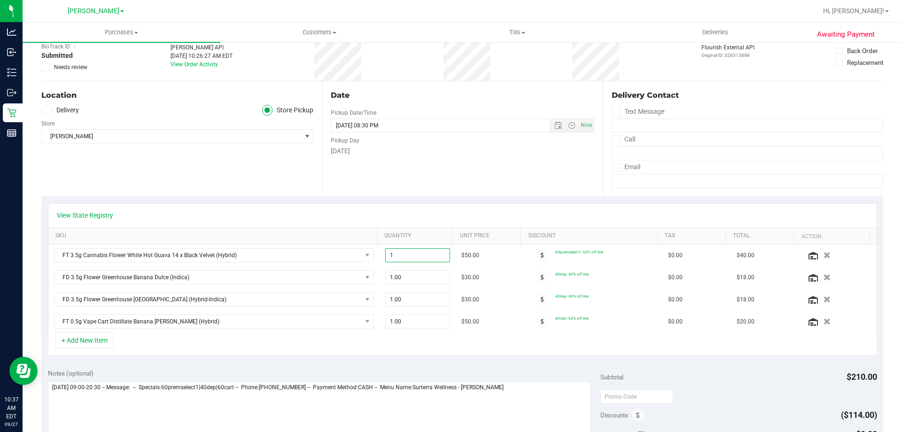
click at [436, 205] on div "View State Registry" at bounding box center [462, 215] width 828 height 24
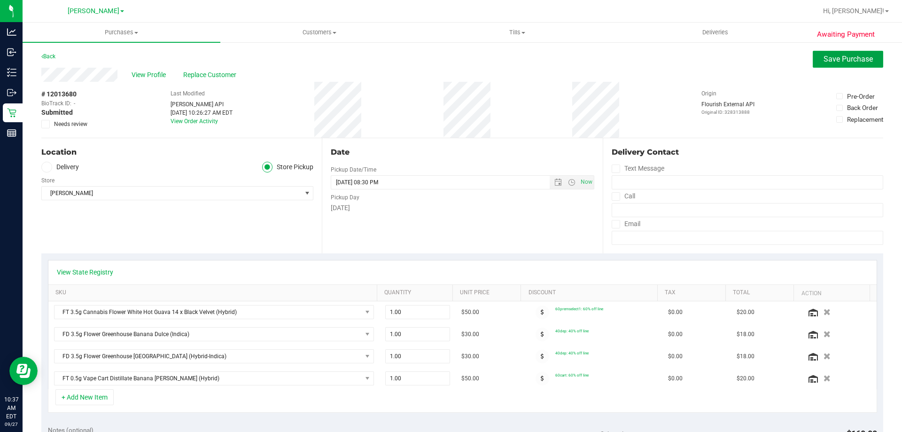
drag, startPoint x: 820, startPoint y: 60, endPoint x: 901, endPoint y: 52, distance: 82.1
click at [823, 60] on span "Save Purchase" at bounding box center [847, 58] width 49 height 9
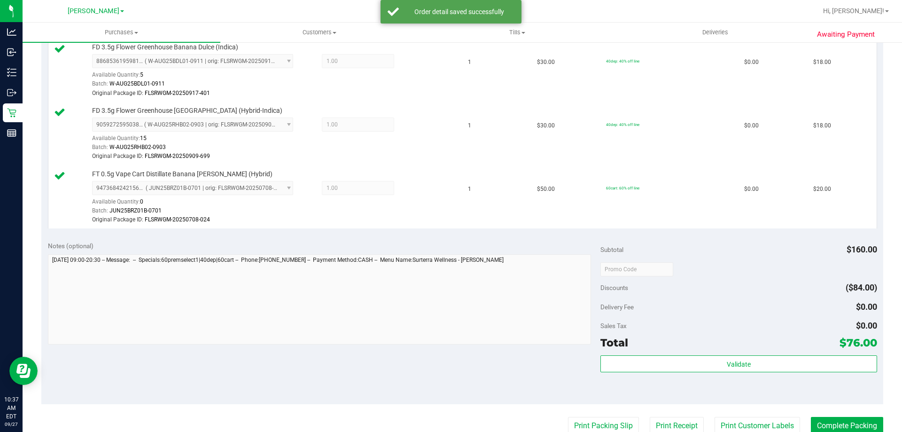
scroll to position [322, 0]
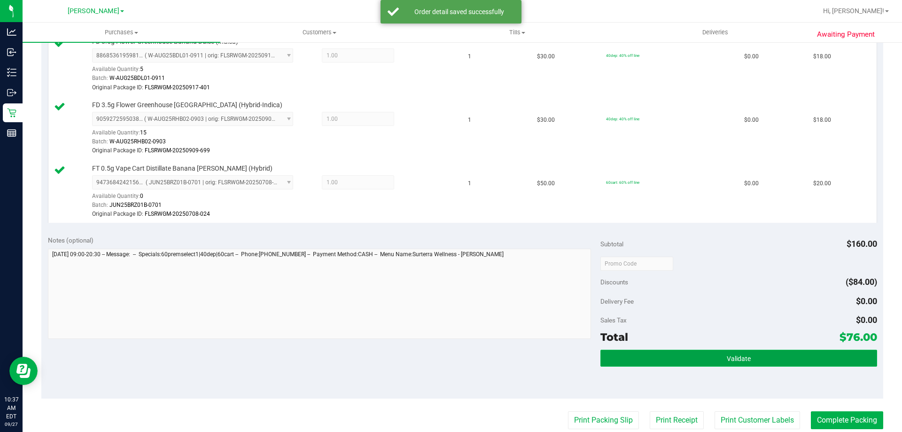
click at [751, 351] on button "Validate" at bounding box center [738, 357] width 276 height 17
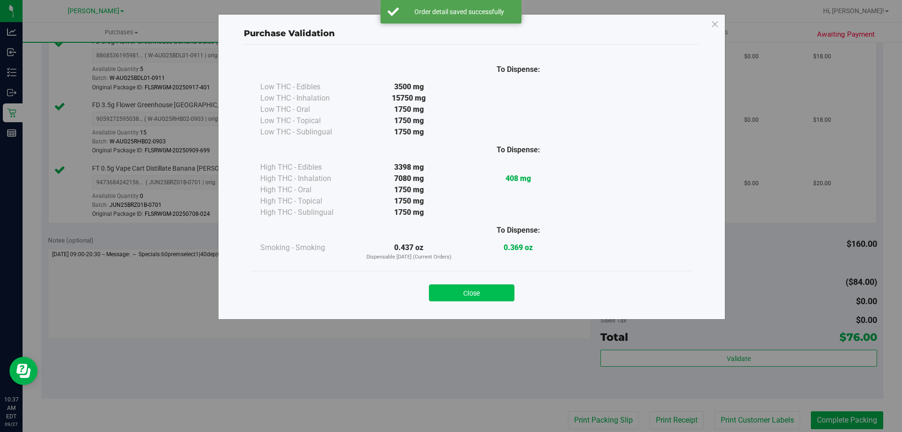
click at [482, 287] on button "Close" at bounding box center [471, 292] width 85 height 17
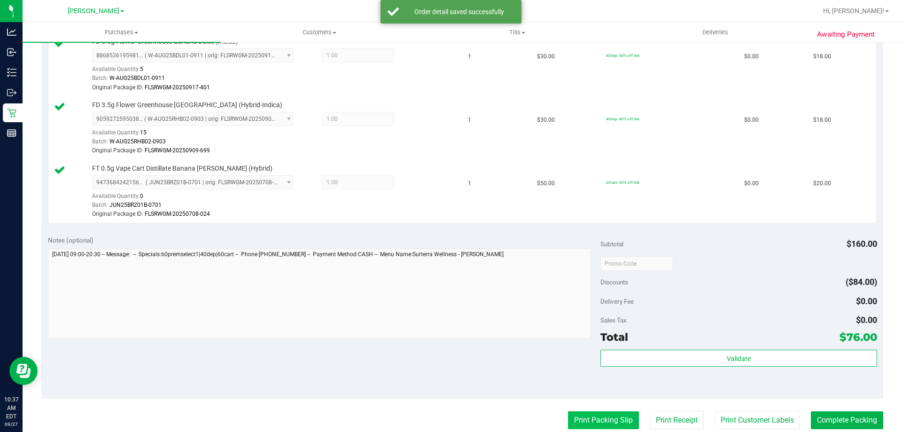
click at [593, 415] on button "Print Packing Slip" at bounding box center [603, 420] width 71 height 18
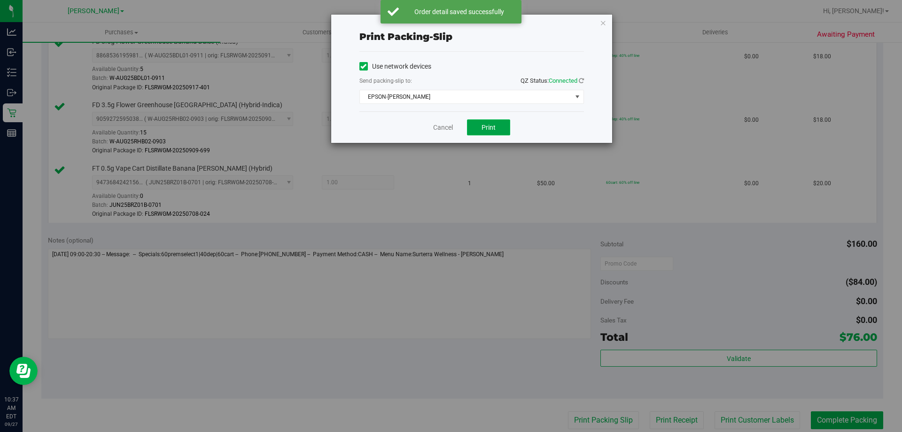
click at [504, 134] on button "Print" at bounding box center [488, 127] width 43 height 16
click at [443, 131] on link "Cancel" at bounding box center [443, 128] width 20 height 10
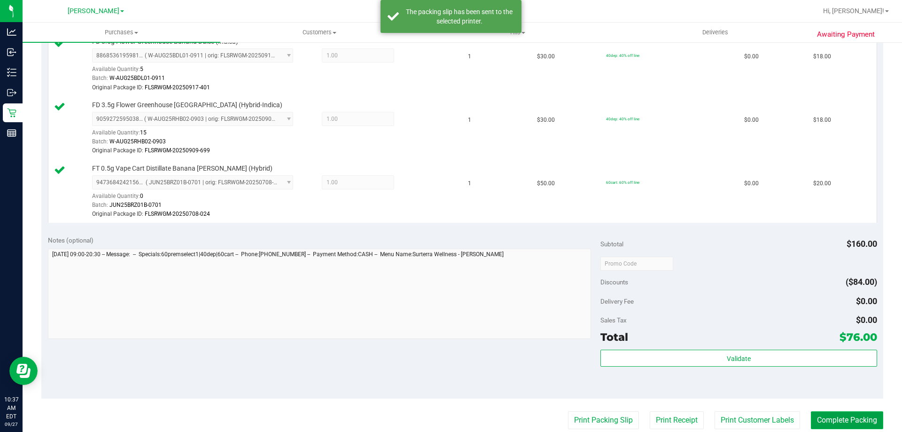
click at [863, 412] on button "Complete Packing" at bounding box center [847, 420] width 72 height 18
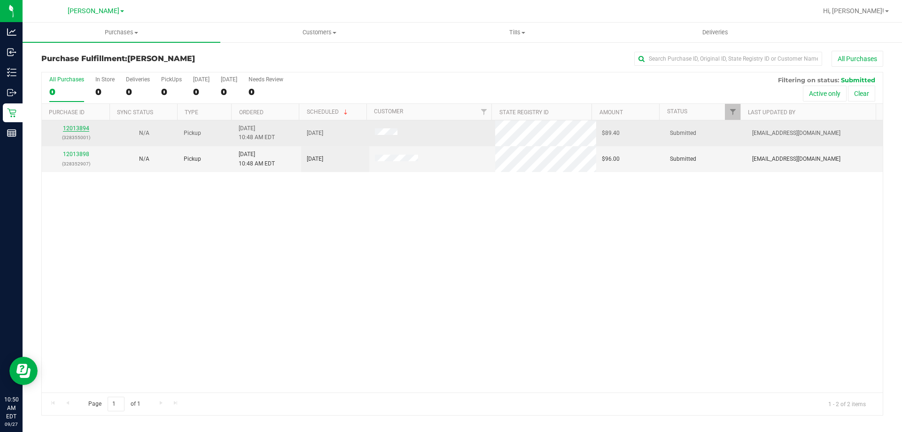
click at [77, 128] on link "12013894" at bounding box center [76, 128] width 26 height 7
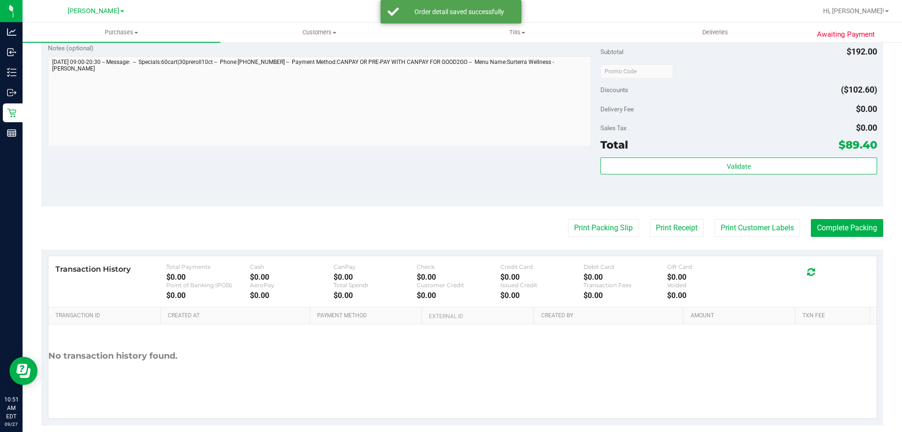
scroll to position [445, 0]
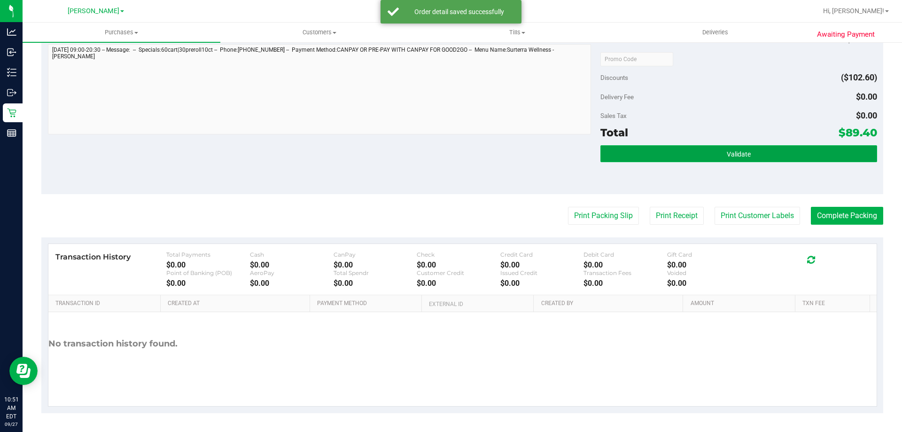
click at [762, 148] on button "Validate" at bounding box center [738, 153] width 276 height 17
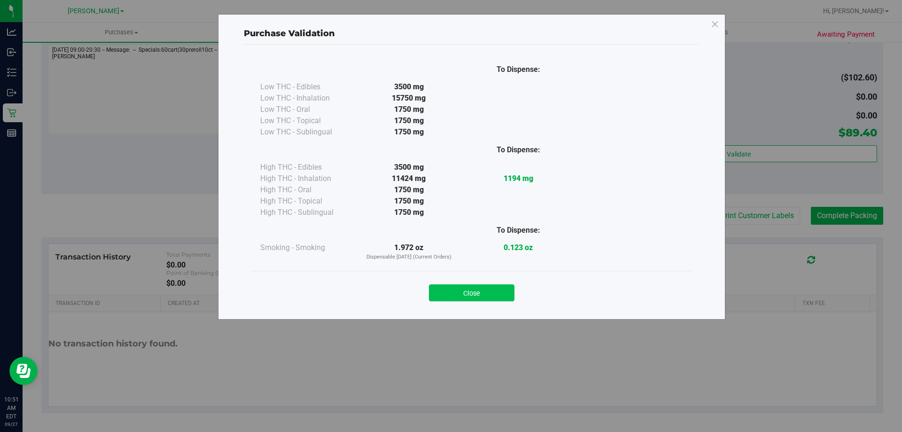
click at [486, 289] on button "Close" at bounding box center [471, 292] width 85 height 17
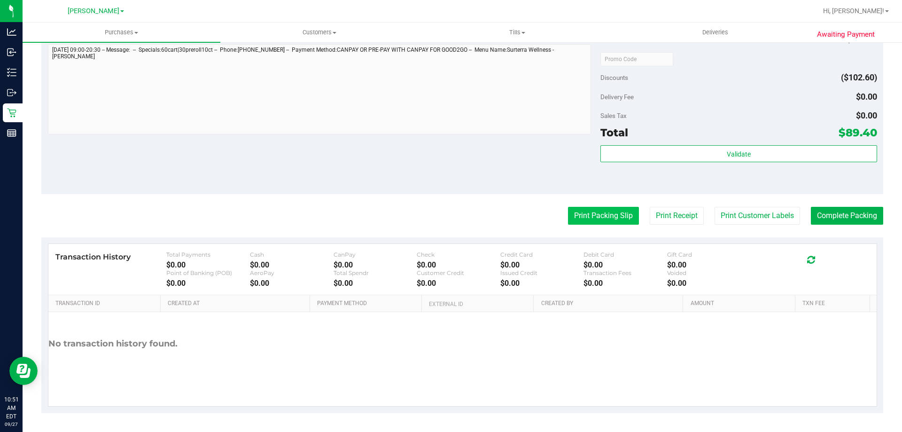
click at [602, 213] on button "Print Packing Slip" at bounding box center [603, 216] width 71 height 18
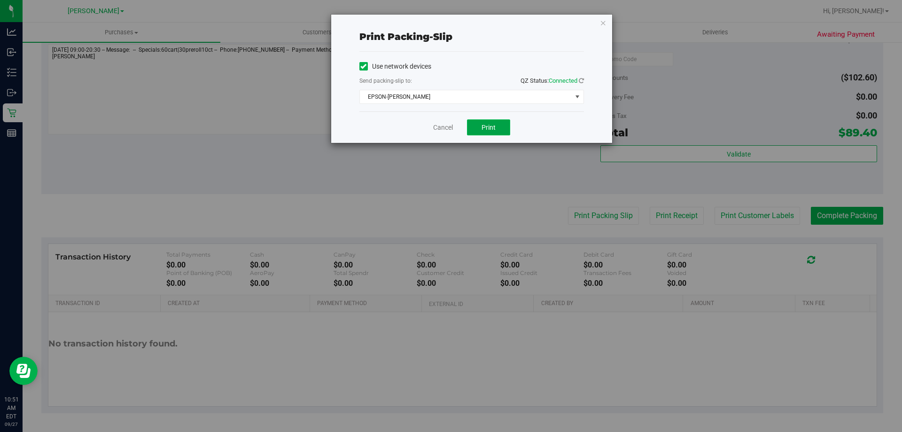
click at [495, 132] on button "Print" at bounding box center [488, 127] width 43 height 16
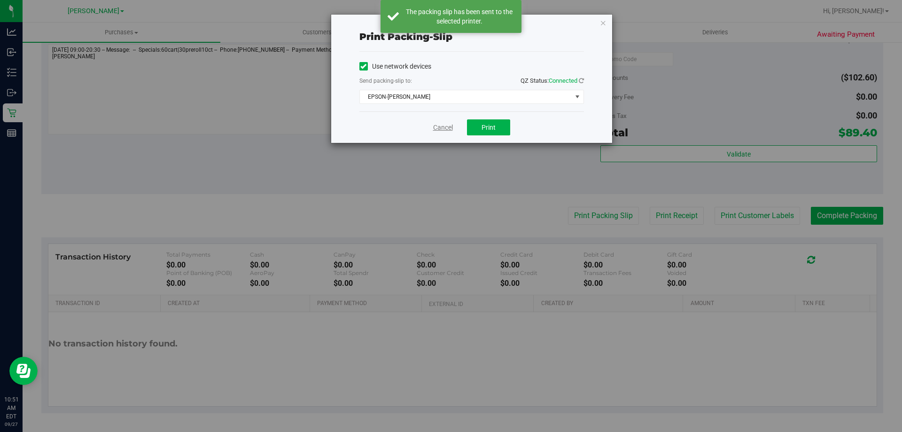
click at [449, 128] on link "Cancel" at bounding box center [443, 128] width 20 height 10
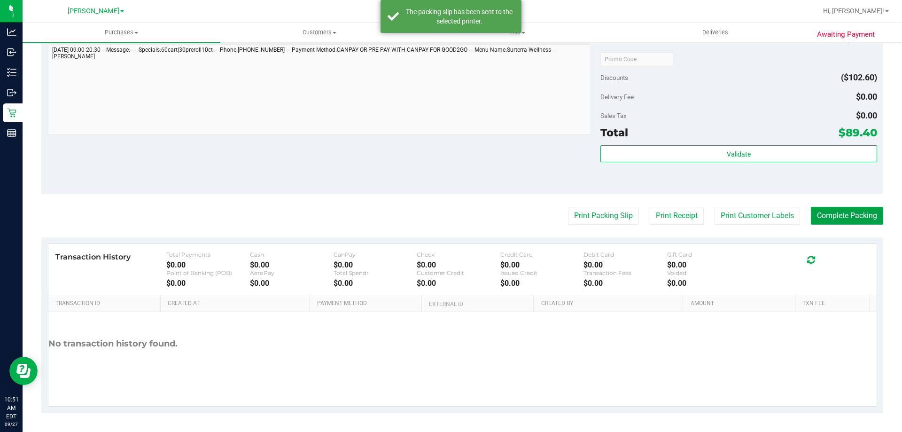
click at [842, 214] on button "Complete Packing" at bounding box center [847, 216] width 72 height 18
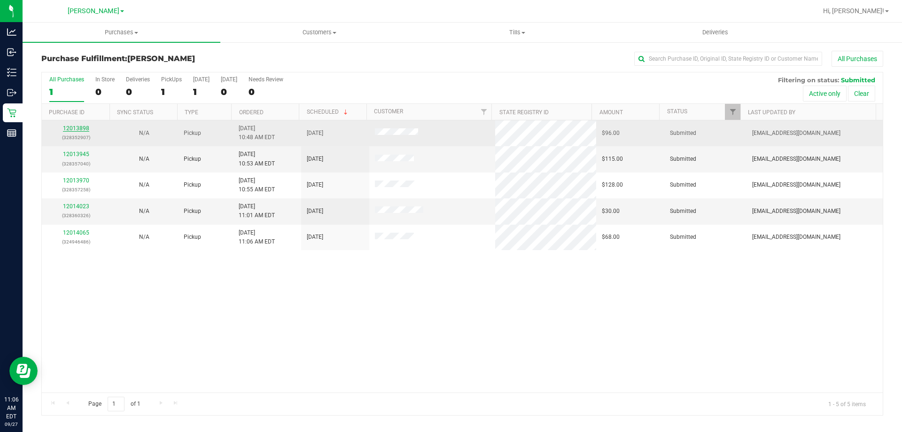
click at [78, 130] on link "12013898" at bounding box center [76, 128] width 26 height 7
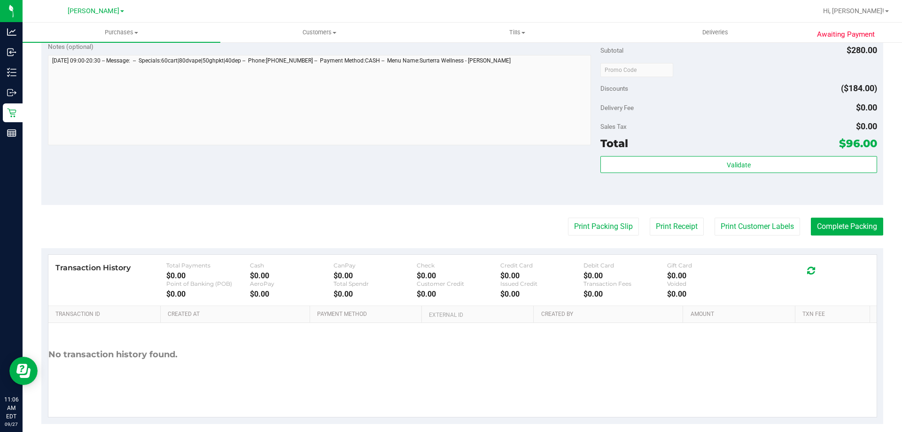
scroll to position [442, 0]
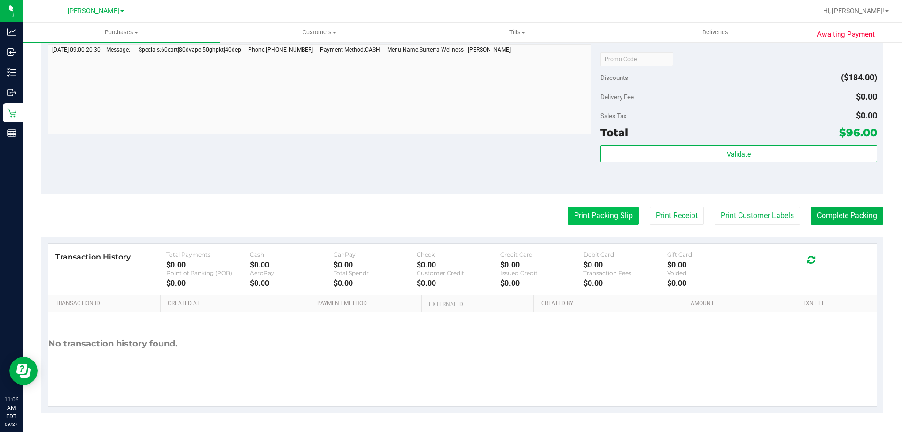
click at [603, 219] on button "Print Packing Slip" at bounding box center [603, 216] width 71 height 18
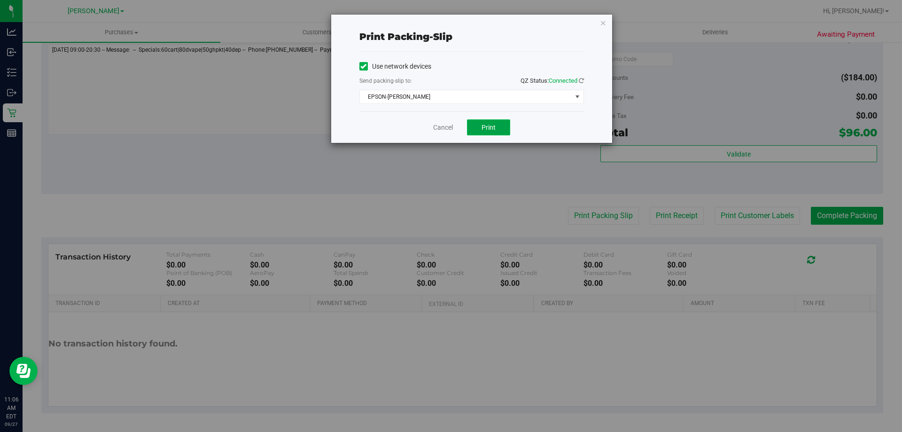
click at [493, 120] on button "Print" at bounding box center [488, 127] width 43 height 16
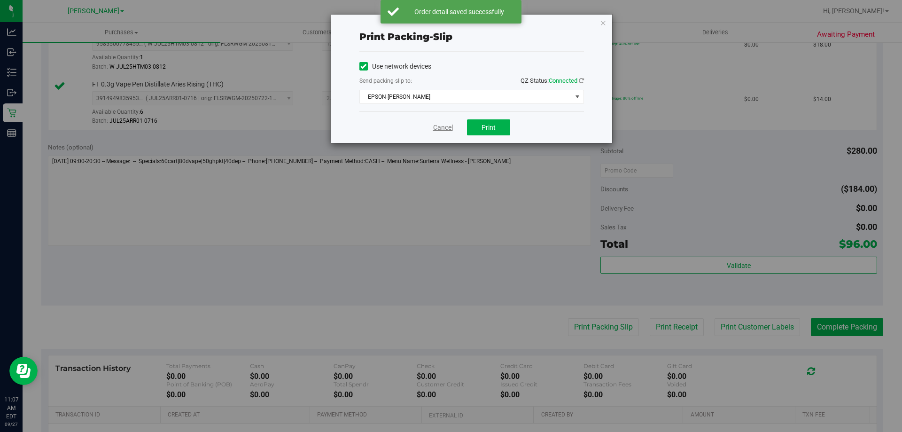
click at [450, 126] on link "Cancel" at bounding box center [443, 128] width 20 height 10
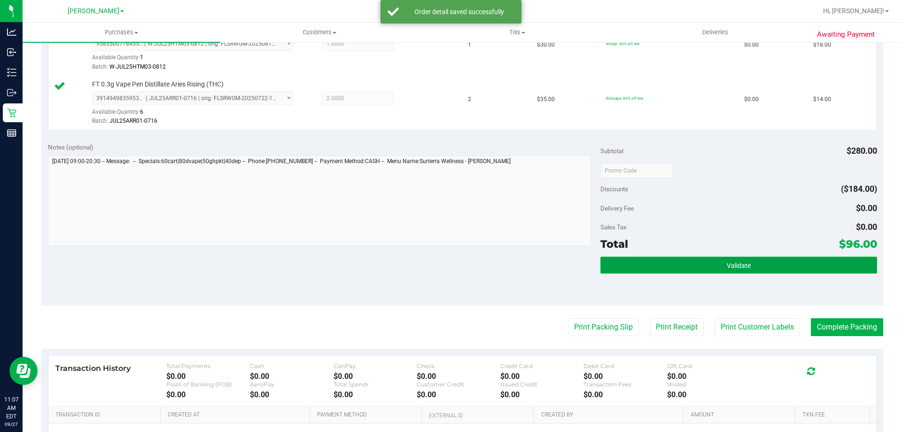
click at [780, 264] on button "Validate" at bounding box center [738, 264] width 276 height 17
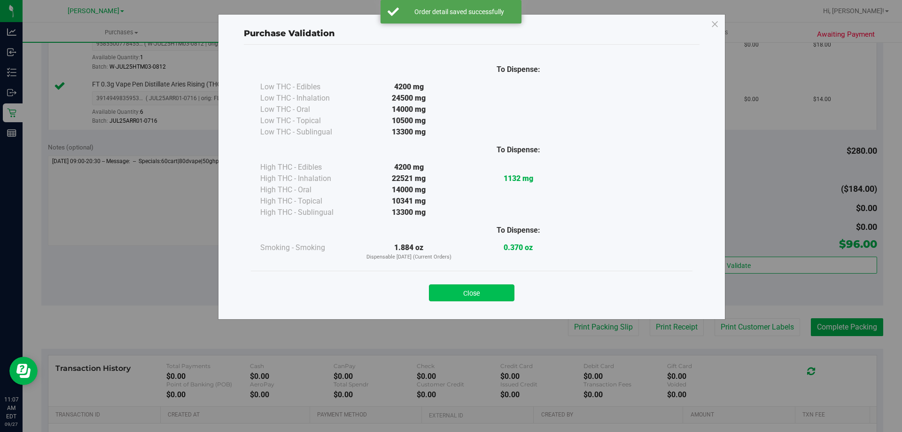
click at [483, 286] on button "Close" at bounding box center [471, 292] width 85 height 17
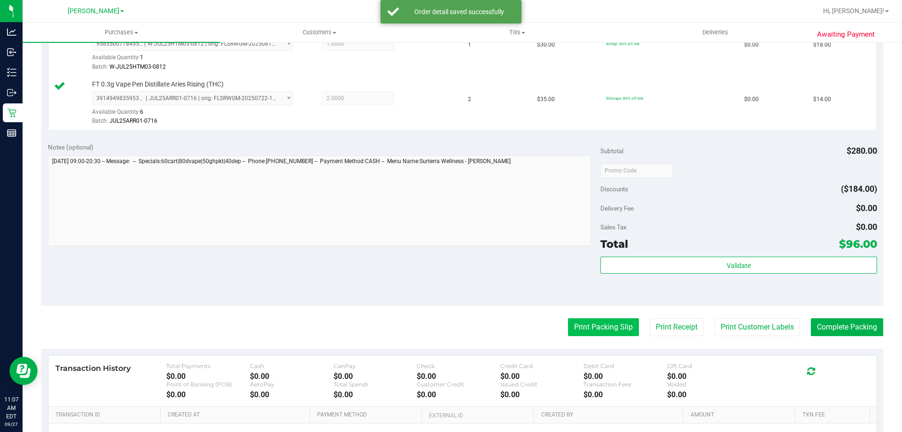
click at [604, 322] on button "Print Packing Slip" at bounding box center [603, 327] width 71 height 18
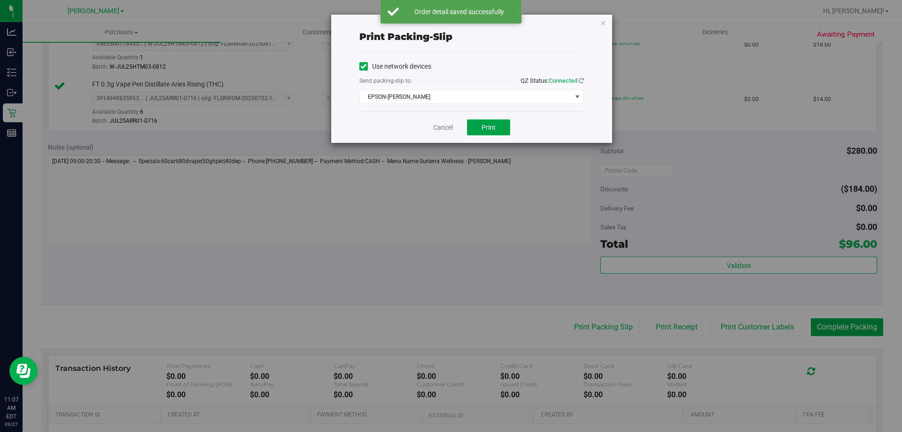
click at [496, 127] on button "Print" at bounding box center [488, 127] width 43 height 16
click at [446, 128] on link "Cancel" at bounding box center [443, 128] width 20 height 10
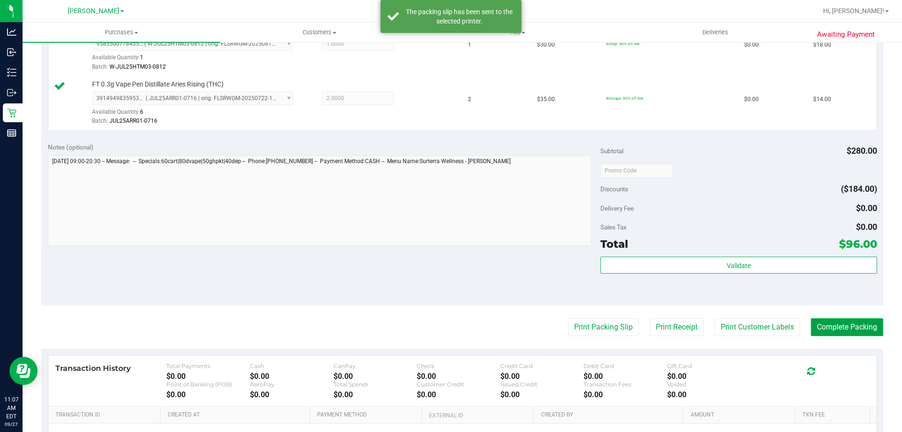
click at [854, 330] on button "Complete Packing" at bounding box center [847, 327] width 72 height 18
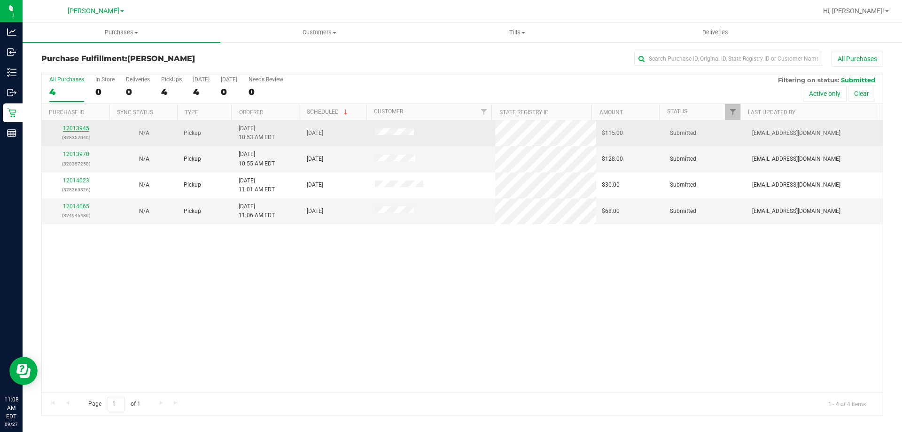
click at [77, 126] on link "12013945" at bounding box center [76, 128] width 26 height 7
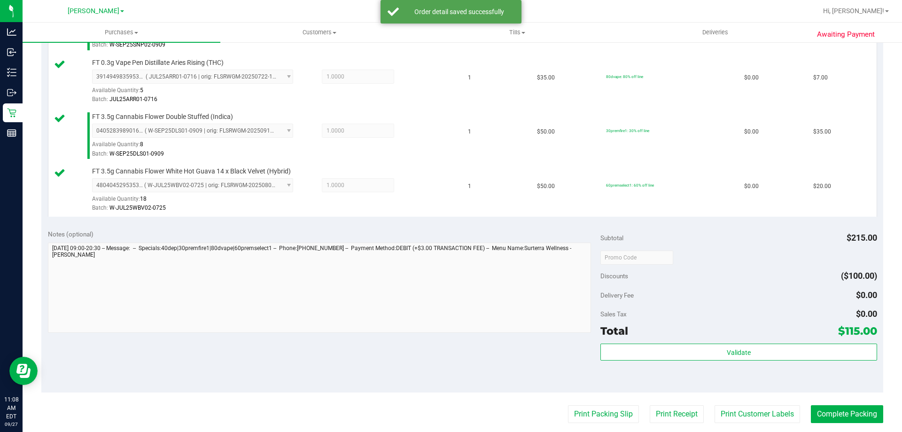
scroll to position [394, 0]
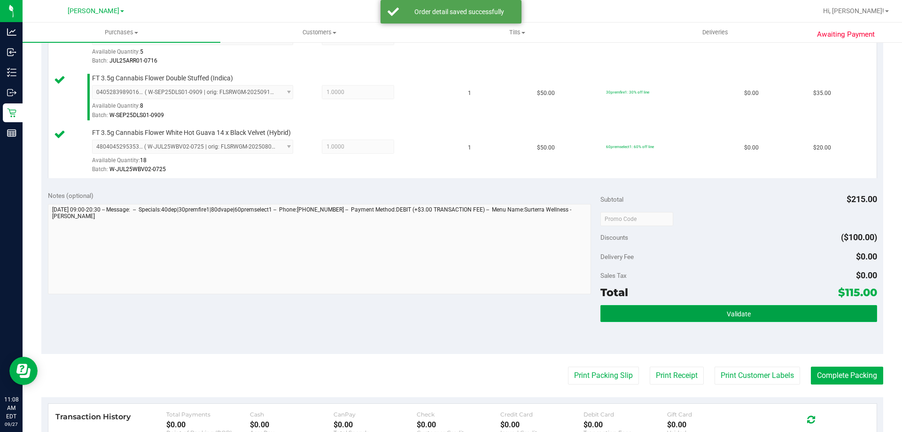
click at [739, 306] on button "Validate" at bounding box center [738, 313] width 276 height 17
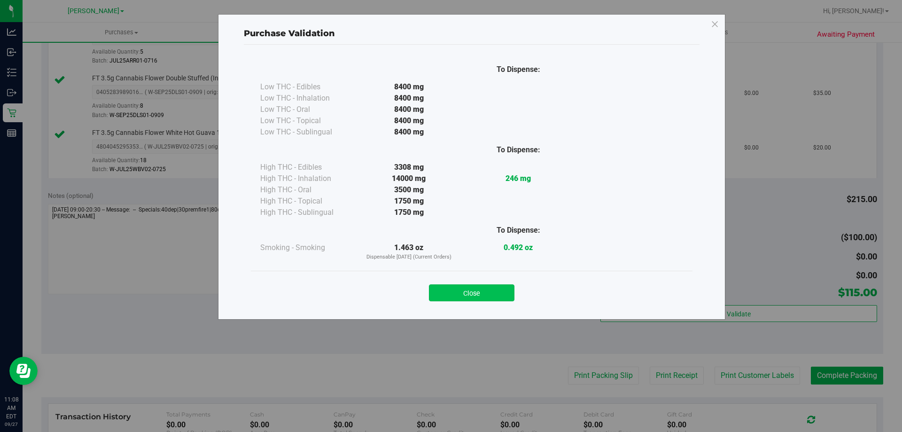
click at [474, 293] on button "Close" at bounding box center [471, 292] width 85 height 17
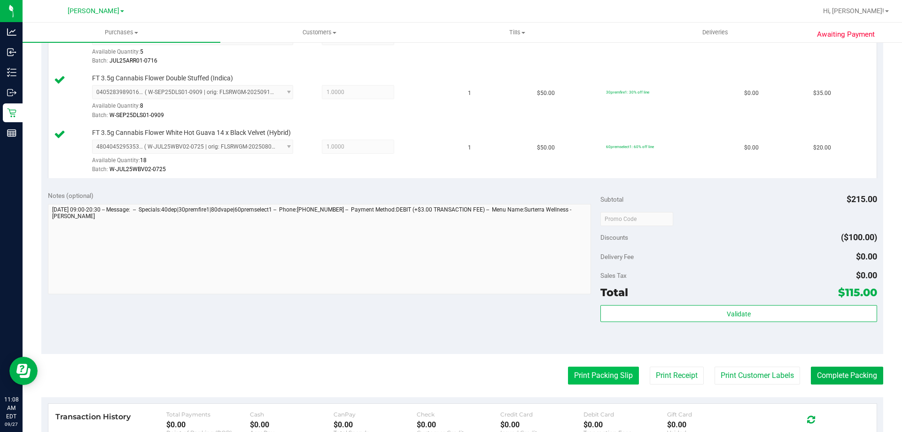
click at [598, 369] on button "Print Packing Slip" at bounding box center [603, 375] width 71 height 18
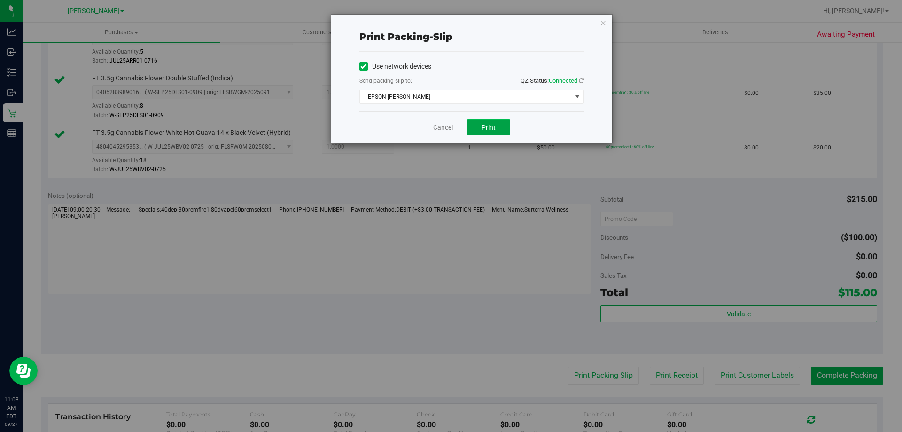
click at [496, 122] on button "Print" at bounding box center [488, 127] width 43 height 16
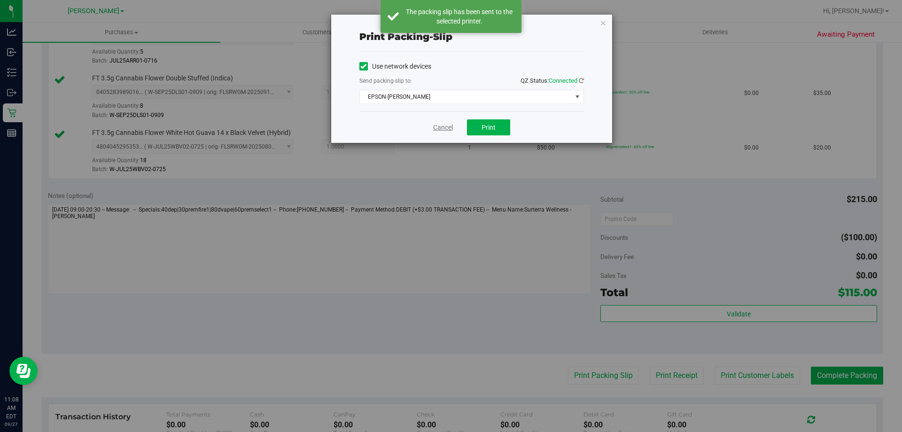
click at [443, 126] on link "Cancel" at bounding box center [443, 128] width 20 height 10
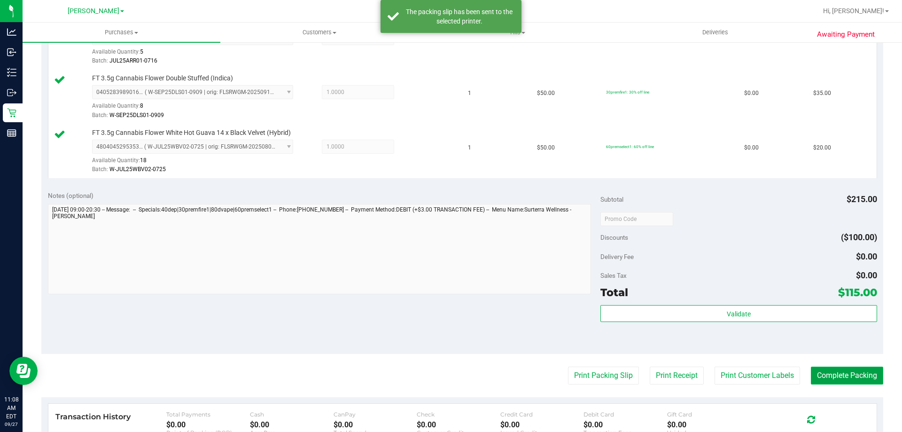
click at [866, 383] on button "Complete Packing" at bounding box center [847, 375] width 72 height 18
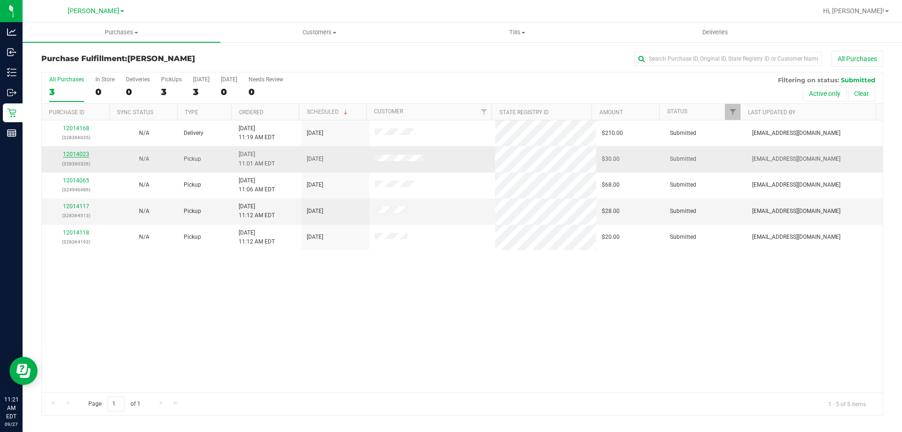
click at [68, 153] on link "12014023" at bounding box center [76, 154] width 26 height 7
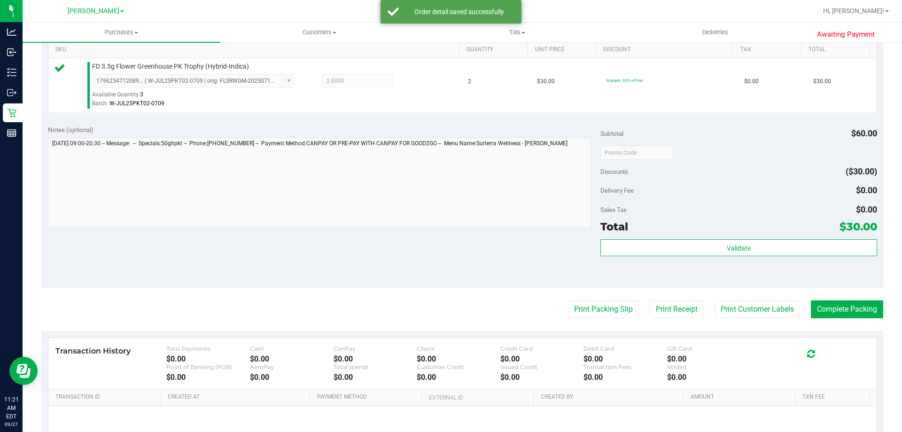
scroll to position [243, 0]
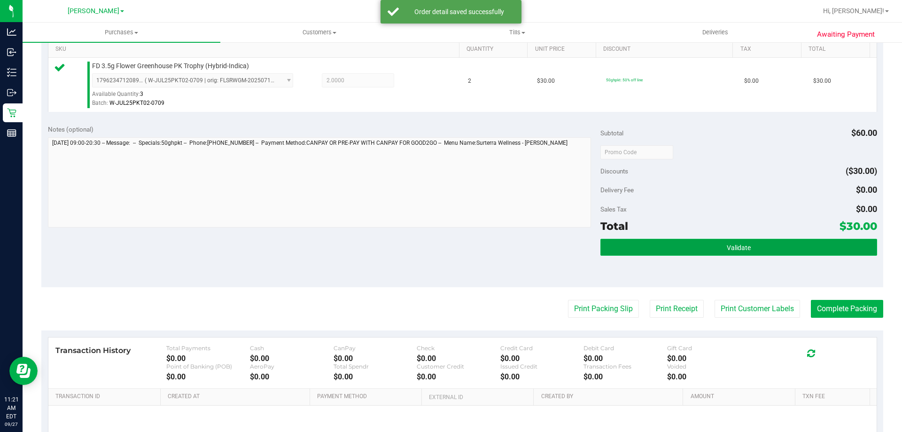
click at [737, 248] on span "Validate" at bounding box center [739, 248] width 24 height 8
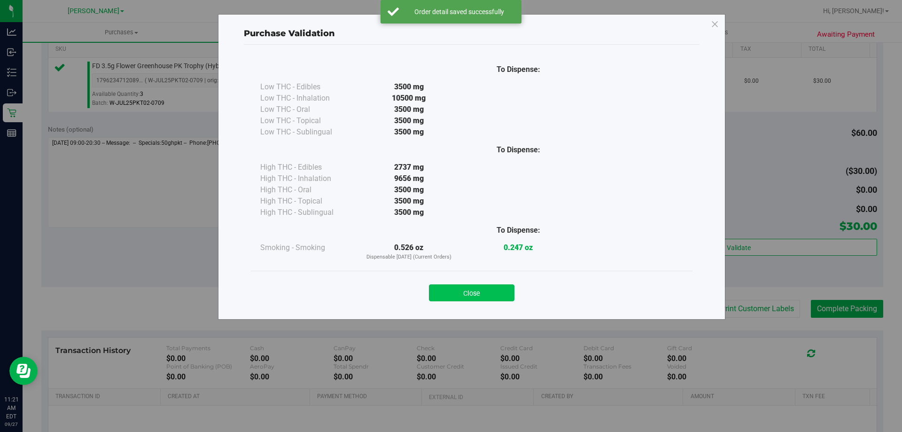
click at [473, 286] on button "Close" at bounding box center [471, 292] width 85 height 17
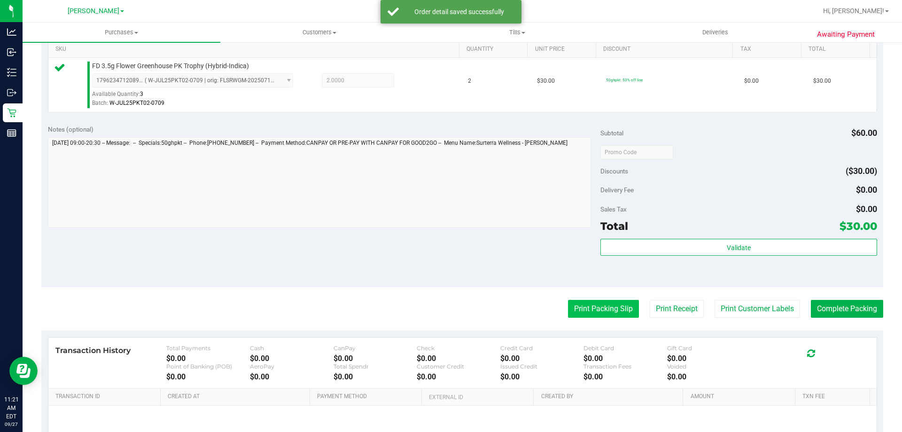
click at [614, 313] on button "Print Packing Slip" at bounding box center [603, 309] width 71 height 18
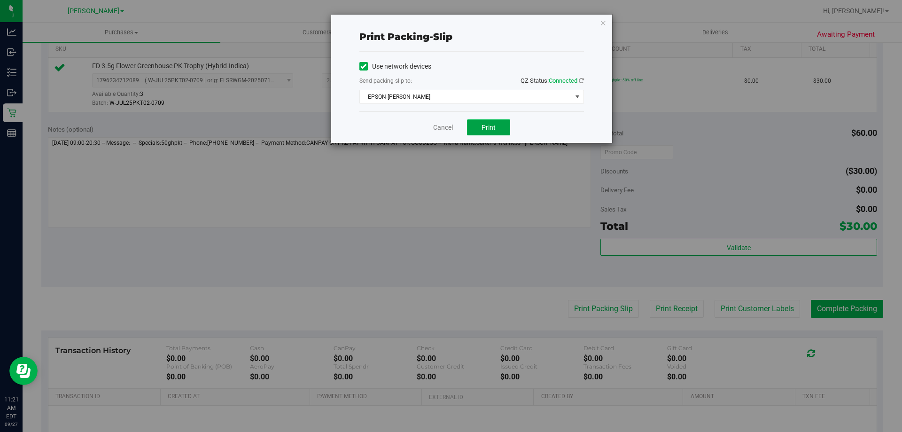
click at [498, 122] on button "Print" at bounding box center [488, 127] width 43 height 16
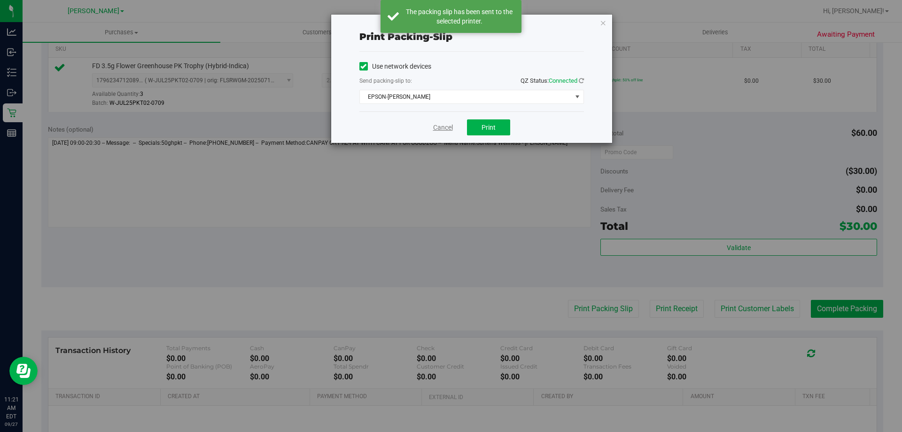
click at [446, 128] on link "Cancel" at bounding box center [443, 128] width 20 height 10
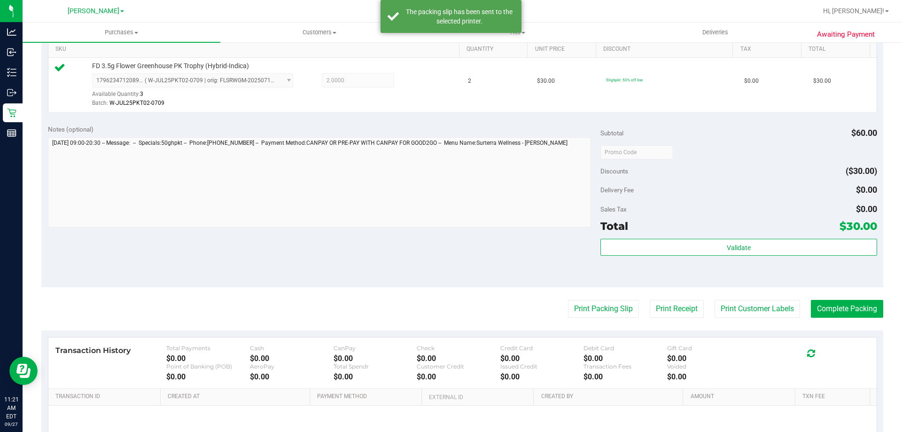
click at [844, 326] on purchase-details "Back Edit Purchase Cancel Purchase View Profile # 12014023 BioTrack ID: - Submi…" at bounding box center [462, 156] width 842 height 698
click at [822, 302] on button "Complete Packing" at bounding box center [847, 309] width 72 height 18
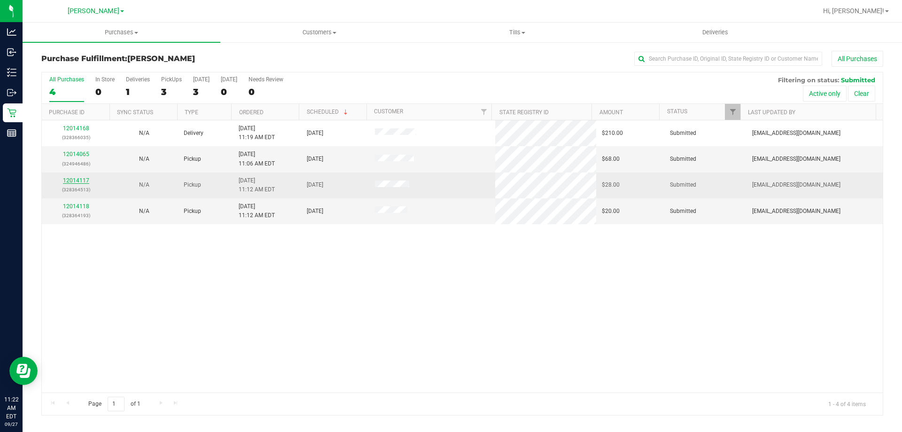
click at [76, 183] on link "12014117" at bounding box center [76, 180] width 26 height 7
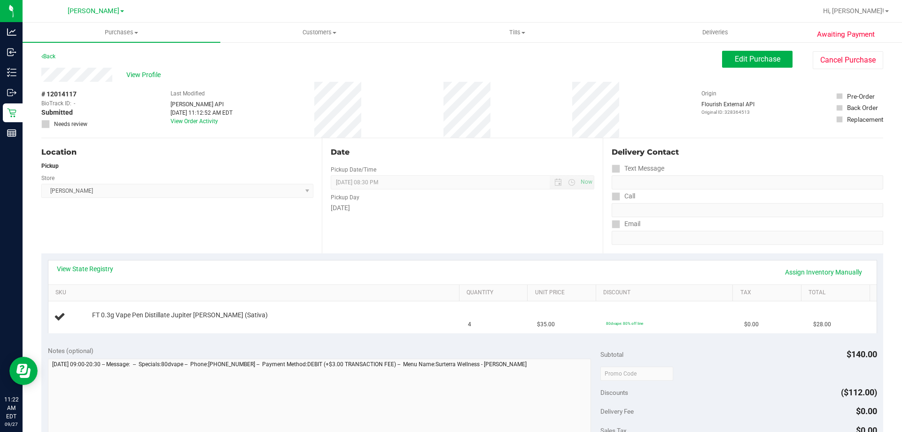
click at [56, 67] on div "Back Edit Purchase Cancel Purchase" at bounding box center [462, 59] width 842 height 17
click at [52, 54] on link "Back" at bounding box center [48, 56] width 14 height 7
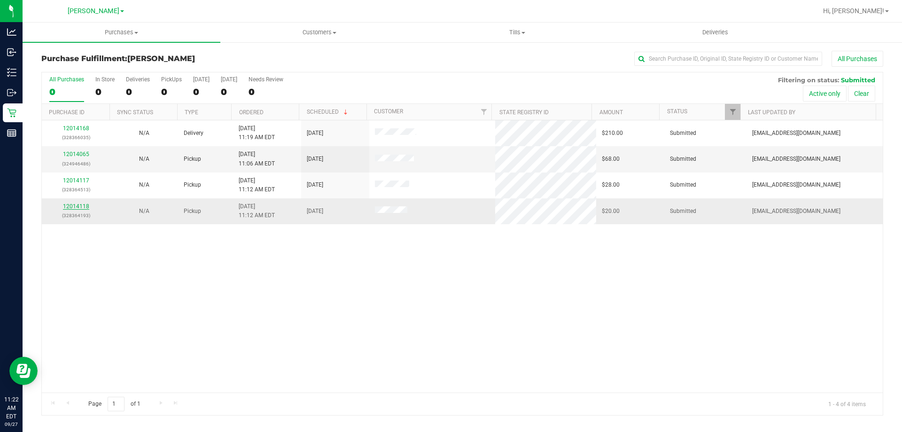
click at [73, 209] on link "12014118" at bounding box center [76, 206] width 26 height 7
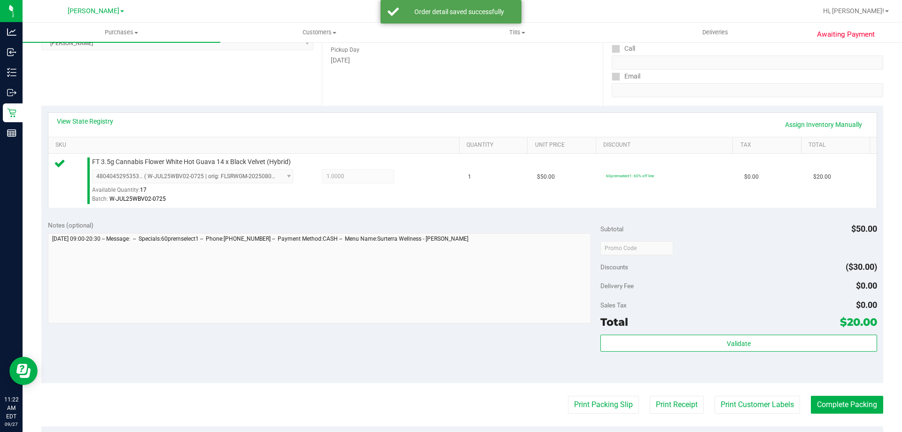
scroll to position [149, 0]
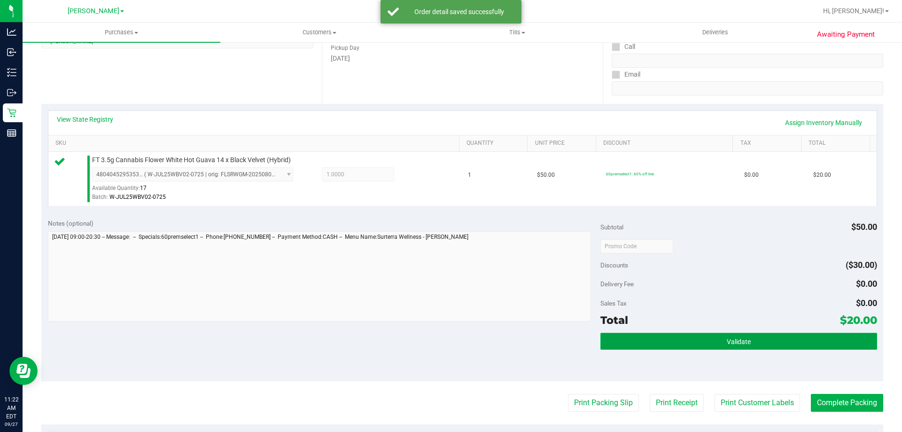
click at [760, 338] on button "Validate" at bounding box center [738, 341] width 276 height 17
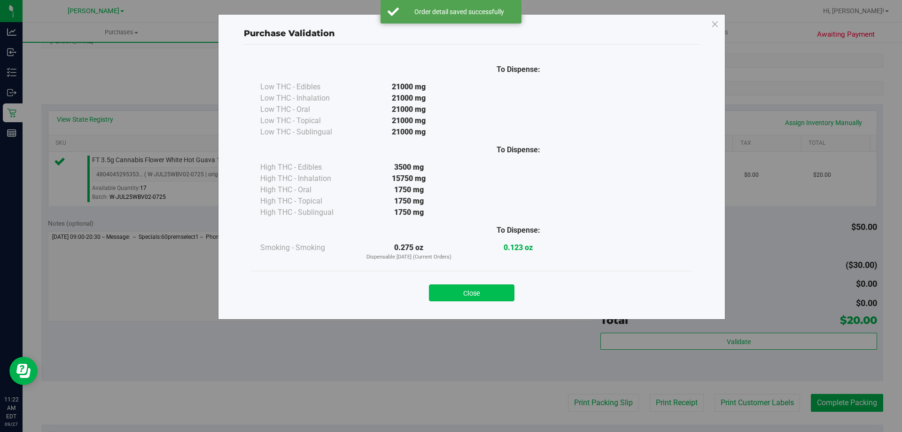
click at [495, 285] on button "Close" at bounding box center [471, 292] width 85 height 17
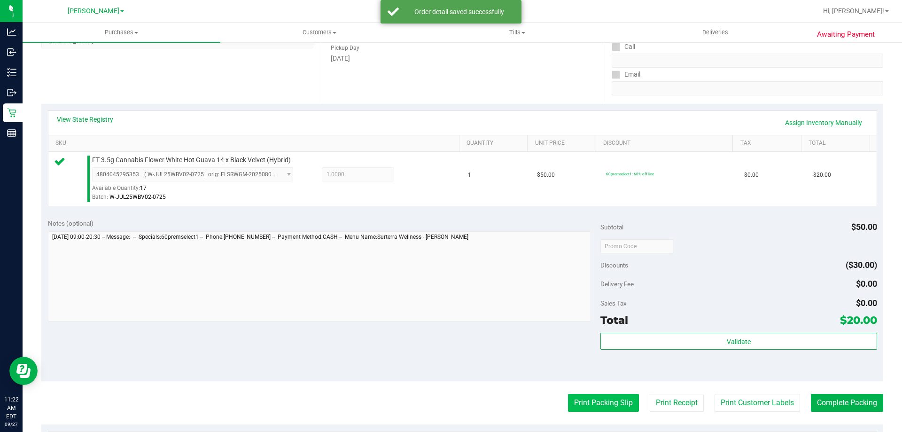
click at [599, 397] on button "Print Packing Slip" at bounding box center [603, 403] width 71 height 18
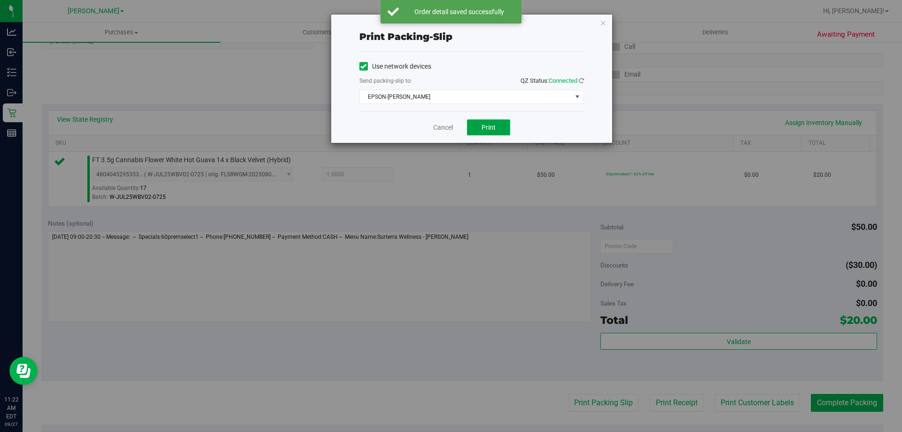
click at [488, 128] on span "Print" at bounding box center [488, 128] width 14 height 8
click at [446, 126] on link "Cancel" at bounding box center [443, 128] width 20 height 10
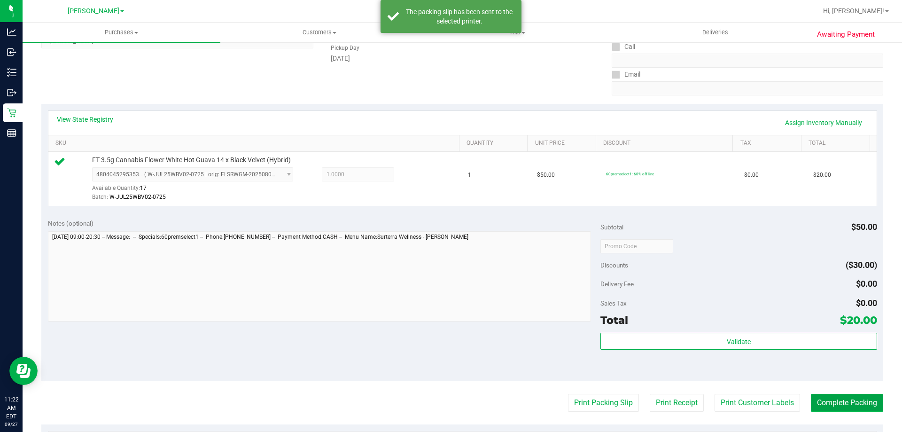
click at [853, 394] on button "Complete Packing" at bounding box center [847, 403] width 72 height 18
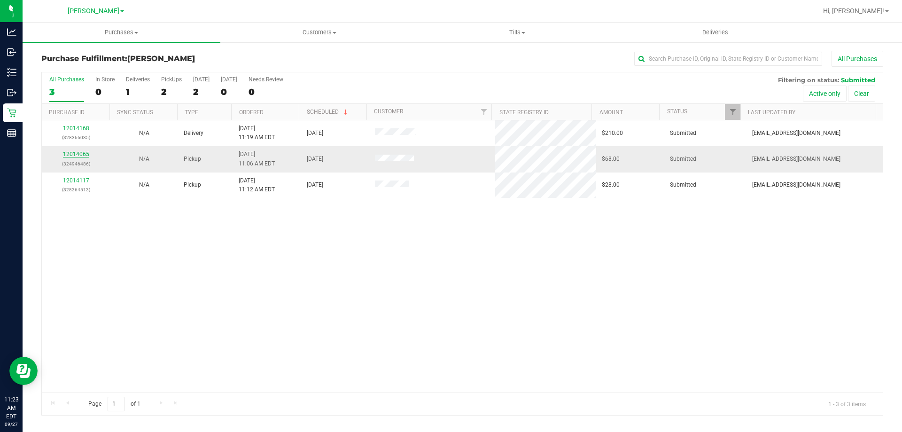
click at [77, 153] on link "12014065" at bounding box center [76, 154] width 26 height 7
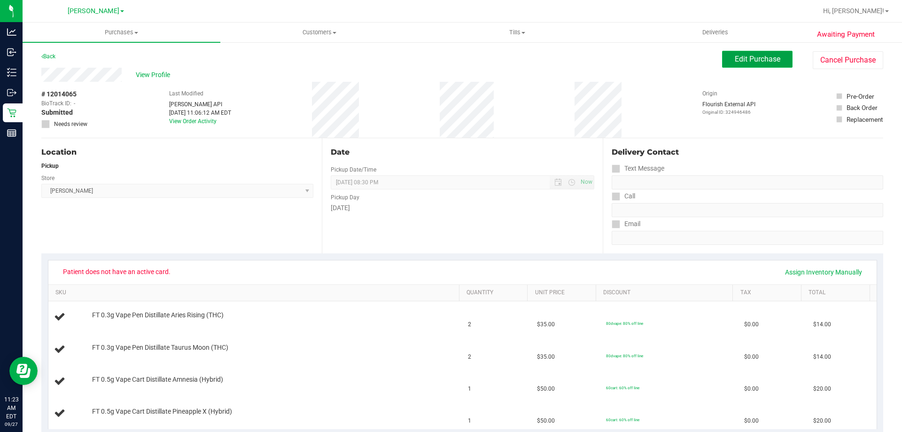
click at [727, 55] on button "Edit Purchase" at bounding box center [757, 59] width 70 height 17
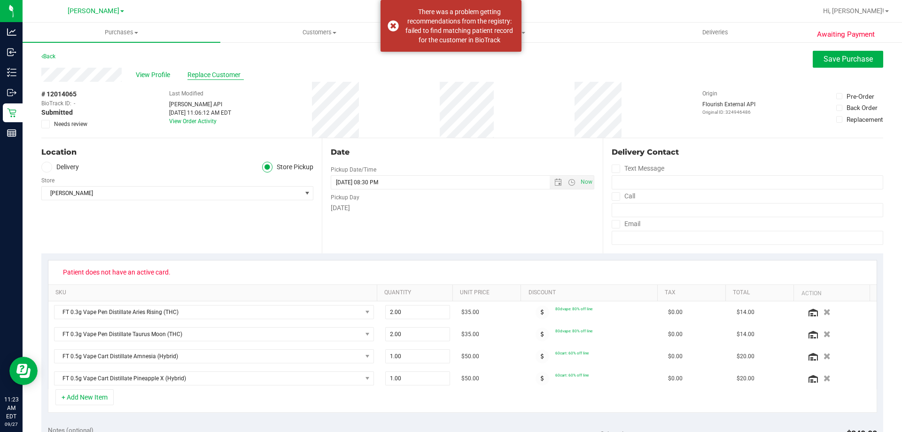
click at [211, 76] on span "Replace Customer" at bounding box center [215, 75] width 56 height 10
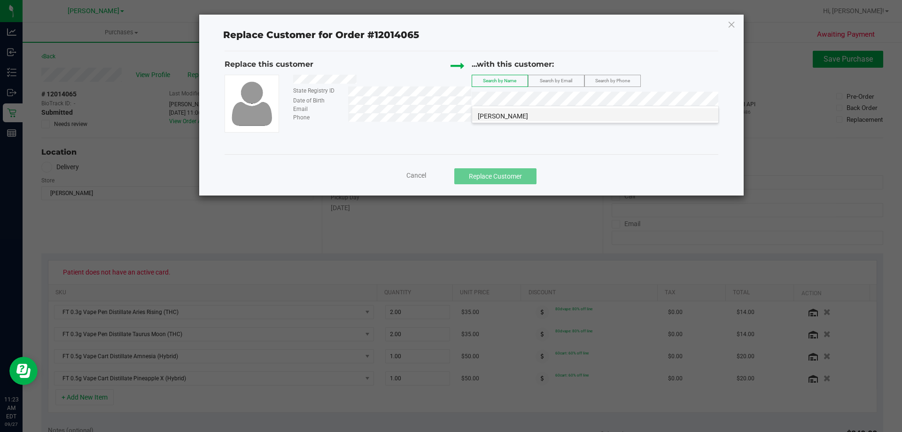
click at [551, 115] on li "[PERSON_NAME]" at bounding box center [595, 114] width 246 height 13
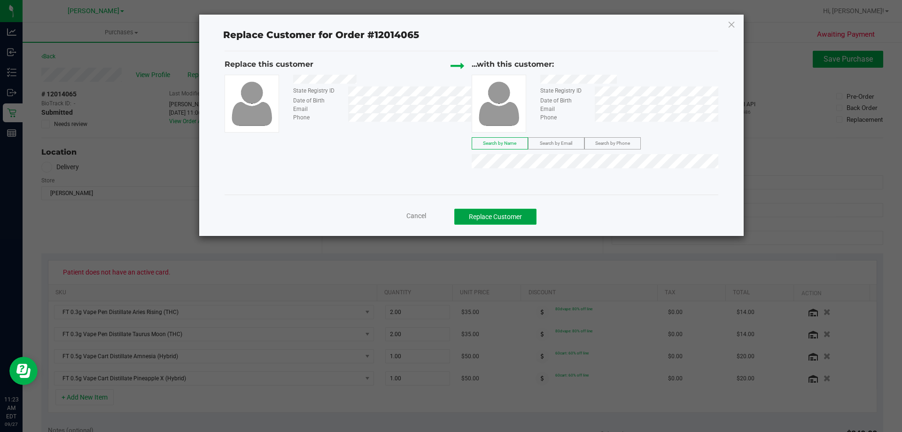
click at [510, 211] on button "Replace Customer" at bounding box center [495, 217] width 82 height 16
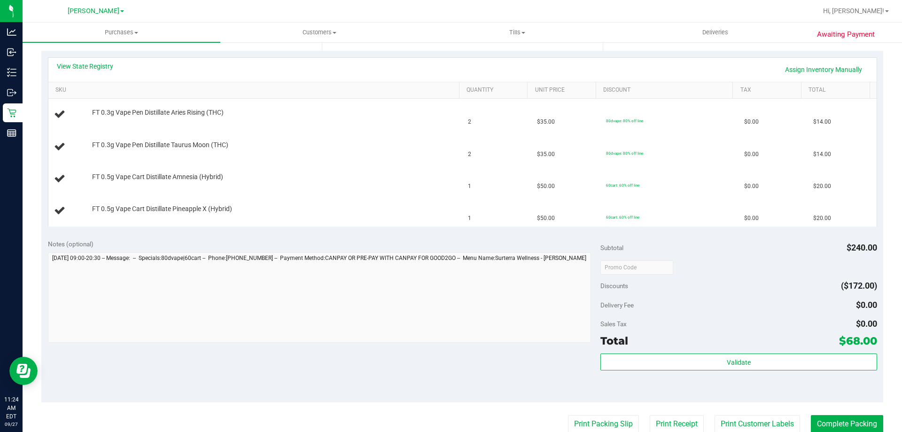
scroll to position [202, 0]
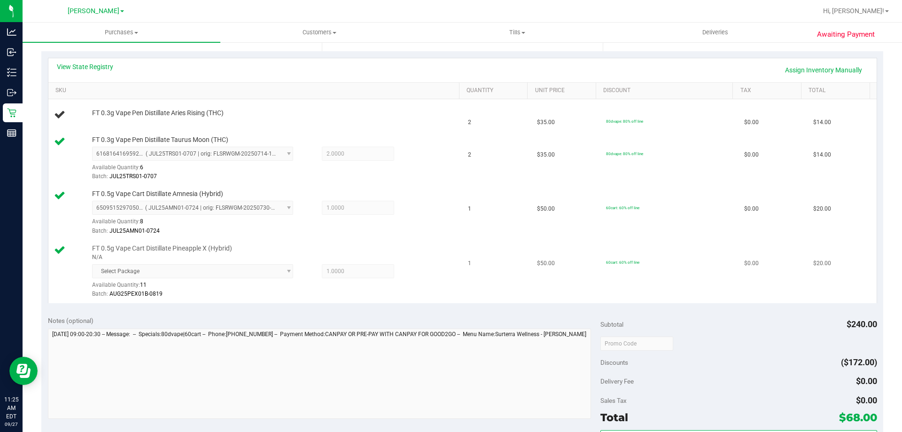
click at [268, 266] on span "Select Package" at bounding box center [192, 271] width 201 height 14
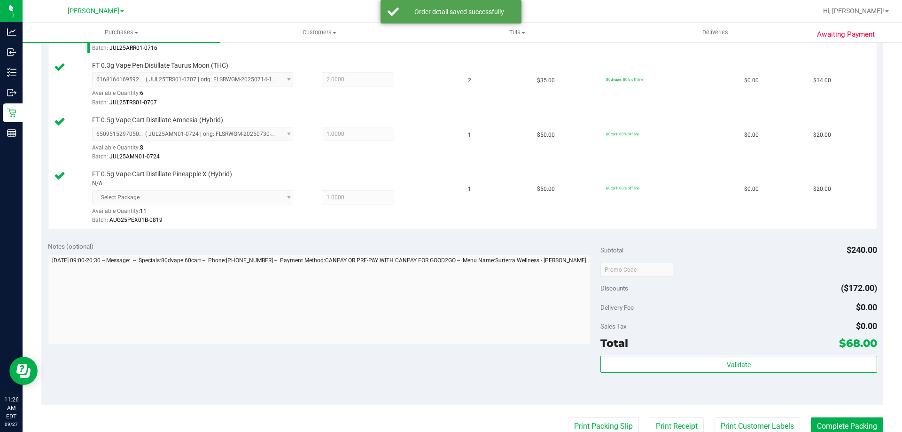
scroll to position [383, 0]
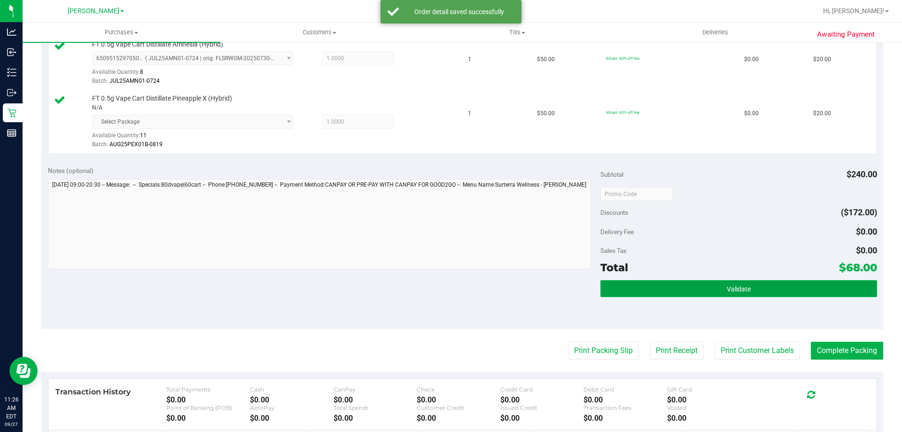
click at [797, 294] on button "Validate" at bounding box center [738, 288] width 276 height 17
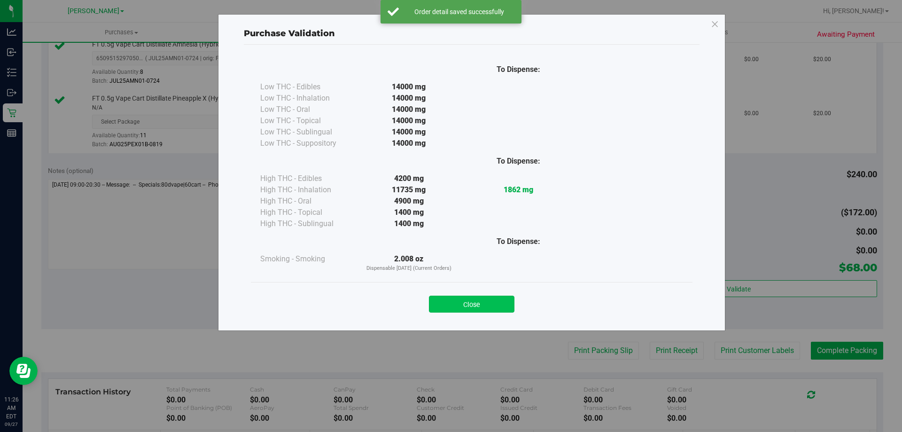
click at [472, 296] on button "Close" at bounding box center [471, 303] width 85 height 17
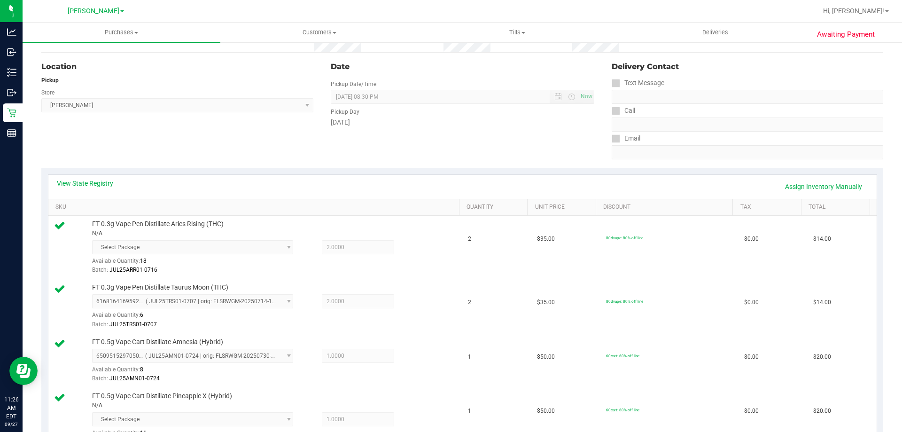
scroll to position [0, 0]
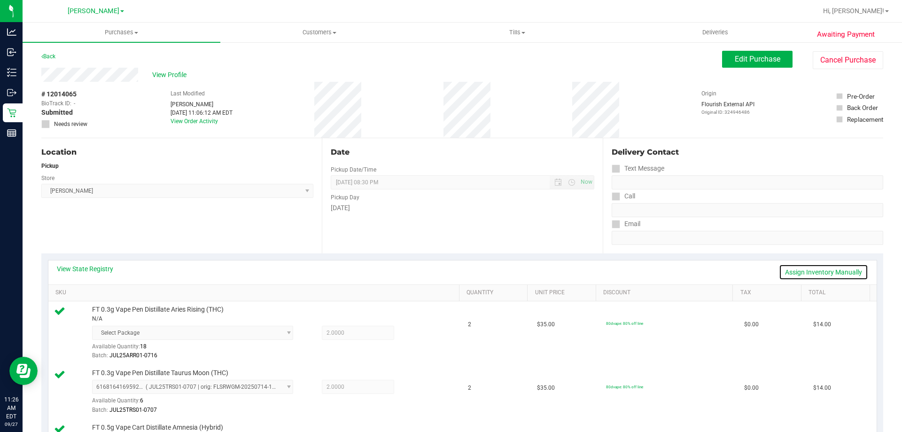
click at [844, 275] on link "Assign Inventory Manually" at bounding box center [823, 272] width 89 height 16
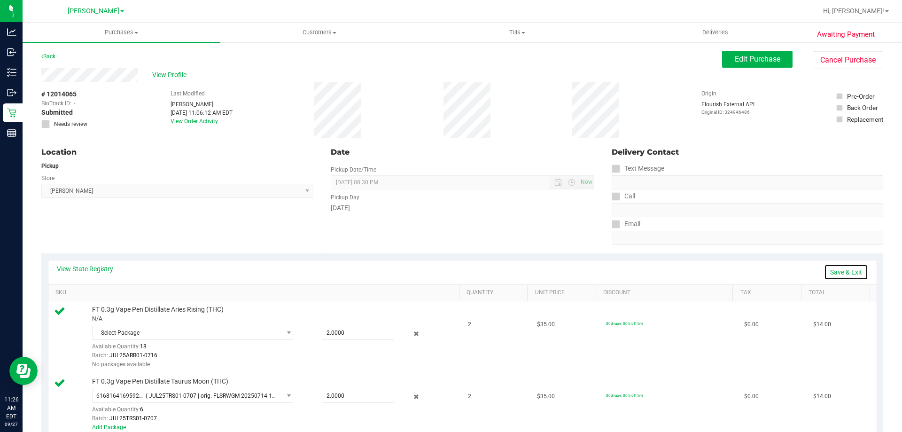
click at [843, 273] on link "Save & Exit" at bounding box center [846, 272] width 44 height 16
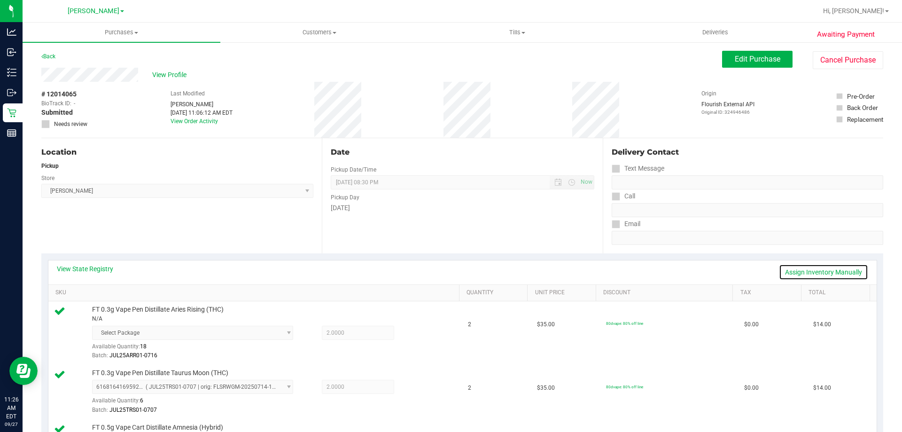
click at [844, 272] on link "Assign Inventory Manually" at bounding box center [823, 272] width 89 height 16
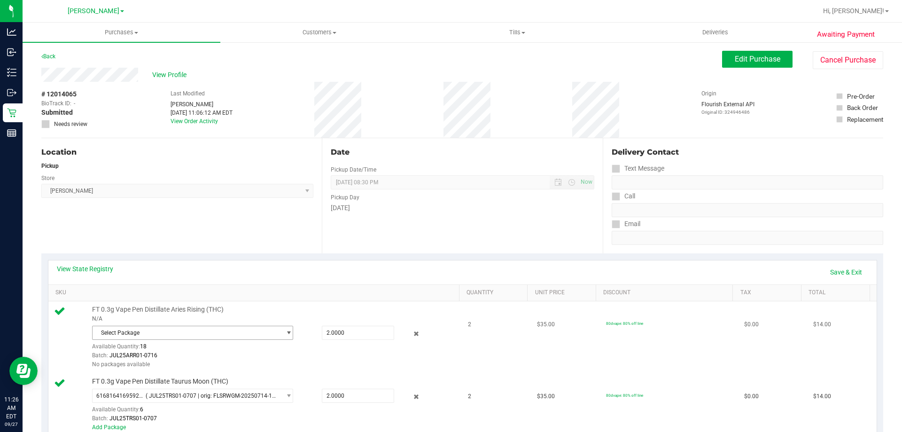
click at [240, 332] on span "Select Package" at bounding box center [187, 332] width 188 height 13
click at [845, 270] on link "Save & Exit" at bounding box center [846, 272] width 44 height 16
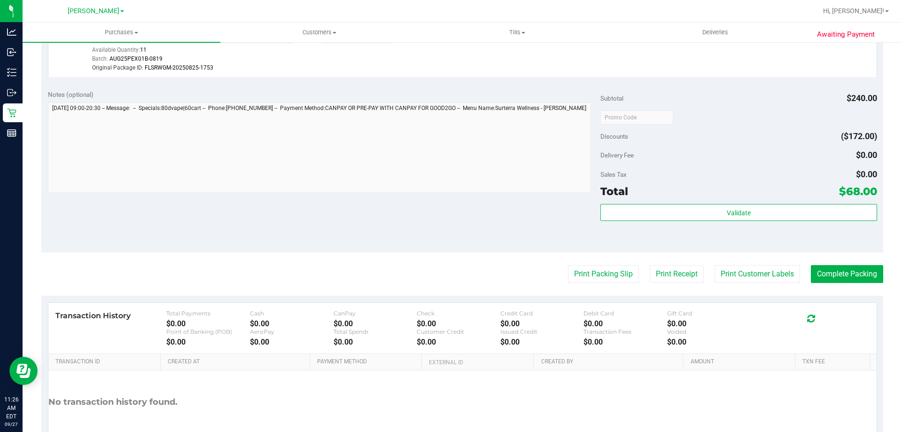
scroll to position [535, 0]
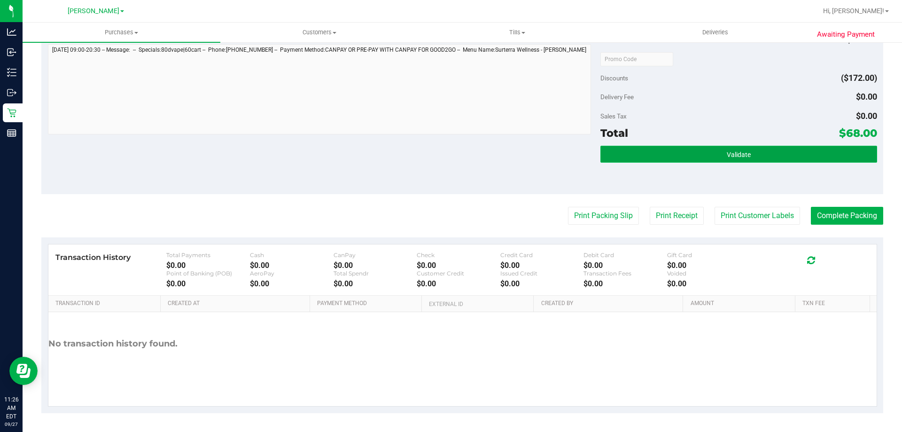
click at [824, 148] on button "Validate" at bounding box center [738, 154] width 276 height 17
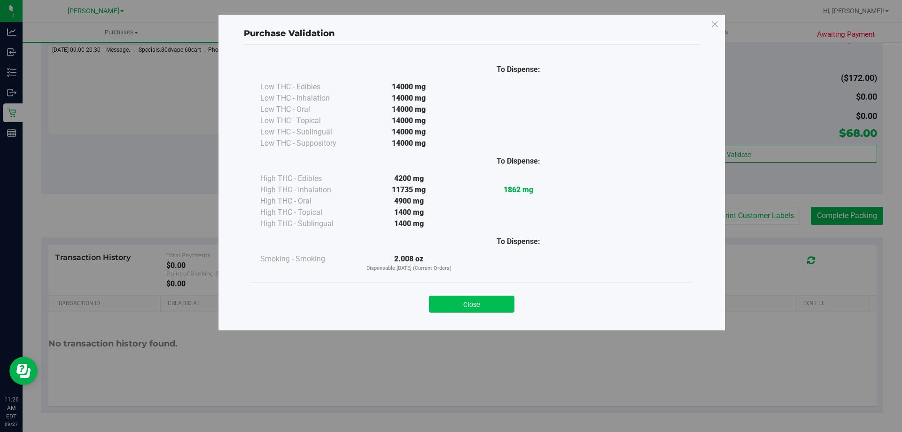
click at [486, 300] on button "Close" at bounding box center [471, 303] width 85 height 17
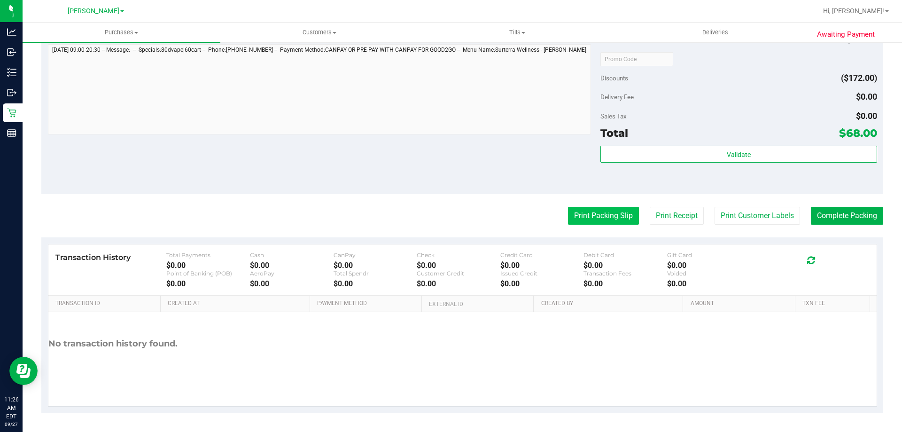
click at [588, 212] on button "Print Packing Slip" at bounding box center [603, 216] width 71 height 18
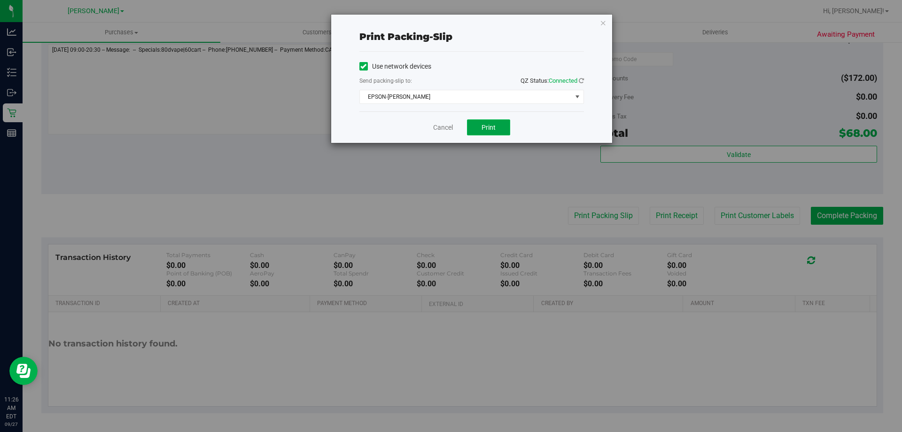
click at [493, 133] on button "Print" at bounding box center [488, 127] width 43 height 16
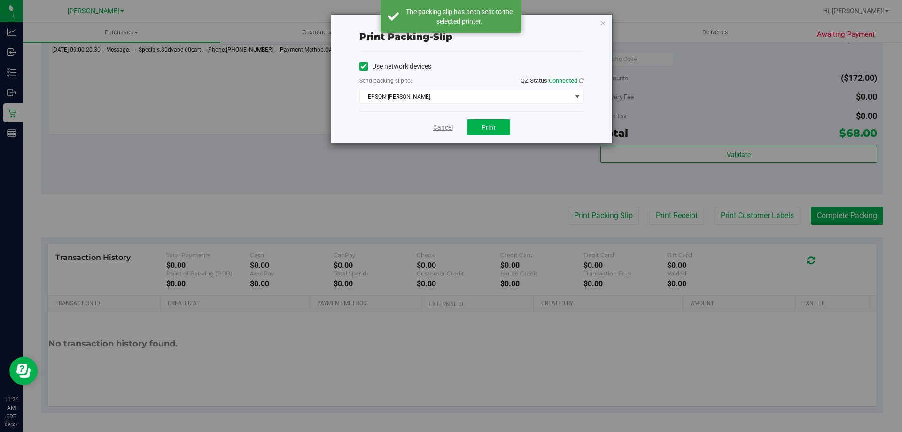
click at [438, 124] on link "Cancel" at bounding box center [443, 128] width 20 height 10
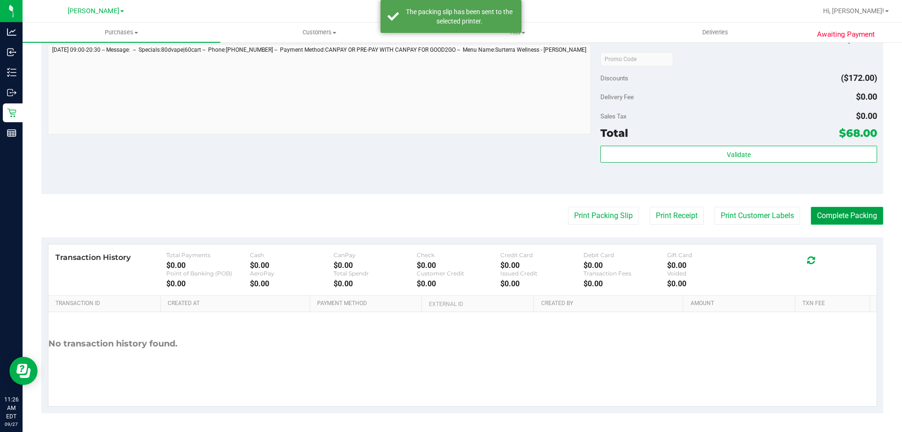
click at [847, 211] on button "Complete Packing" at bounding box center [847, 216] width 72 height 18
